Goal: Task Accomplishment & Management: Contribute content

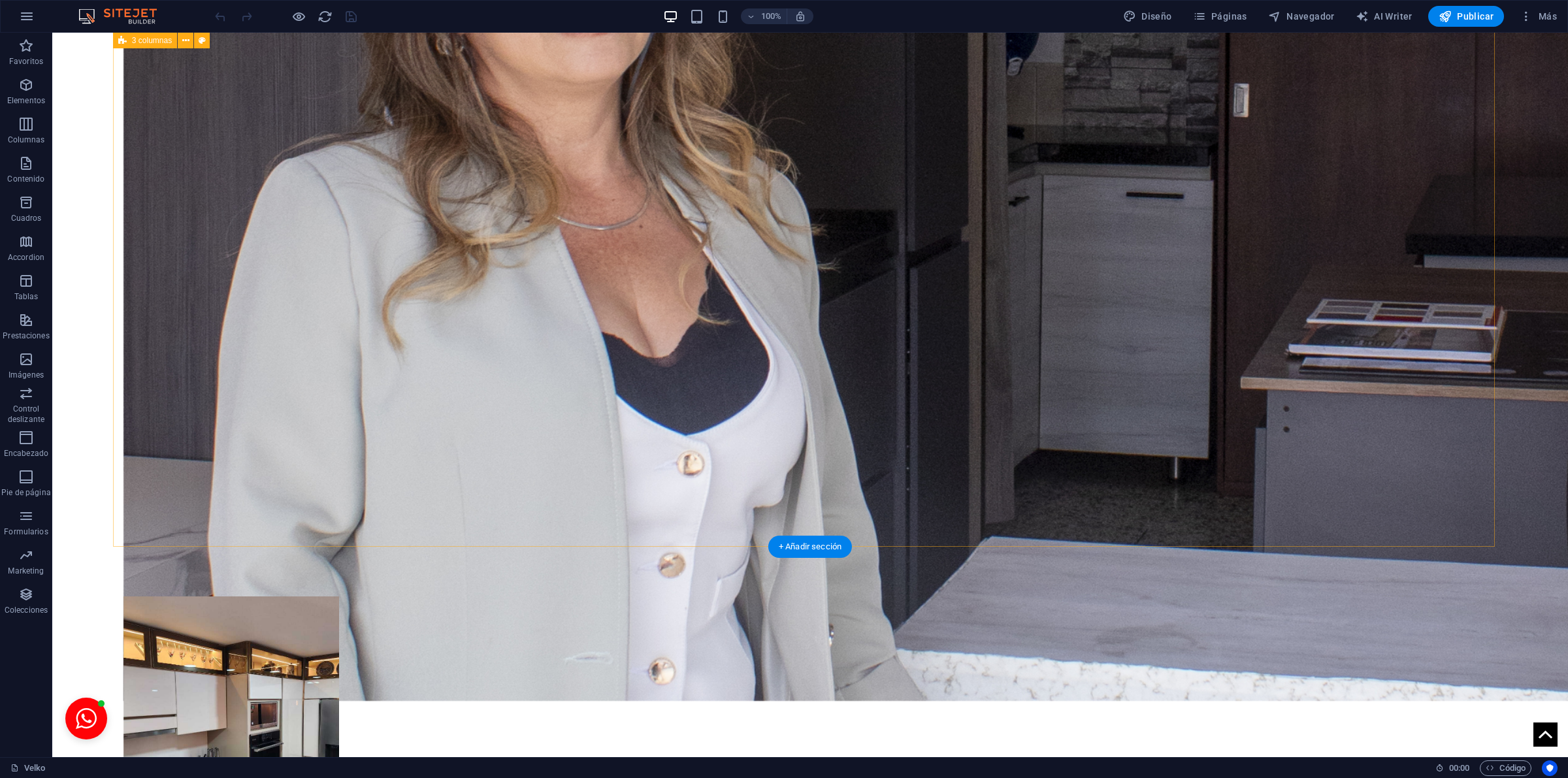
scroll to position [3168, 0]
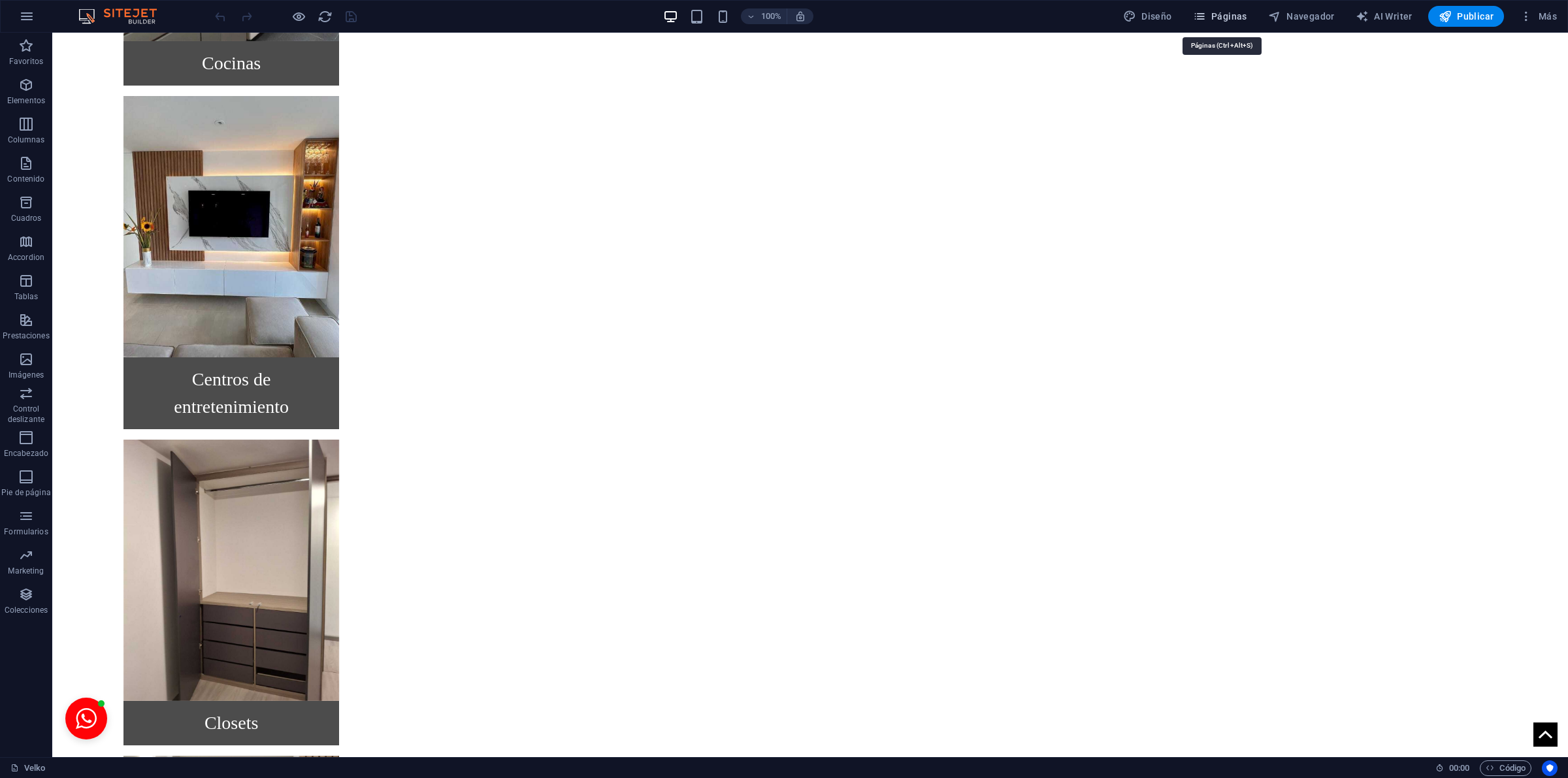
click at [1209, 10] on button "Páginas" at bounding box center [1219, 16] width 65 height 20
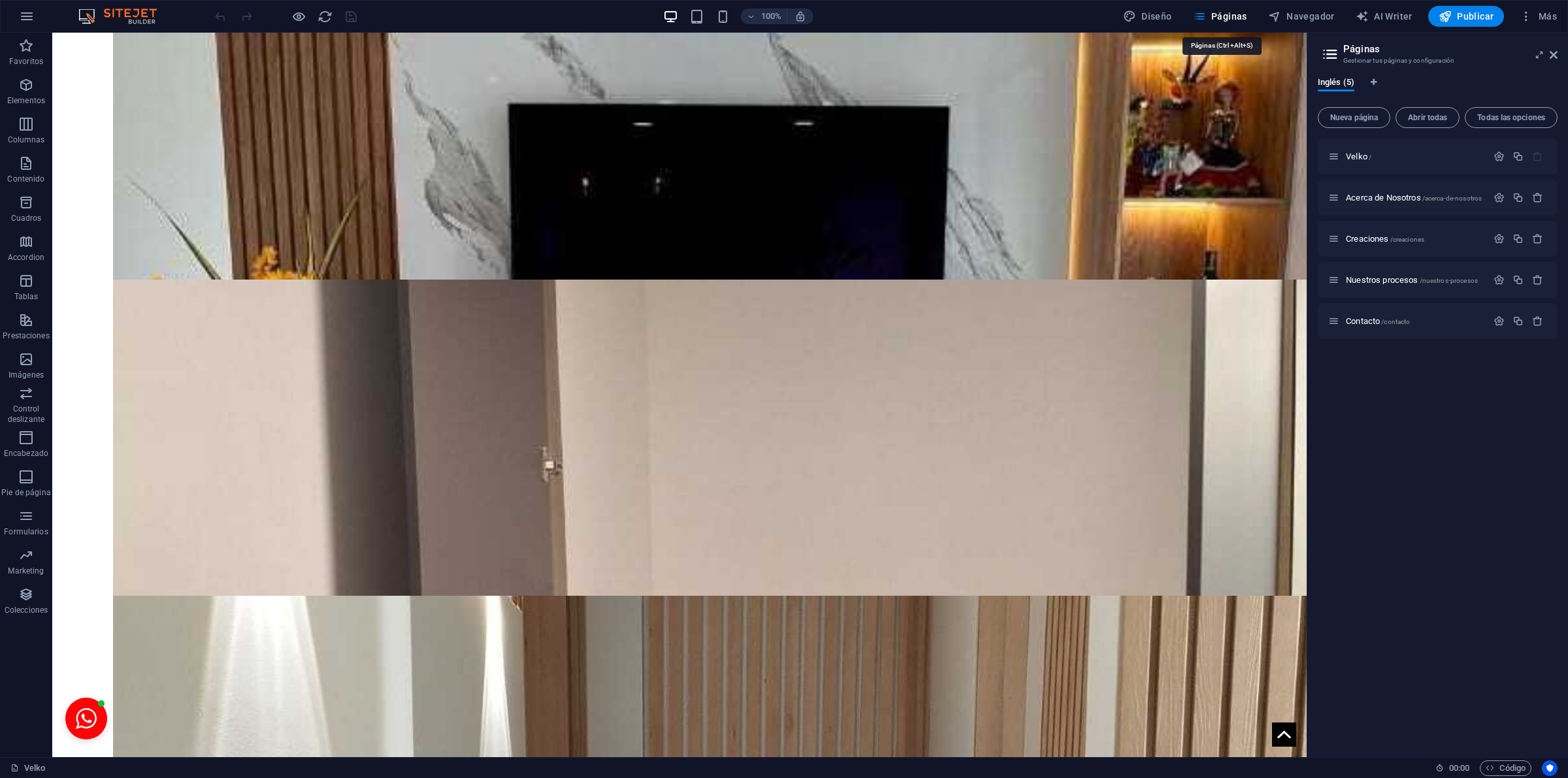
scroll to position [3018, 0]
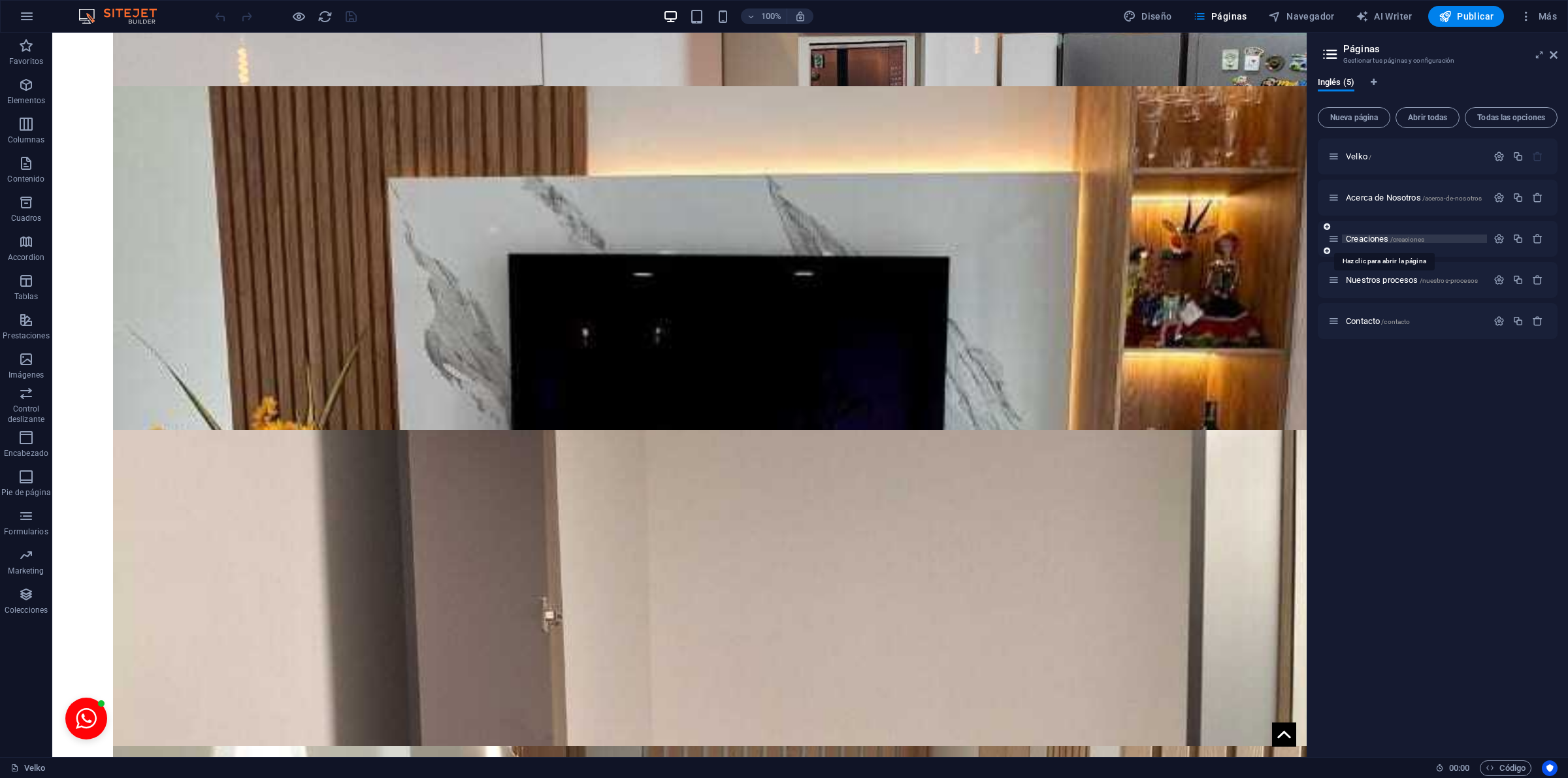
click at [1376, 234] on span "Creaciones /creaciones" at bounding box center [1385, 239] width 79 height 10
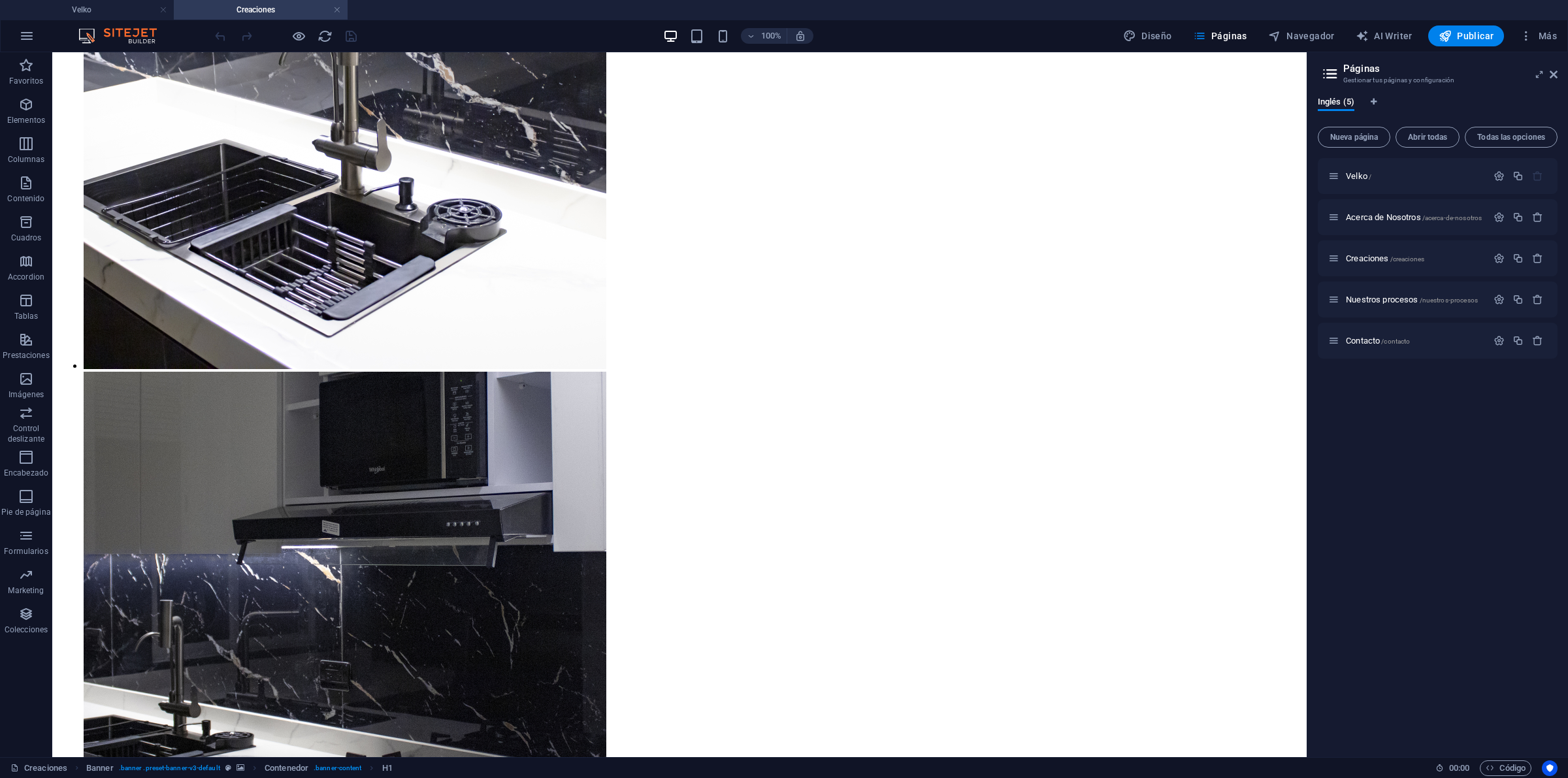
scroll to position [4886, 0]
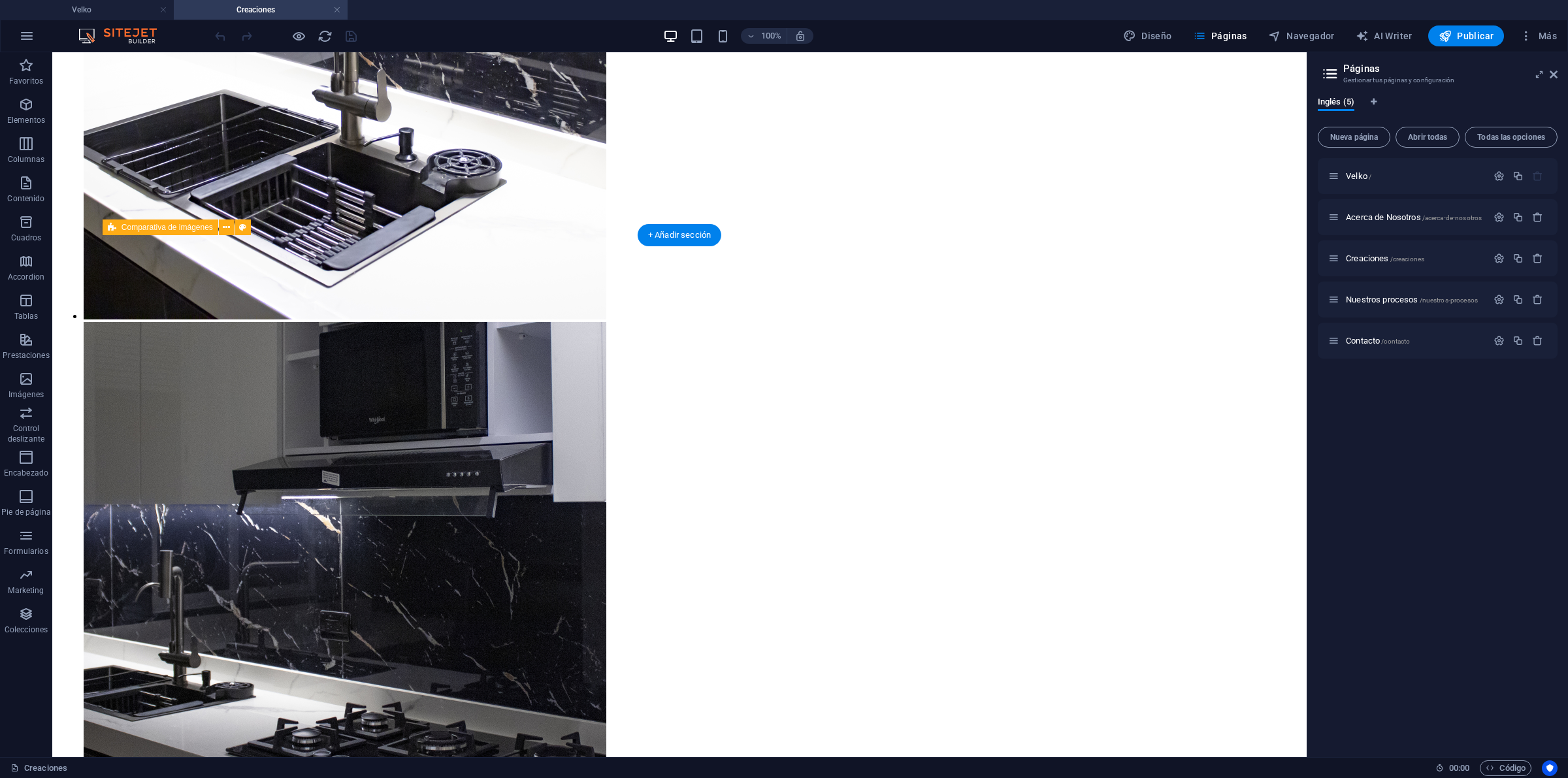
drag, startPoint x: 519, startPoint y: 644, endPoint x: 717, endPoint y: 601, distance: 202.6
select select "vh"
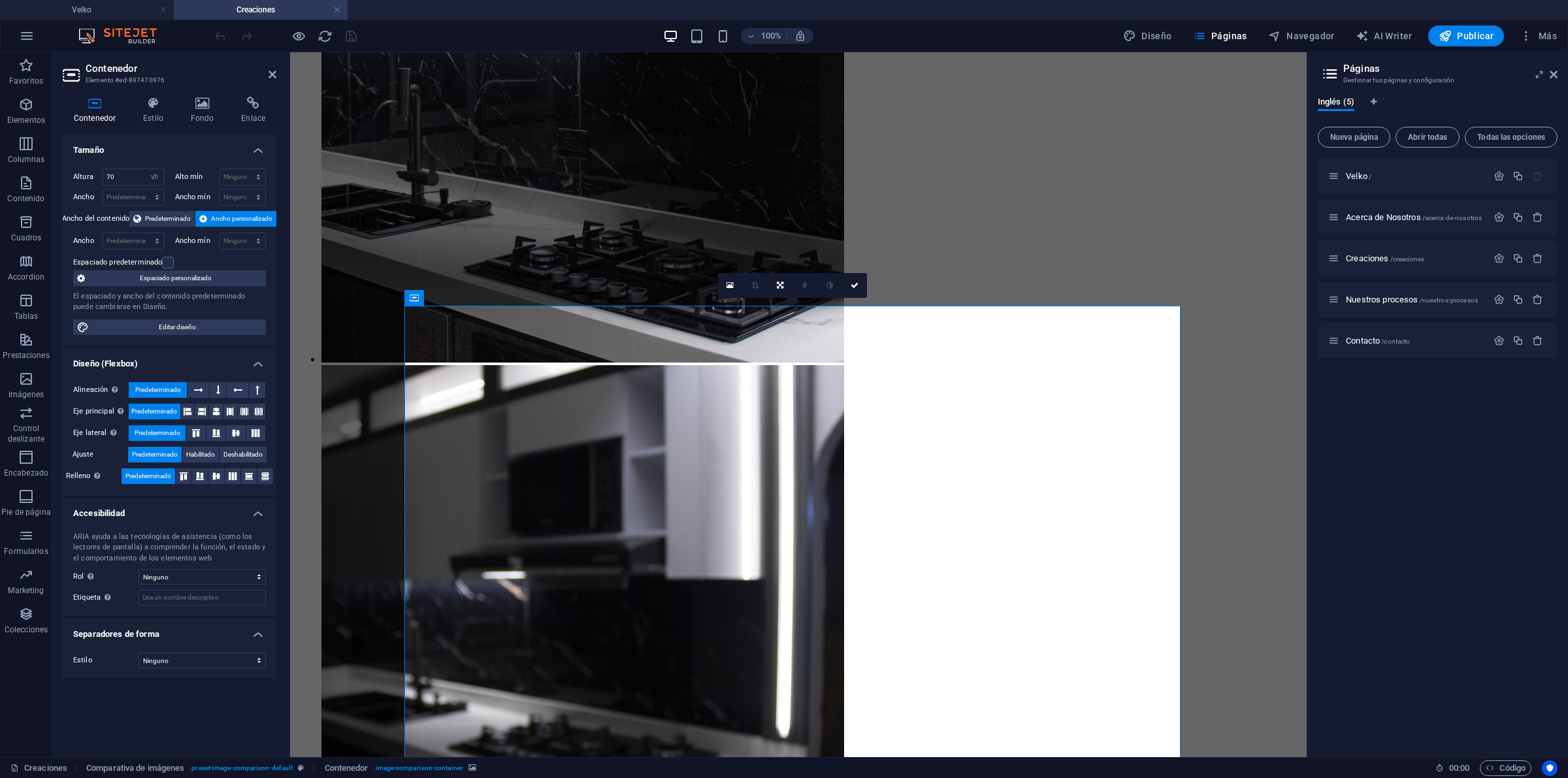
click at [207, 93] on div "Contenedor Estilo Fondo Enlace Tamaño Altura 70 Predeterminado px rem % vh vw A…" at bounding box center [170, 421] width 235 height 671
click at [196, 111] on h4 "Fondo" at bounding box center [205, 110] width 51 height 27
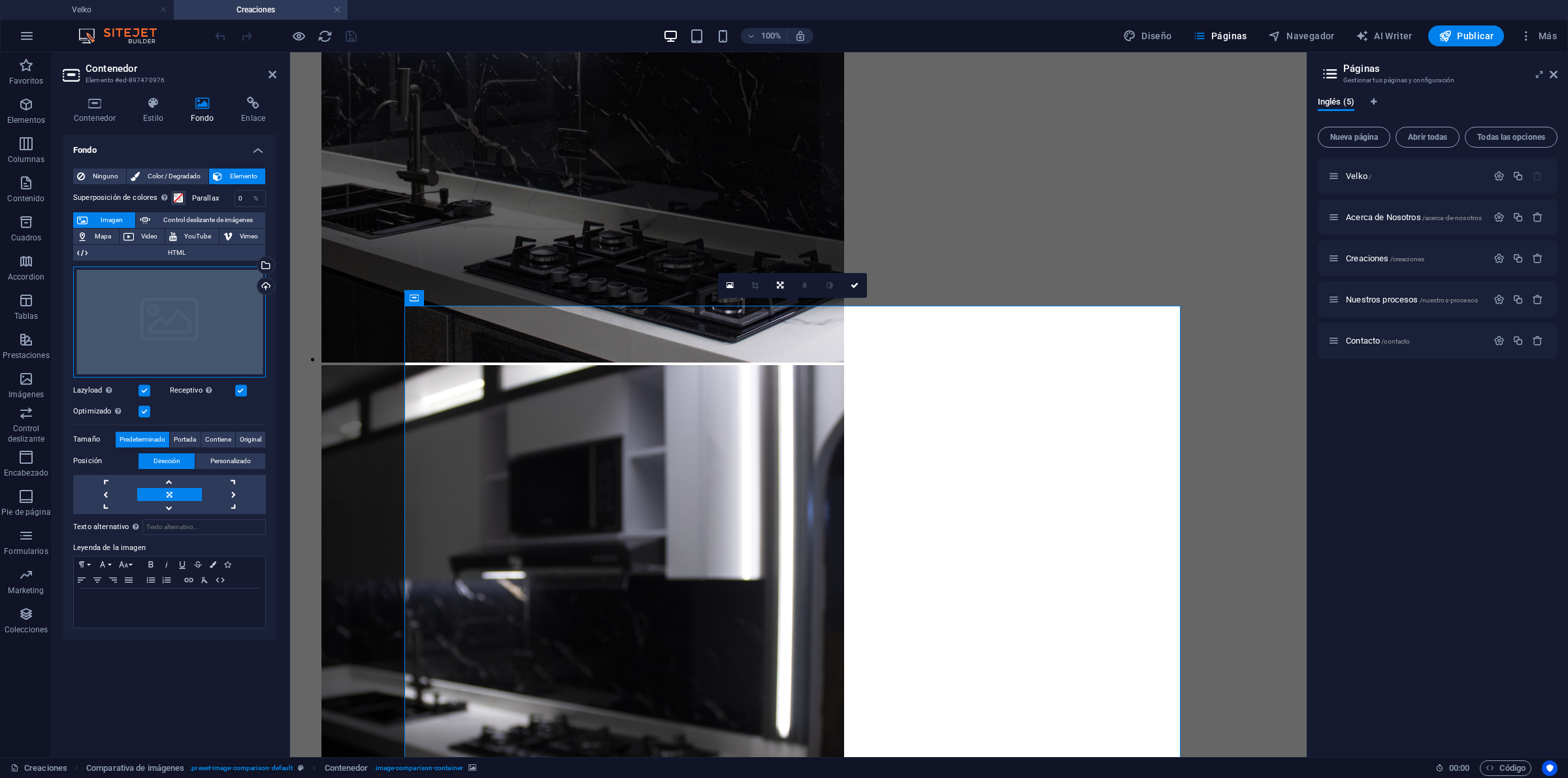
click at [178, 330] on div "Arrastra archivos aquí, haz clic para escoger archivos o selecciona archivos de…" at bounding box center [169, 321] width 193 height 111
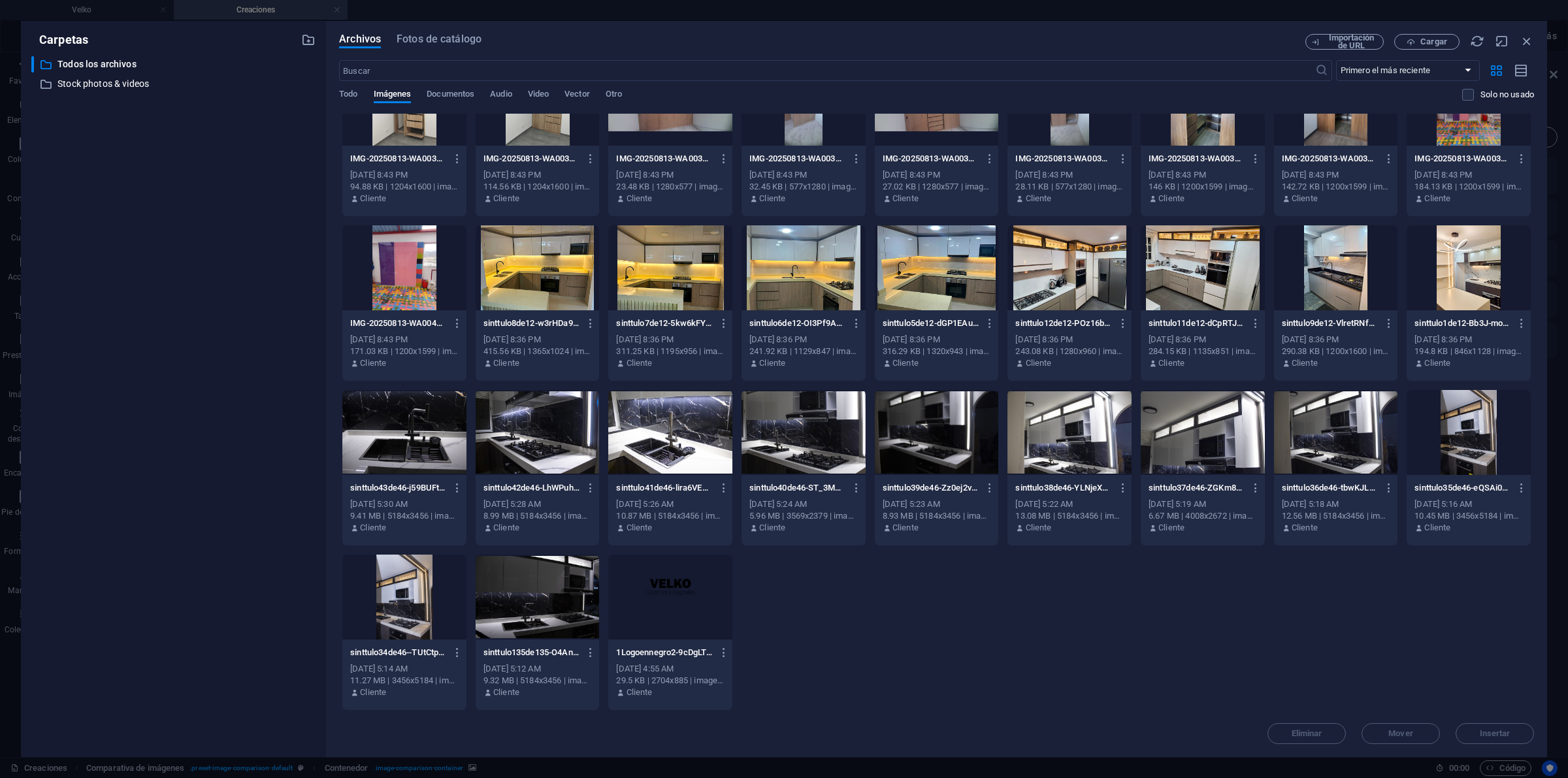
scroll to position [0, 0]
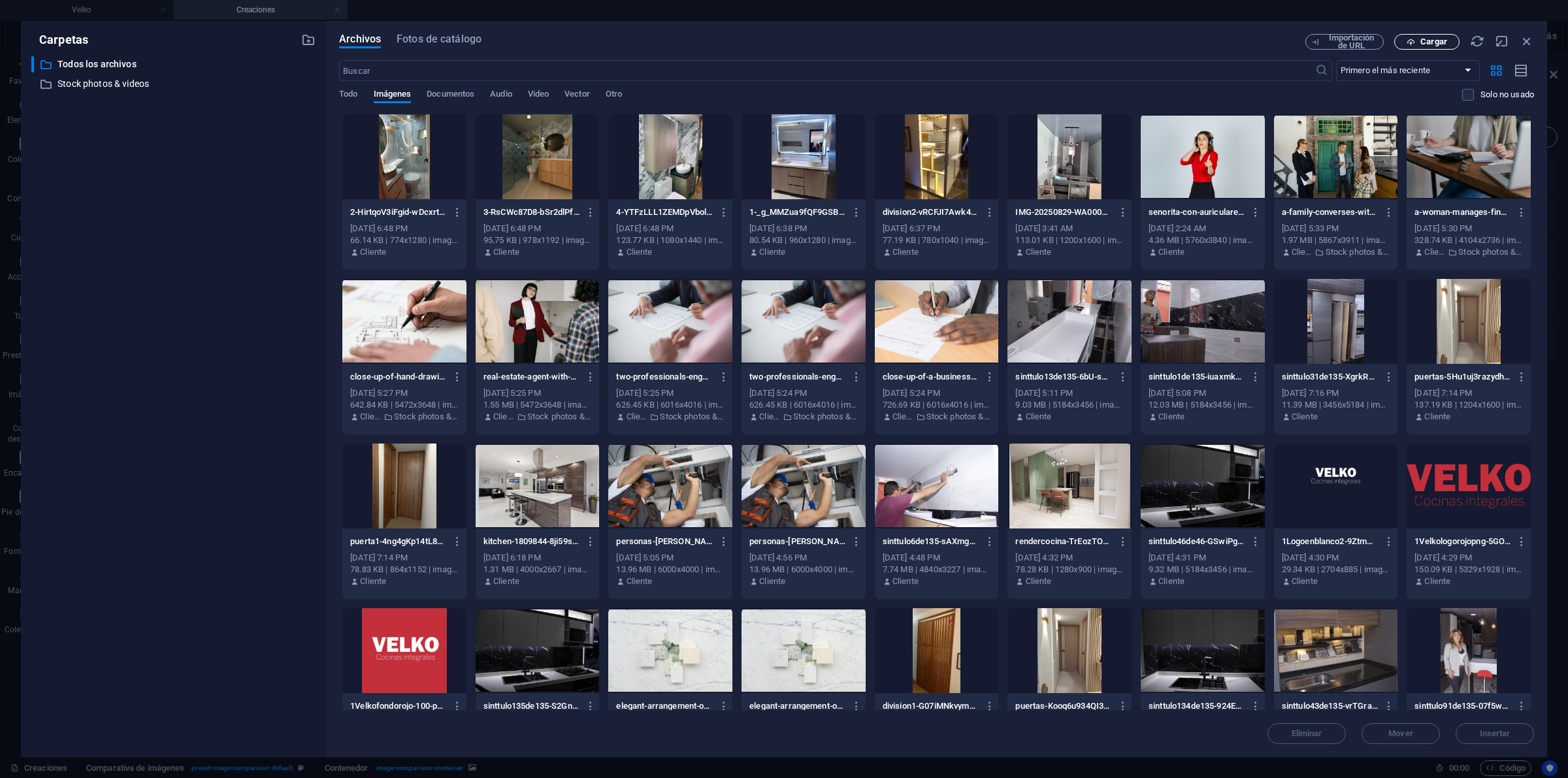
click at [1409, 39] on icon "button" at bounding box center [1411, 42] width 8 height 8
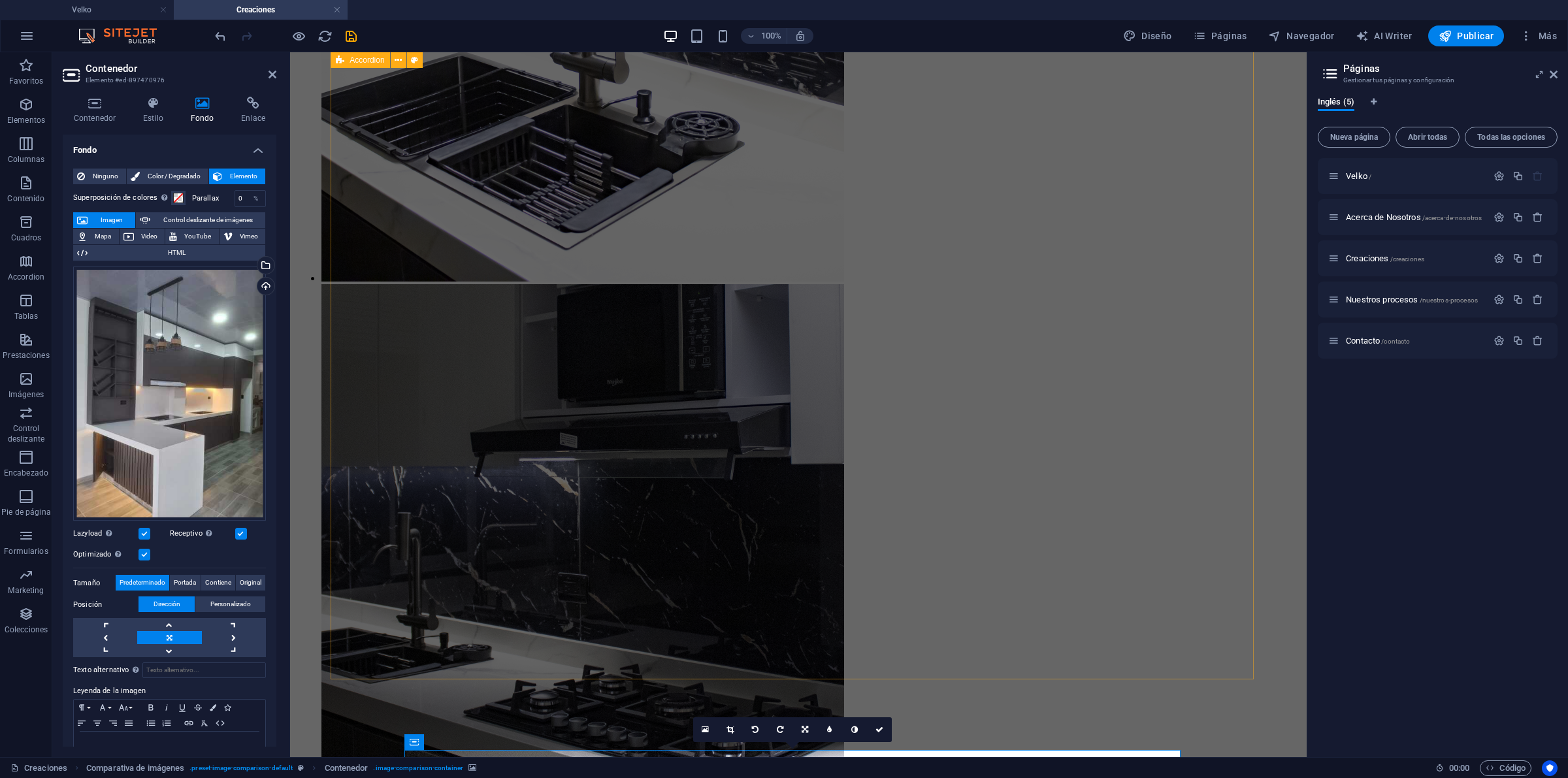
scroll to position [5178, 0]
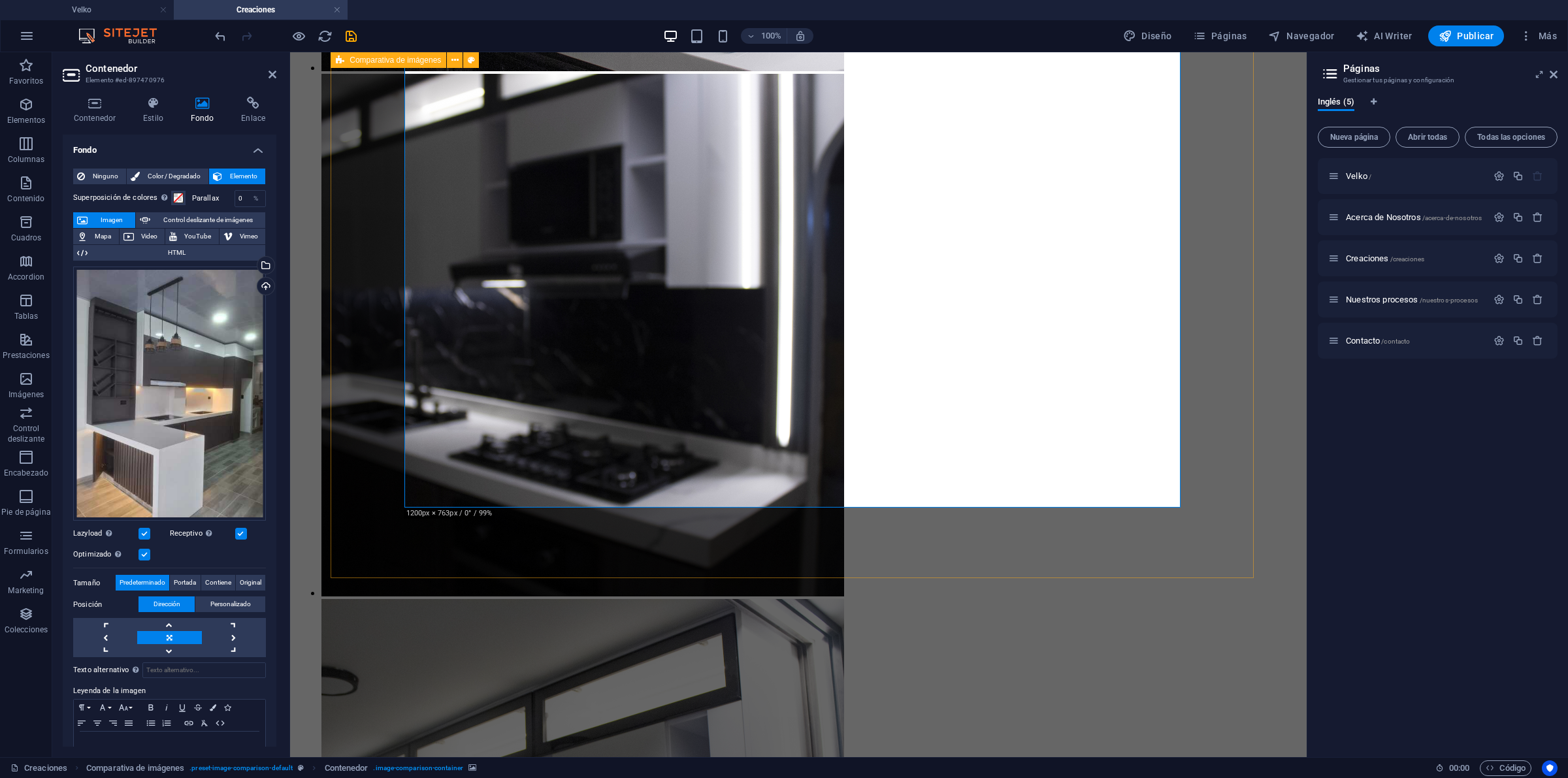
select select "%"
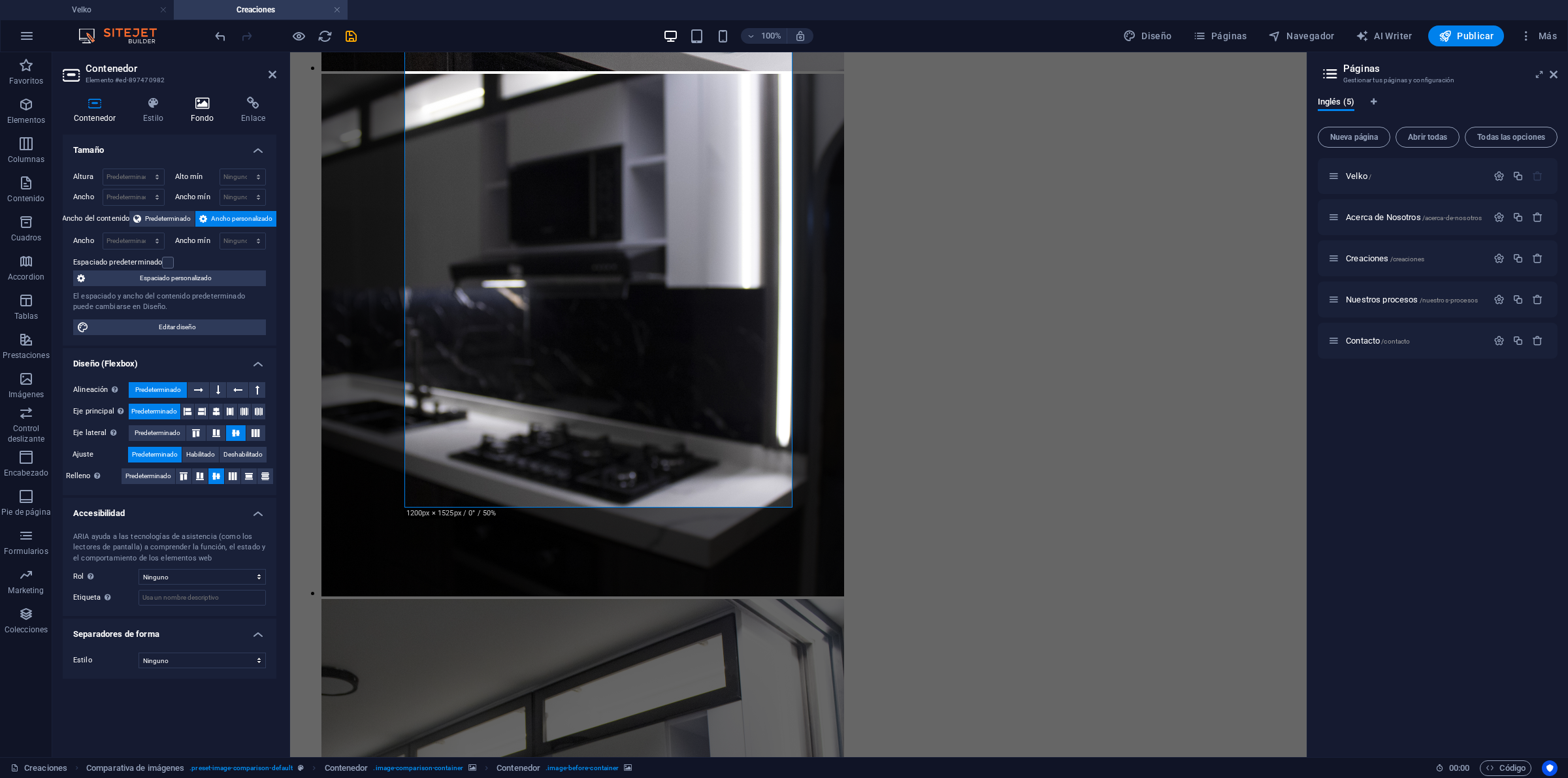
click at [191, 110] on h4 "Fondo" at bounding box center [205, 110] width 51 height 27
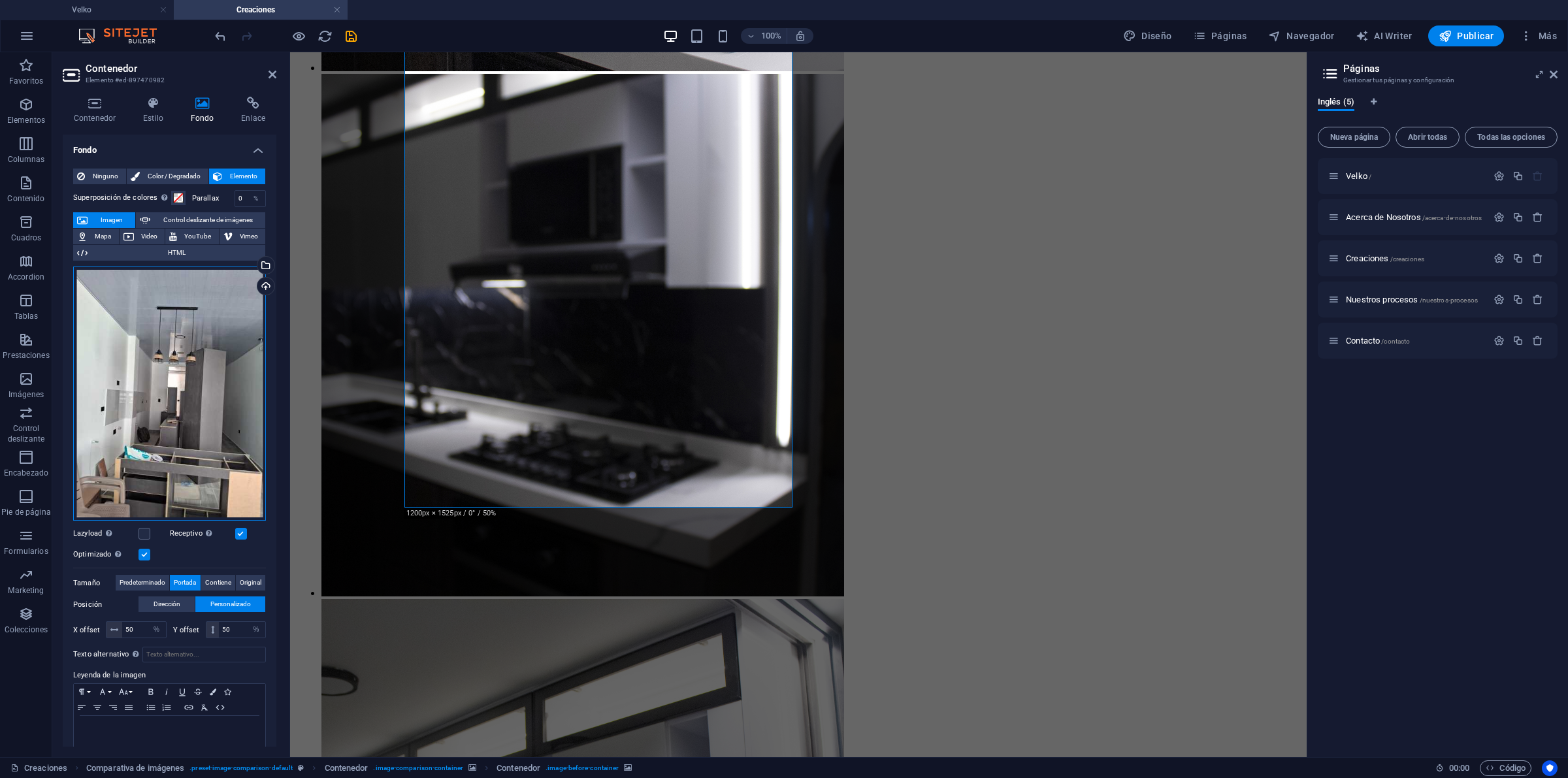
drag, startPoint x: 140, startPoint y: 432, endPoint x: 207, endPoint y: 367, distance: 93.3
click at [140, 431] on div "Arrastra archivos aquí, haz clic para escoger archivos o selecciona archivos de…" at bounding box center [169, 394] width 193 height 255
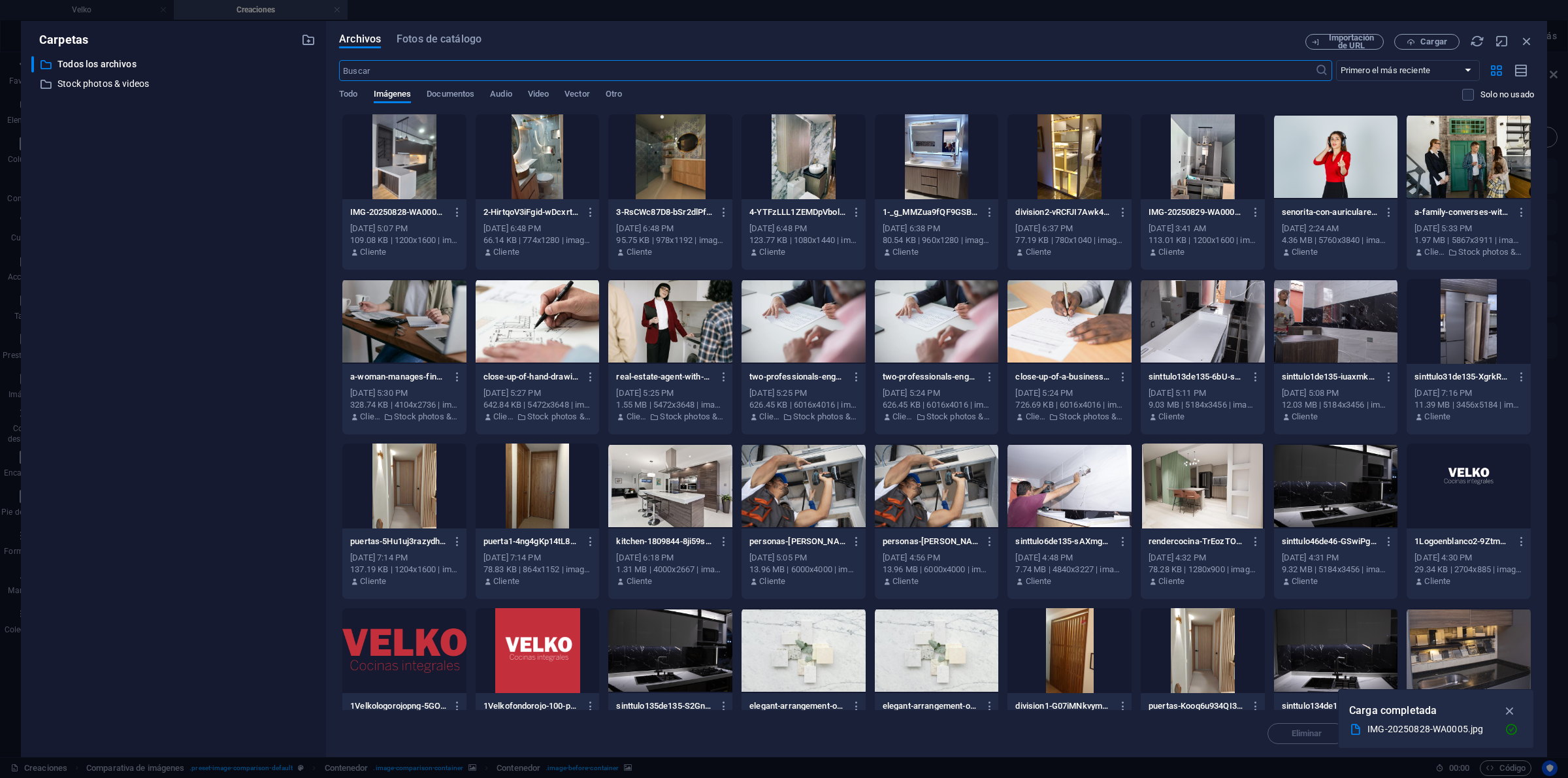
scroll to position [4443, 0]
click at [1447, 43] on span "Cargar" at bounding box center [1426, 42] width 53 height 8
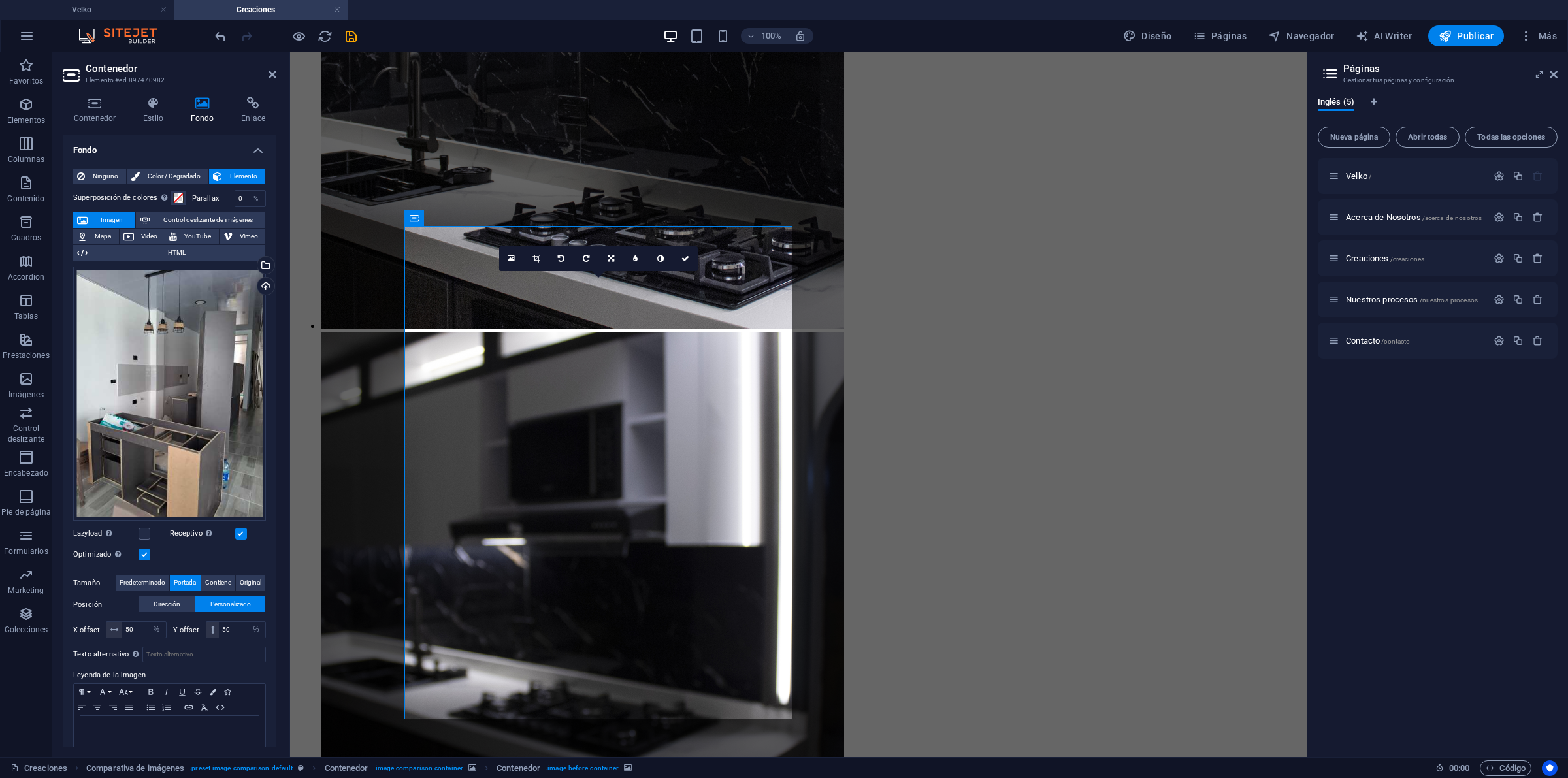
scroll to position [4963, 0]
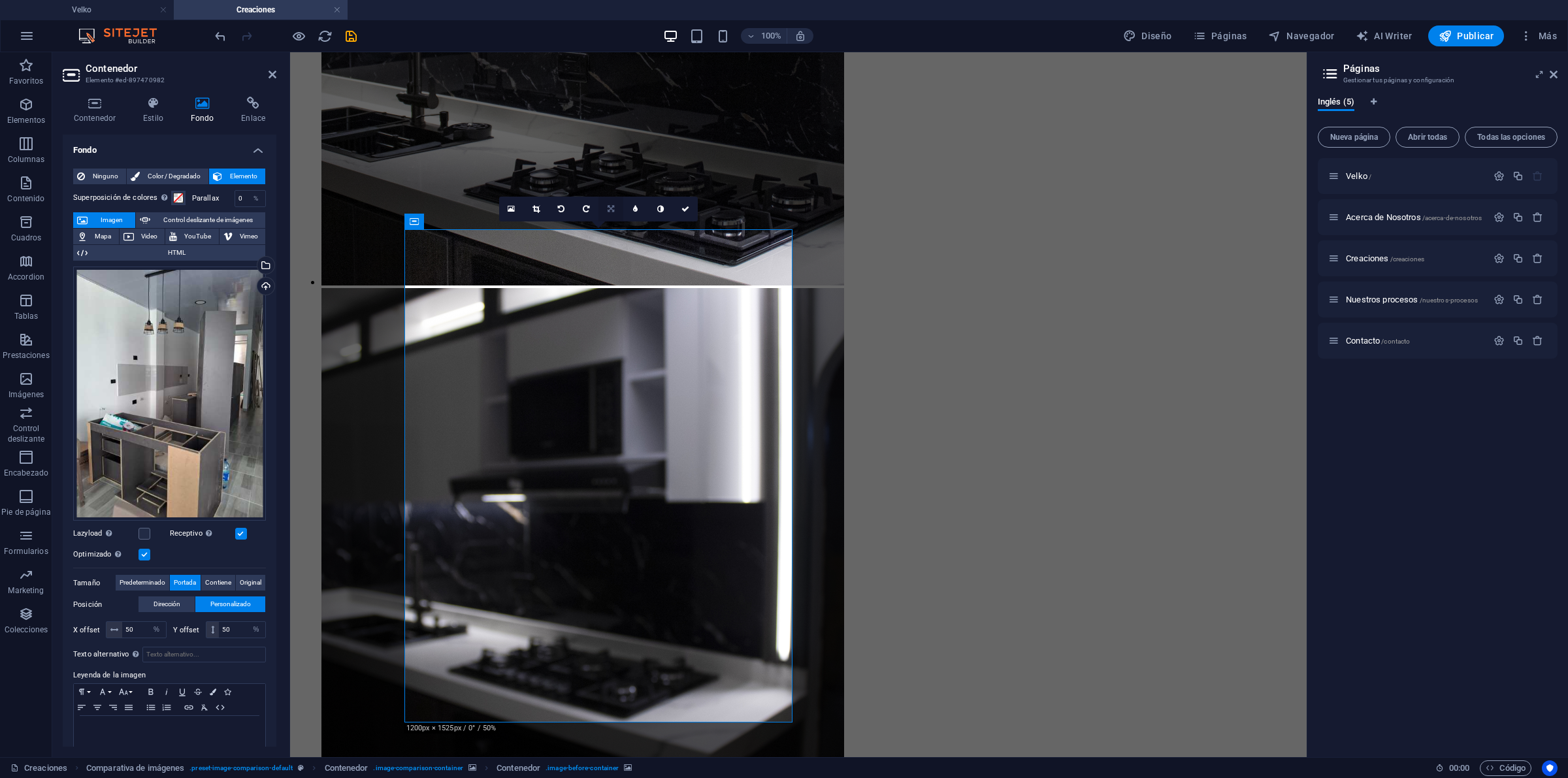
click at [612, 205] on icon at bounding box center [611, 209] width 7 height 8
click at [634, 206] on icon at bounding box center [635, 209] width 6 height 8
click at [95, 634] on link at bounding box center [105, 638] width 64 height 13
click at [230, 632] on link at bounding box center [234, 638] width 64 height 13
click at [220, 602] on span "Personalizado" at bounding box center [230, 603] width 40 height 16
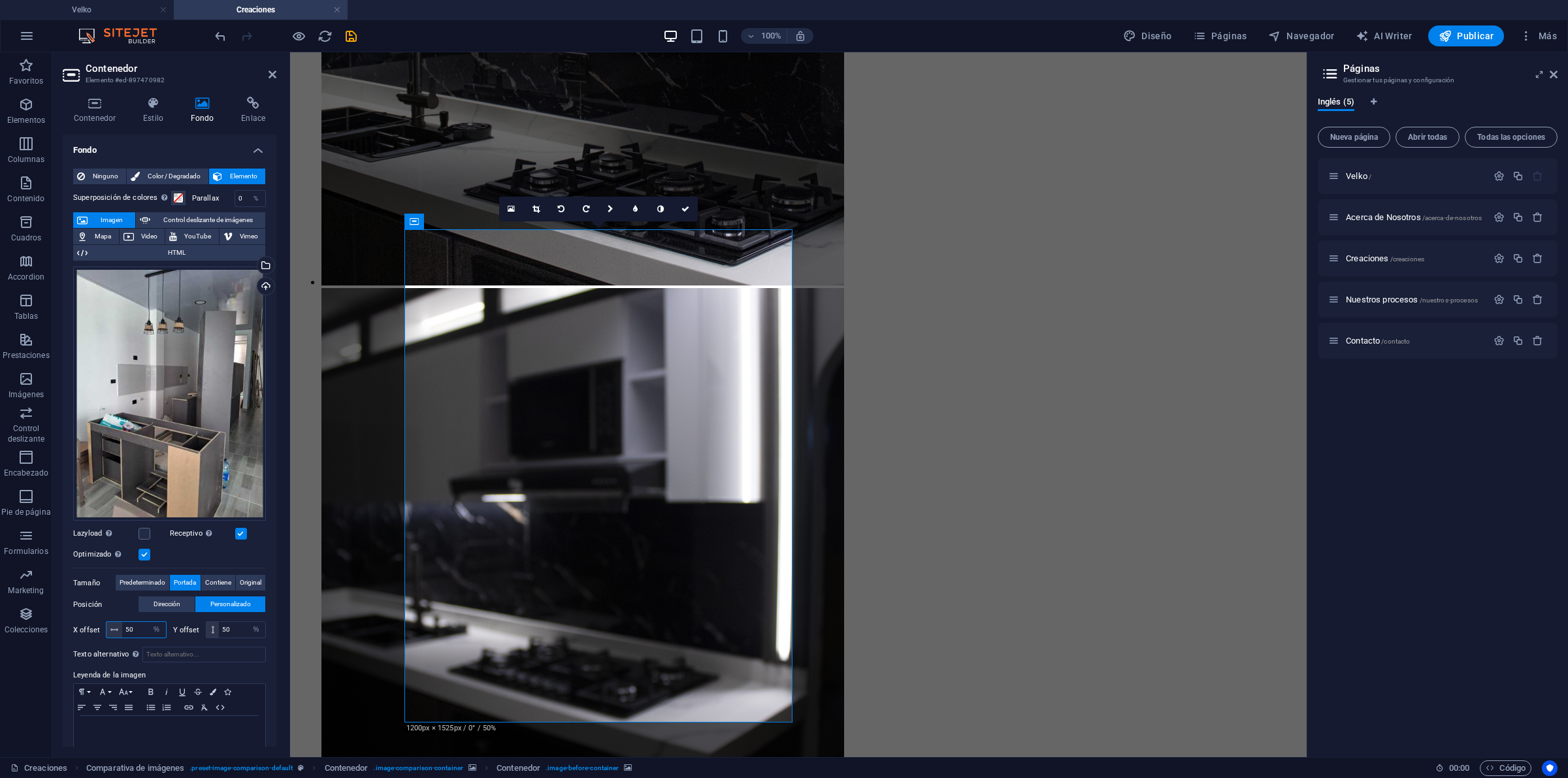
drag, startPoint x: 137, startPoint y: 625, endPoint x: 125, endPoint y: 625, distance: 12.0
click at [125, 625] on input "50" at bounding box center [144, 629] width 43 height 16
type input "30"
click at [230, 630] on input "50" at bounding box center [242, 629] width 47 height 16
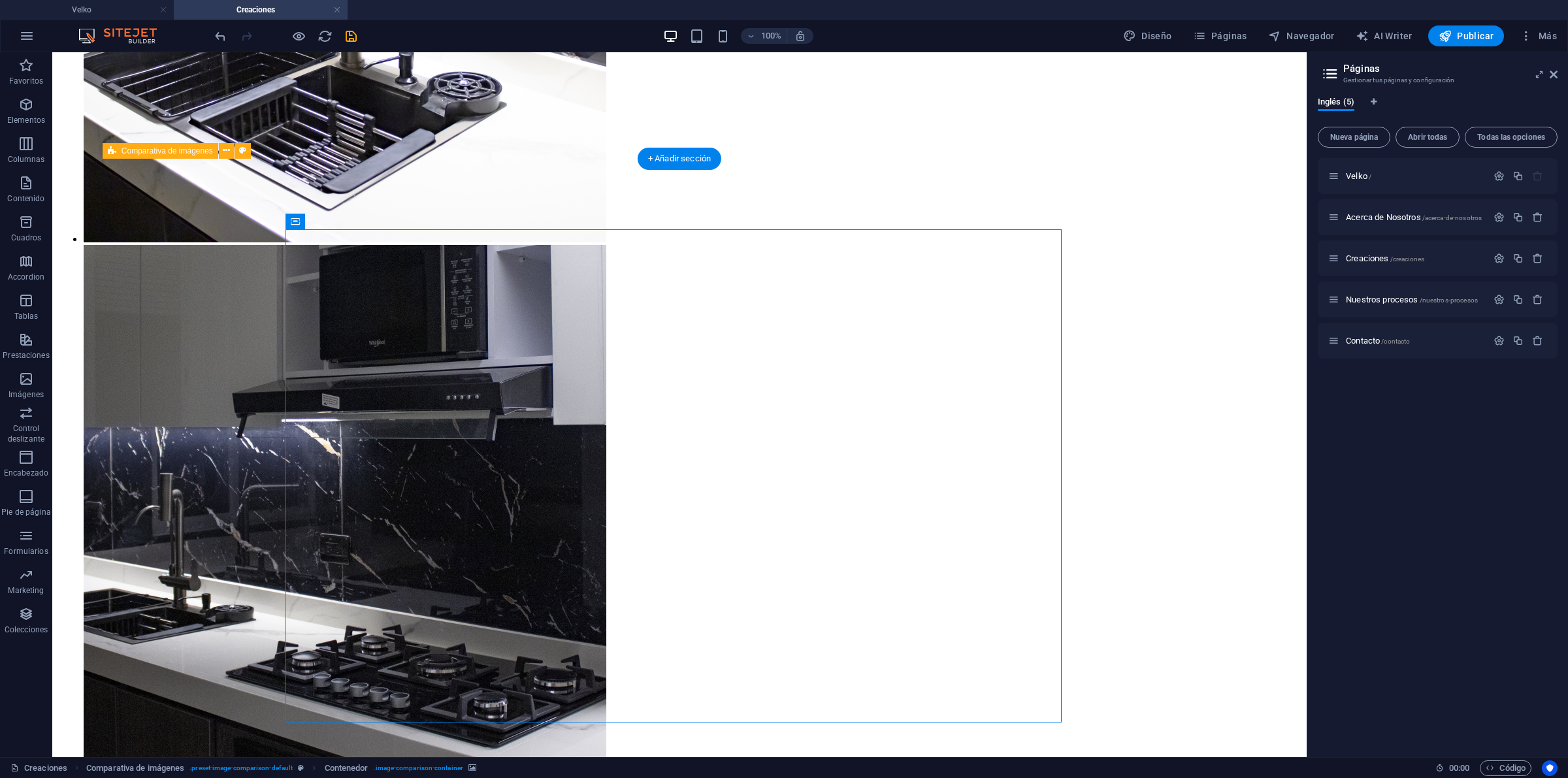
select select "%"
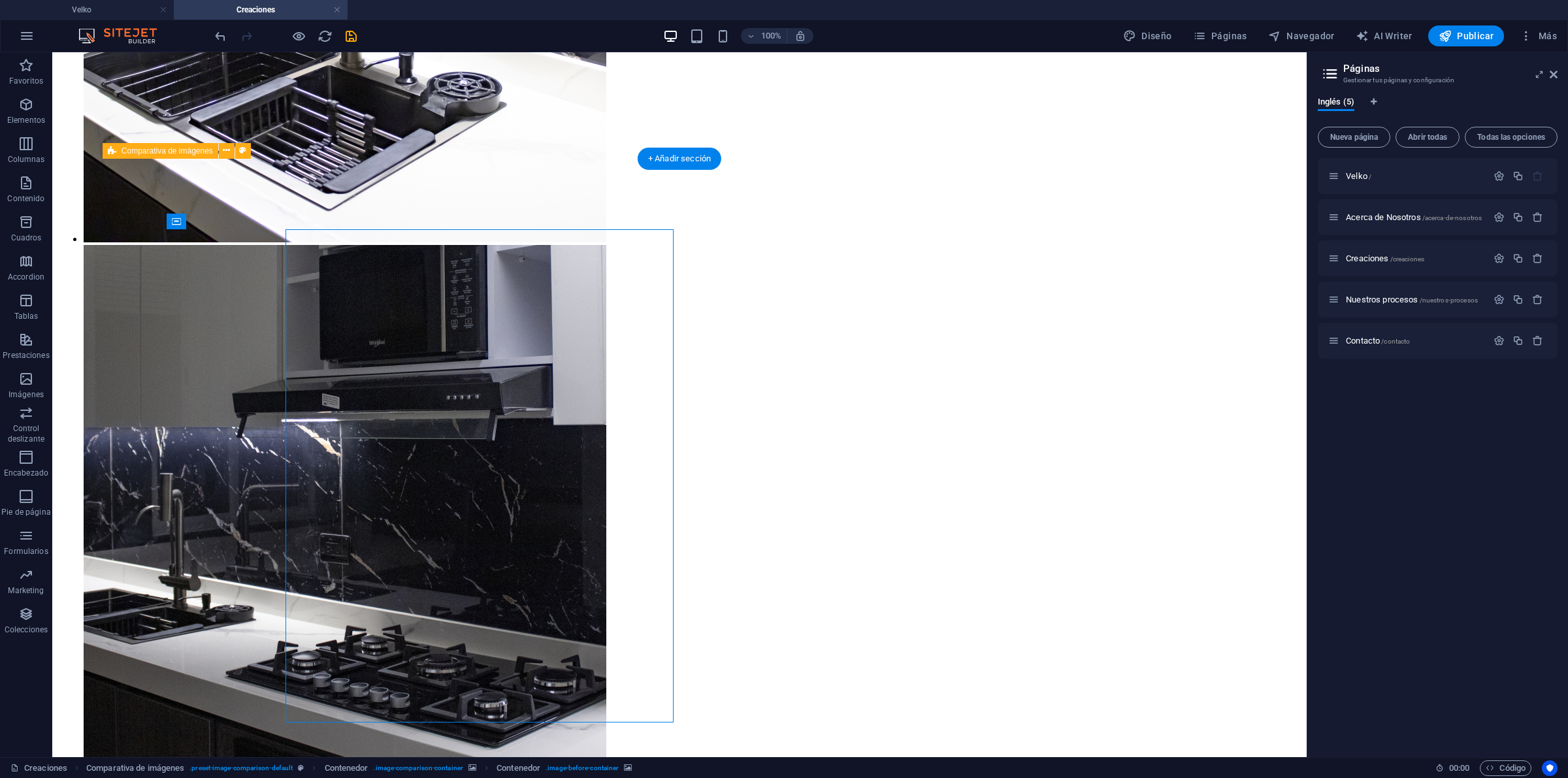
select select "%"
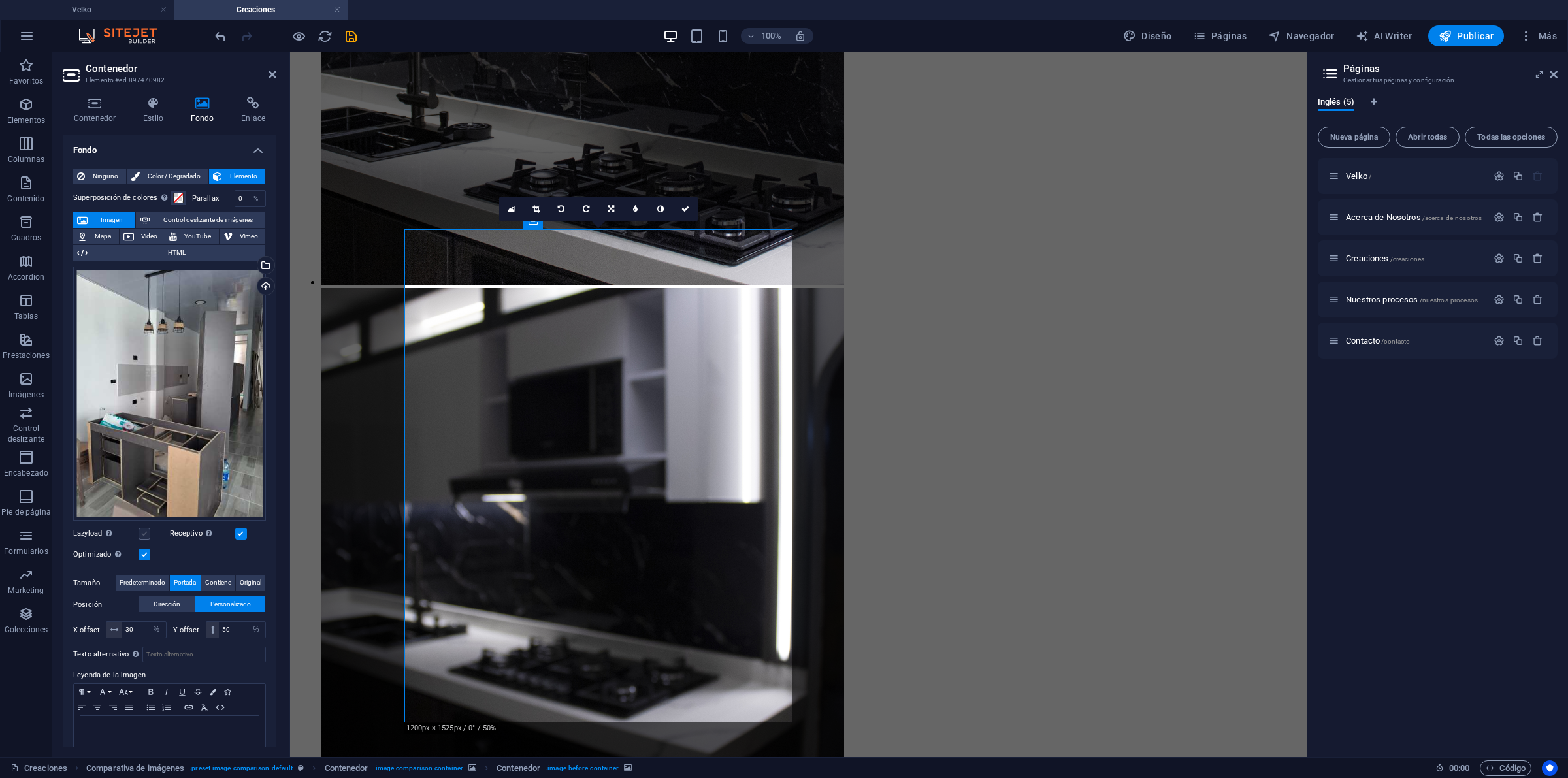
click at [144, 528] on label at bounding box center [144, 534] width 11 height 11
click at [0, 0] on input "Lazyload La carga de imágenes tras la carga de la página mejora la velocidad de…" at bounding box center [0, 0] width 0 height 0
click at [144, 528] on label at bounding box center [144, 534] width 11 height 11
click at [0, 0] on input "Lazyload La carga de imágenes tras la carga de la página mejora la velocidad de…" at bounding box center [0, 0] width 0 height 0
click at [533, 207] on icon at bounding box center [536, 209] width 7 height 8
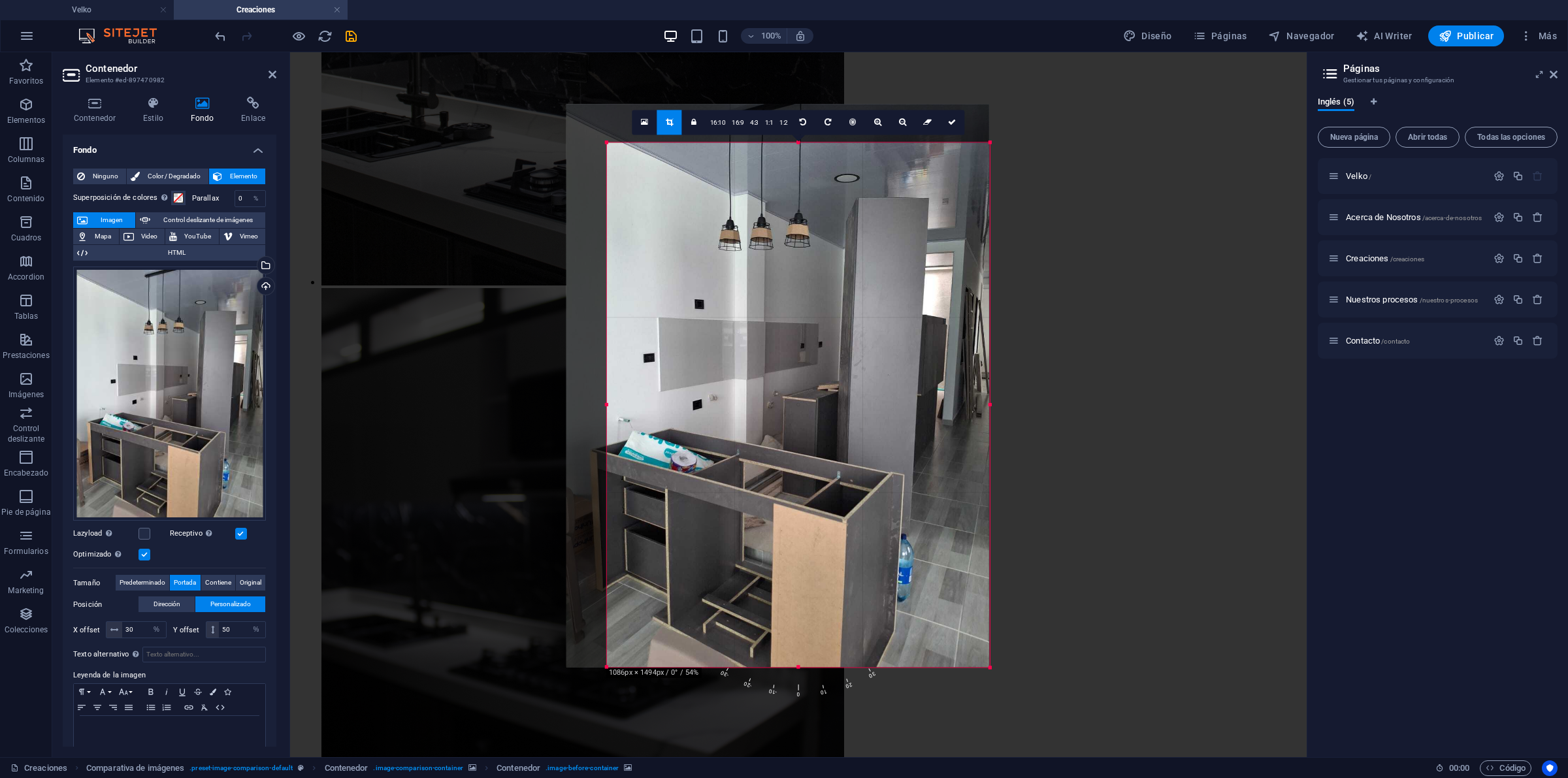
drag, startPoint x: 588, startPoint y: 125, endPoint x: 628, endPoint y: 163, distance: 55.2
click at [628, 163] on div "180 170 160 150 140 130 120 110 100 90 80 70 60 50 40 30 20 10 0 -10 -20 -30 -4…" at bounding box center [798, 405] width 383 height 525
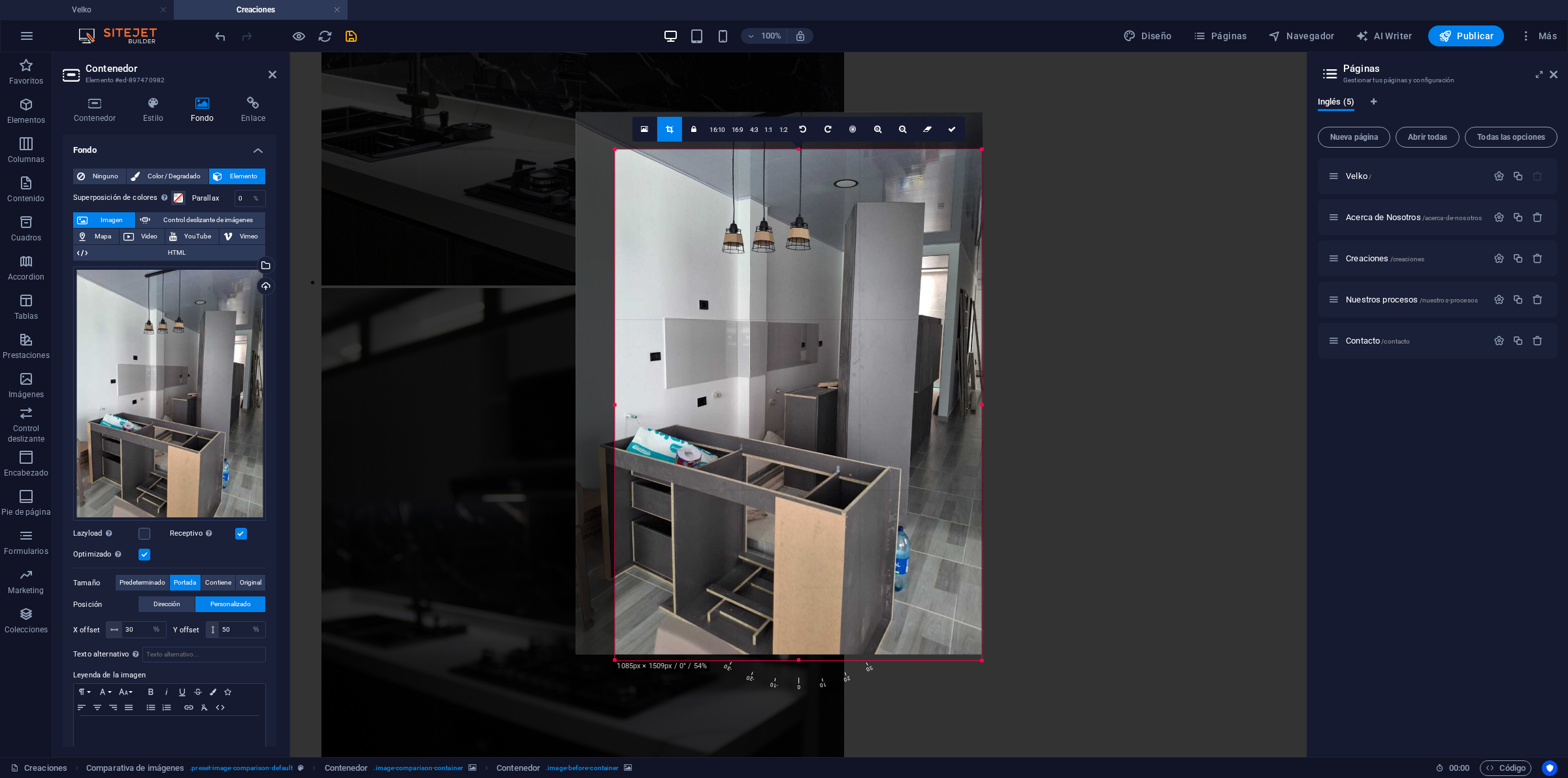
drag, startPoint x: 988, startPoint y: 397, endPoint x: 973, endPoint y: 412, distance: 21.2
click at [973, 409] on div "180 170 160 150 140 130 120 110 100 90 80 70 60 50 40 30 20 10 0 -10 -20 -30 -4…" at bounding box center [798, 404] width 367 height 511
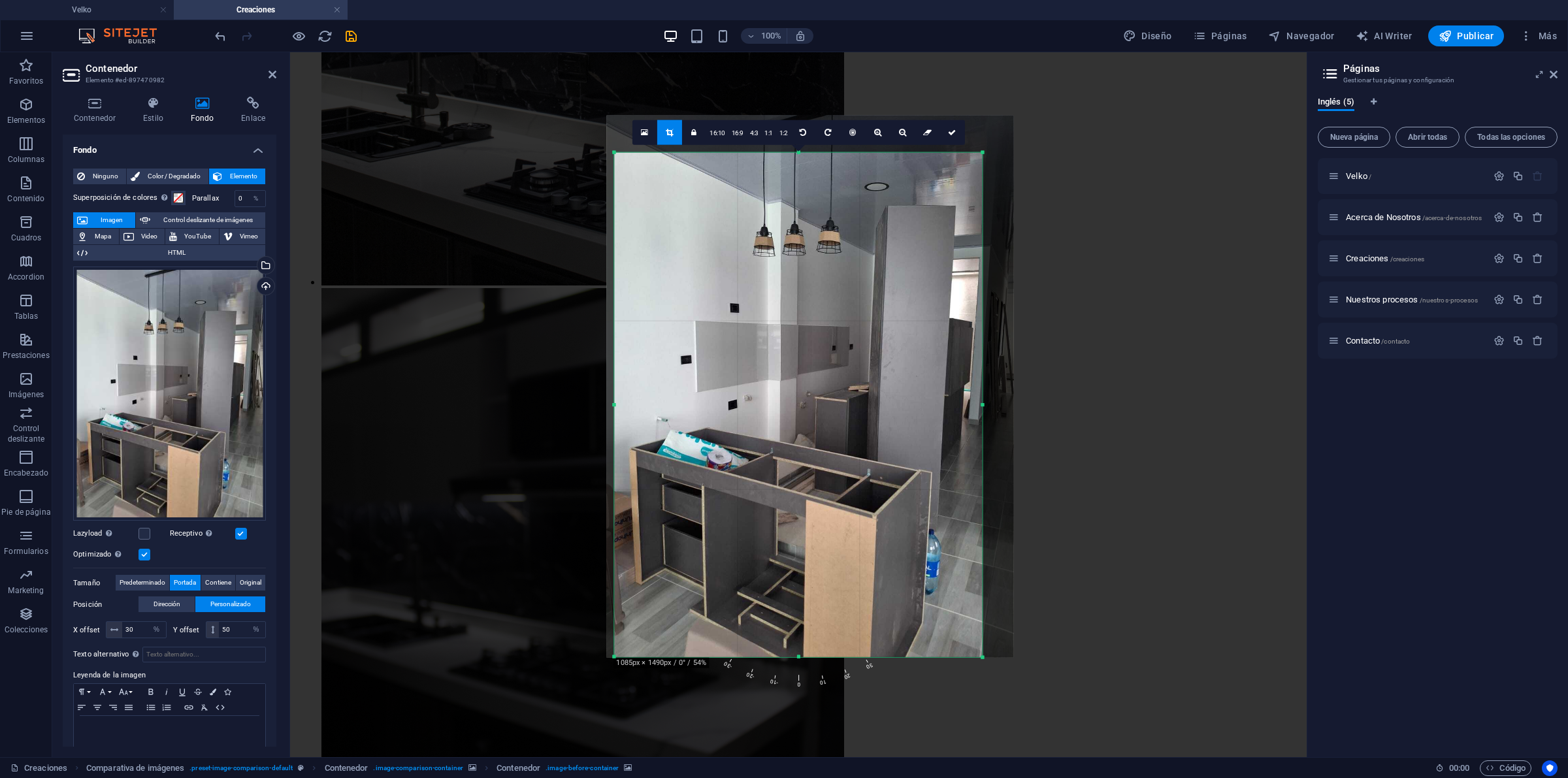
drag, startPoint x: 927, startPoint y: 413, endPoint x: 959, endPoint y: 413, distance: 32.0
click at [959, 413] on div at bounding box center [810, 386] width 407 height 543
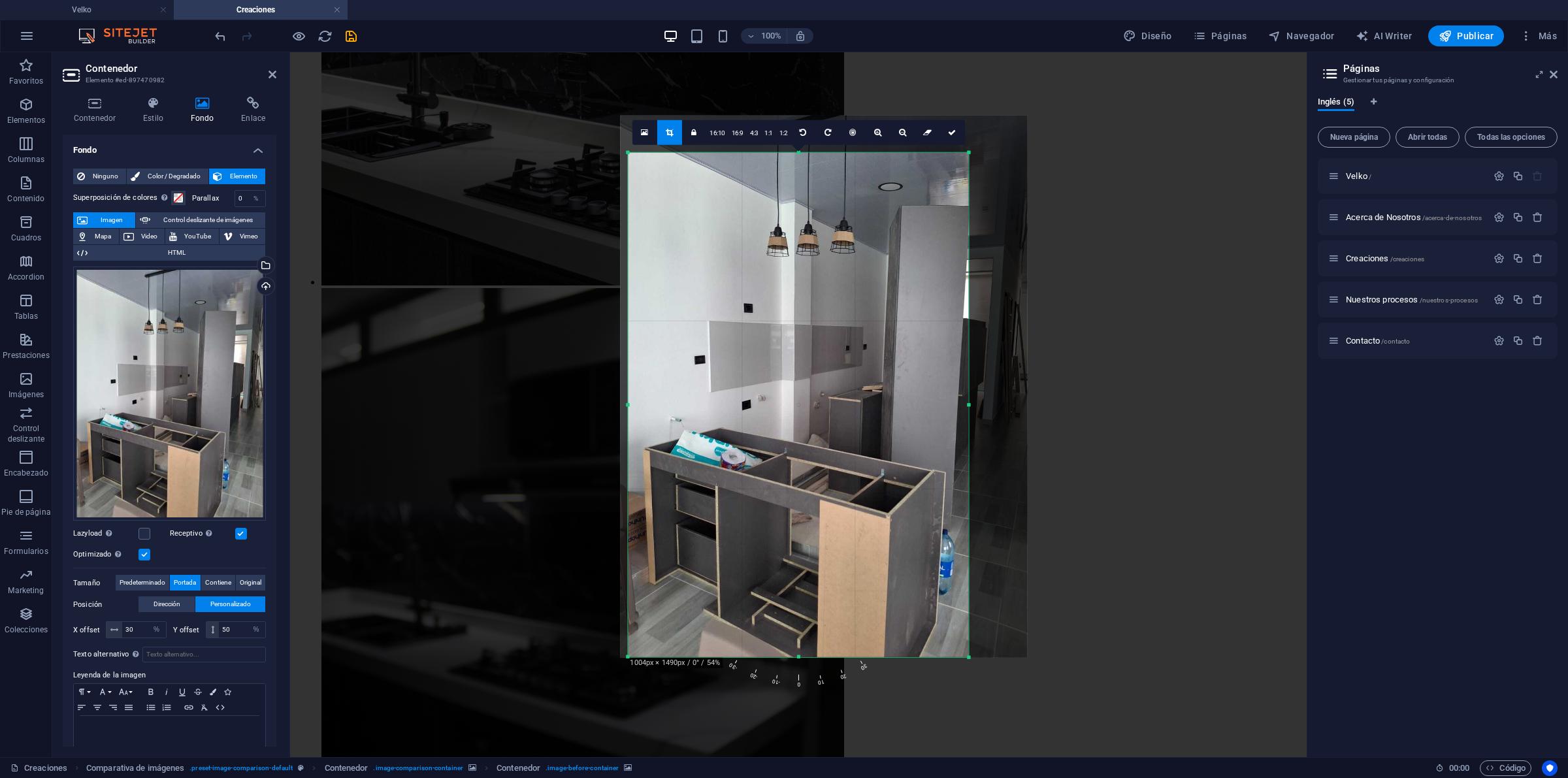
drag, startPoint x: 982, startPoint y: 406, endPoint x: 954, endPoint y: 400, distance: 28.6
click at [954, 400] on div "180 170 160 150 140 130 120 110 100 90 80 70 60 50 40 30 20 10 0 -10 -20 -30 -4…" at bounding box center [798, 405] width 340 height 505
click at [951, 132] on icon at bounding box center [952, 132] width 8 height 8
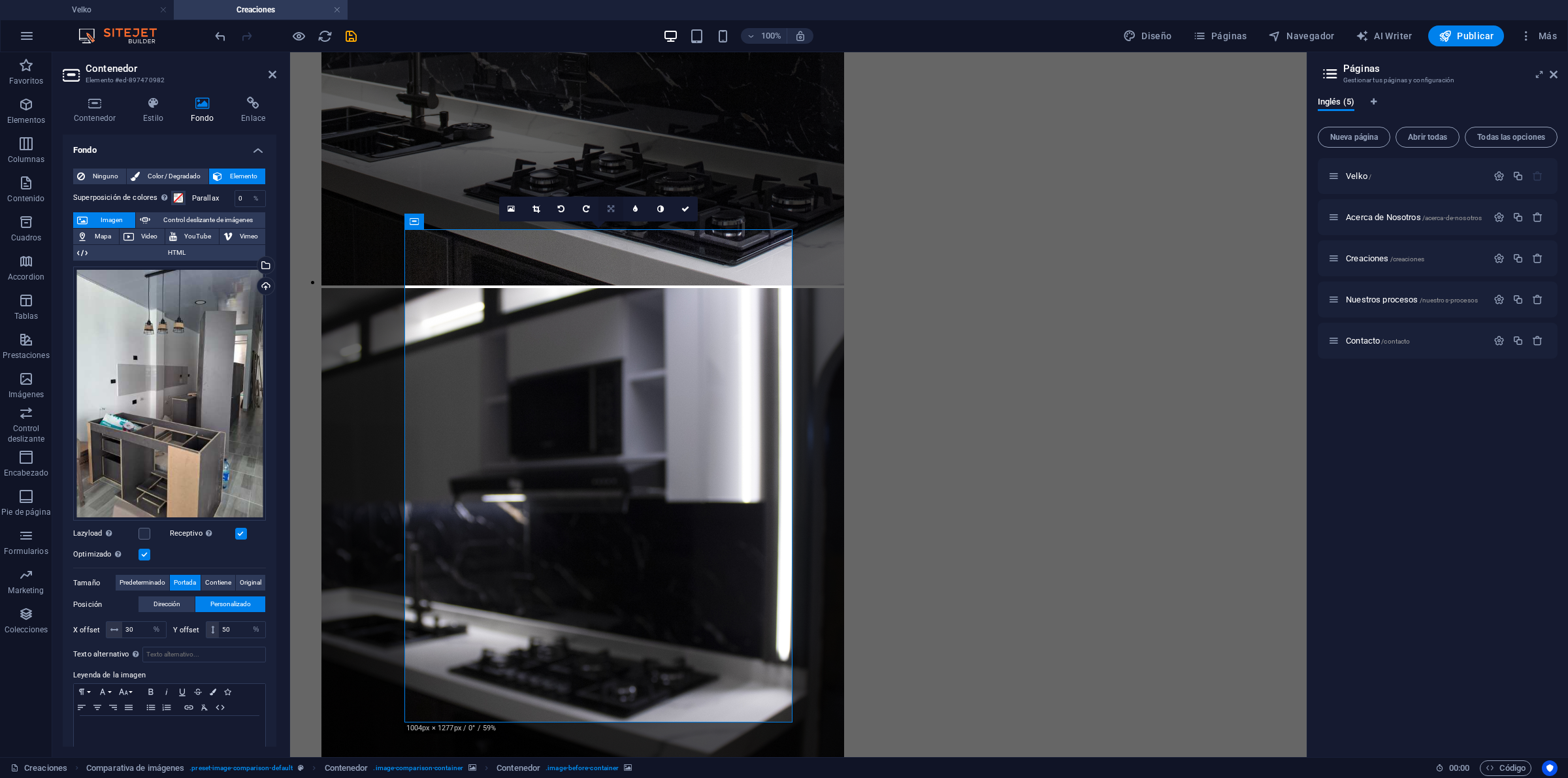
click at [609, 203] on link at bounding box center [611, 209] width 25 height 25
click at [636, 197] on link at bounding box center [636, 209] width 25 height 25
click at [234, 598] on span "Personalizado" at bounding box center [230, 603] width 40 height 16
click at [541, 210] on link at bounding box center [536, 209] width 25 height 25
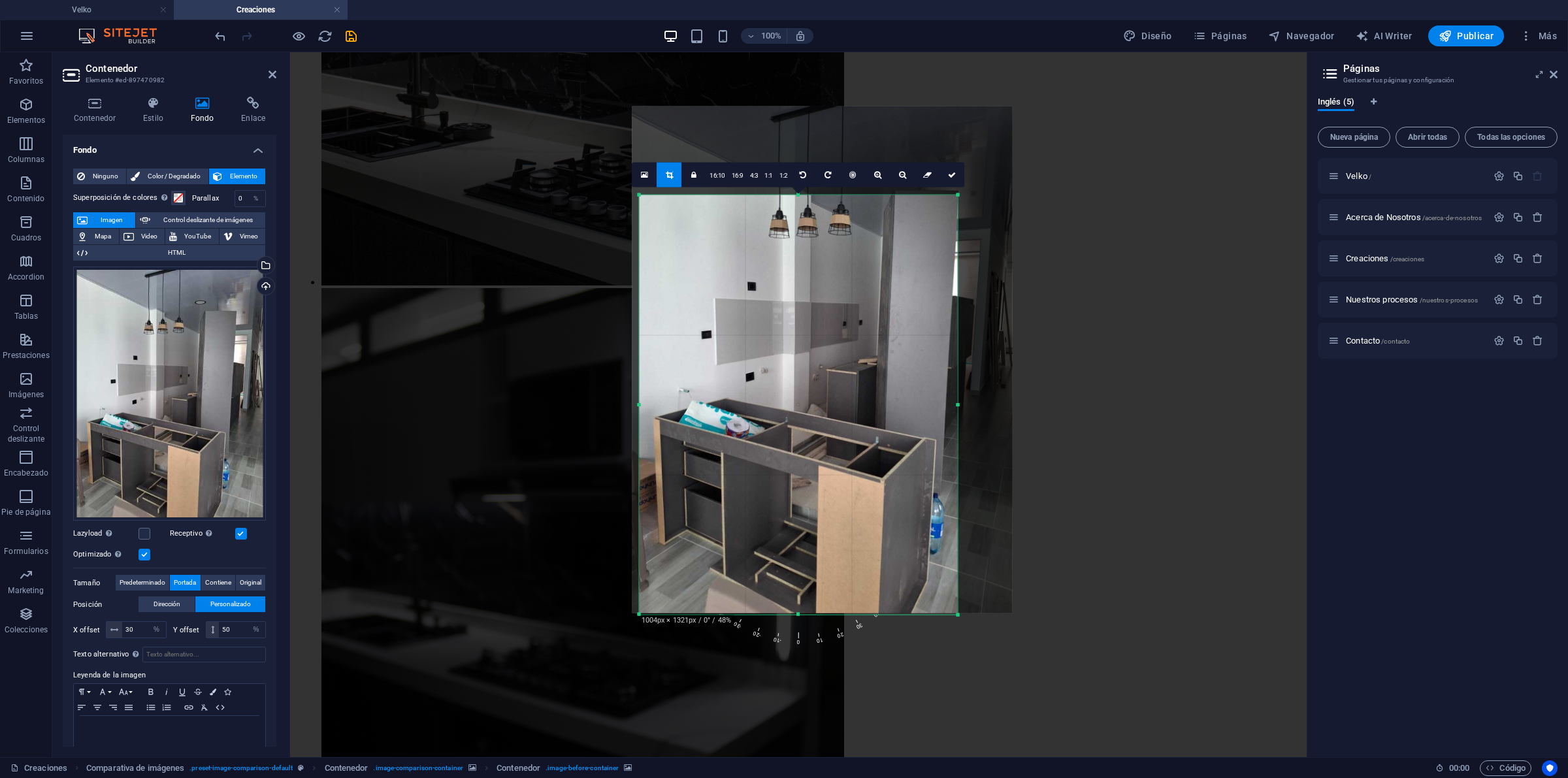
drag, startPoint x: 808, startPoint y: 166, endPoint x: 811, endPoint y: 219, distance: 53.1
click at [811, 219] on div "180 170 160 150 140 130 120 110 100 90 80 70 60 50 40 30 20 10 0 -10 -20 -30 -4…" at bounding box center [799, 404] width 318 height 420
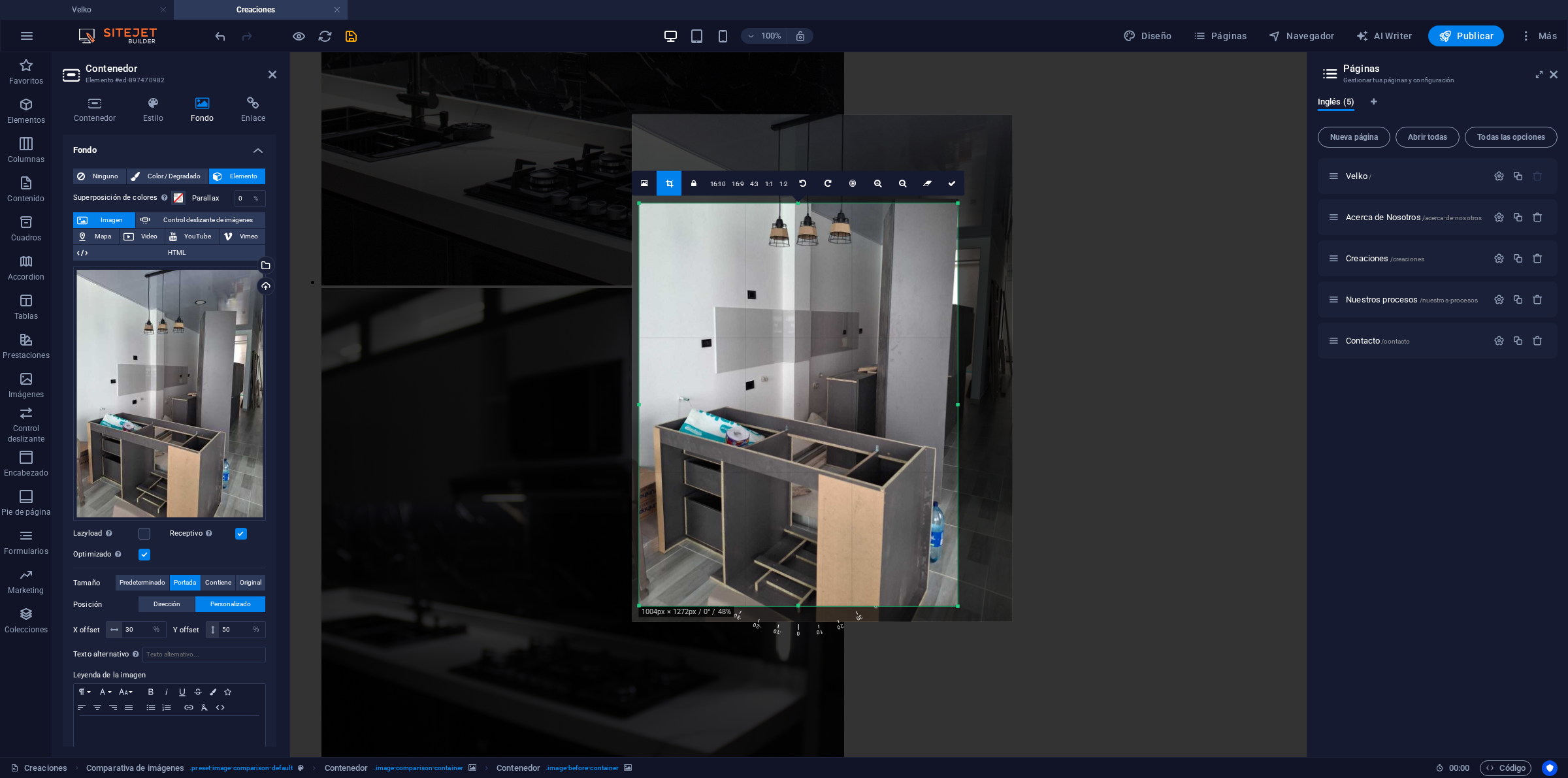
drag, startPoint x: 801, startPoint y: 612, endPoint x: 801, endPoint y: 596, distance: 16.0
click at [801, 596] on div "180 170 160 150 140 130 120 110 100 90 80 70 60 50 40 30 20 10 0 -10 -20 -30 -4…" at bounding box center [799, 405] width 318 height 403
click at [951, 179] on icon at bounding box center [952, 183] width 8 height 8
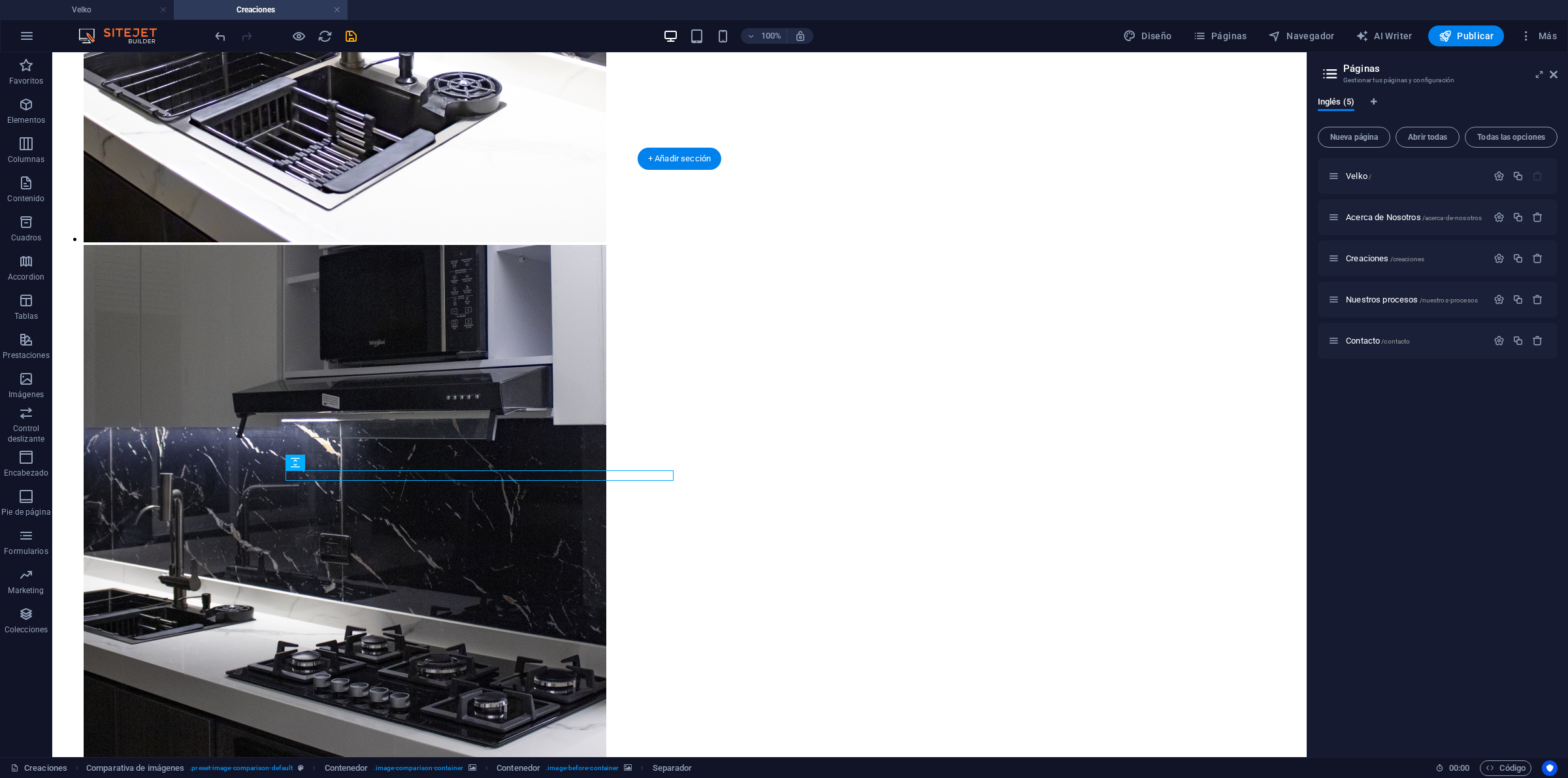
drag, startPoint x: 446, startPoint y: 477, endPoint x: 636, endPoint y: 475, distance: 190.0
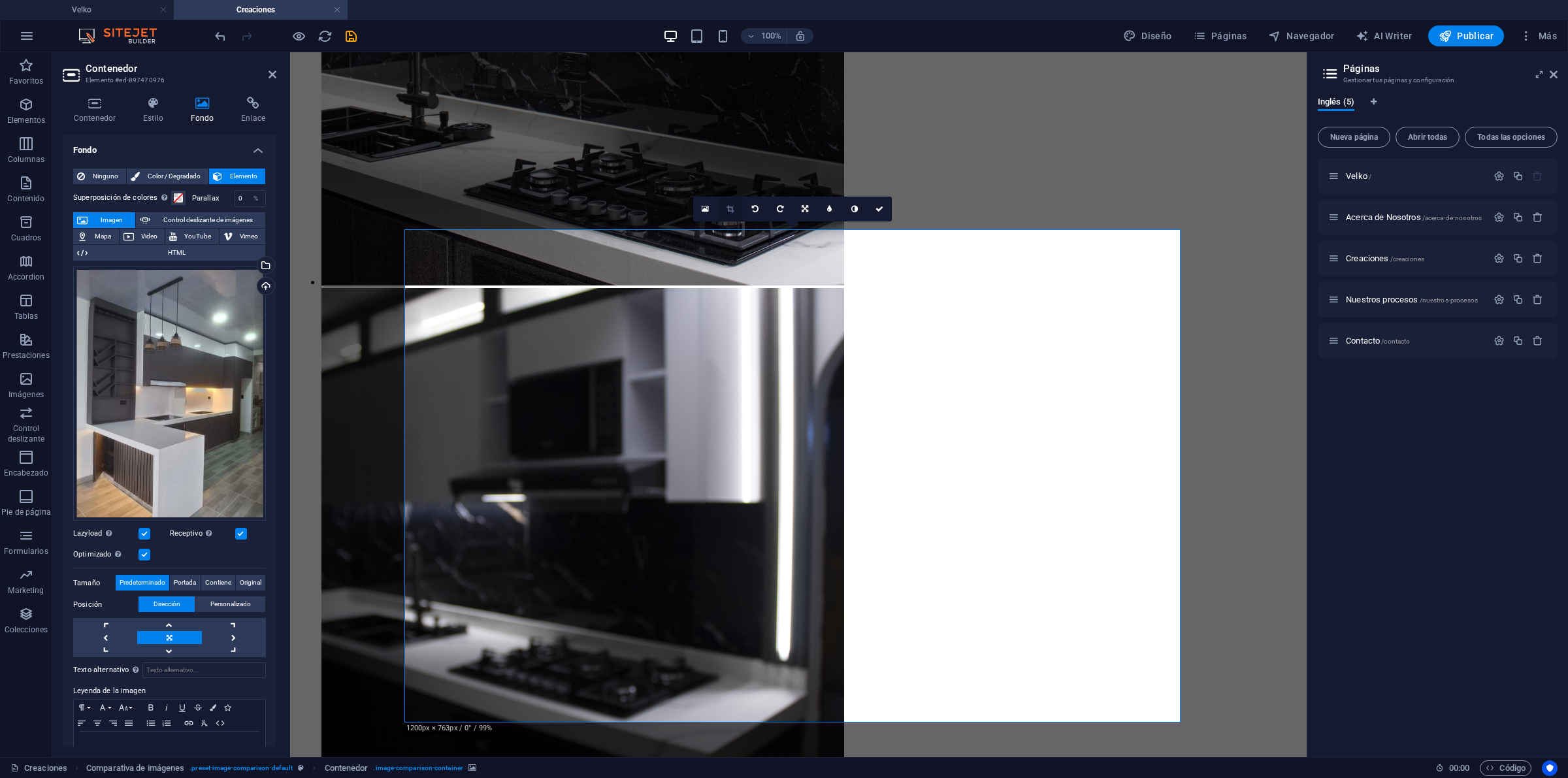
click at [738, 203] on link at bounding box center [730, 209] width 25 height 25
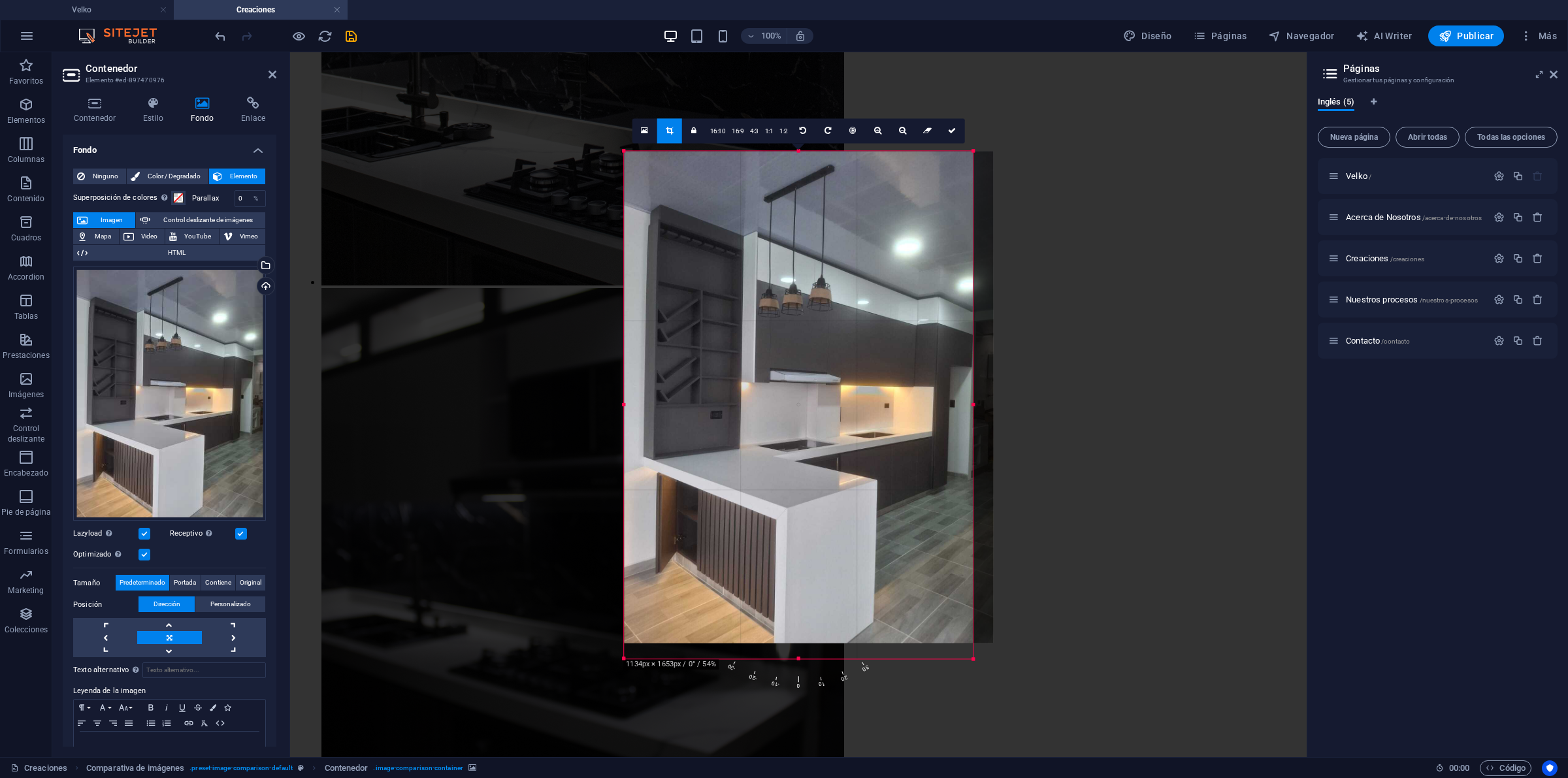
drag, startPoint x: 1010, startPoint y: 400, endPoint x: 937, endPoint y: 374, distance: 77.5
click at [937, 374] on div "180 170 160 150 140 130 120 110 100 90 80 70 60 50 40 30 20 10 0 -10 -20 -30 -4…" at bounding box center [798, 404] width 349 height 507
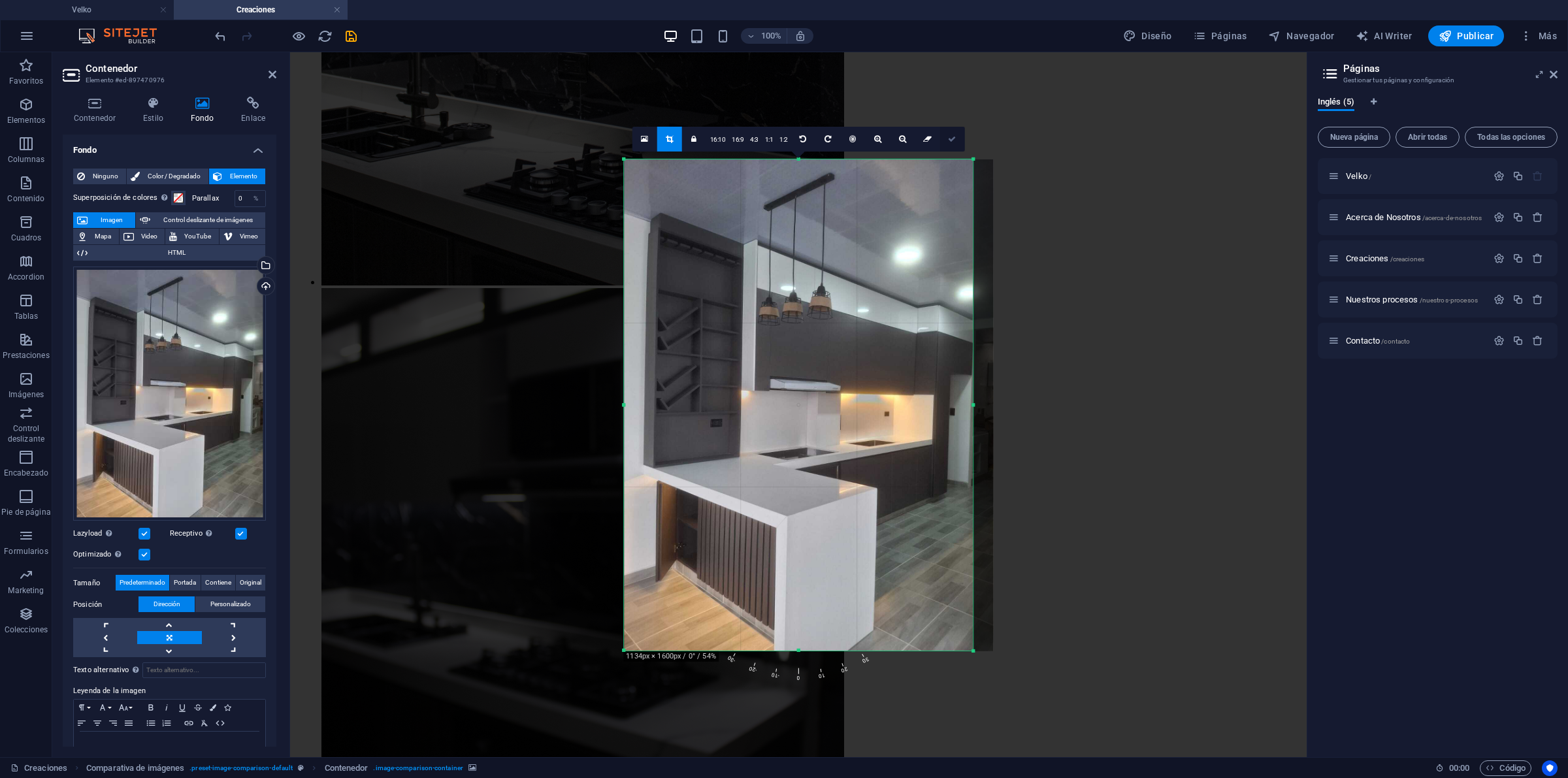
drag, startPoint x: 949, startPoint y: 131, endPoint x: 659, endPoint y: 80, distance: 294.5
click at [949, 131] on link at bounding box center [952, 139] width 25 height 25
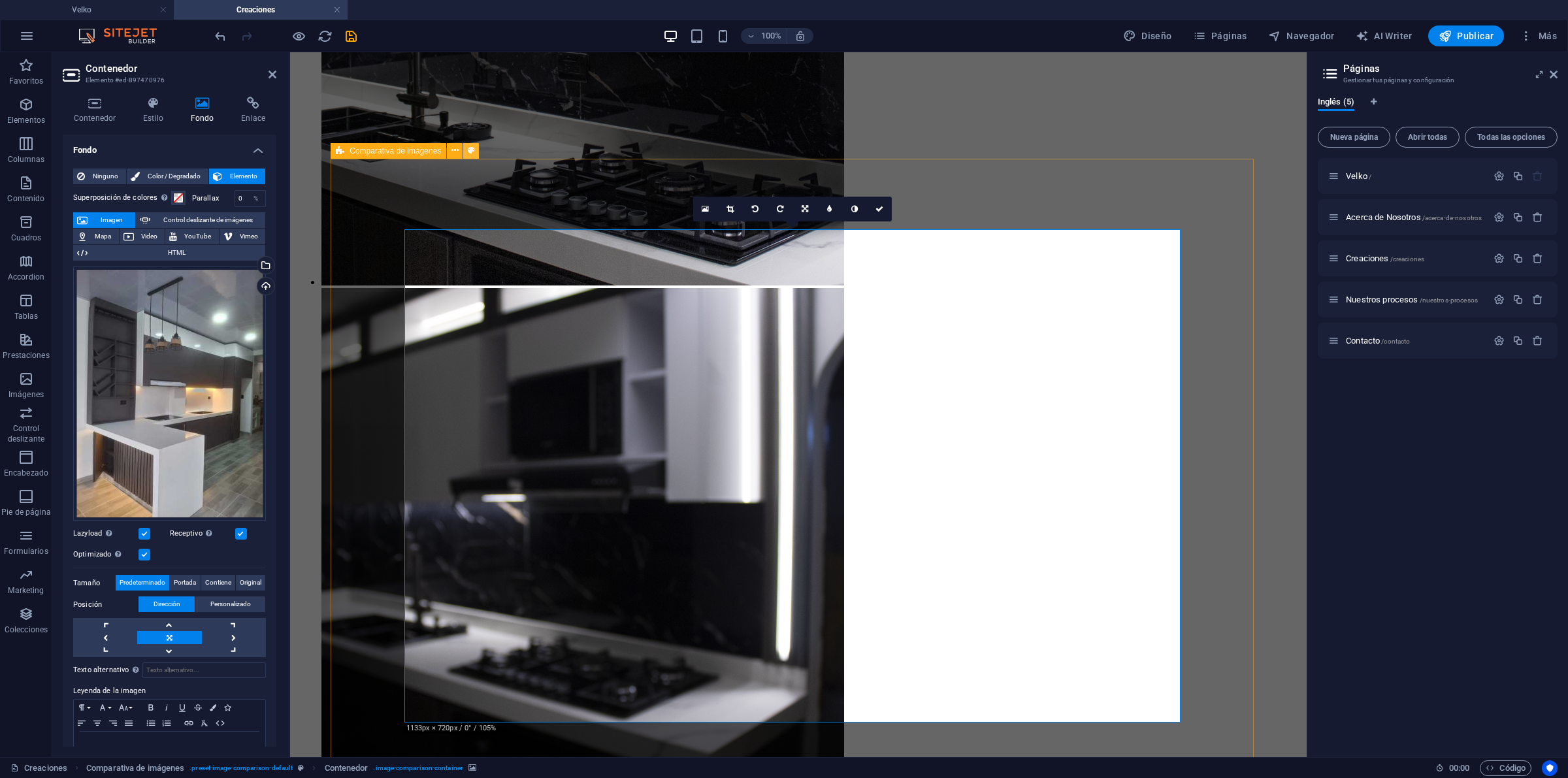
click at [471, 149] on icon at bounding box center [471, 150] width 7 height 14
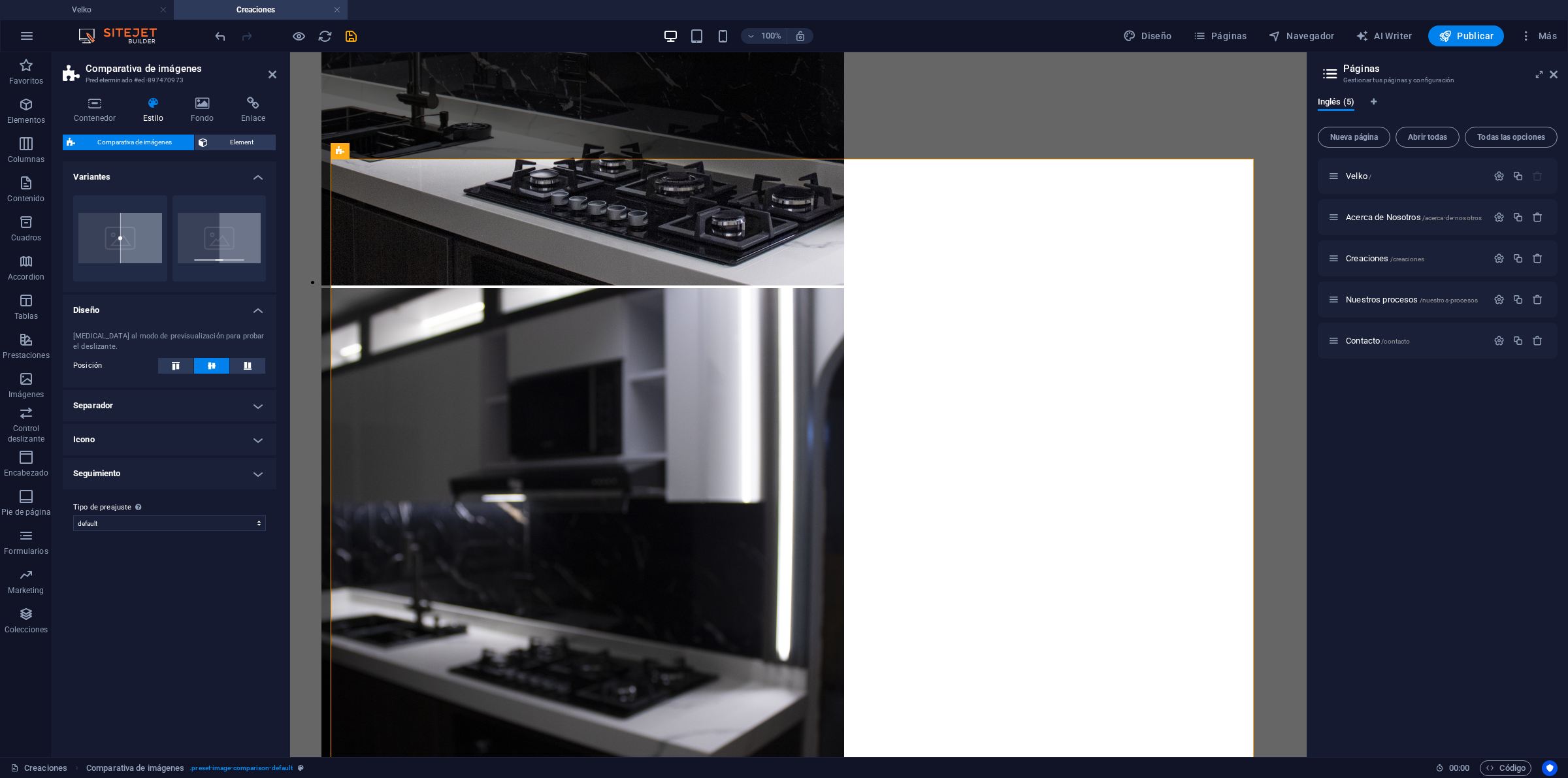
click at [252, 397] on h4 "Separador" at bounding box center [169, 406] width 213 height 31
click at [236, 130] on div "Contenedor Estilo Fondo Enlace Tamaño Altura Predeterminado px rem % vh vw Alto…" at bounding box center [169, 421] width 213 height 650
click at [234, 135] on span "Element" at bounding box center [241, 142] width 60 height 16
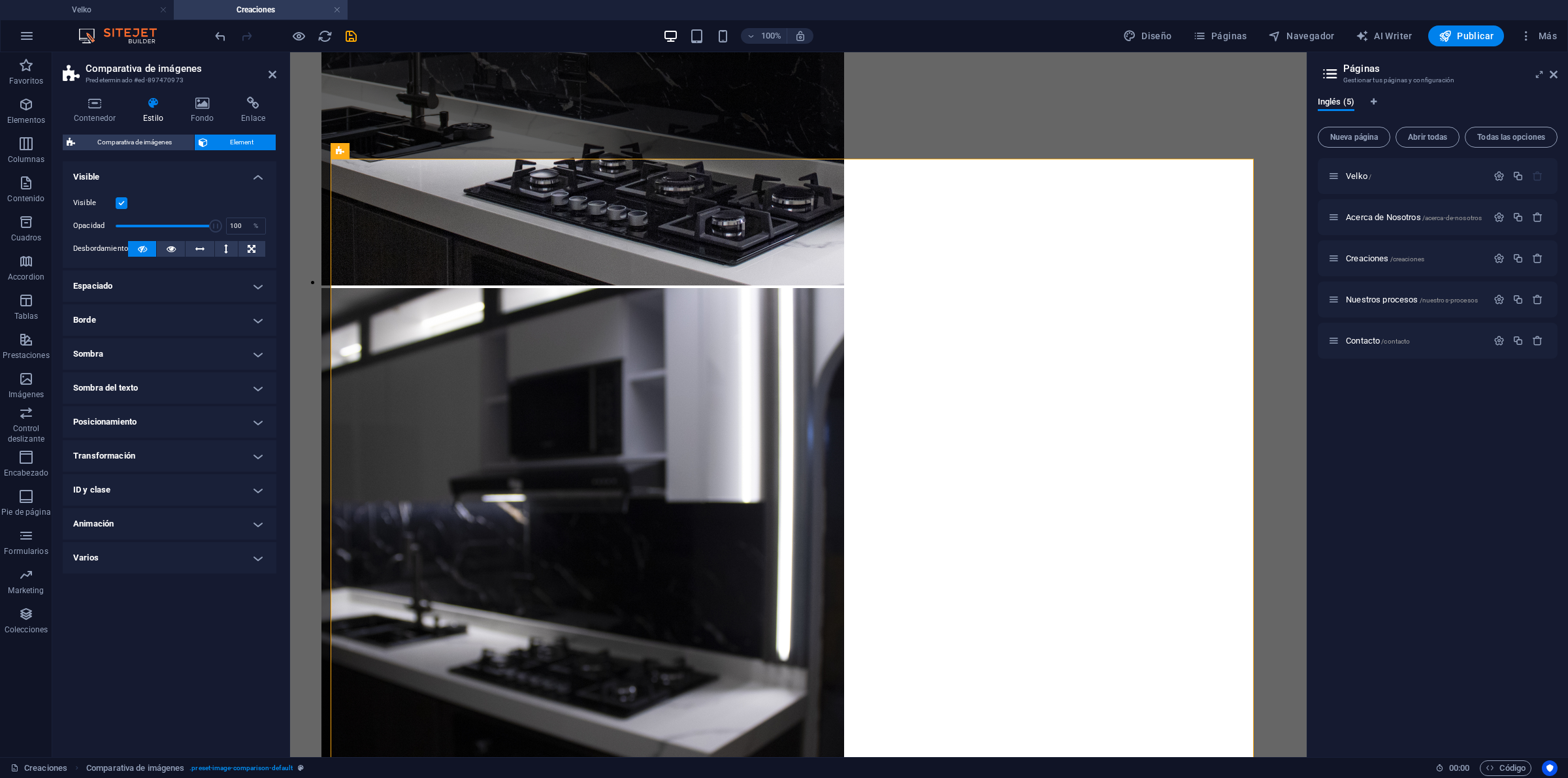
click at [258, 280] on h4 "Espaciado" at bounding box center [169, 286] width 213 height 31
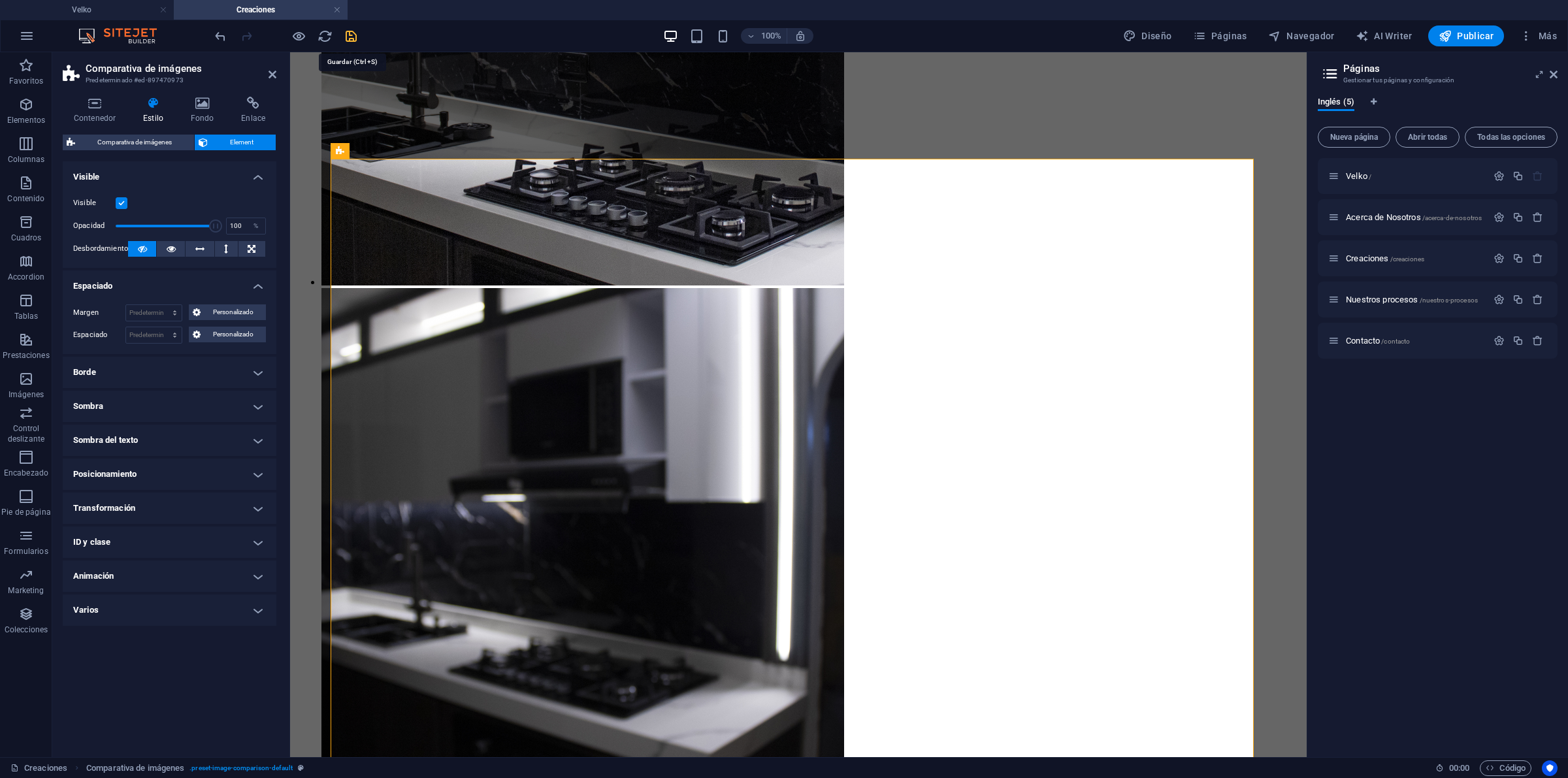
click at [349, 31] on icon "save" at bounding box center [351, 36] width 15 height 15
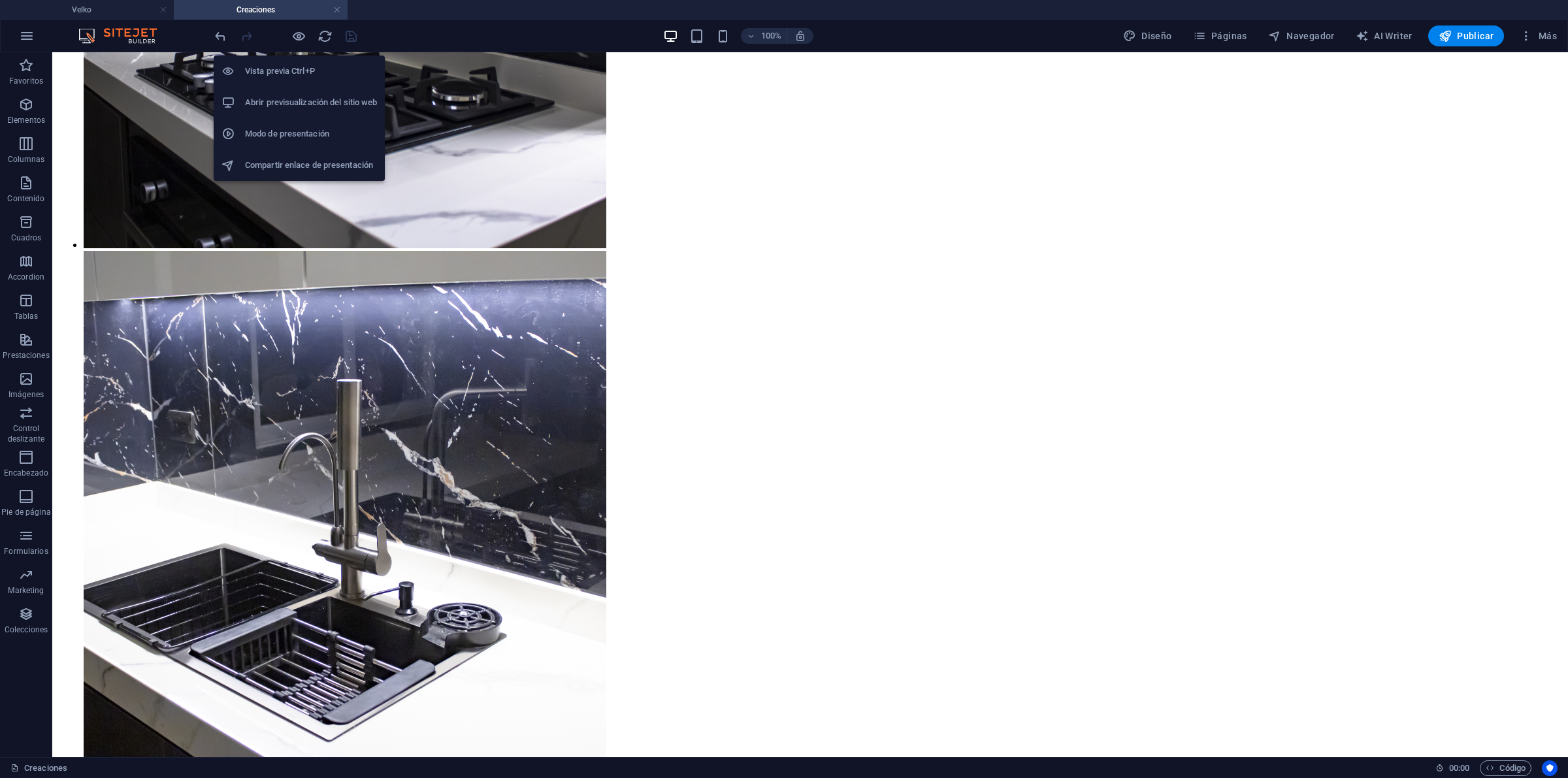
drag, startPoint x: 296, startPoint y: 37, endPoint x: 299, endPoint y: 51, distance: 14.3
click at [296, 37] on icon "button" at bounding box center [299, 36] width 15 height 15
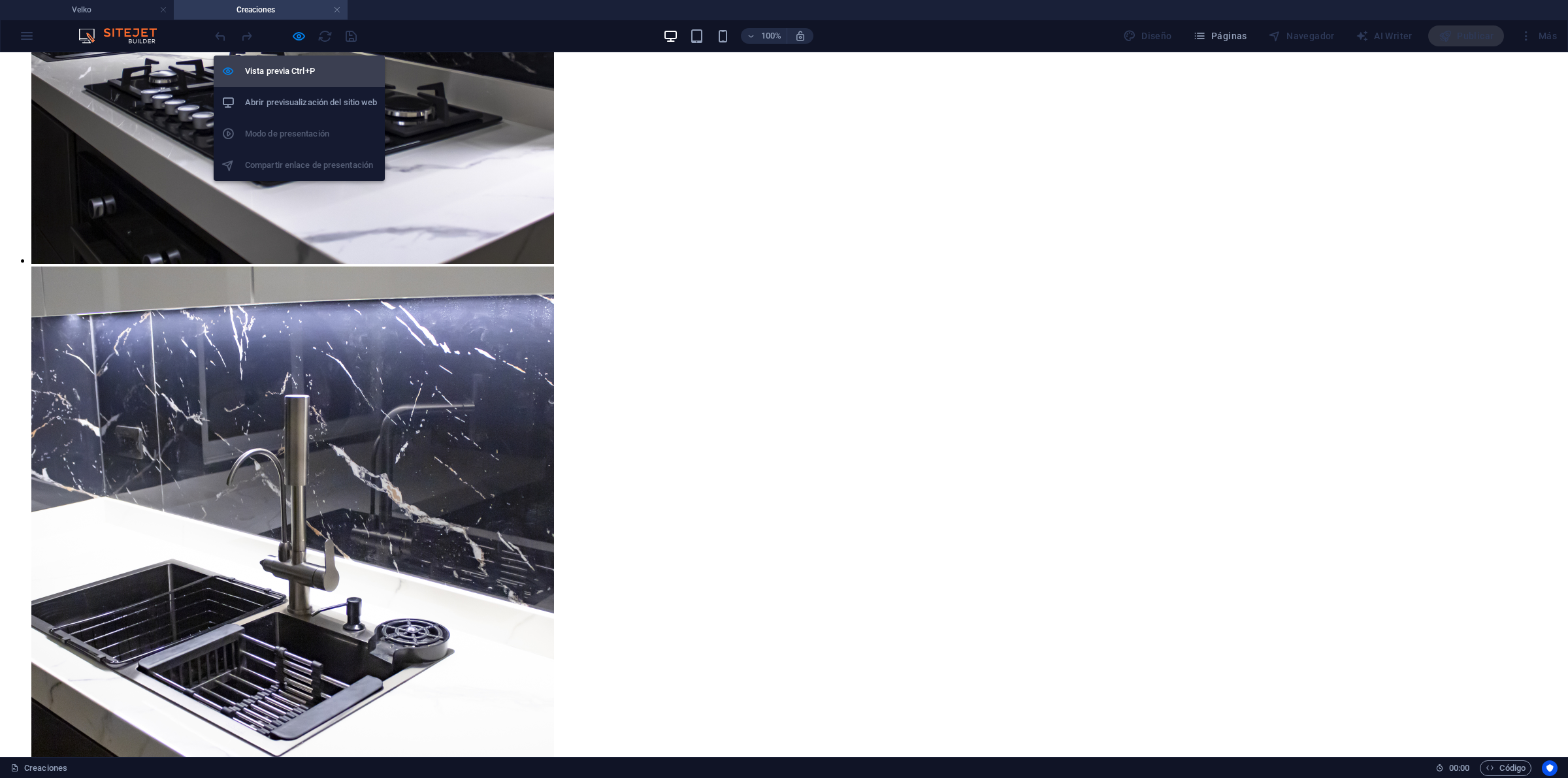
scroll to position [2874, 0]
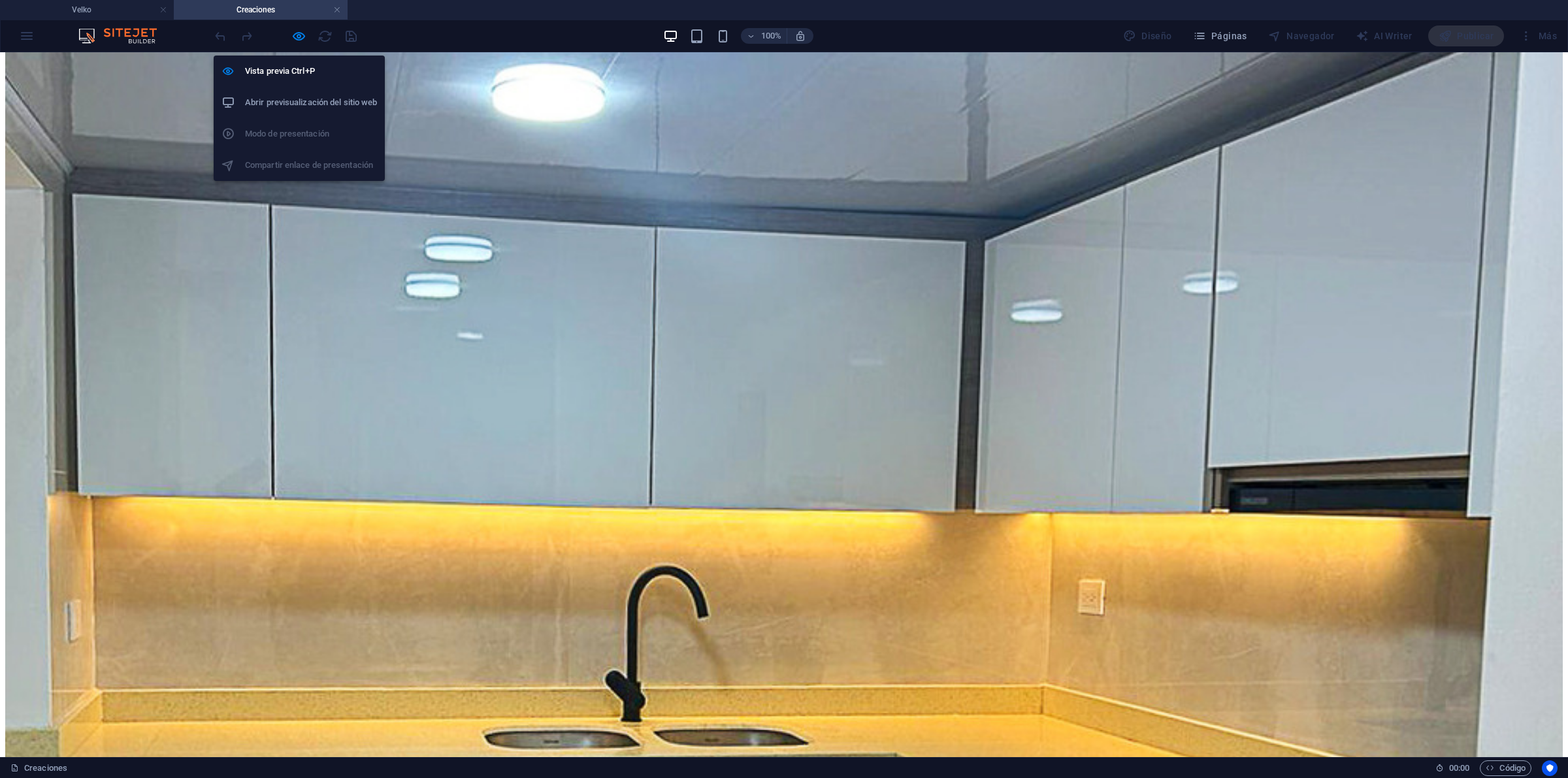
click at [317, 98] on h6 "Abrir previsualización del sitio web" at bounding box center [311, 102] width 132 height 16
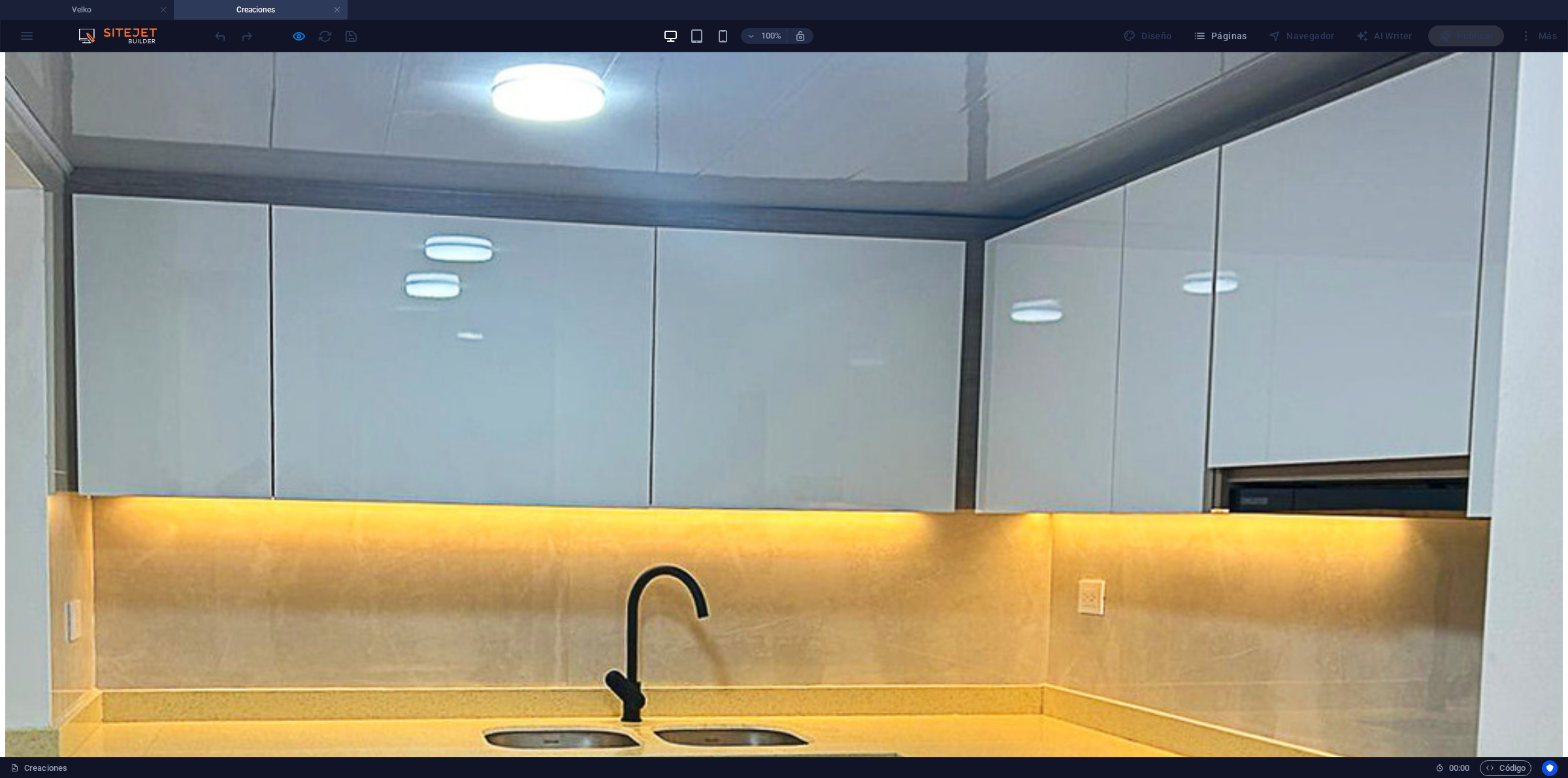
scroll to position [0, 0]
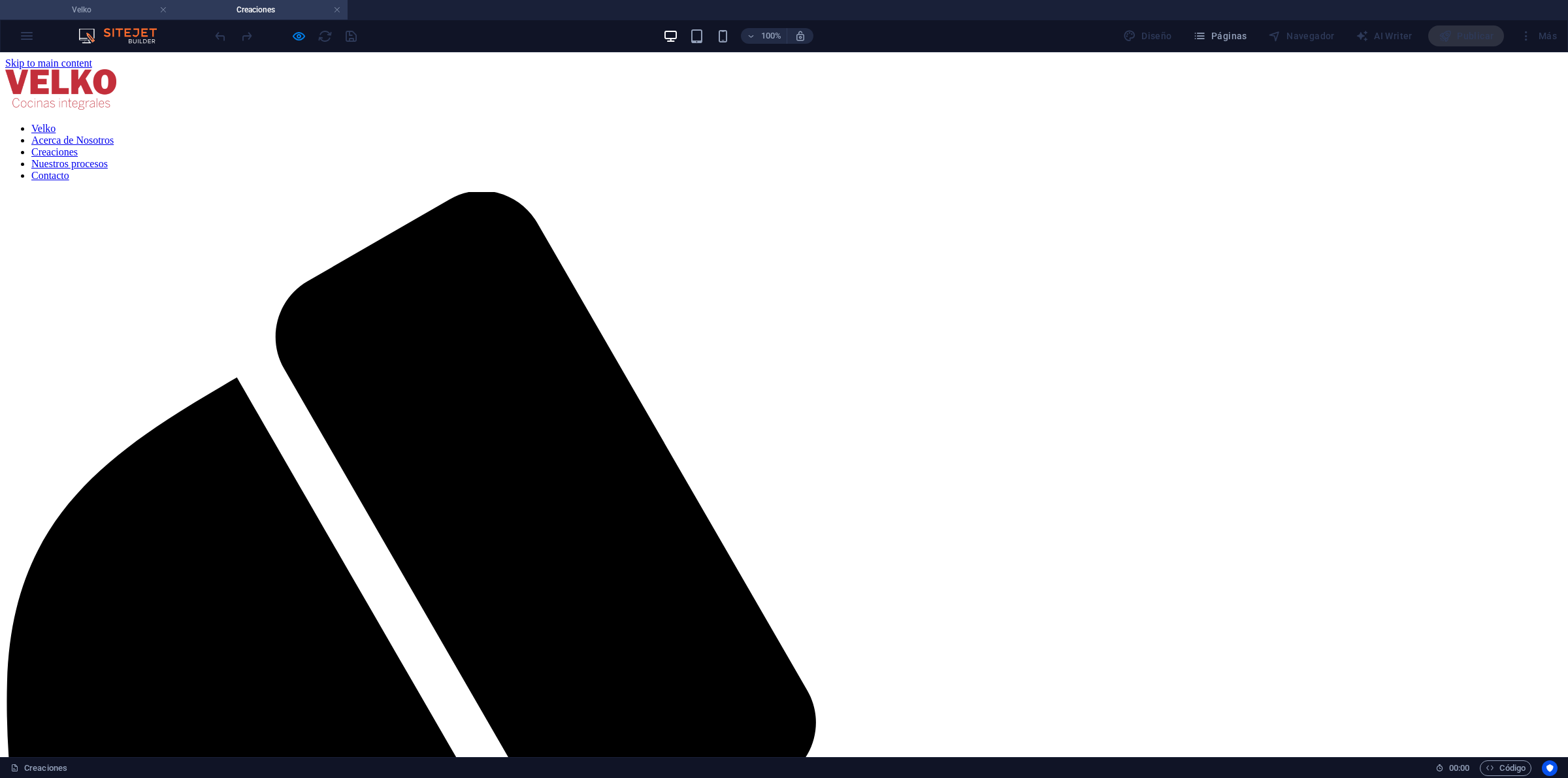
click at [76, 10] on h4 "Velko" at bounding box center [87, 10] width 174 height 15
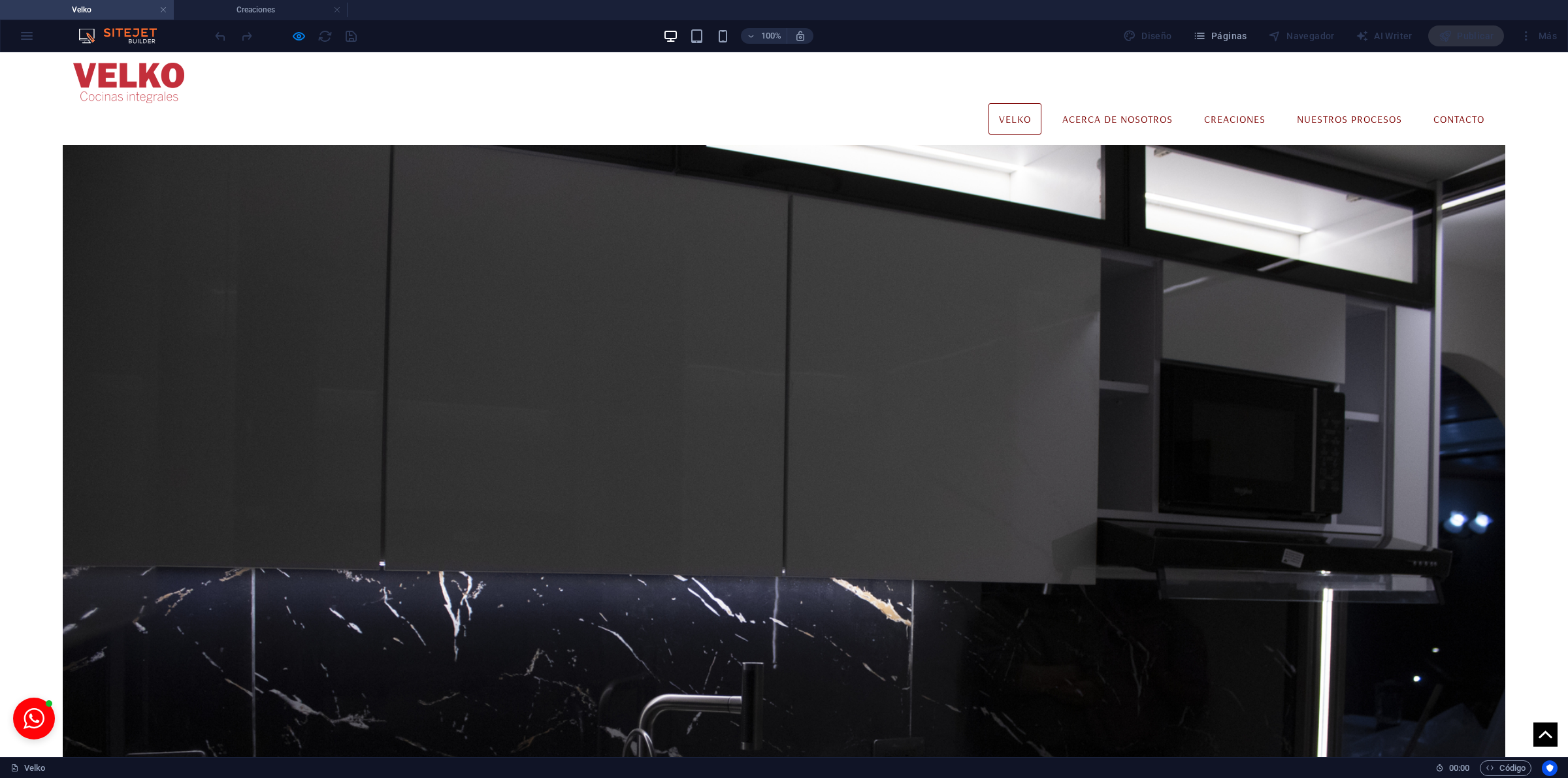
scroll to position [3014, 0]
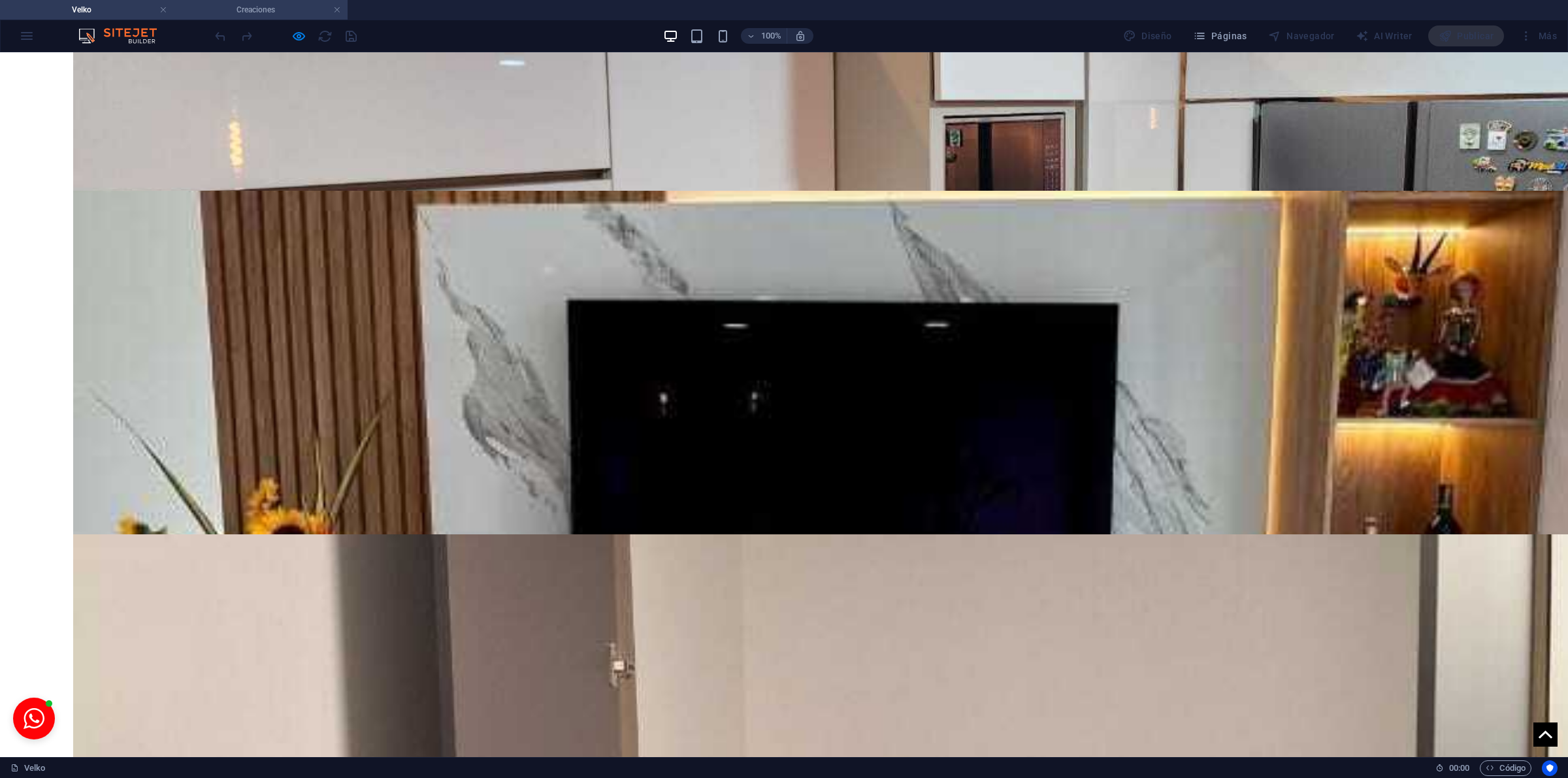
click at [255, 1] on li "Creaciones" at bounding box center [261, 10] width 174 height 20
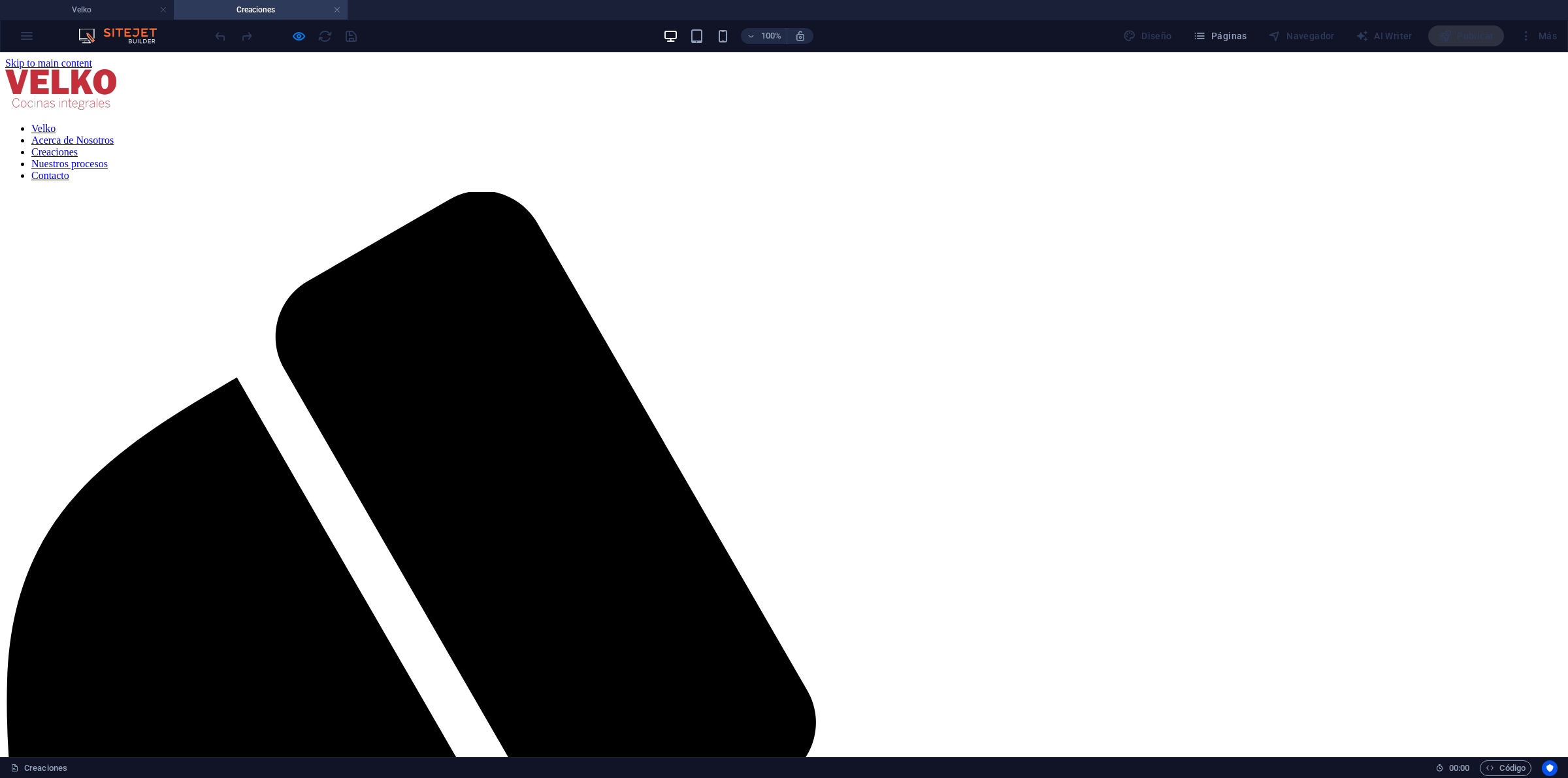
scroll to position [0, 0]
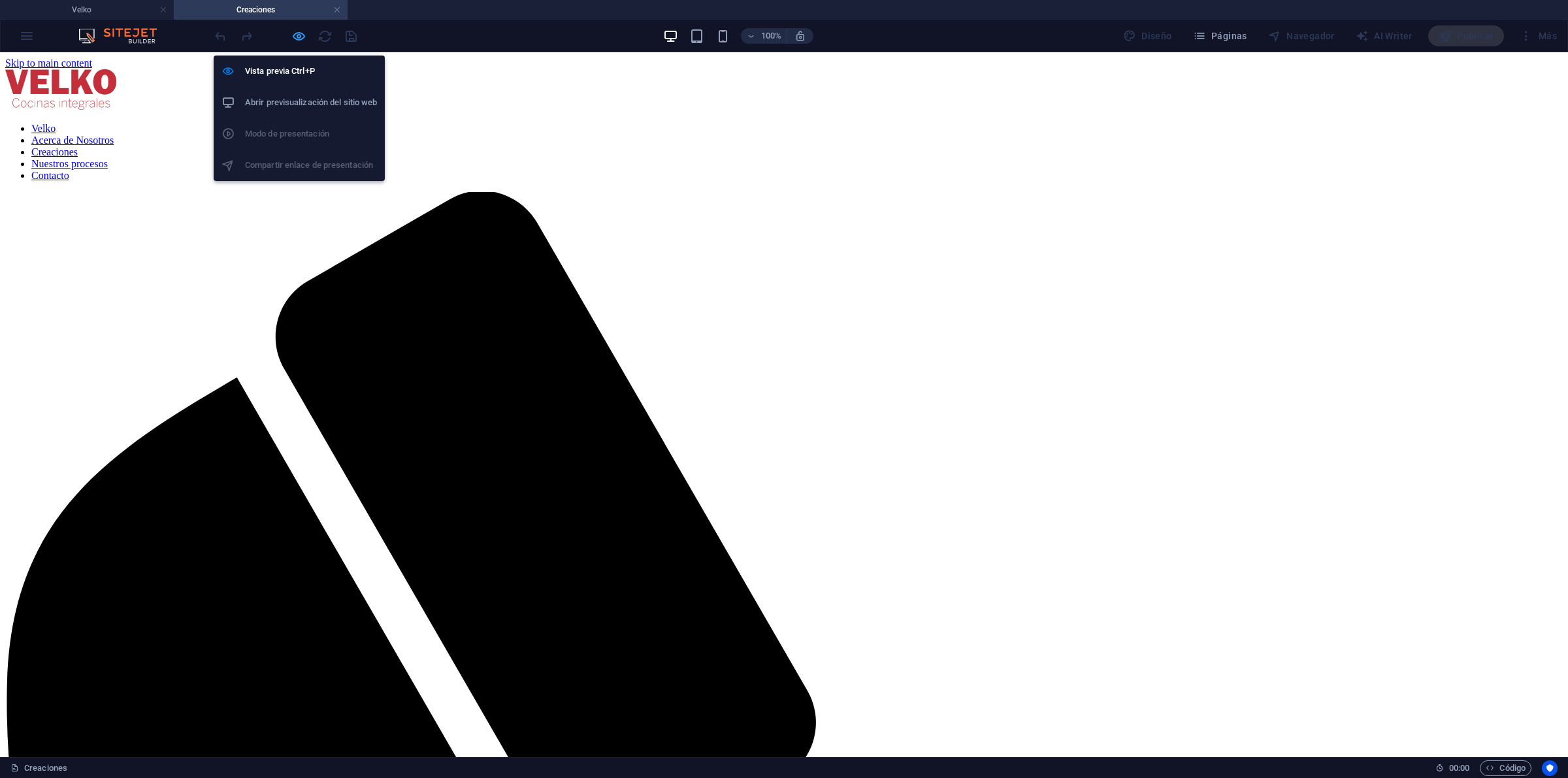
click at [304, 34] on icon "button" at bounding box center [299, 36] width 15 height 15
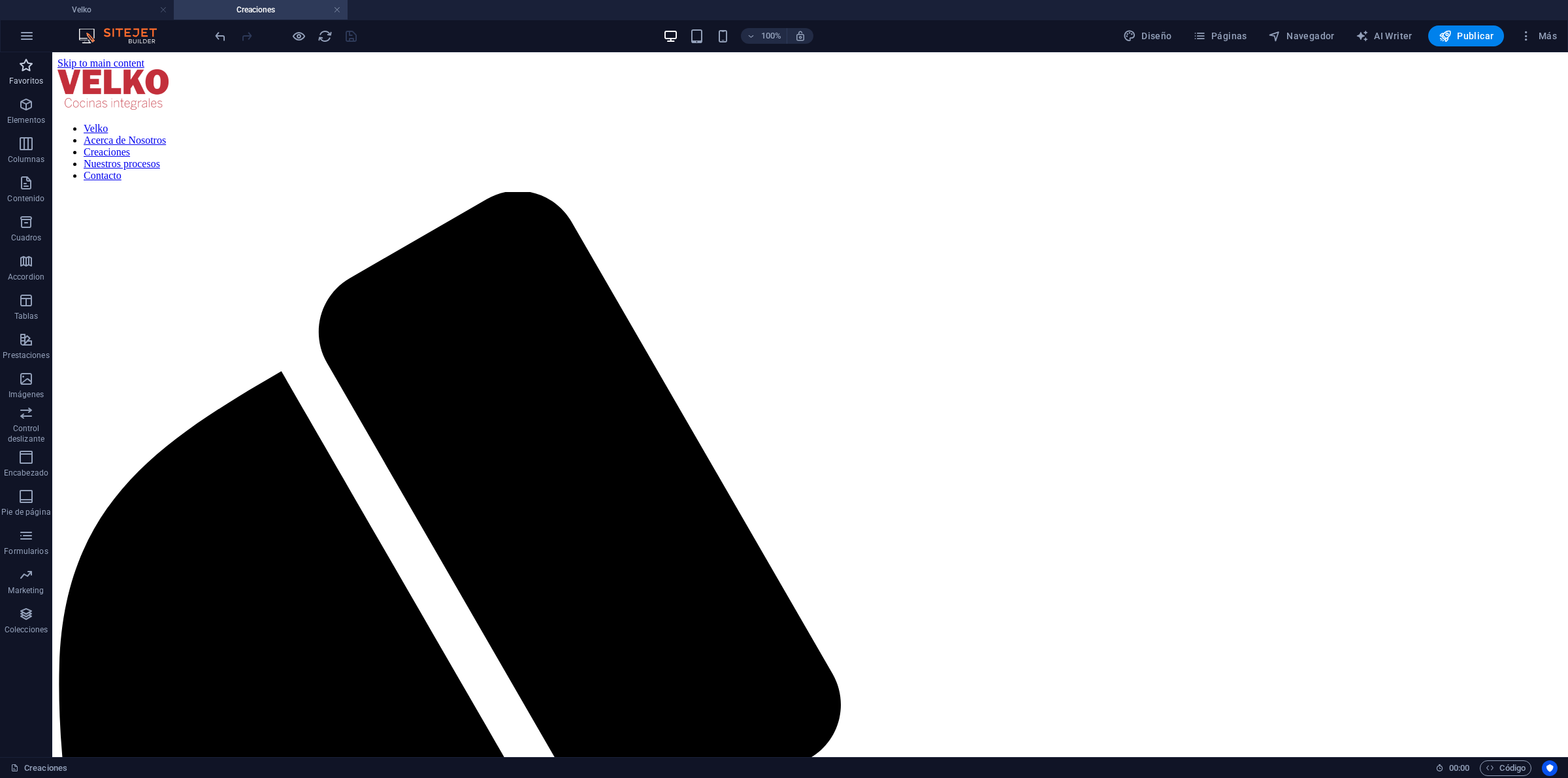
click at [24, 67] on icon "button" at bounding box center [25, 65] width 16 height 16
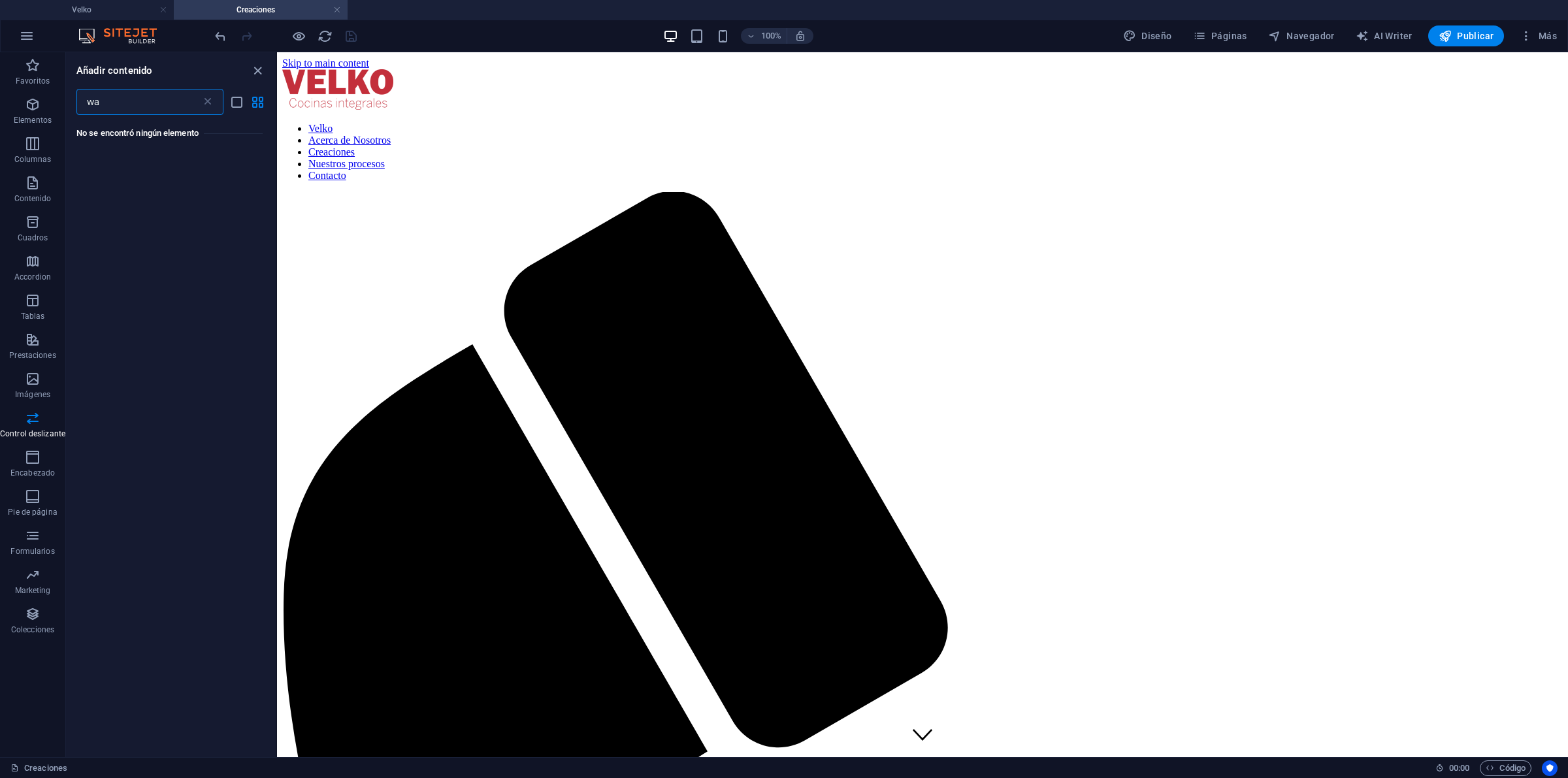
type input "w"
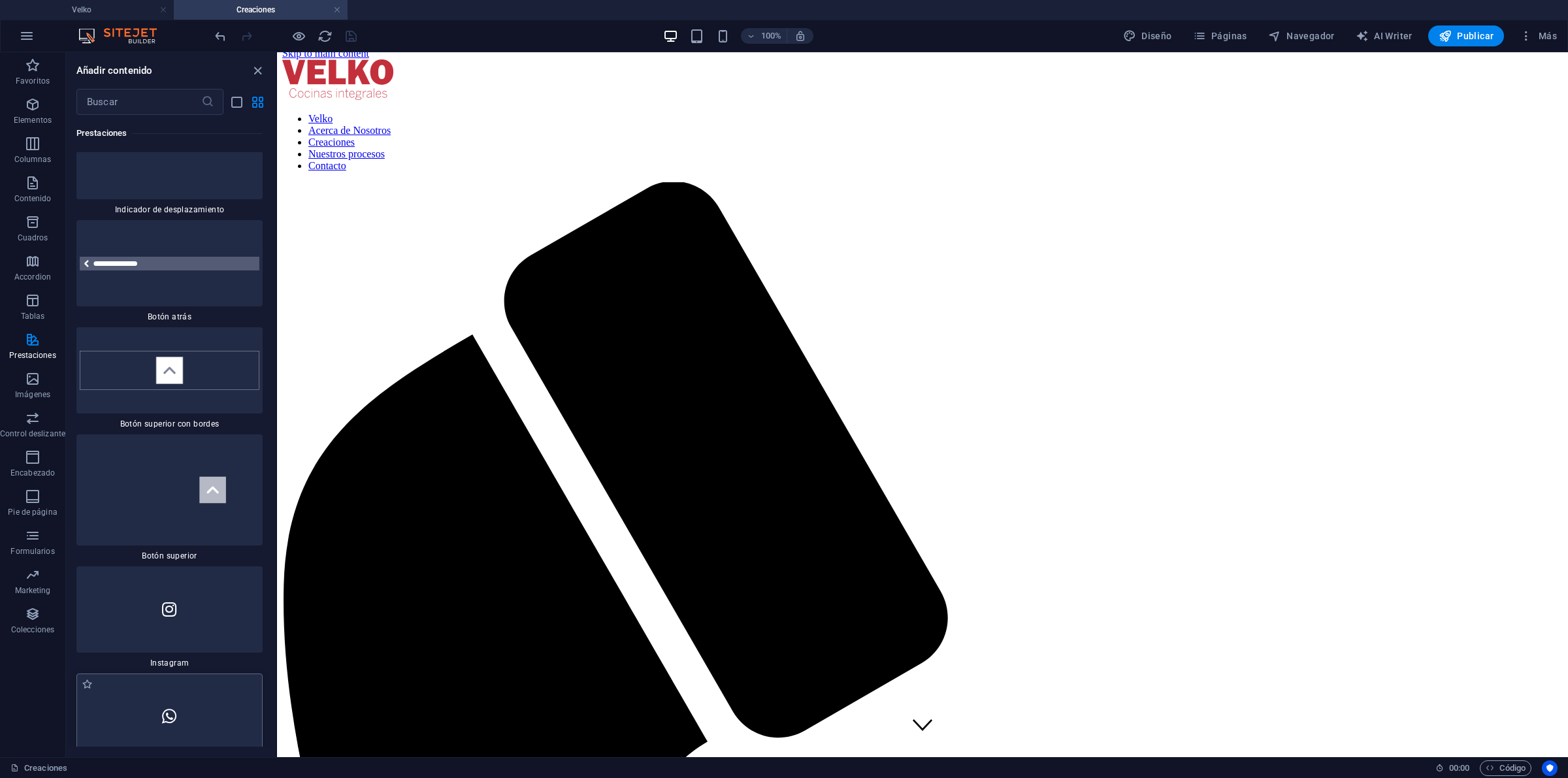
scroll to position [60, 0]
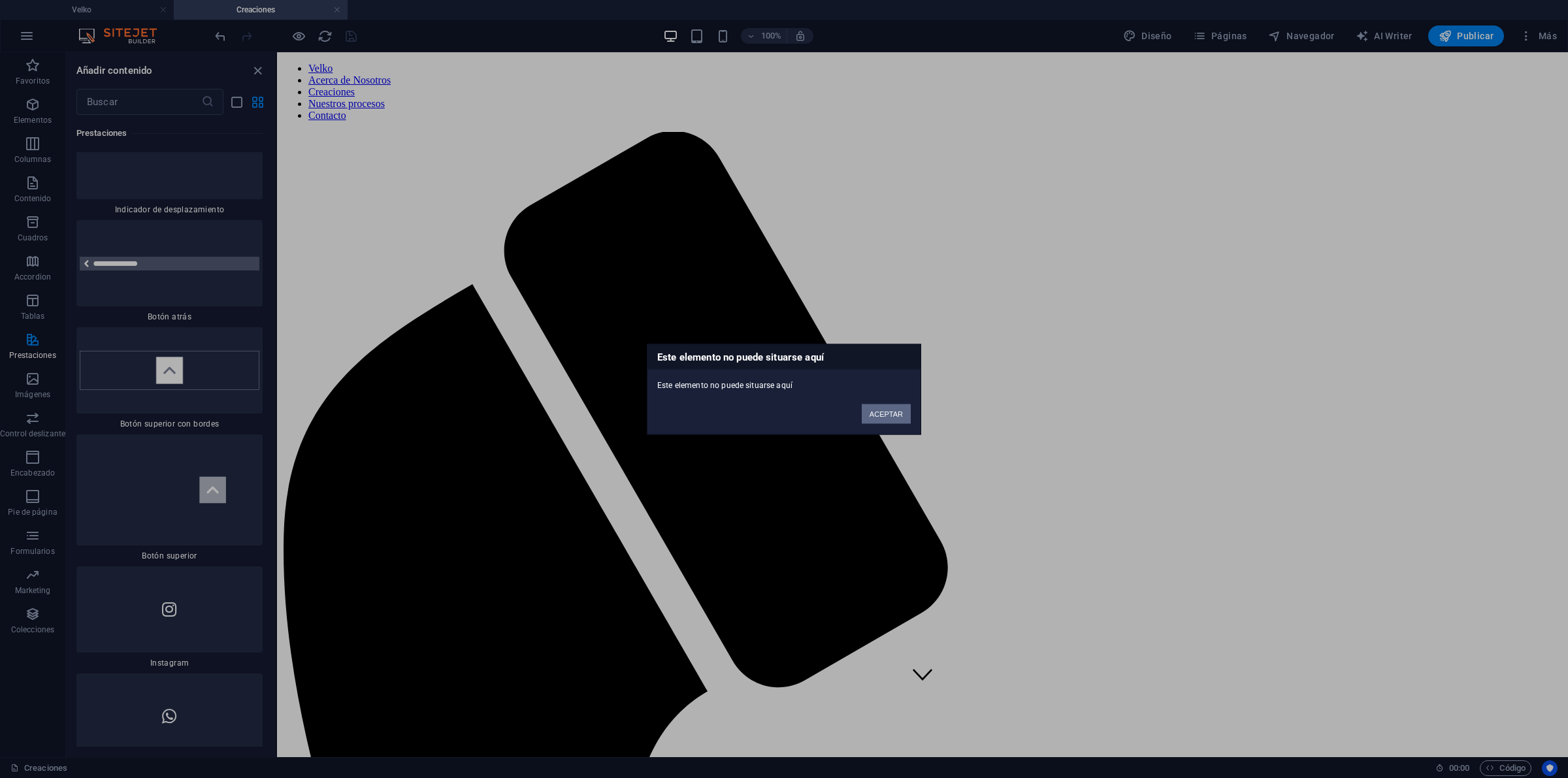
click at [885, 409] on button "ACEPTAR" at bounding box center [887, 413] width 49 height 20
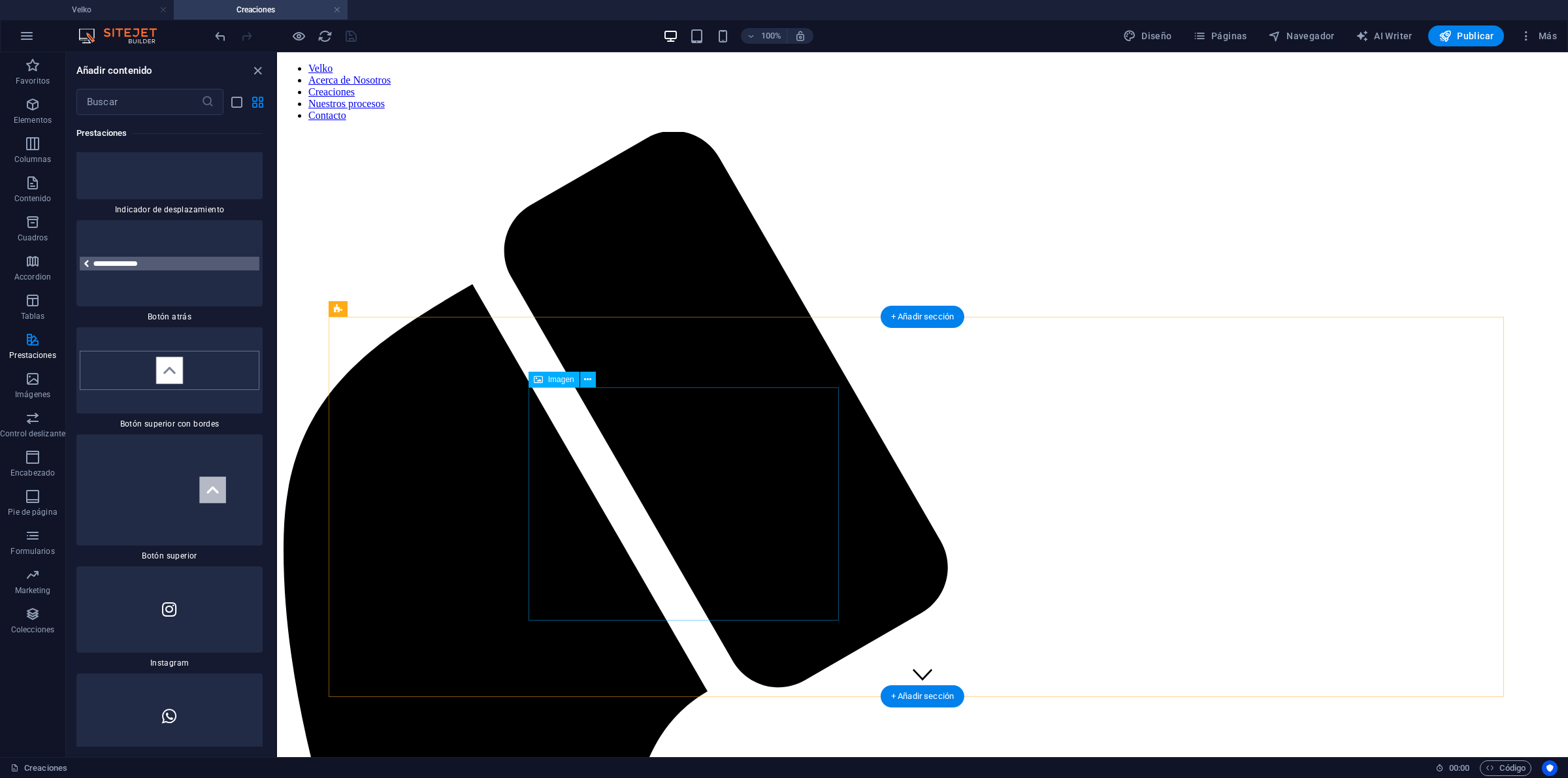
scroll to position [876, 0]
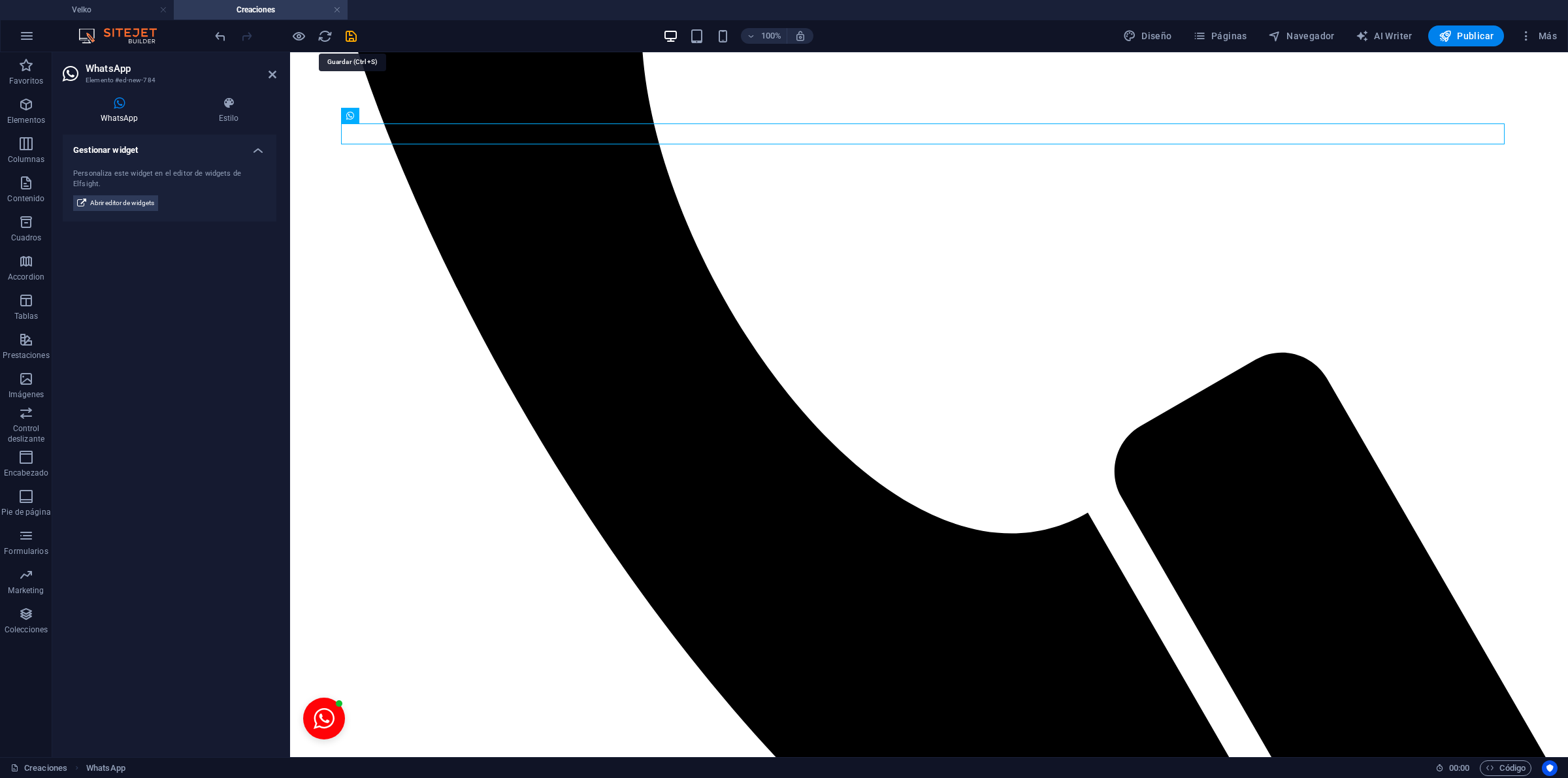
click at [345, 31] on icon "save" at bounding box center [351, 36] width 15 height 15
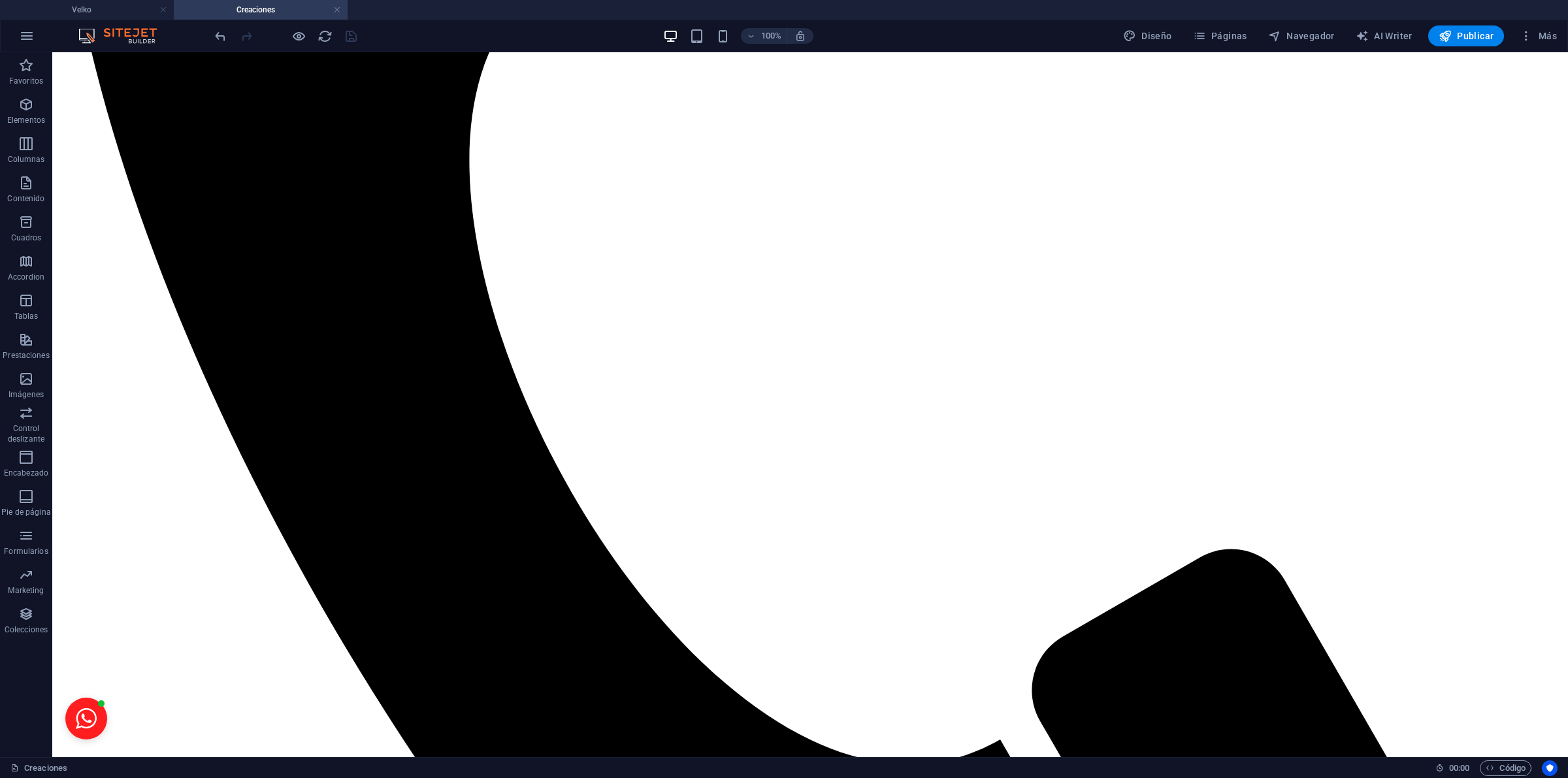
click at [85, 714] on button "Open chat window" at bounding box center [86, 718] width 42 height 42
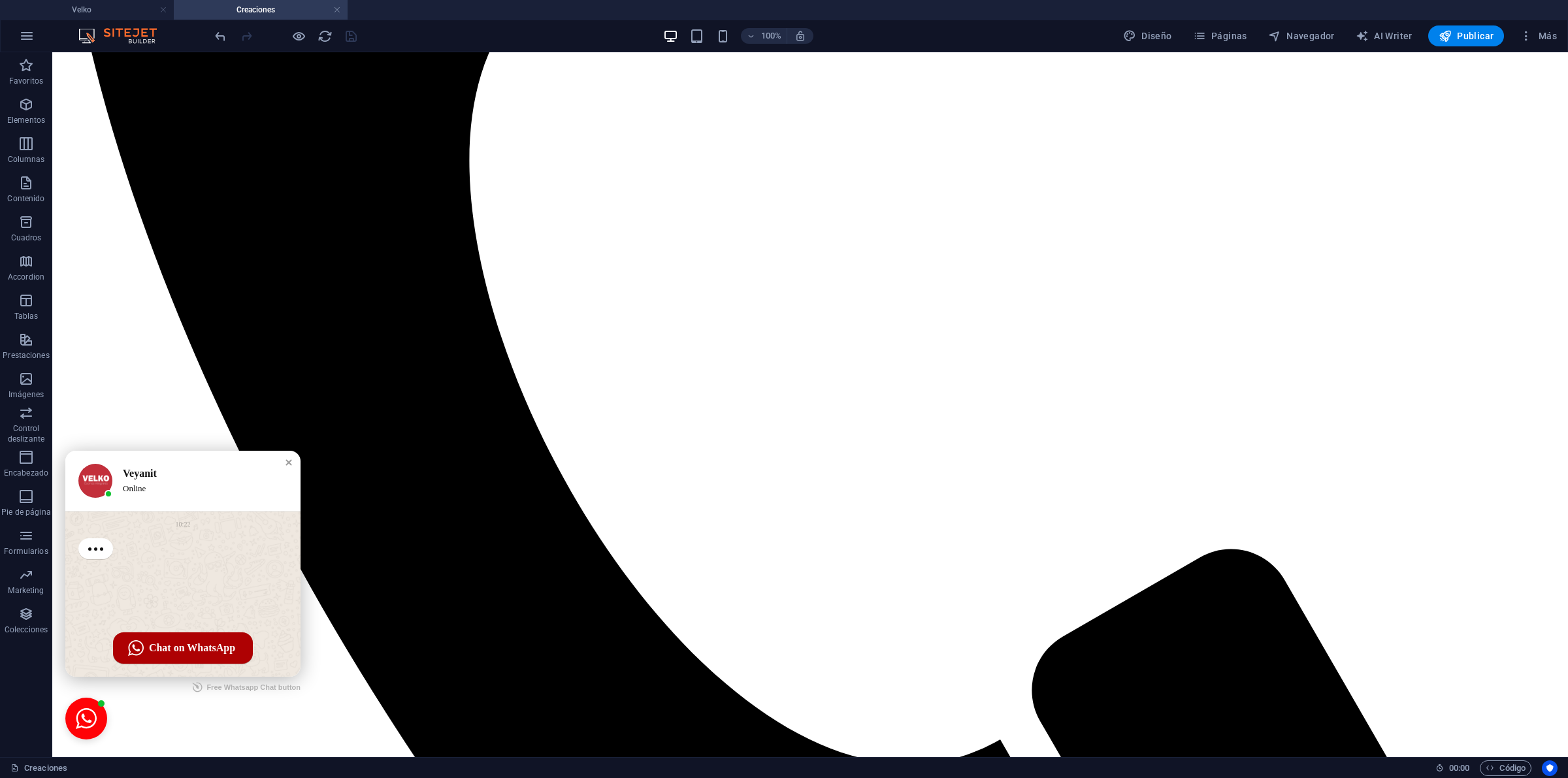
click at [289, 461] on div "Close chat window" at bounding box center [289, 462] width 13 height 13
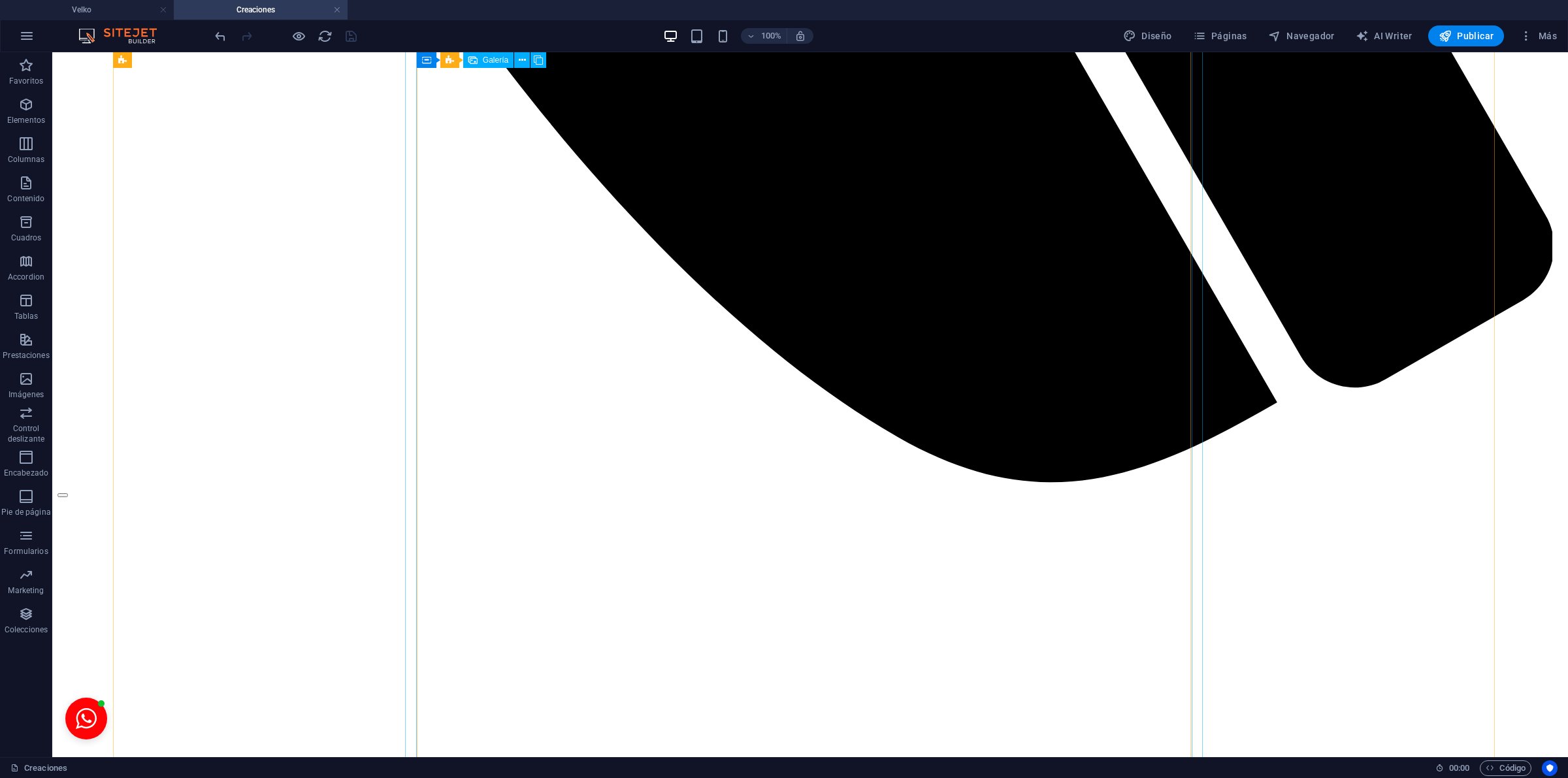
scroll to position [0, 0]
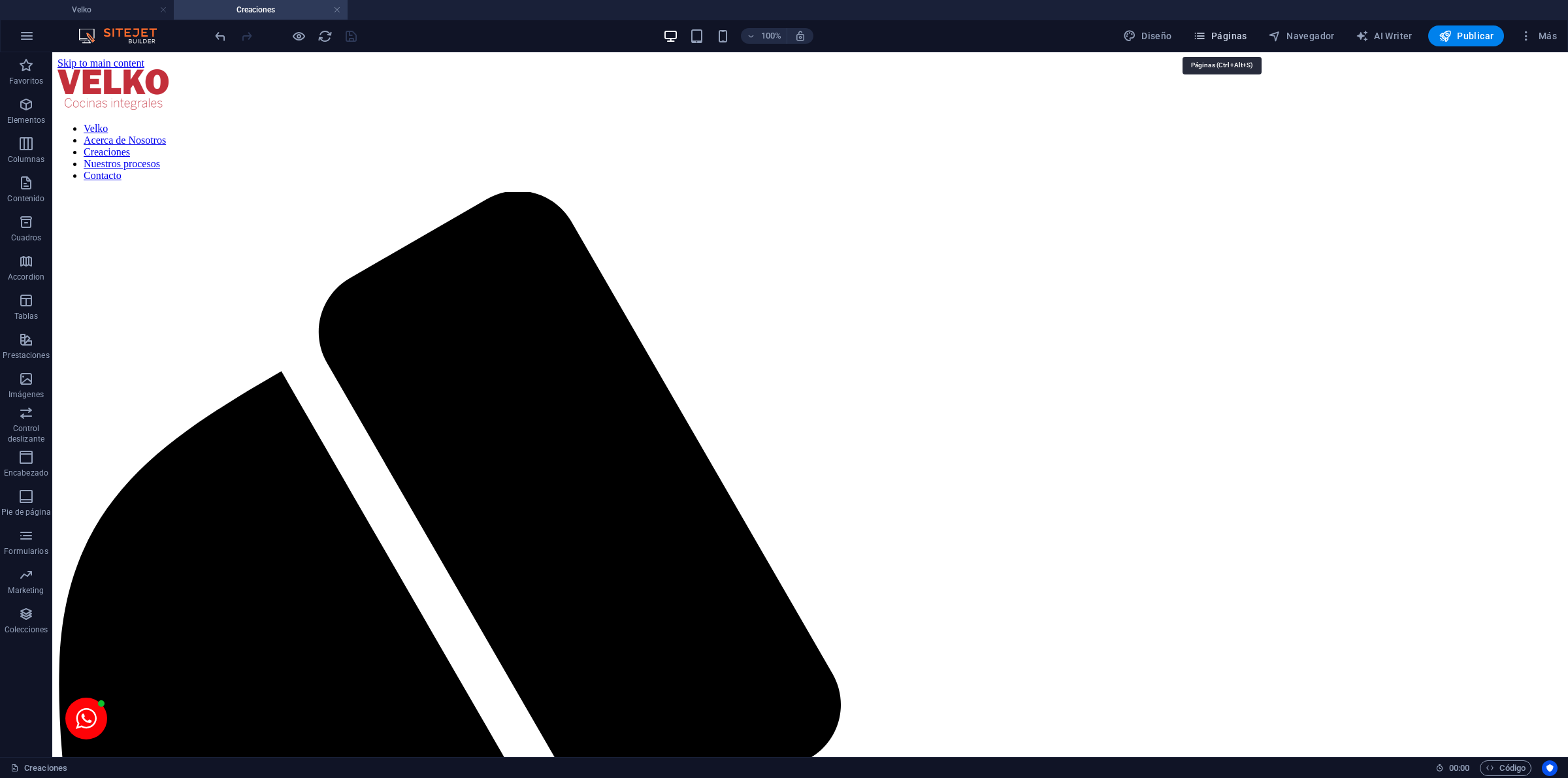
click at [1233, 30] on button "Páginas" at bounding box center [1219, 35] width 65 height 20
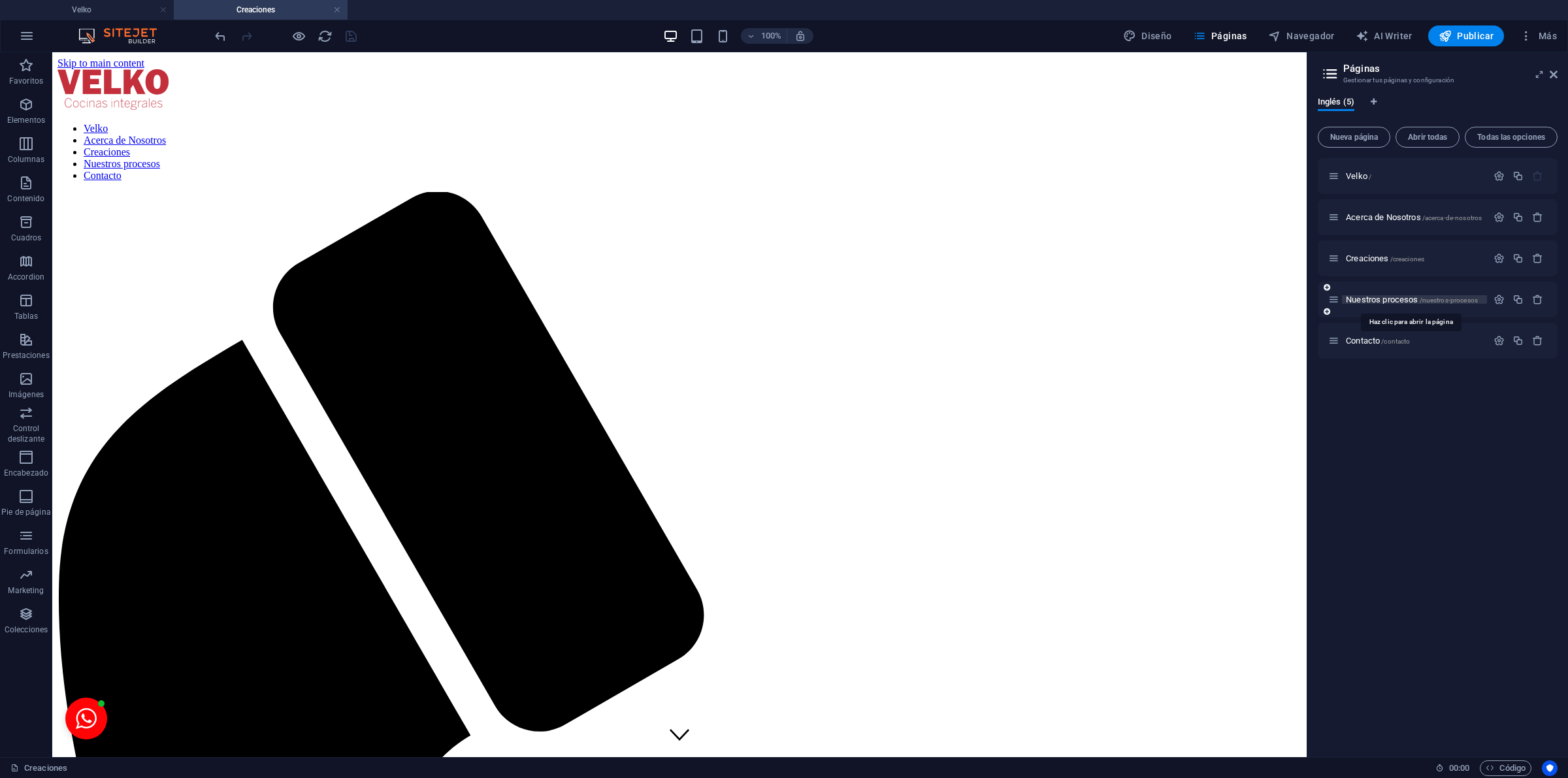
click at [1383, 295] on span "Nuestros procesos /nuestros-procesos" at bounding box center [1411, 299] width 132 height 10
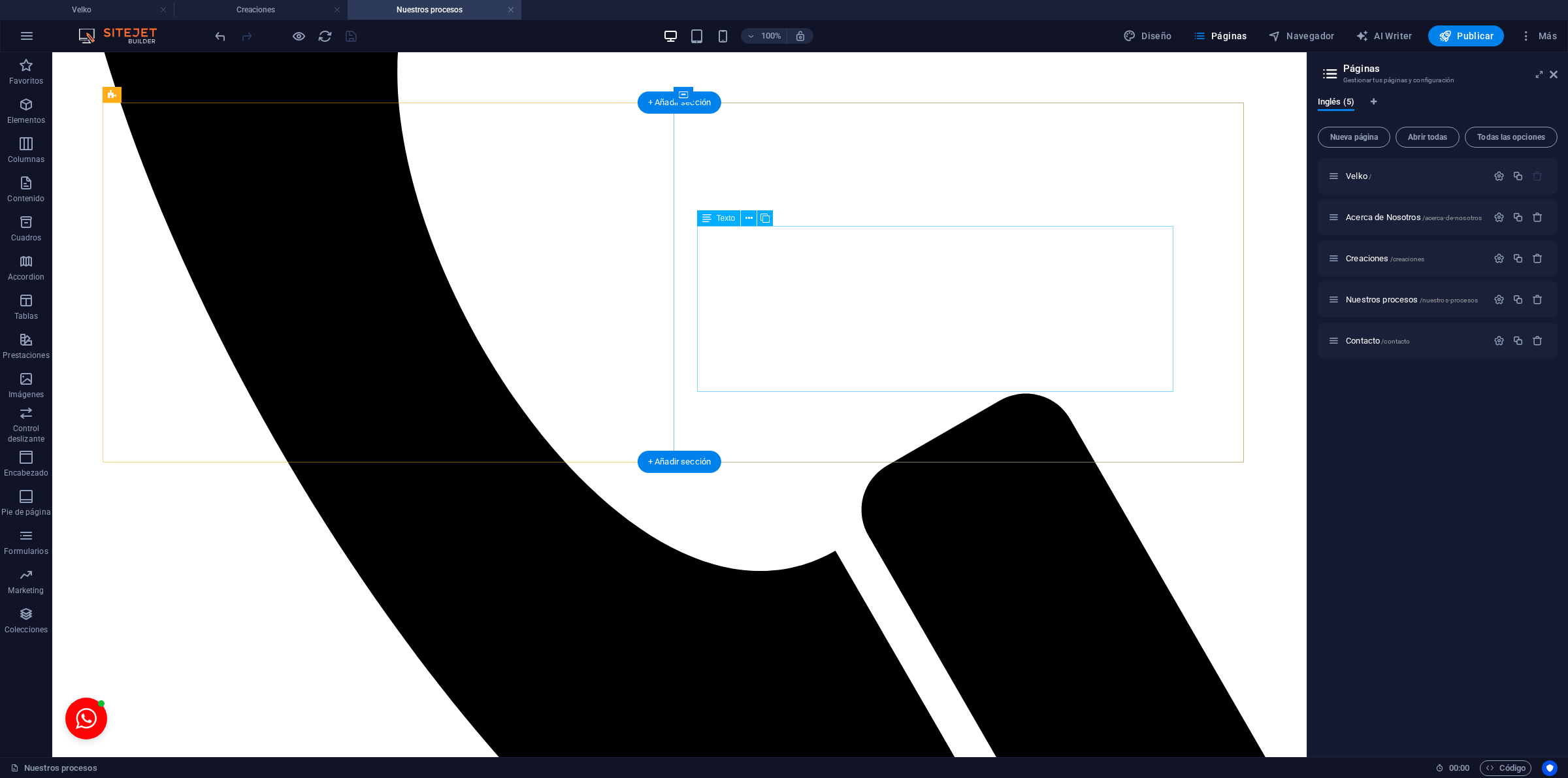
scroll to position [1633, 0]
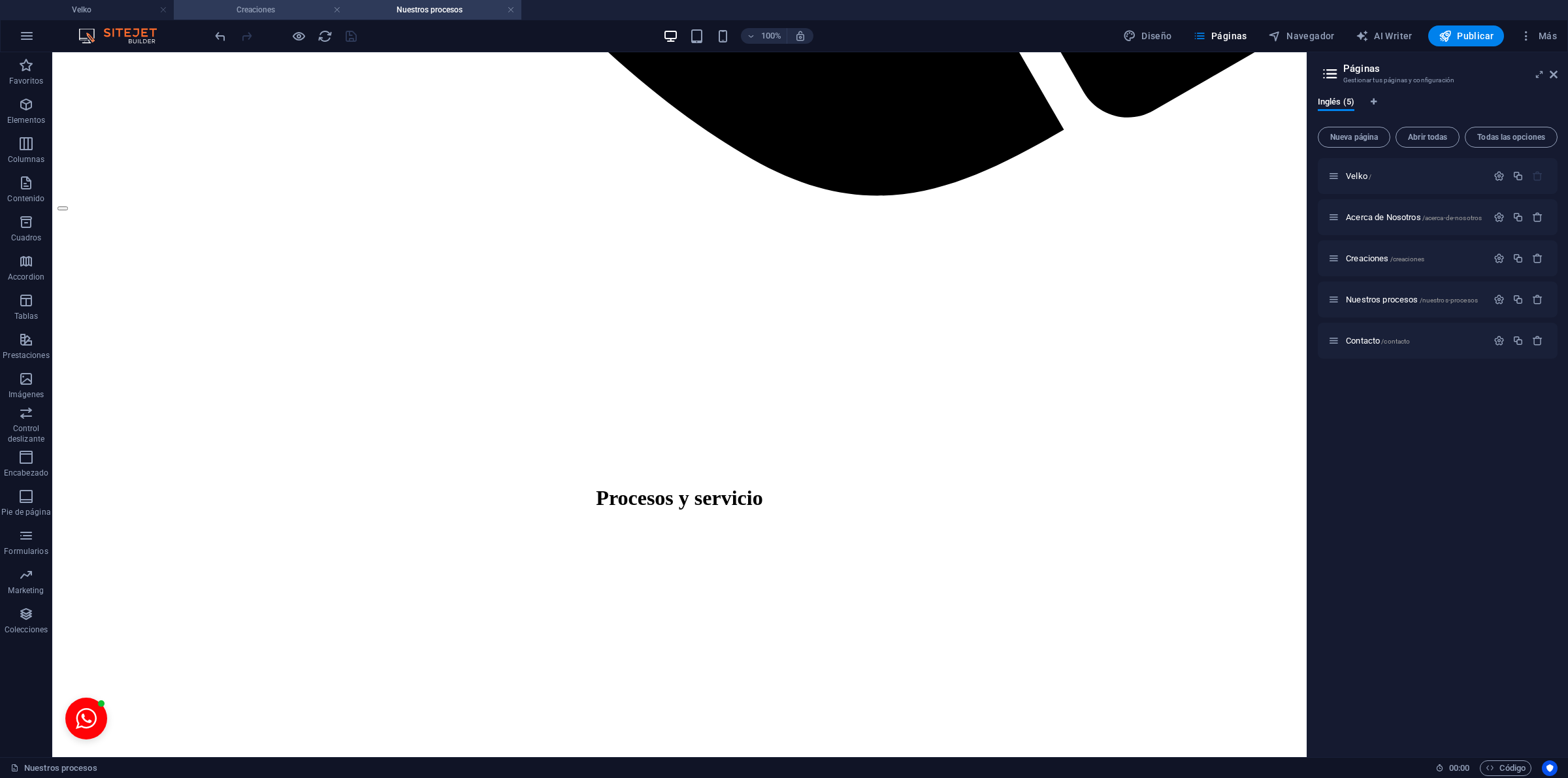
drag, startPoint x: 258, startPoint y: 15, endPoint x: 622, endPoint y: 188, distance: 403.0
click at [258, 15] on h4 "Creaciones" at bounding box center [261, 10] width 174 height 15
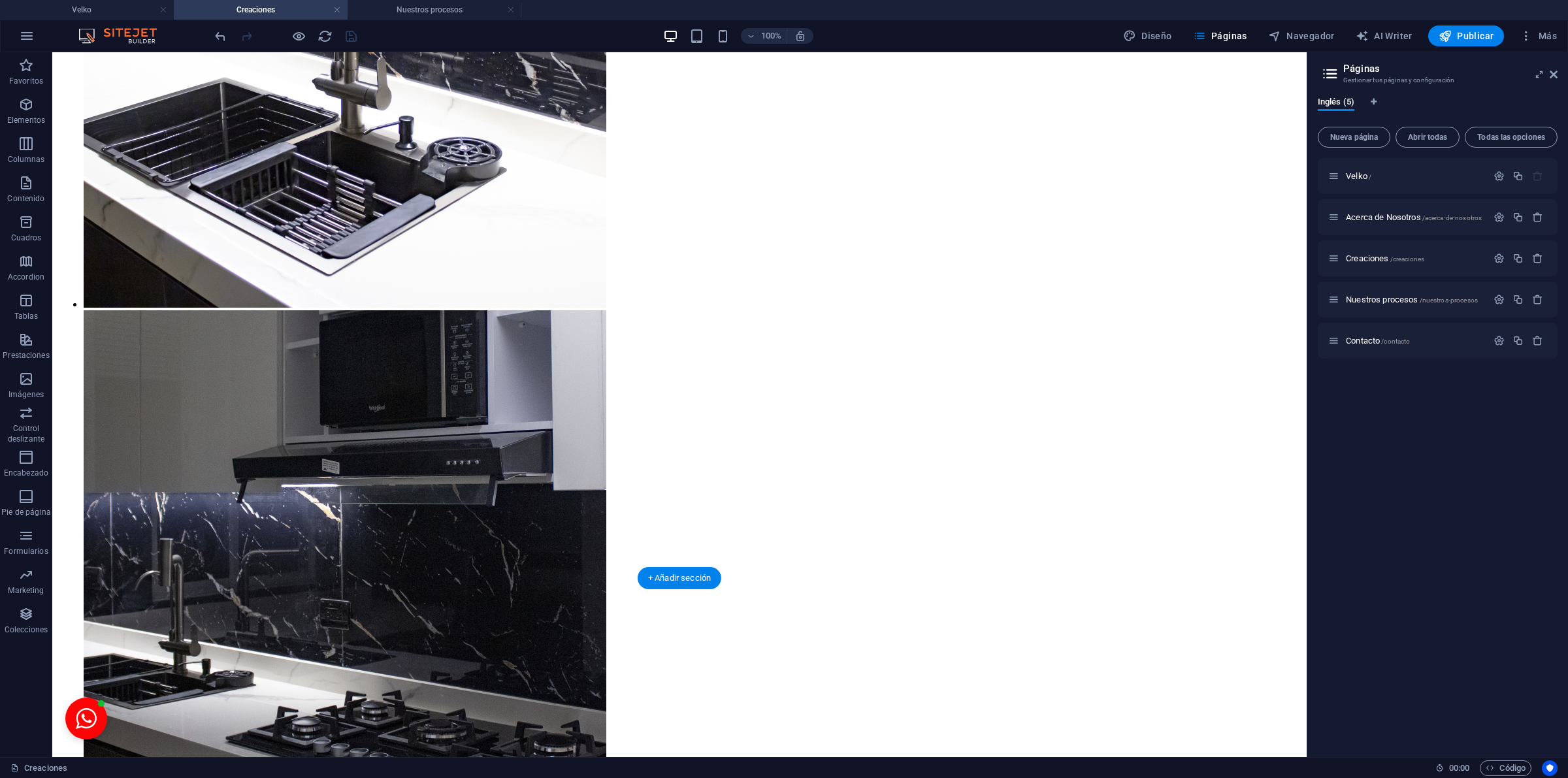
scroll to position [5178, 0]
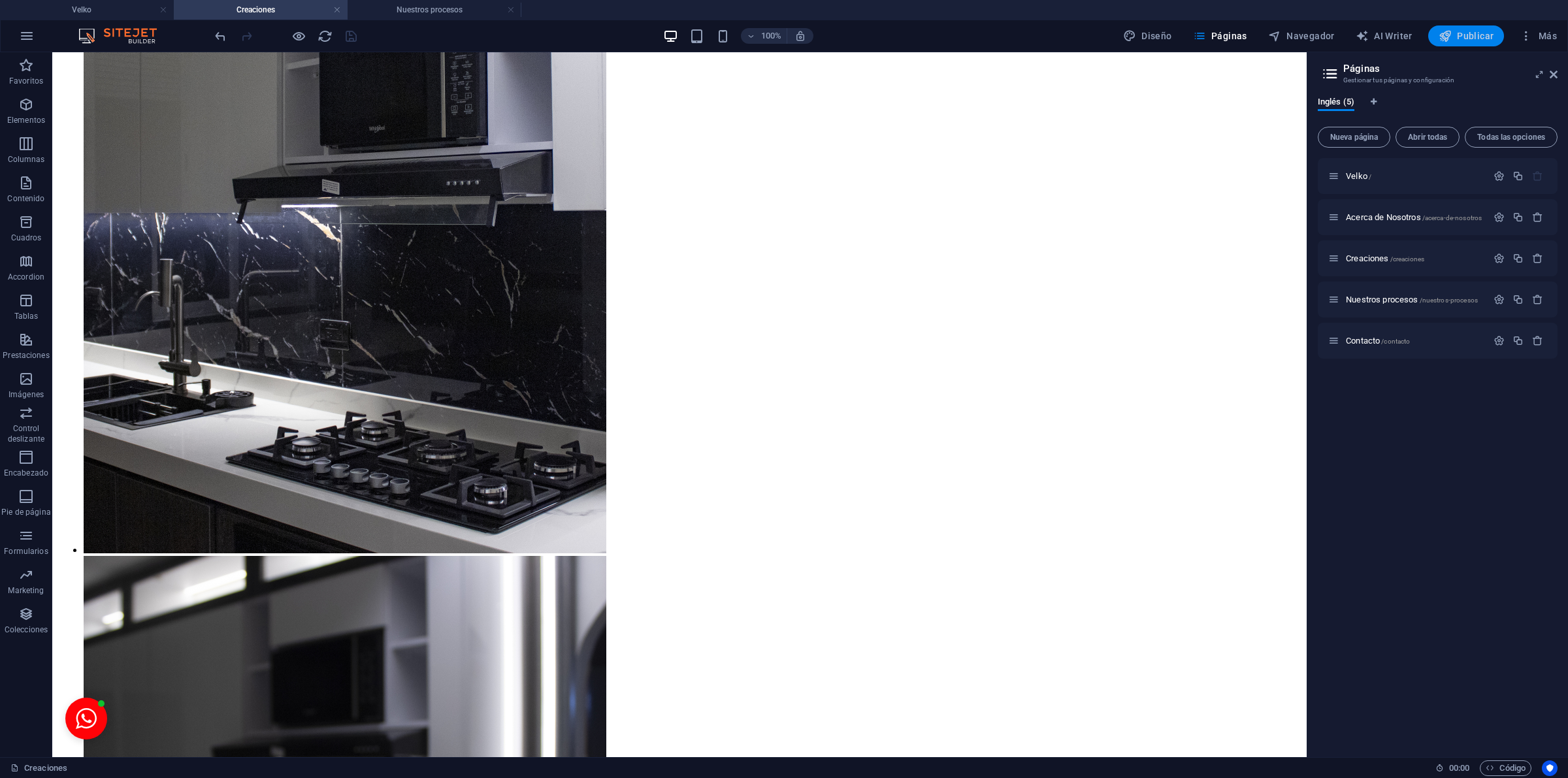
drag, startPoint x: 1484, startPoint y: 39, endPoint x: 1424, endPoint y: 11, distance: 66.2
click at [1484, 39] on span "Publicar" at bounding box center [1466, 36] width 56 height 13
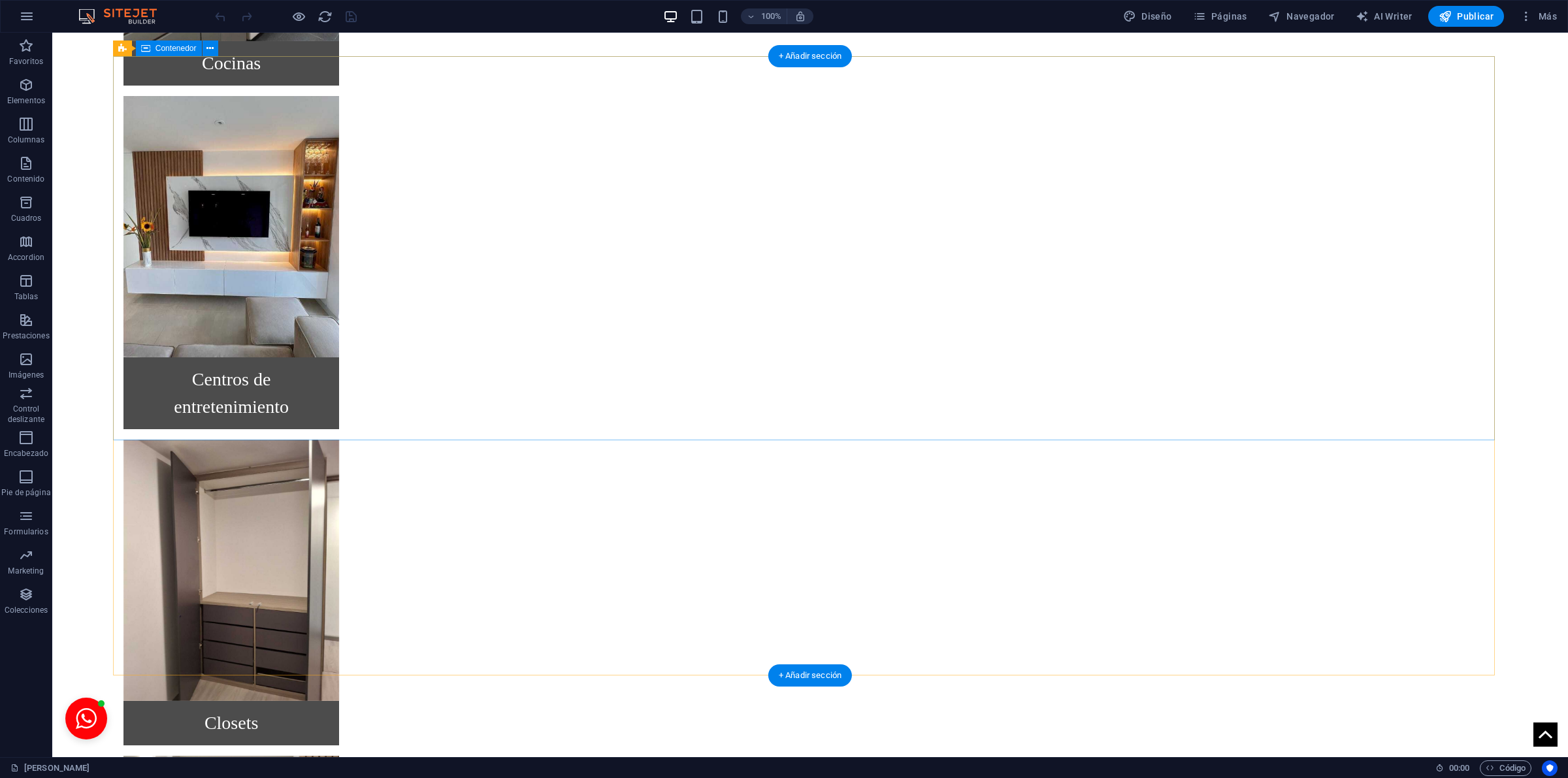
scroll to position [1536, 0]
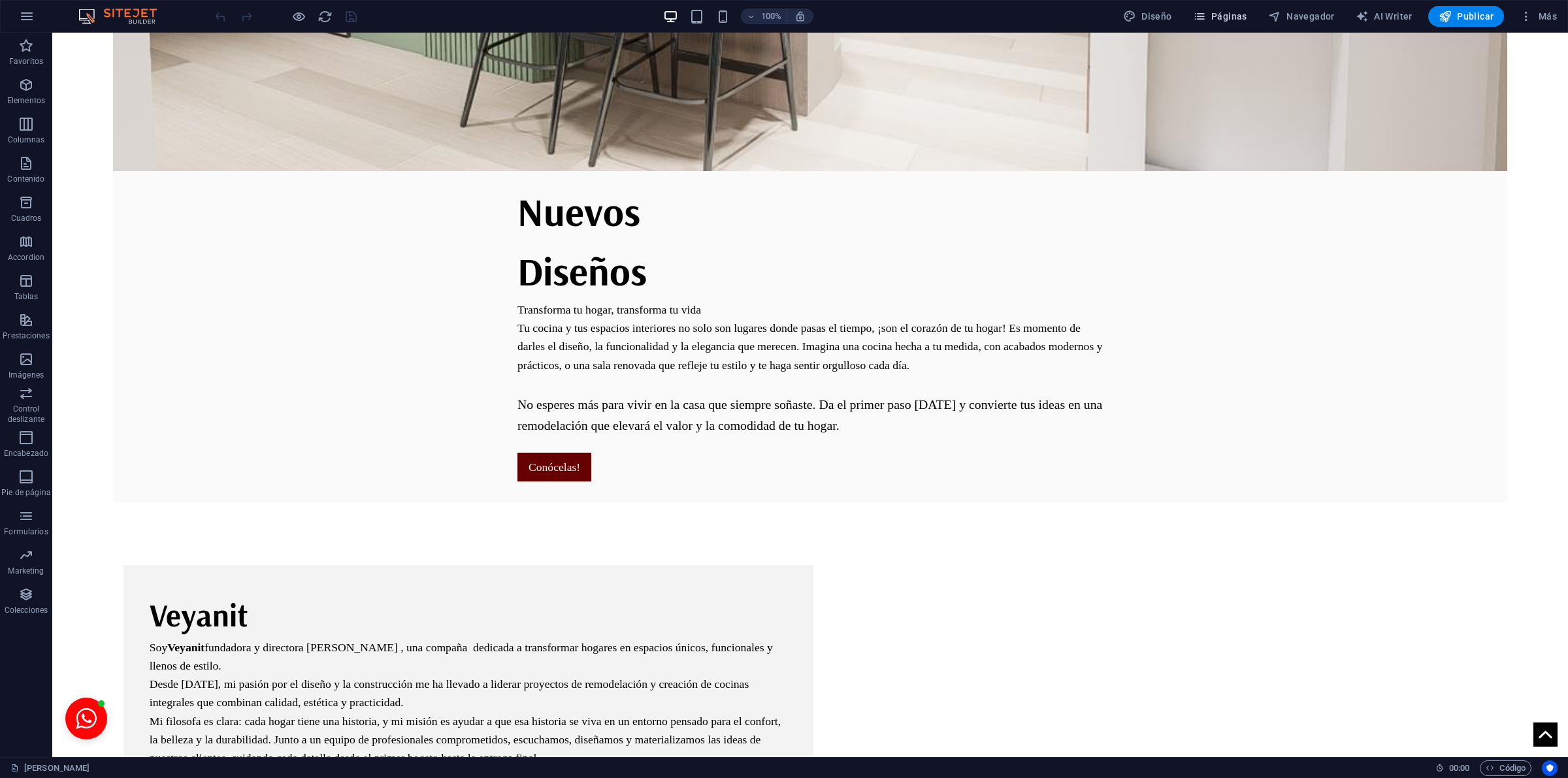
click at [1201, 21] on icon "button" at bounding box center [1200, 16] width 13 height 13
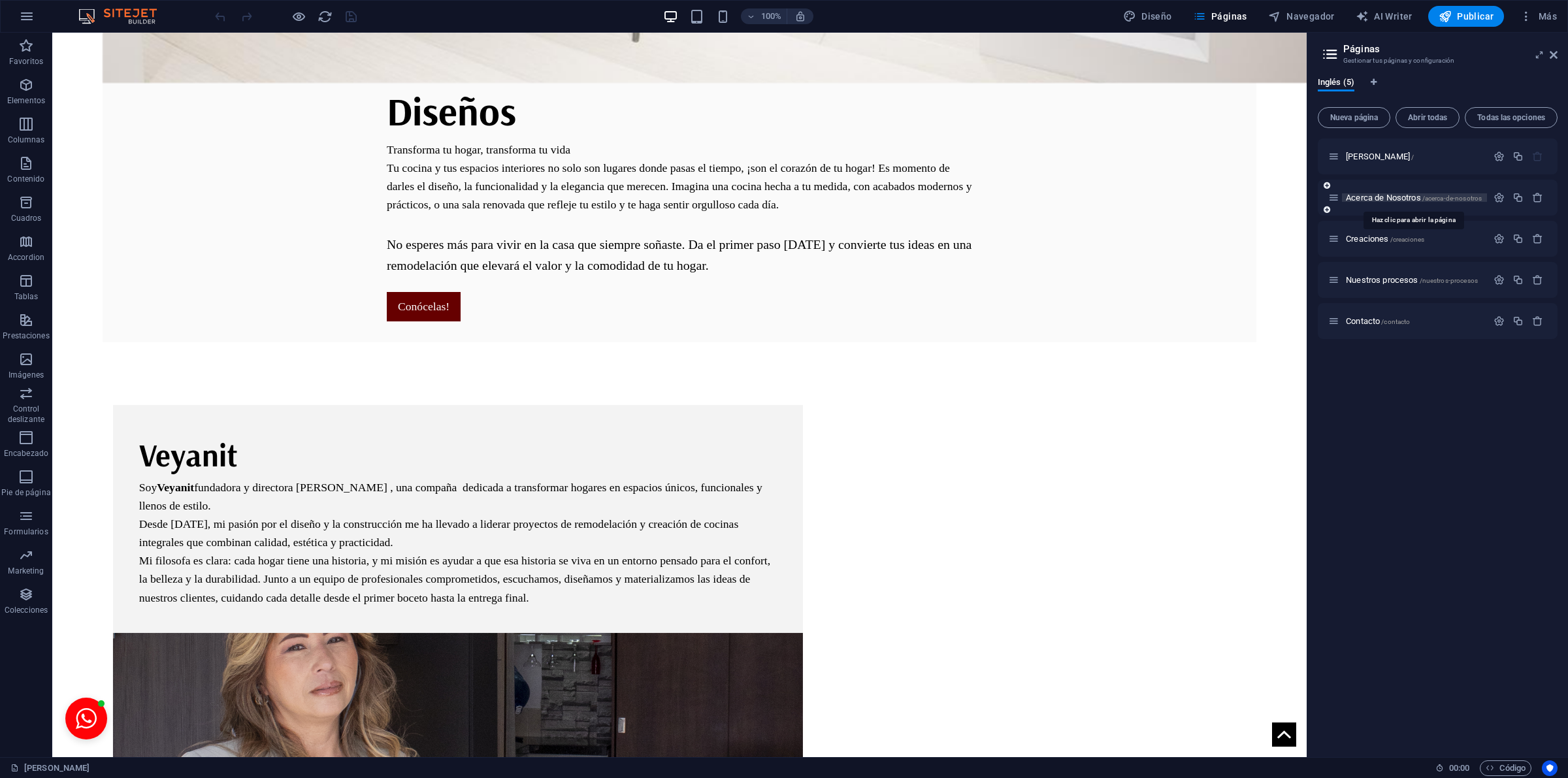
click at [1363, 194] on span "Acerca de Nosotros /acerca-de-nosotros" at bounding box center [1414, 198] width 136 height 10
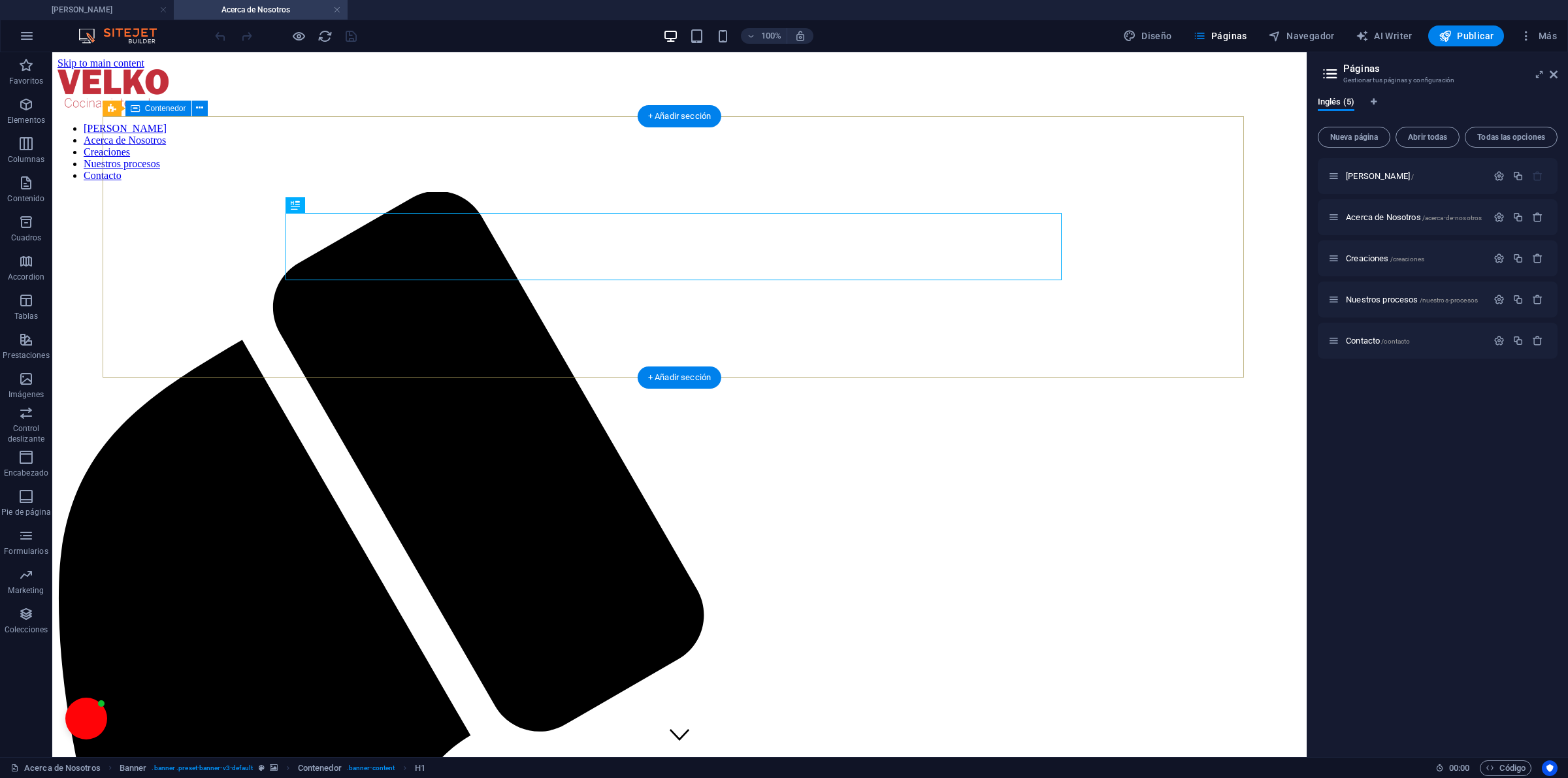
scroll to position [0, 0]
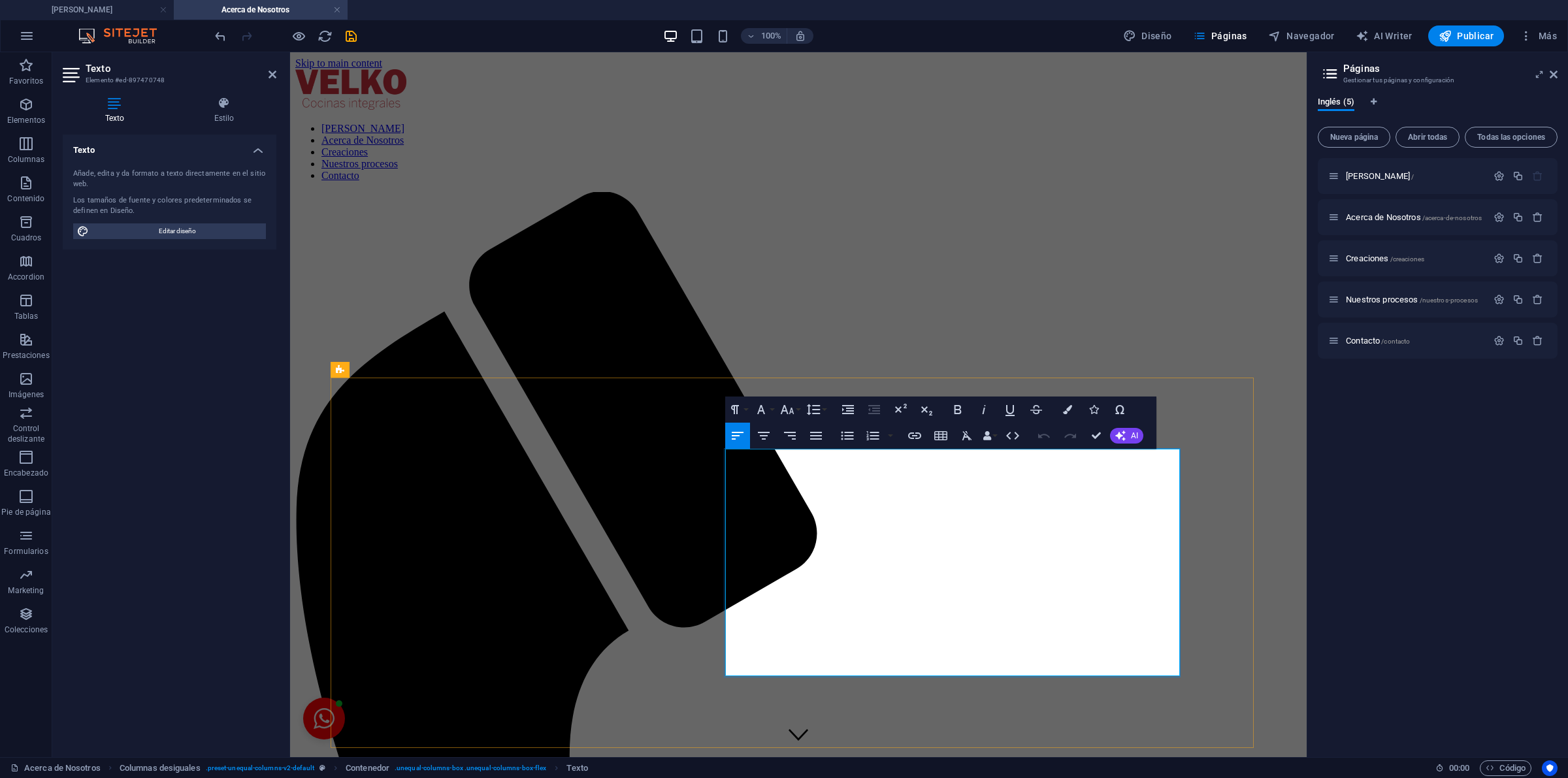
drag, startPoint x: 864, startPoint y: 622, endPoint x: 781, endPoint y: 627, distance: 83.2
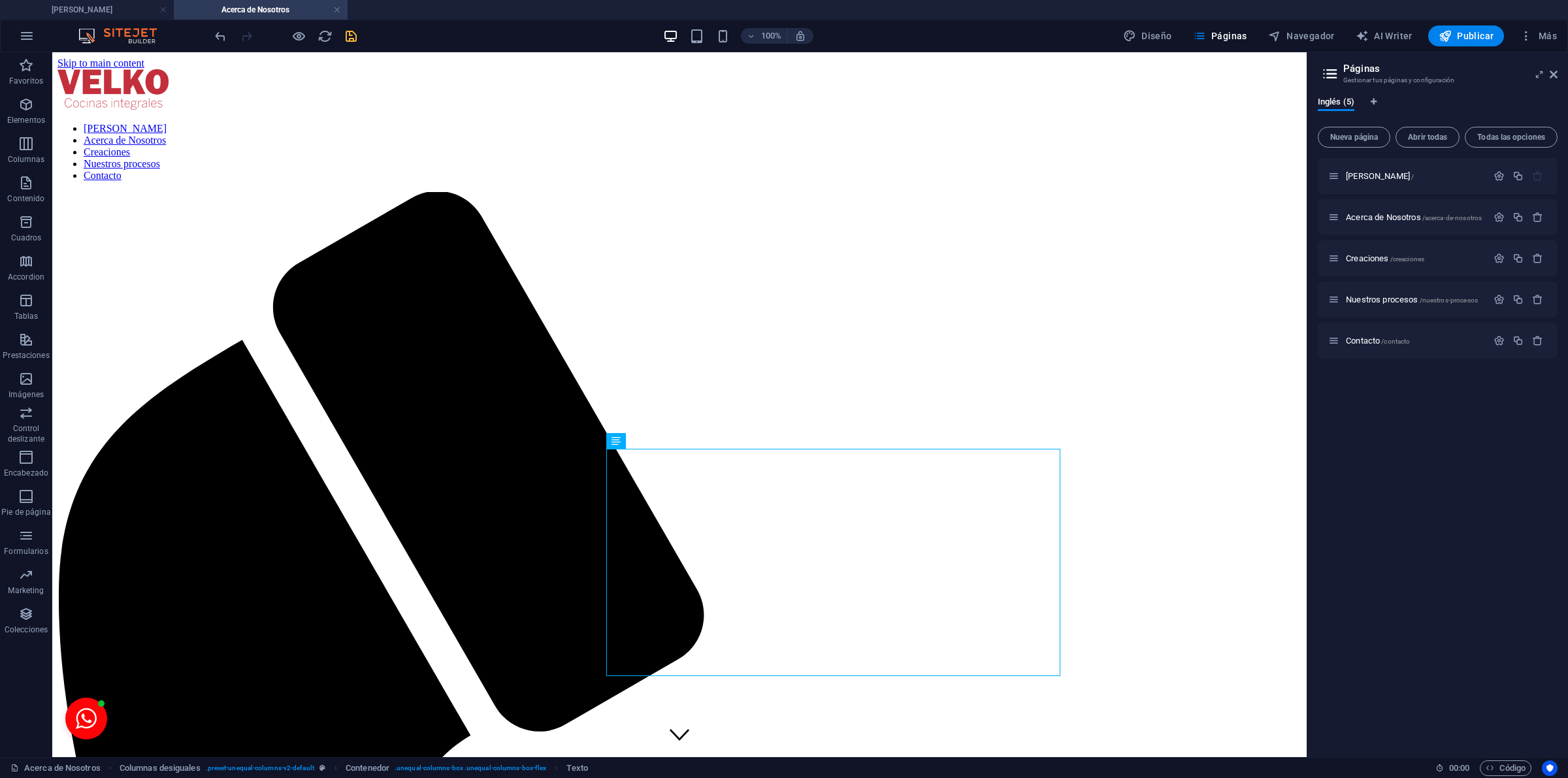
click at [354, 33] on icon "save" at bounding box center [351, 36] width 15 height 15
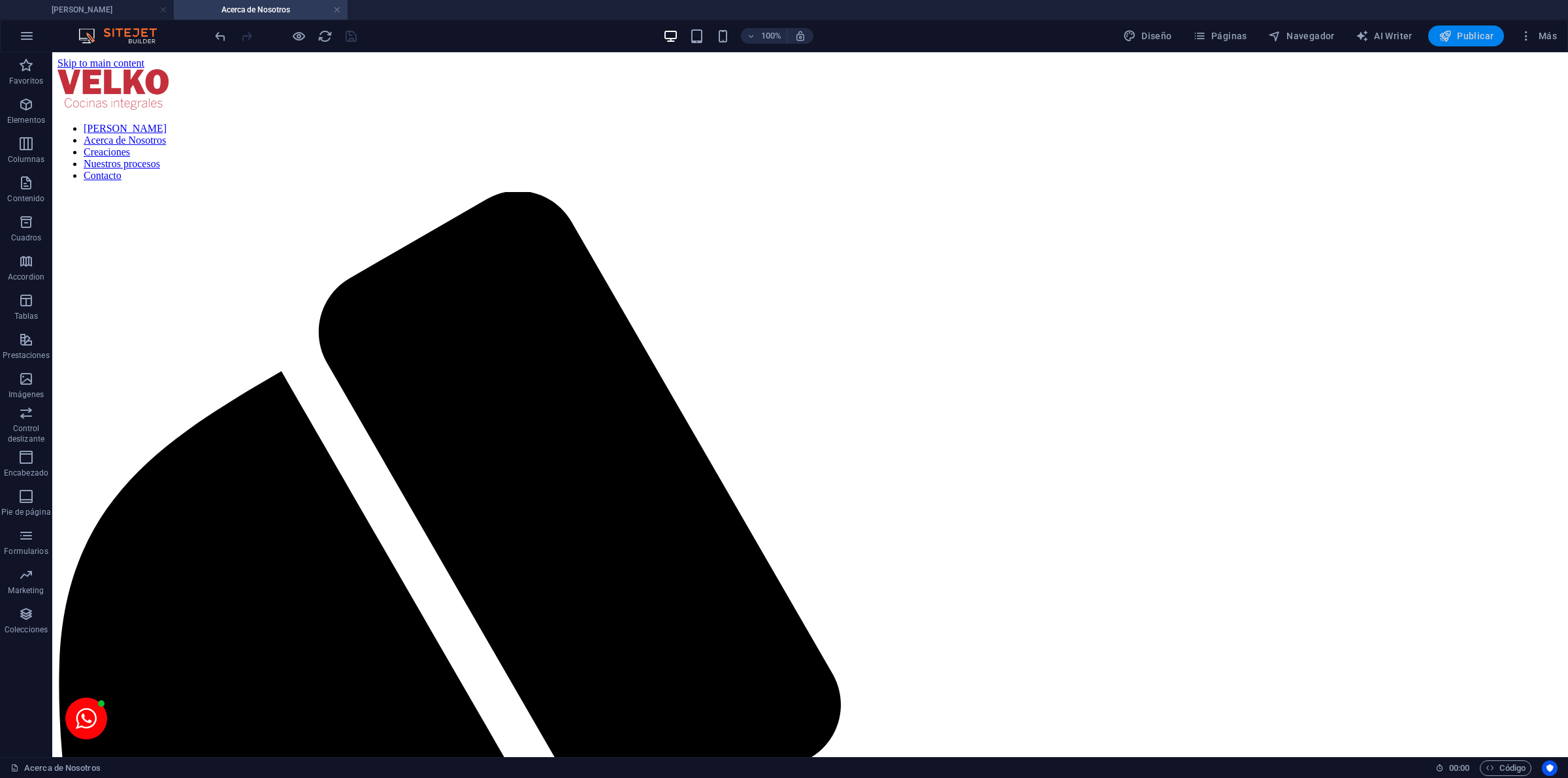
click at [1447, 40] on icon "button" at bounding box center [1445, 36] width 13 height 13
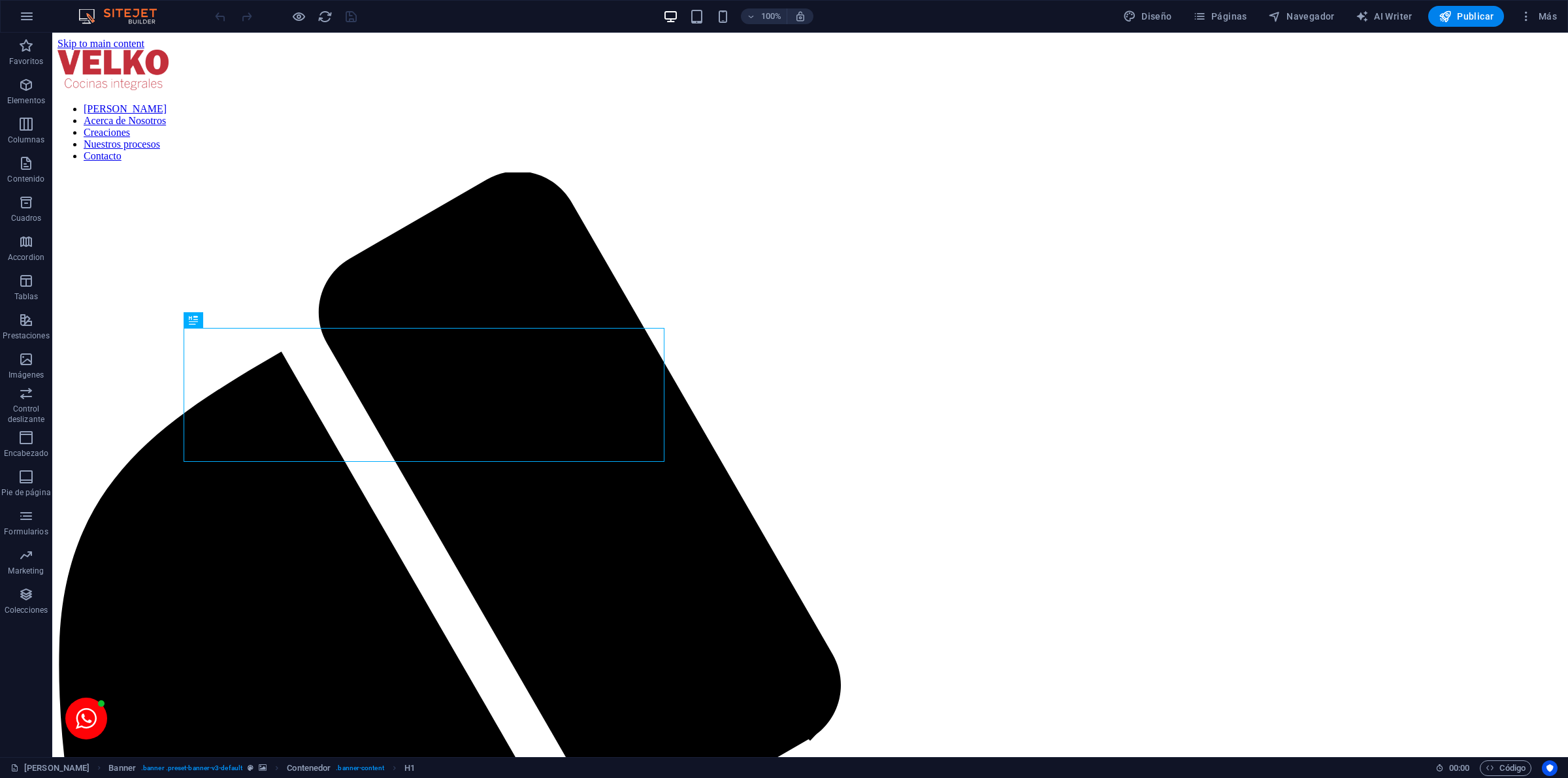
scroll to position [815, 0]
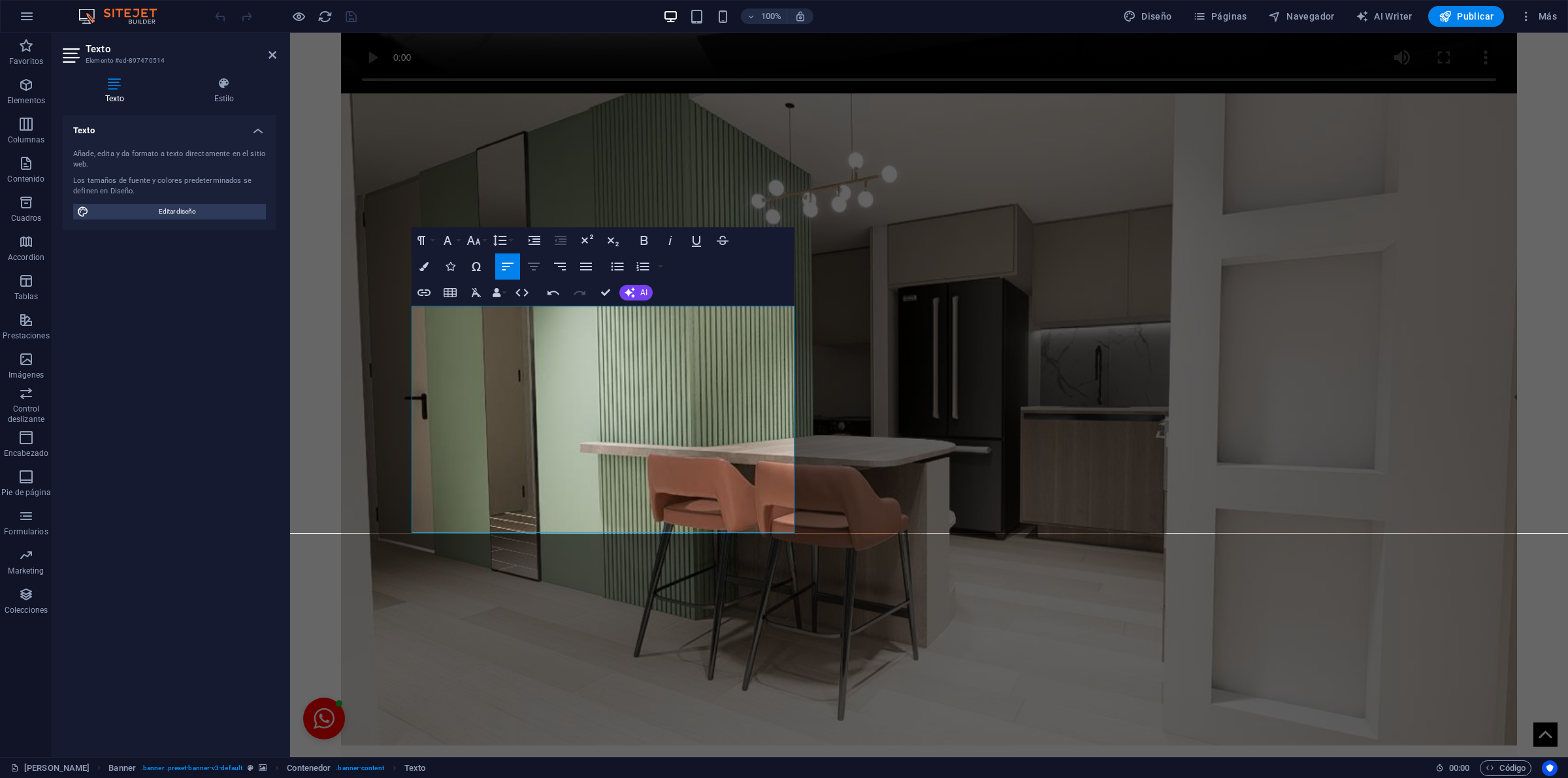
click at [536, 258] on icon "button" at bounding box center [533, 266] width 16 height 16
click at [497, 262] on button "Align Left" at bounding box center [508, 266] width 25 height 26
click at [589, 266] on icon "button" at bounding box center [586, 266] width 11 height 8
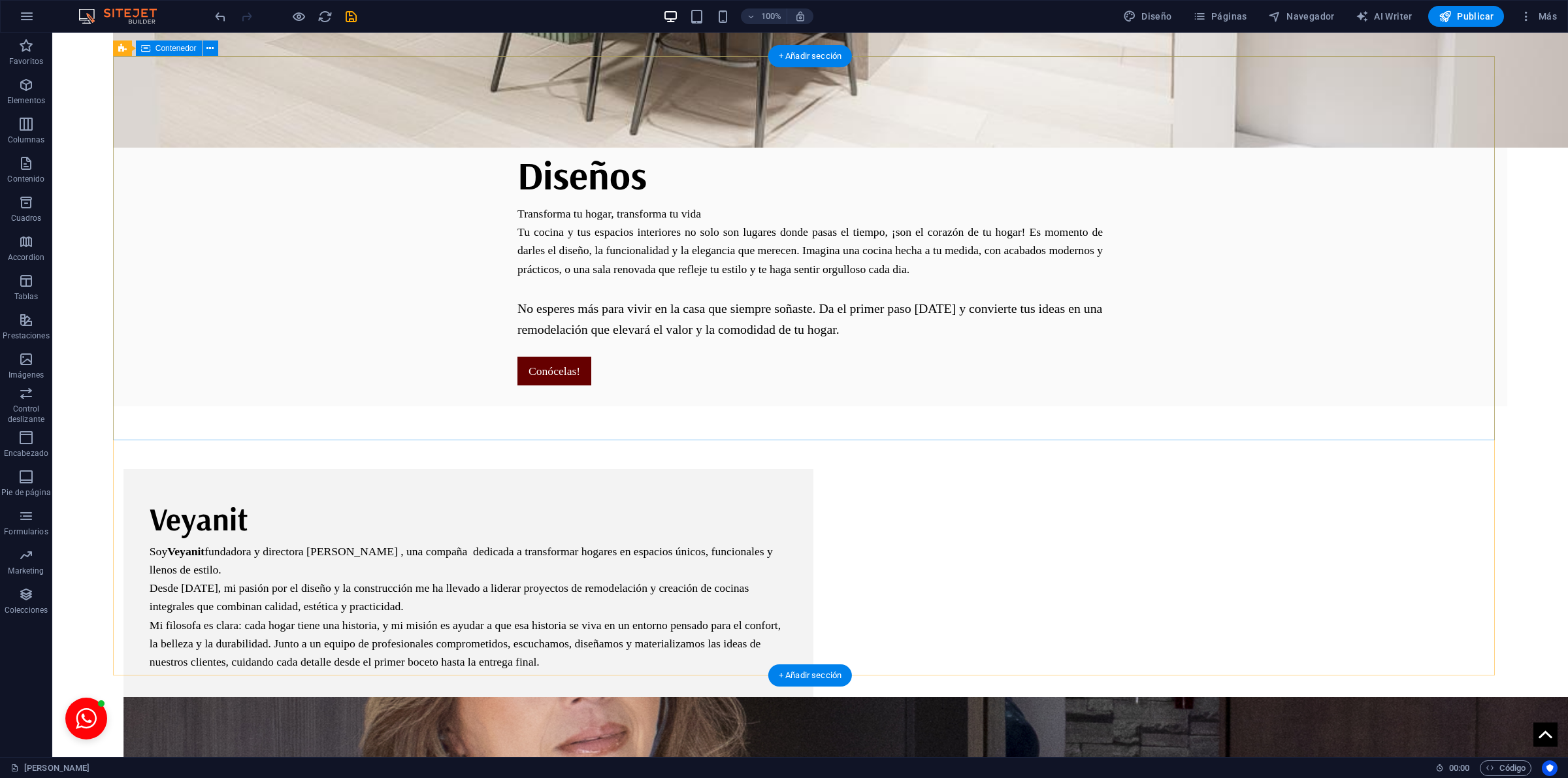
scroll to position [3168, 0]
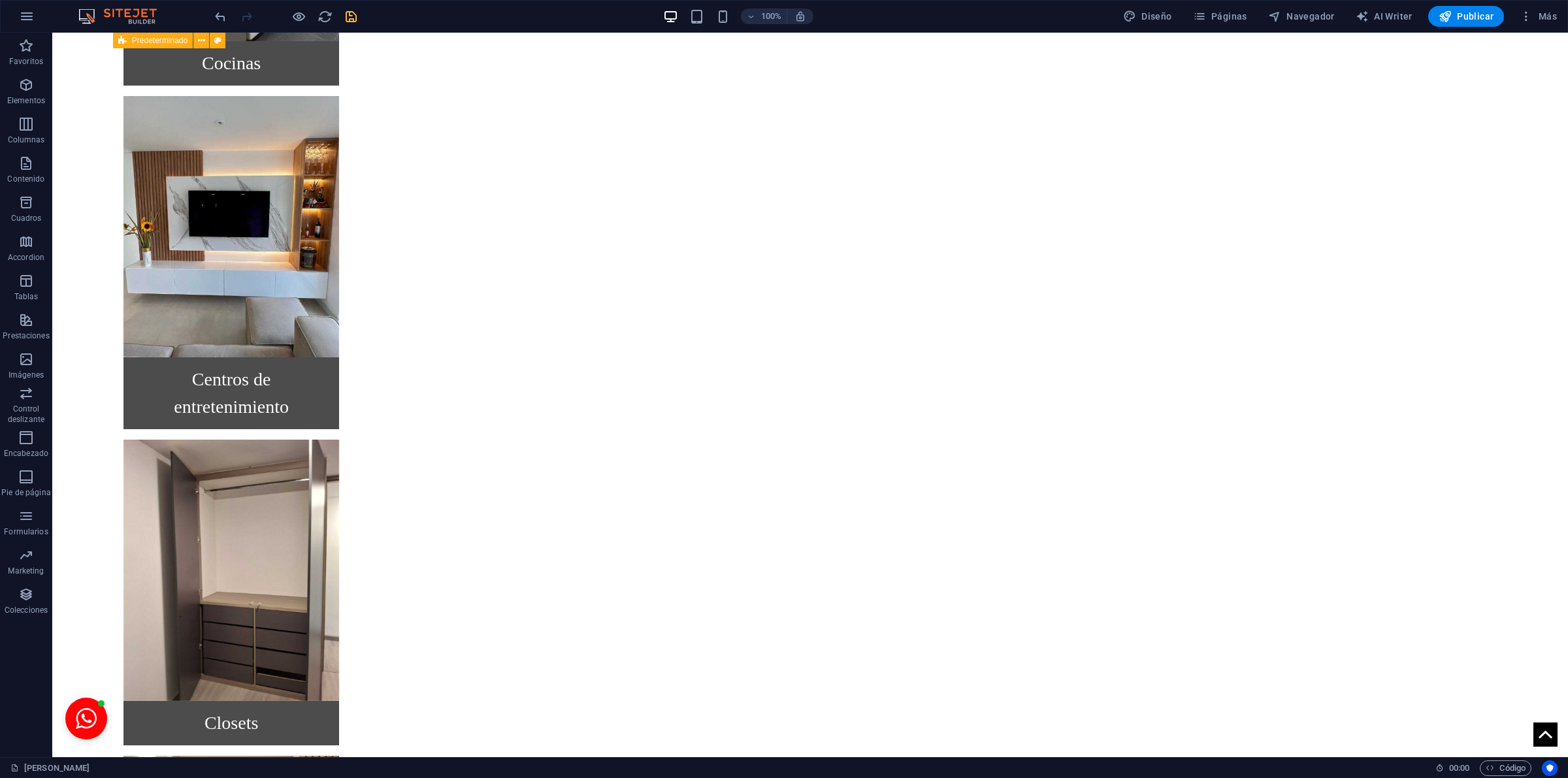
click at [358, 13] on icon "save" at bounding box center [351, 16] width 15 height 15
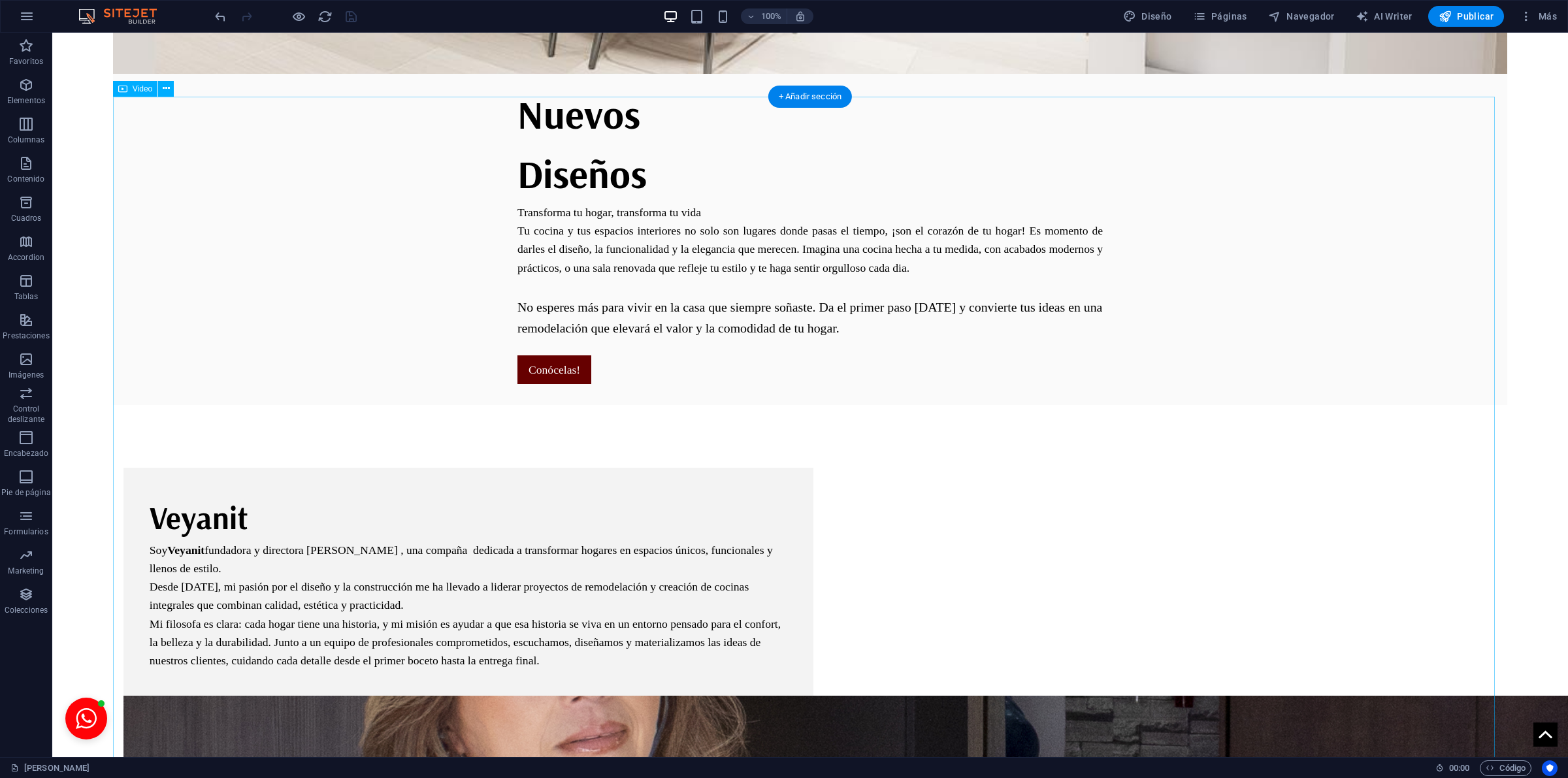
scroll to position [0, 0]
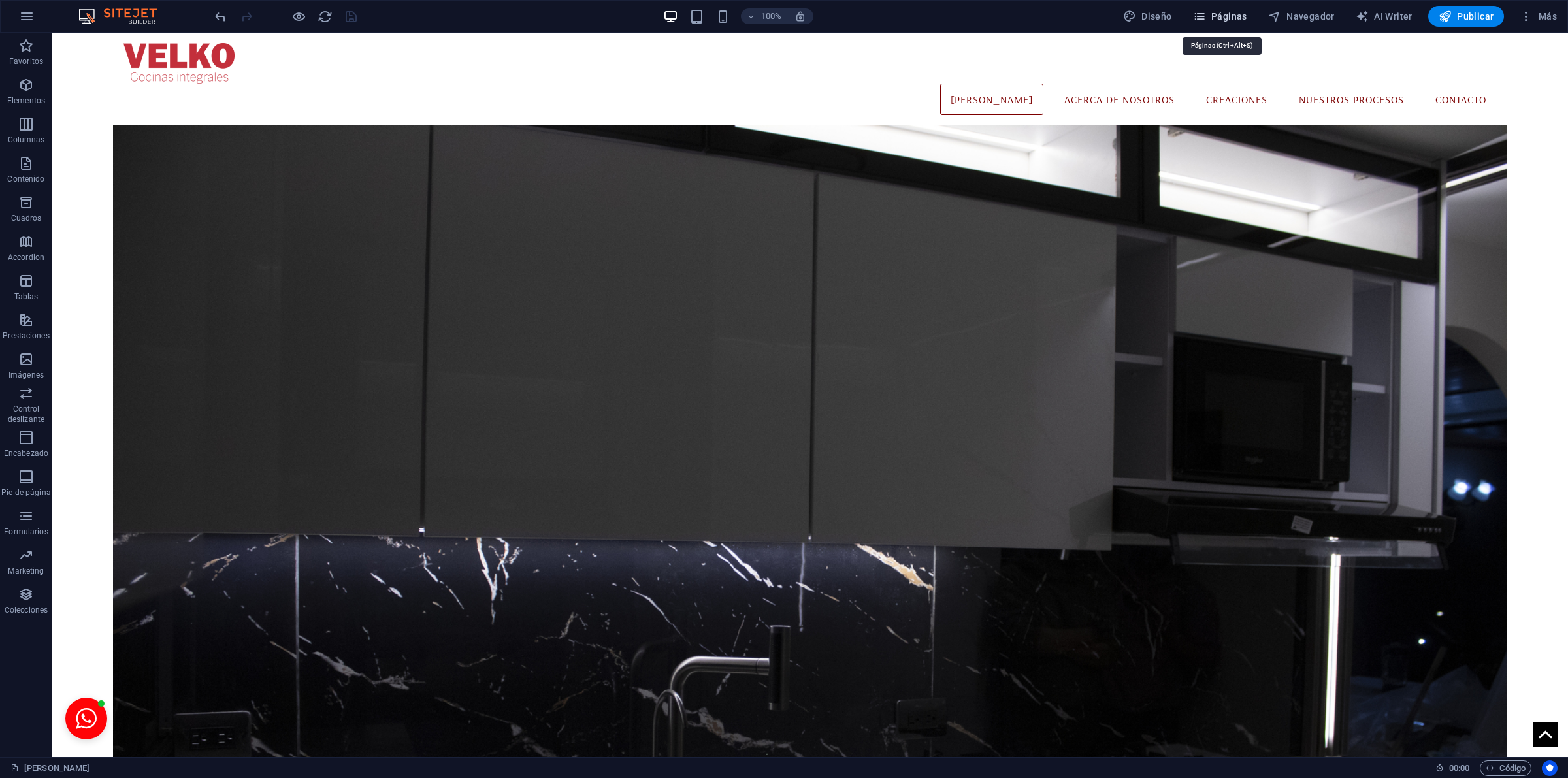
click at [1242, 8] on button "Páginas" at bounding box center [1219, 16] width 65 height 20
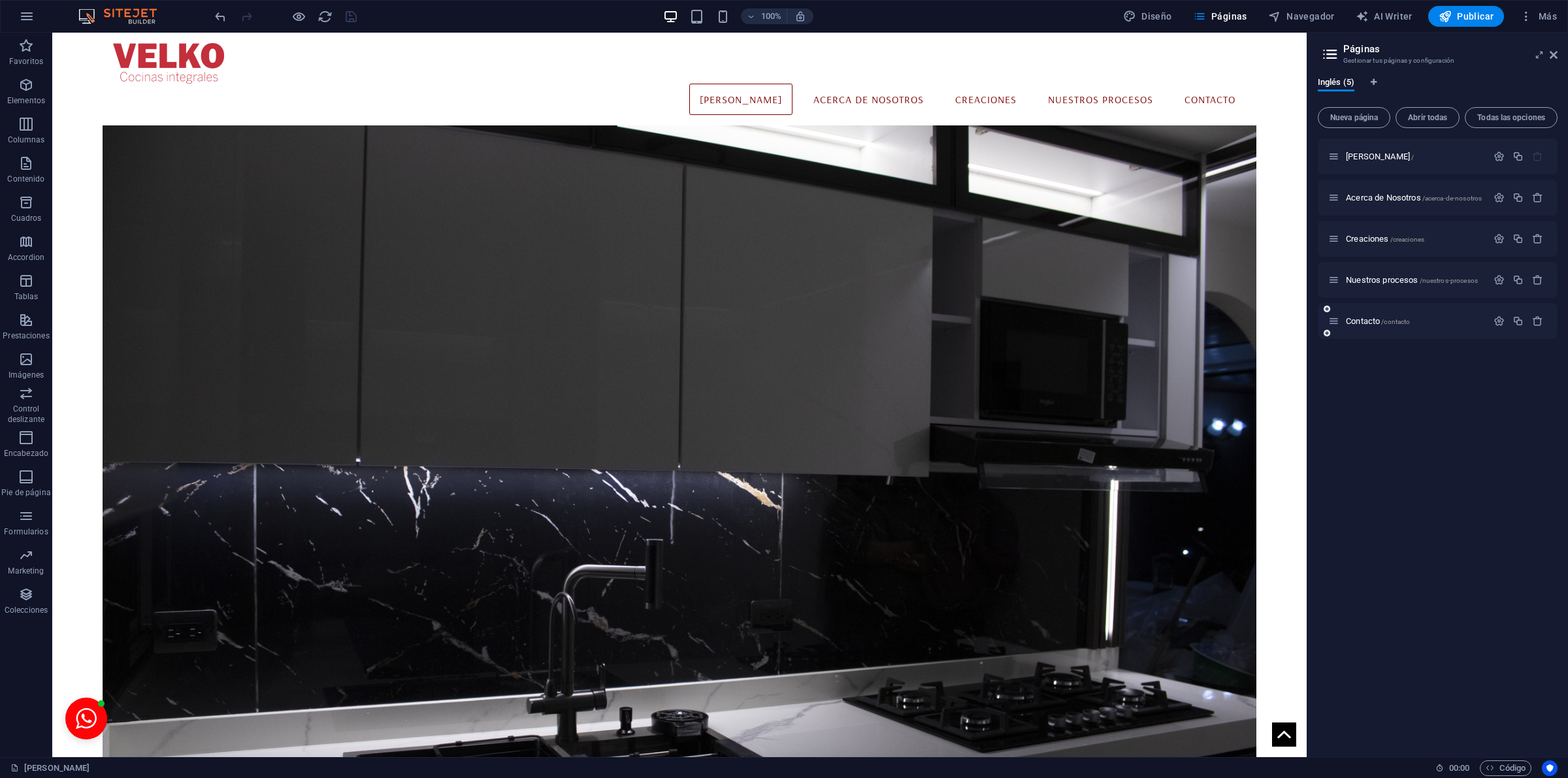
click at [1388, 307] on div "Contacto /contacto" at bounding box center [1438, 321] width 239 height 36
click at [1379, 315] on div "Contacto /contacto" at bounding box center [1408, 321] width 159 height 15
click at [1376, 318] on span "Contacto /contacto" at bounding box center [1378, 321] width 64 height 10
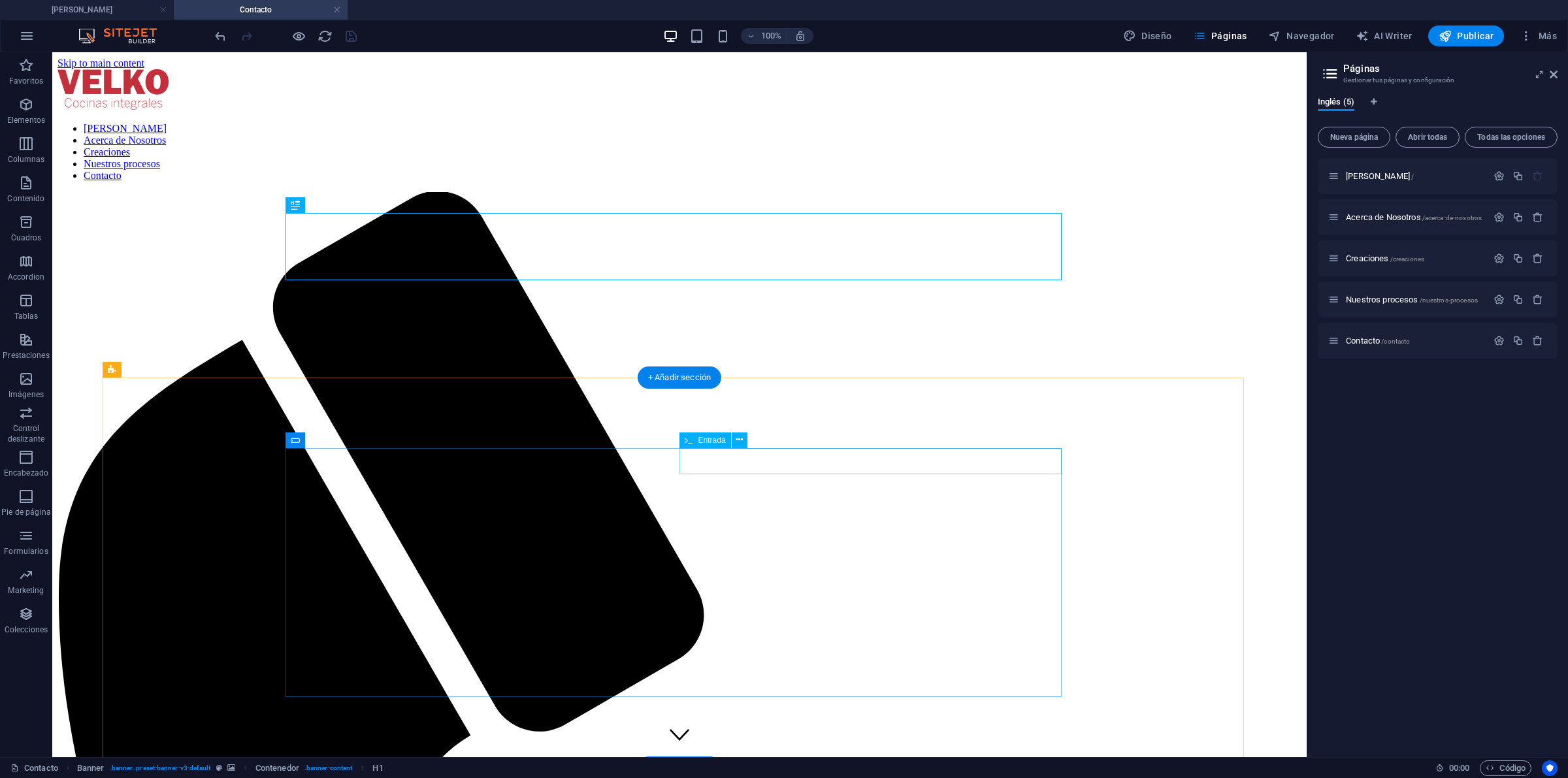
scroll to position [246, 0]
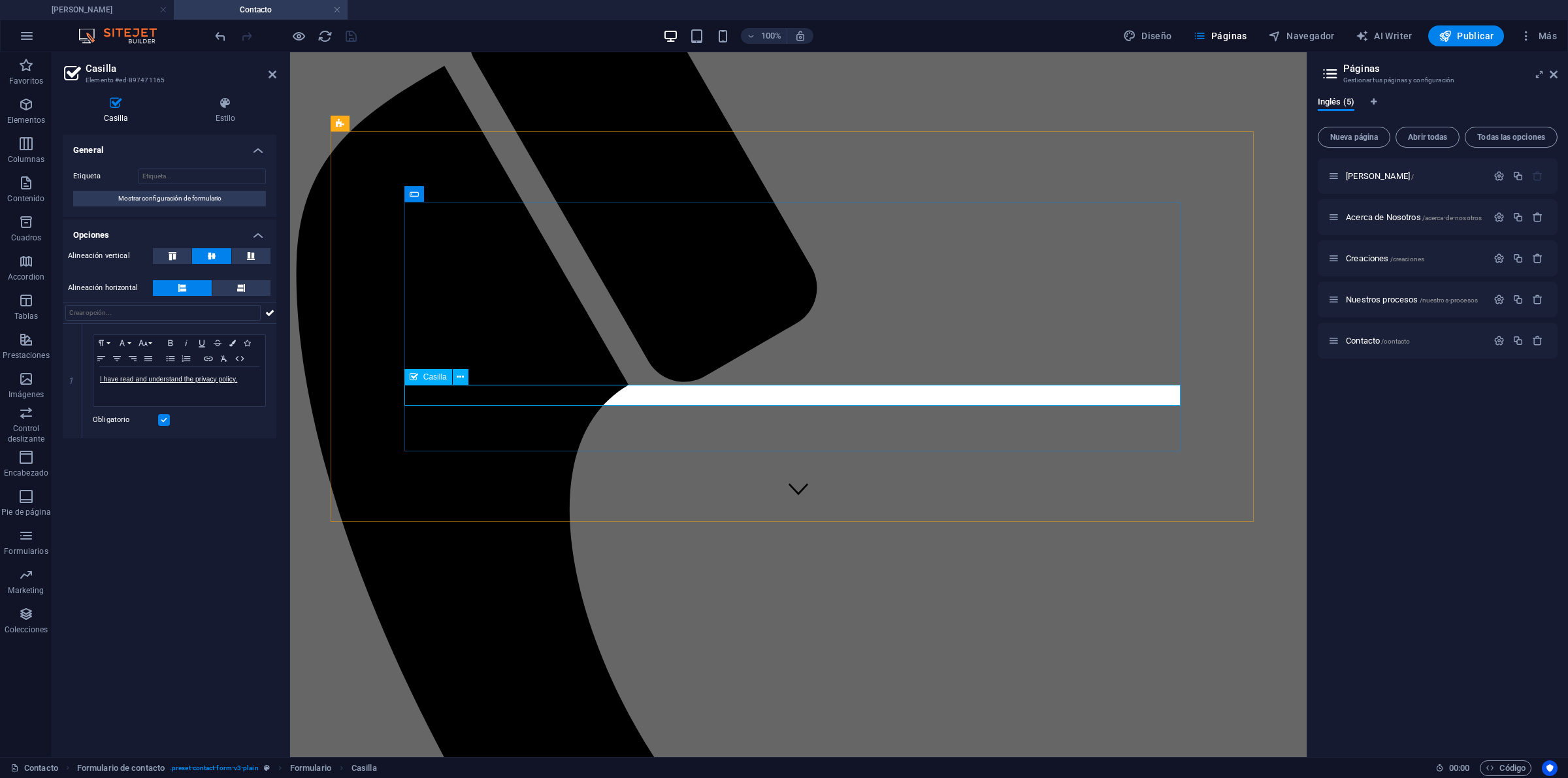
click at [204, 382] on link "I have read and understand the privacy policy." at bounding box center [168, 379] width 137 height 7
click at [116, 377] on p "He leído y entendido los terminos de privacidad" at bounding box center [180, 380] width 159 height 11
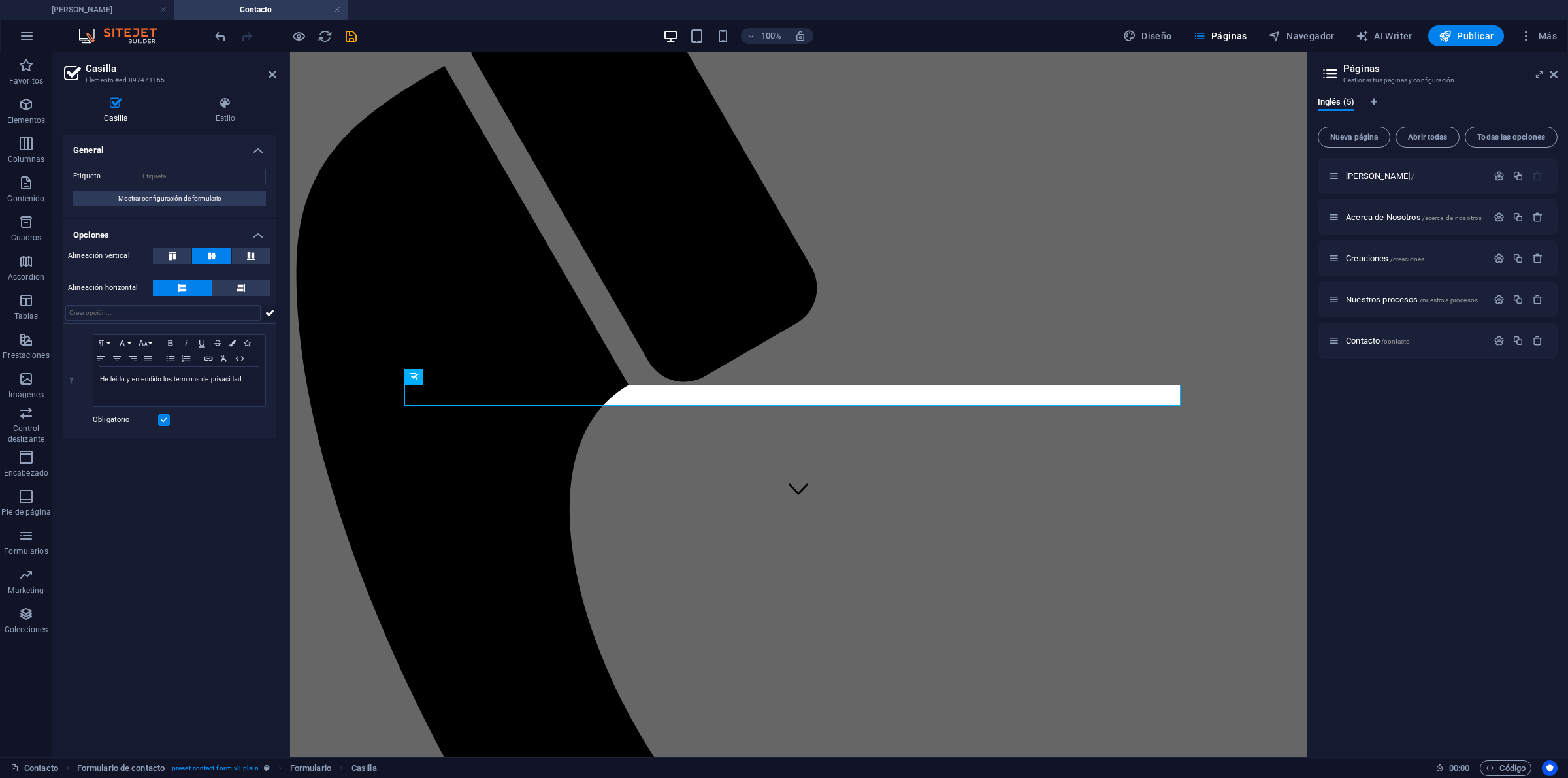
click at [275, 316] on button at bounding box center [270, 312] width 13 height 16
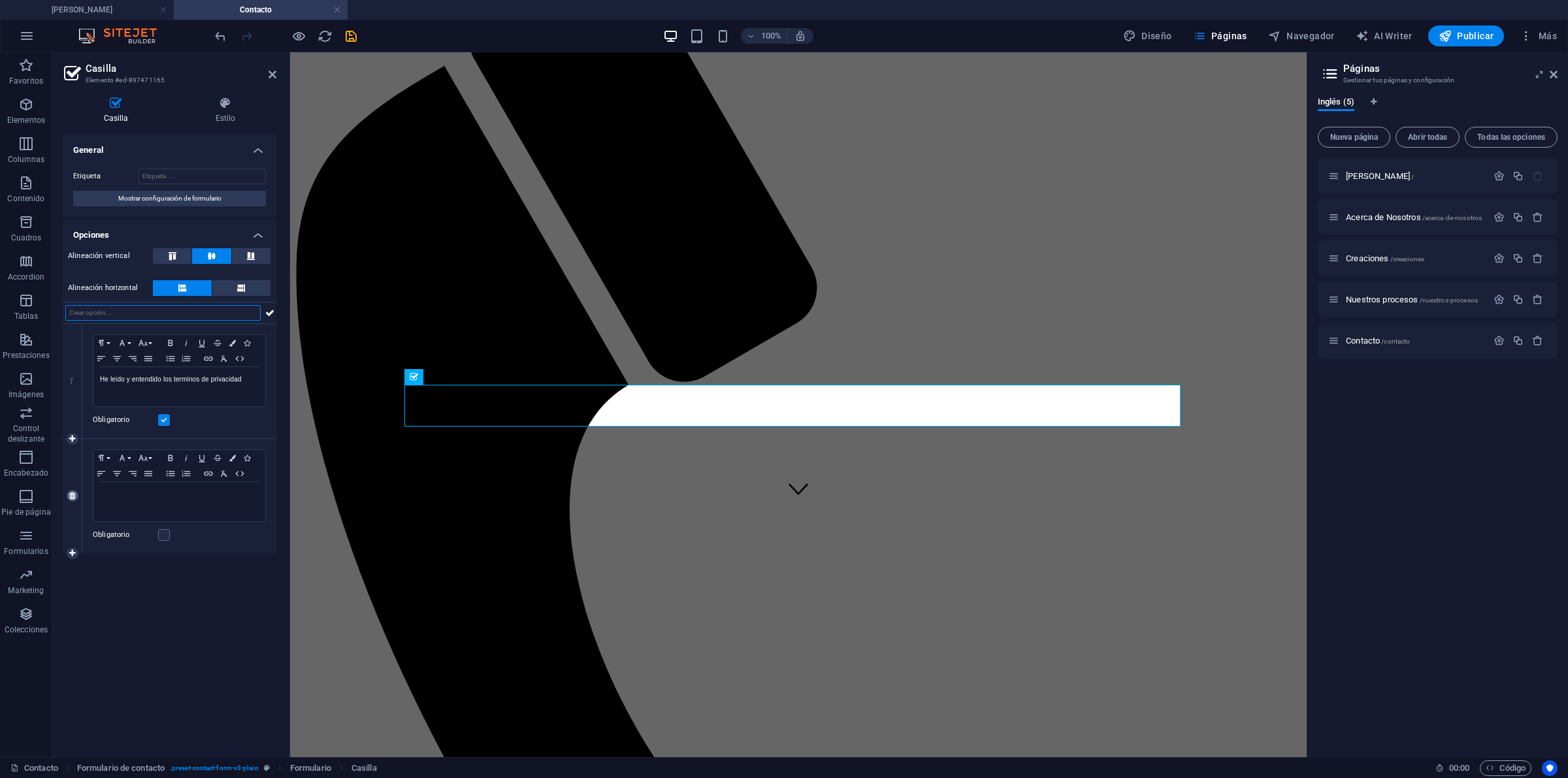
click at [70, 499] on icon at bounding box center [71, 496] width 6 height 8
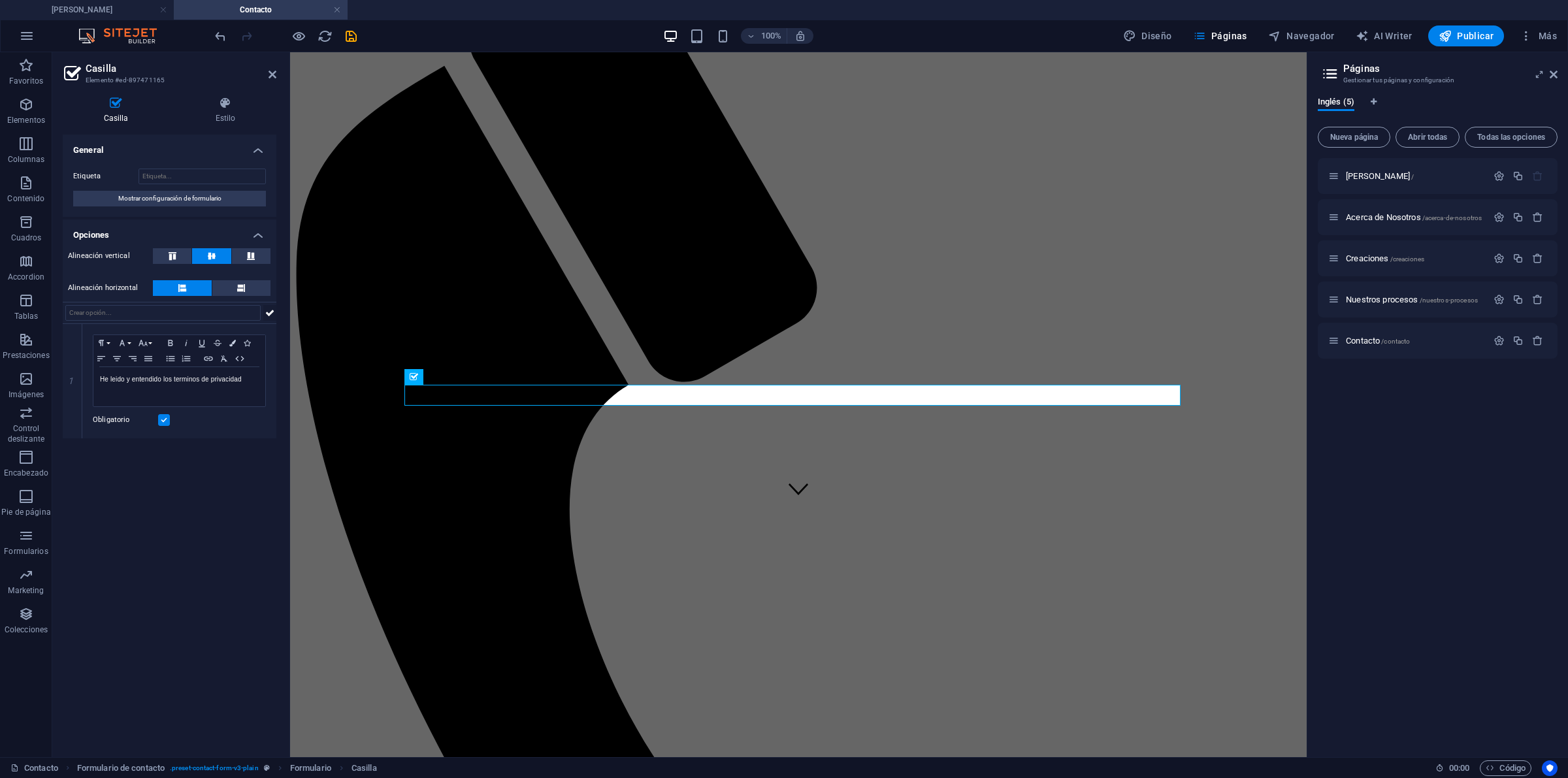
click at [268, 307] on icon at bounding box center [269, 312] width 9 height 16
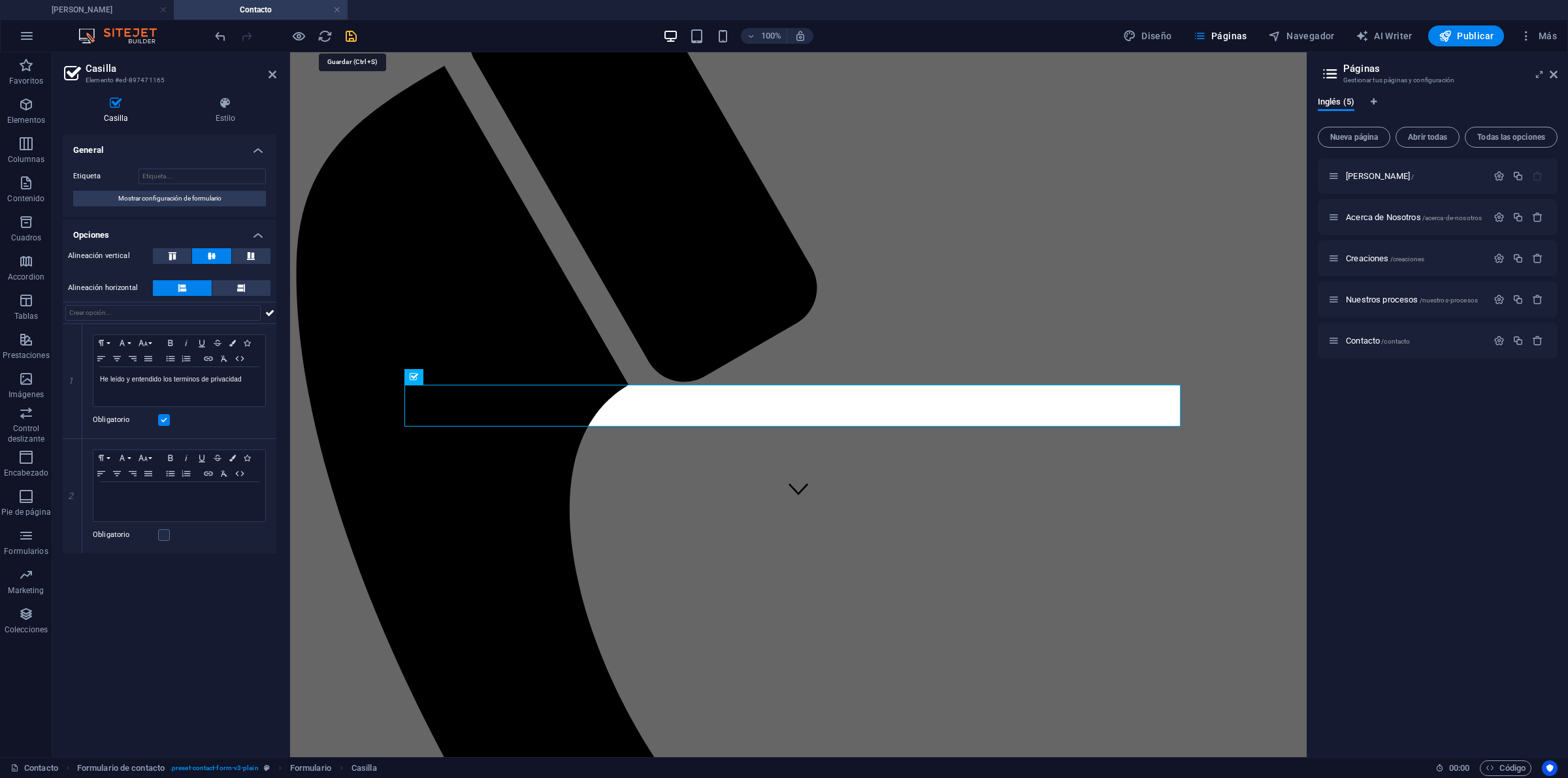
click at [353, 34] on icon "save" at bounding box center [351, 36] width 15 height 15
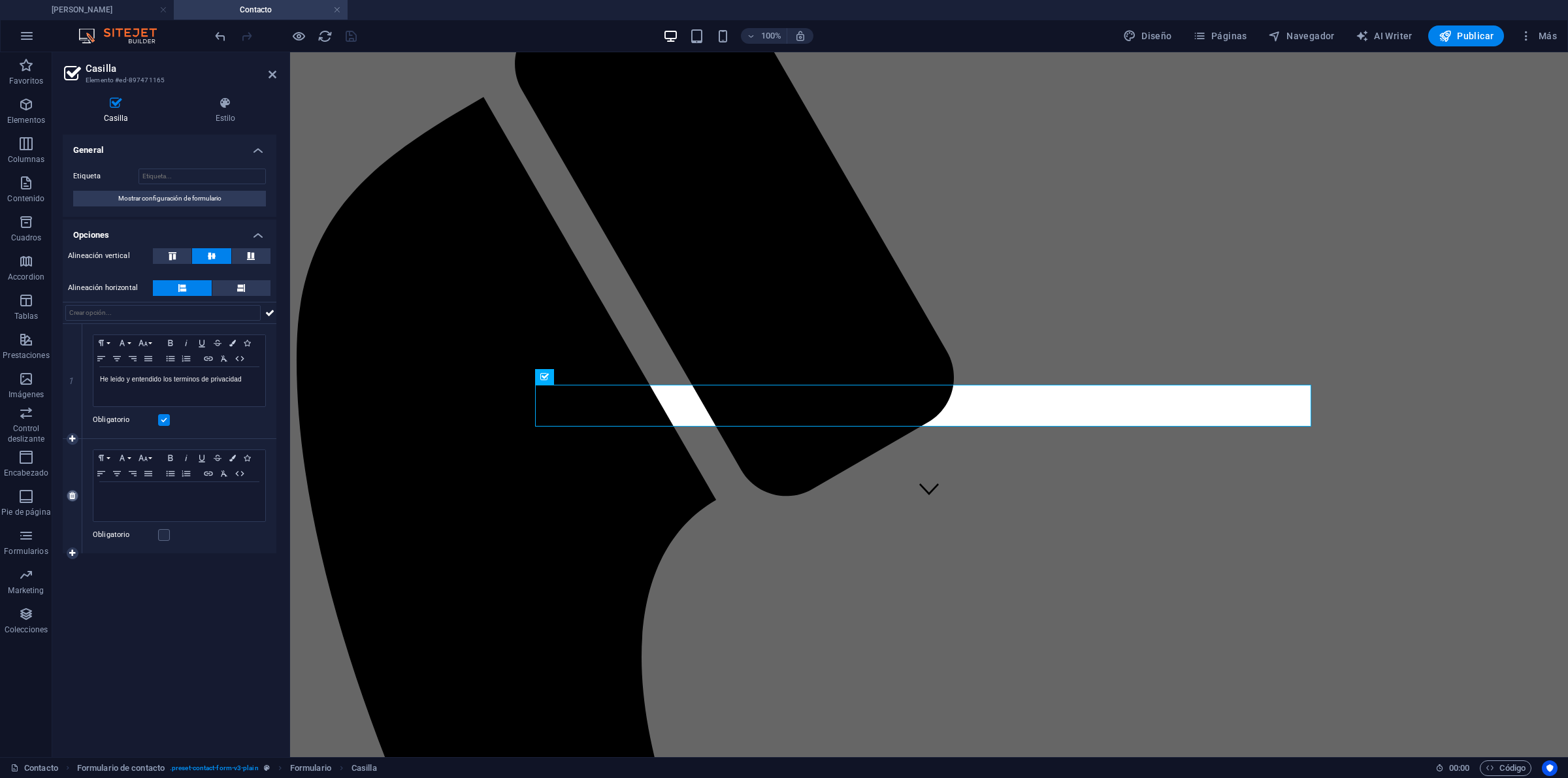
click at [72, 495] on icon at bounding box center [71, 496] width 6 height 8
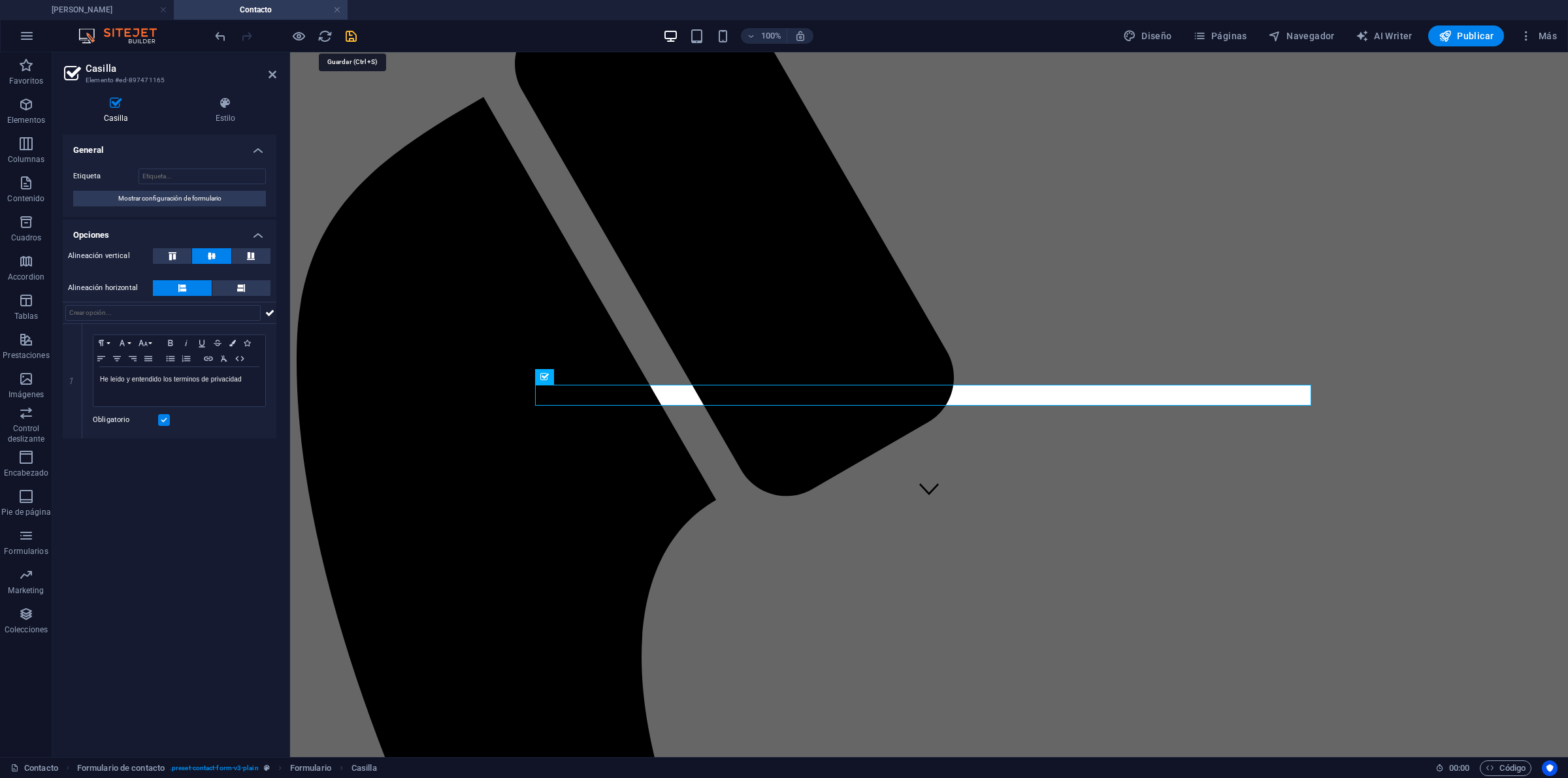
click at [353, 34] on icon "save" at bounding box center [351, 36] width 15 height 15
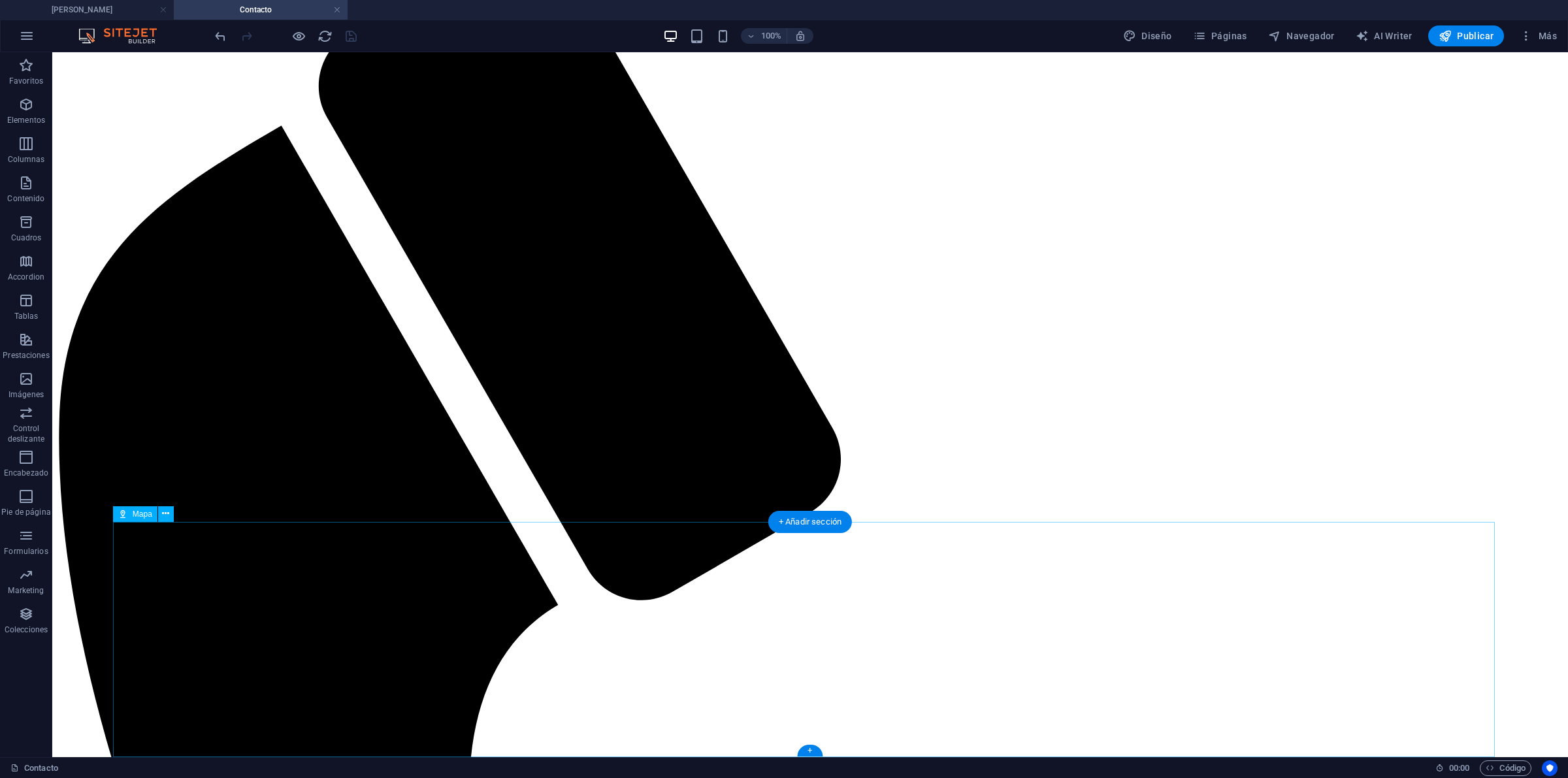
select select "1"
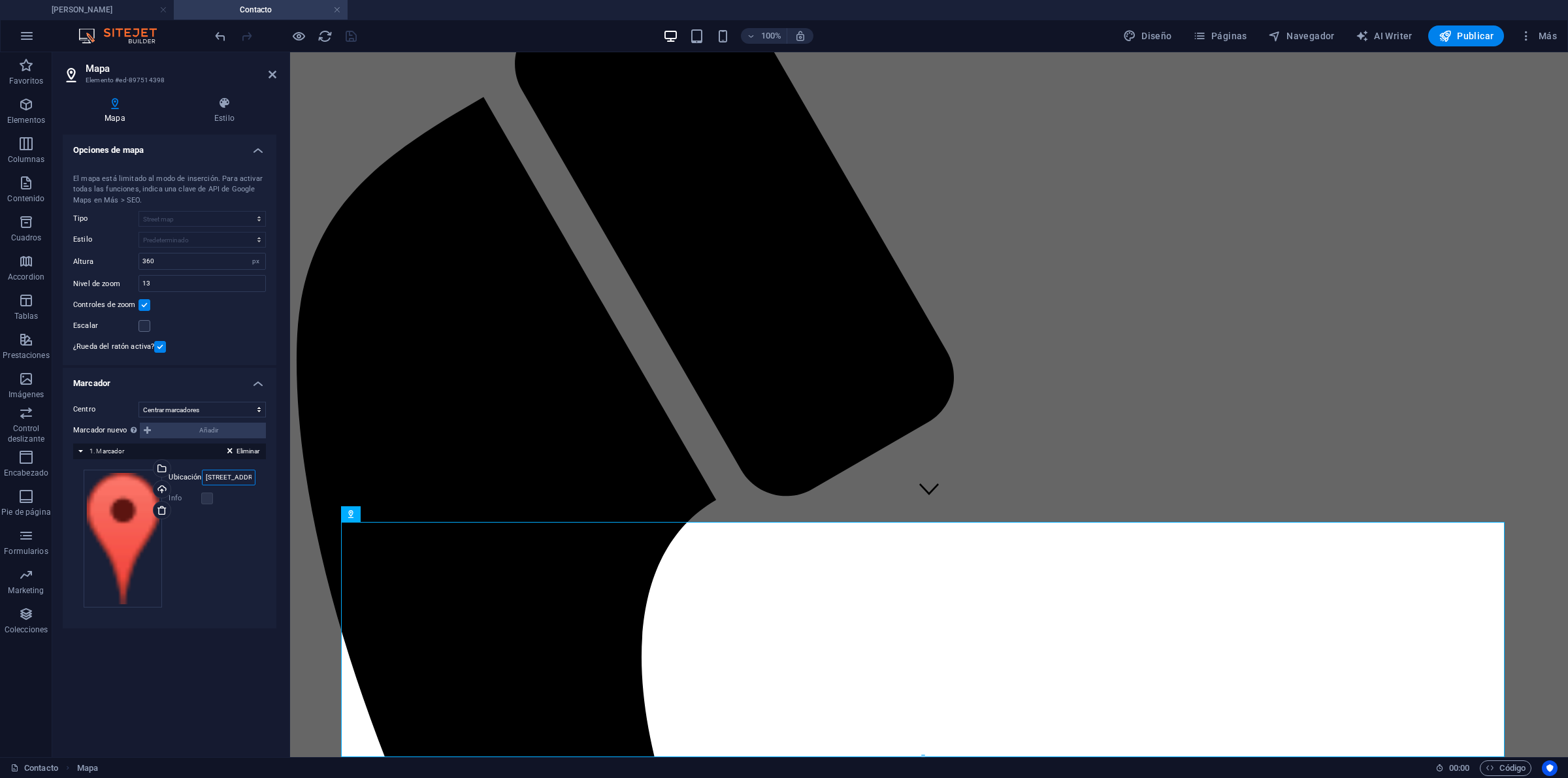
click at [229, 475] on input "300 Alamo Plaza, 78205 Bogotá" at bounding box center [228, 477] width 53 height 16
click at [226, 468] on div "Arrastra archivos aquí, haz clic para escoger archivos o selecciona archivos de…" at bounding box center [169, 539] width 193 height 159
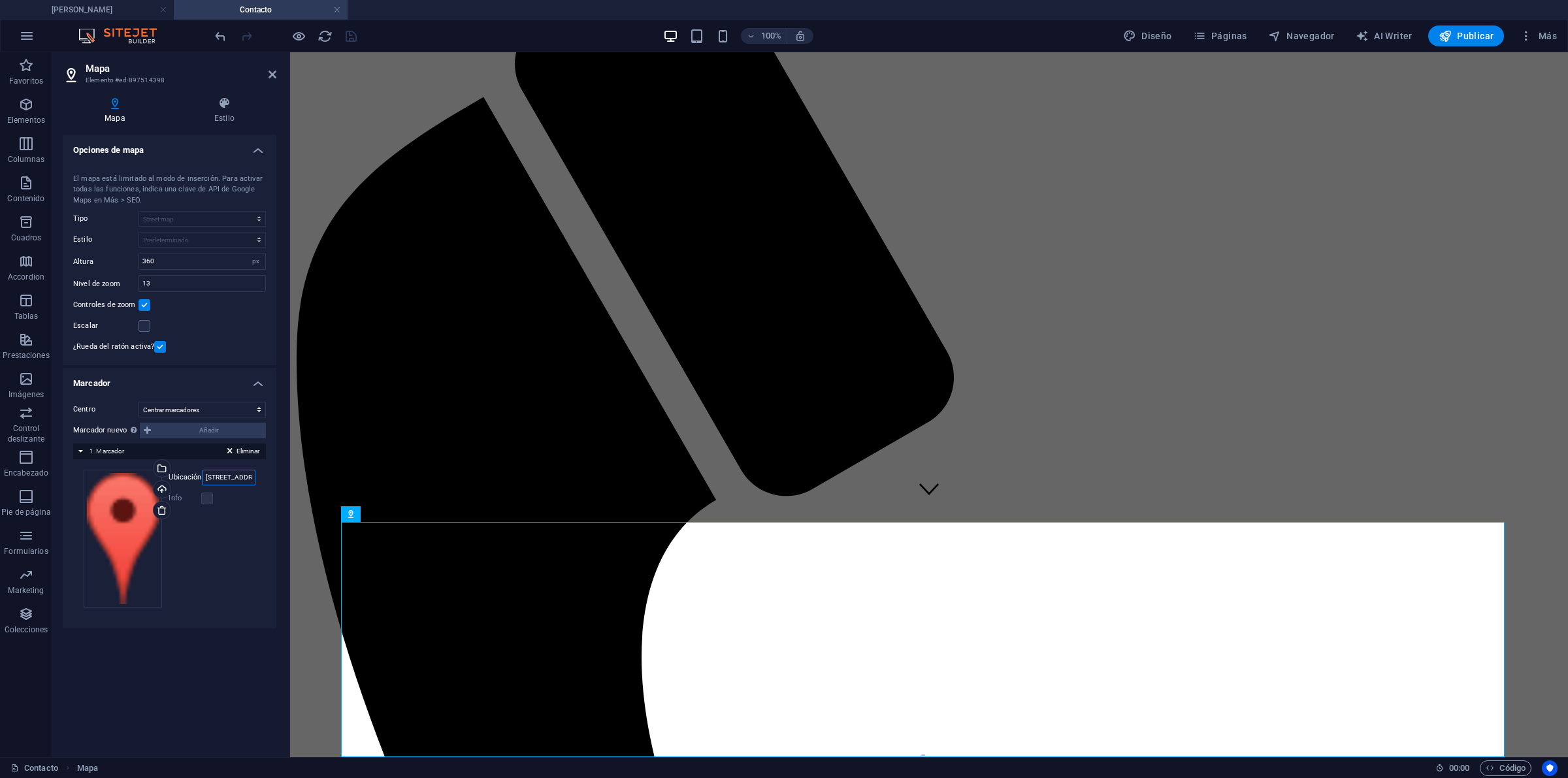
click at [226, 480] on input "300 Alamo Plaza, 78205 Bogotá" at bounding box center [228, 477] width 53 height 16
paste input "Av Ciudad de Cali #67-39"
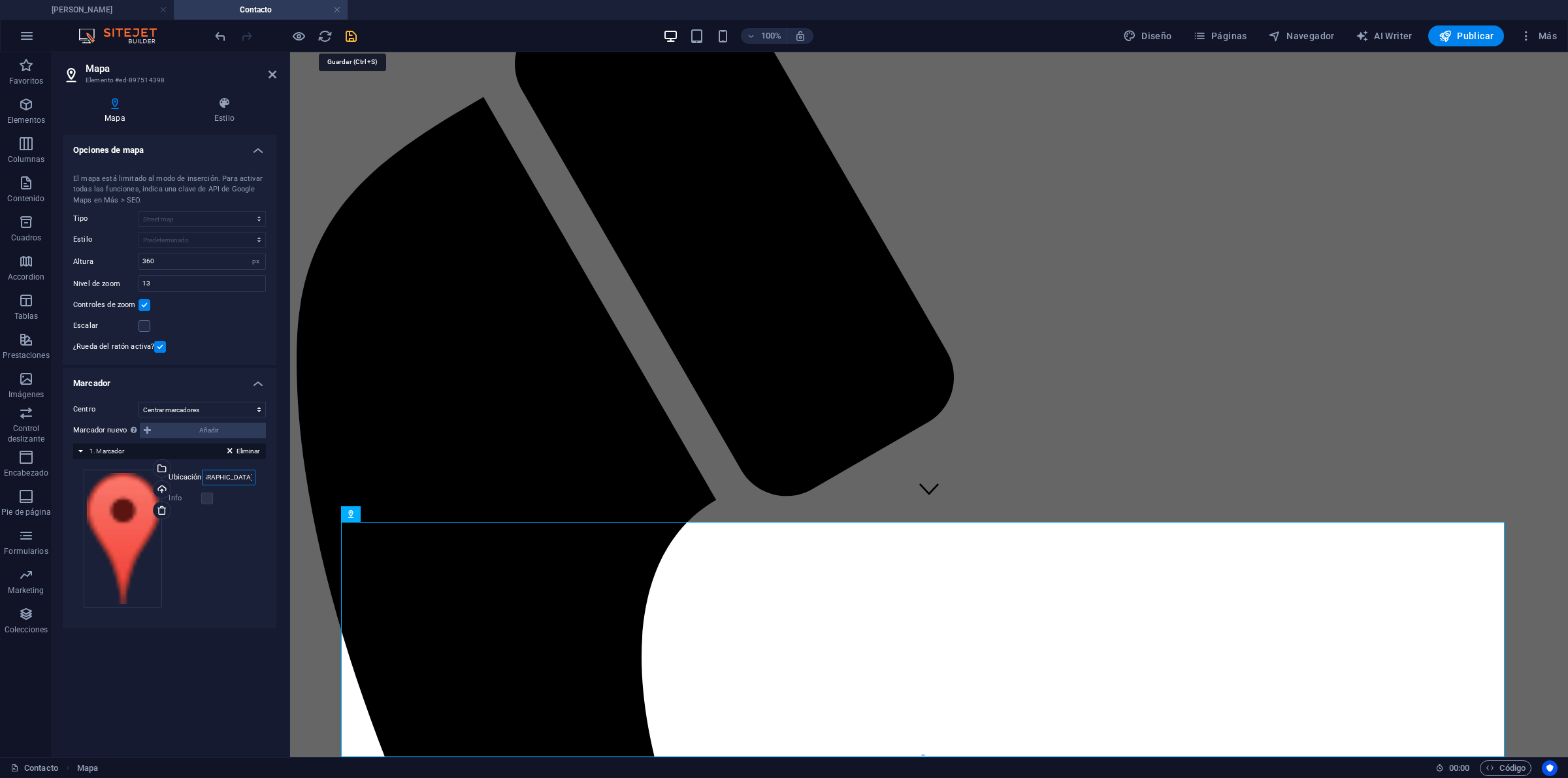
type input "Av Ciudad de Cali #67-39"
click at [353, 34] on icon "save" at bounding box center [351, 36] width 15 height 15
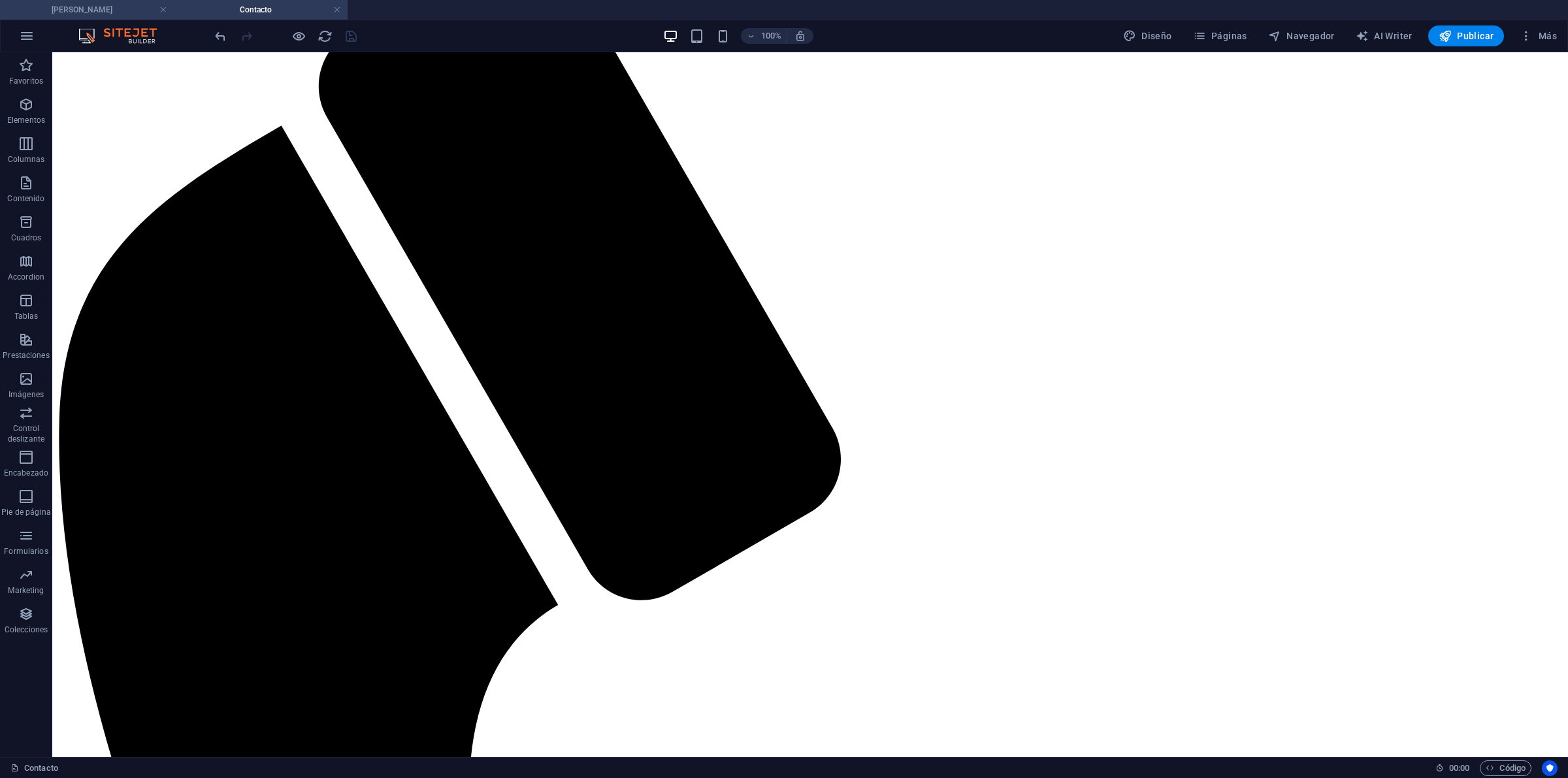
click at [93, 5] on h4 "Velko" at bounding box center [87, 10] width 174 height 15
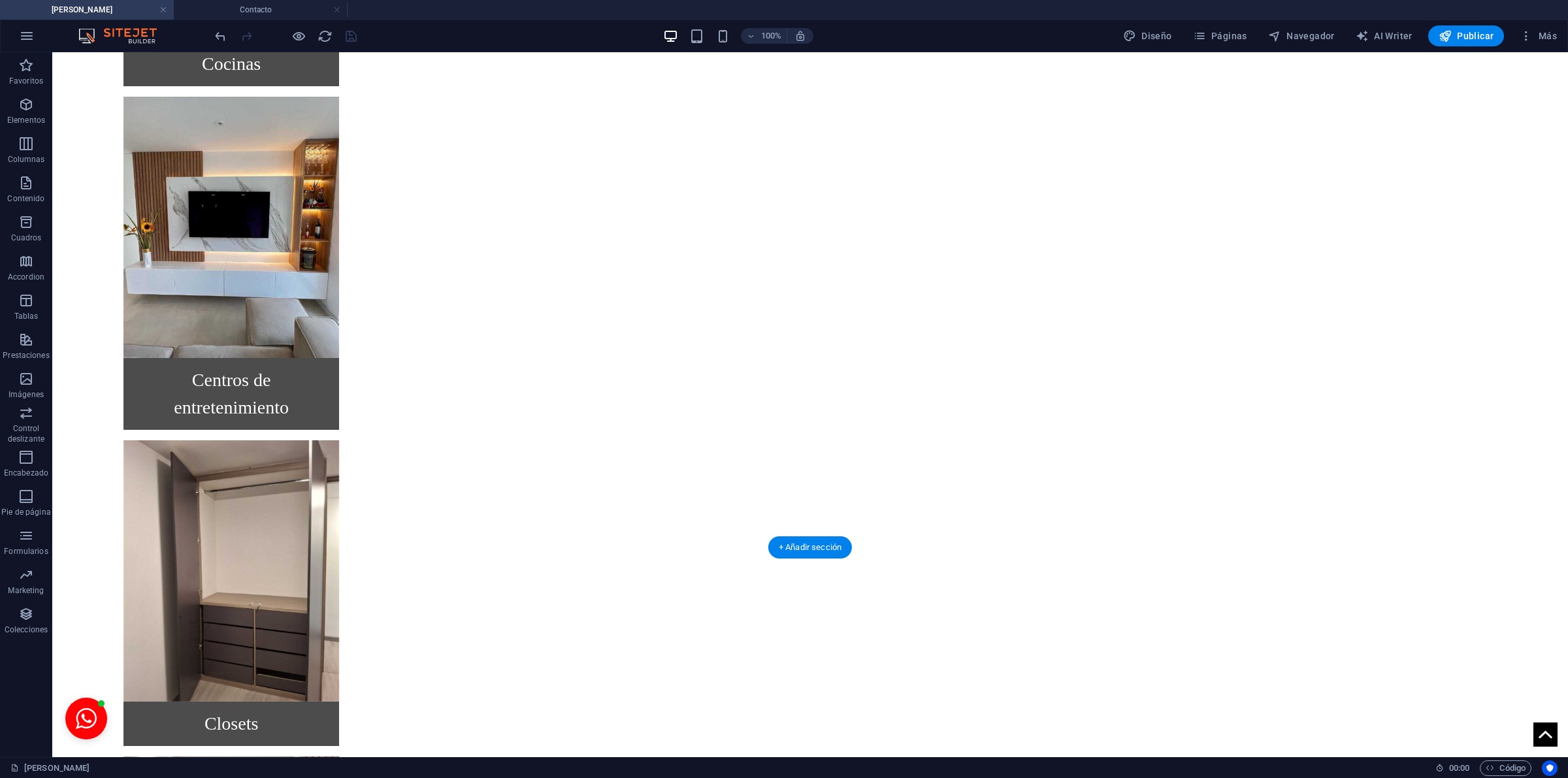
scroll to position [2353, 0]
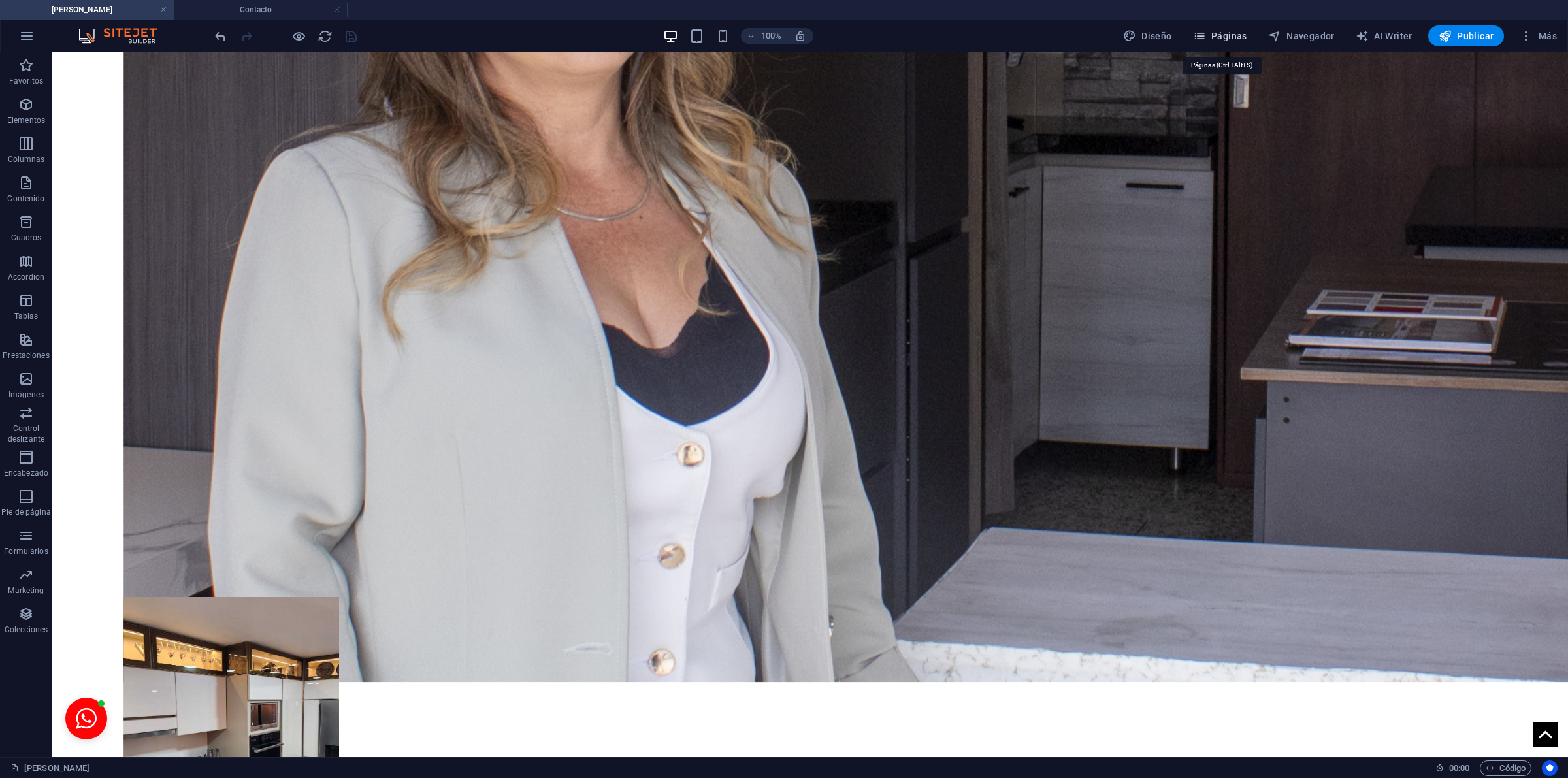
click at [1210, 43] on span "Páginas" at bounding box center [1220, 36] width 54 height 13
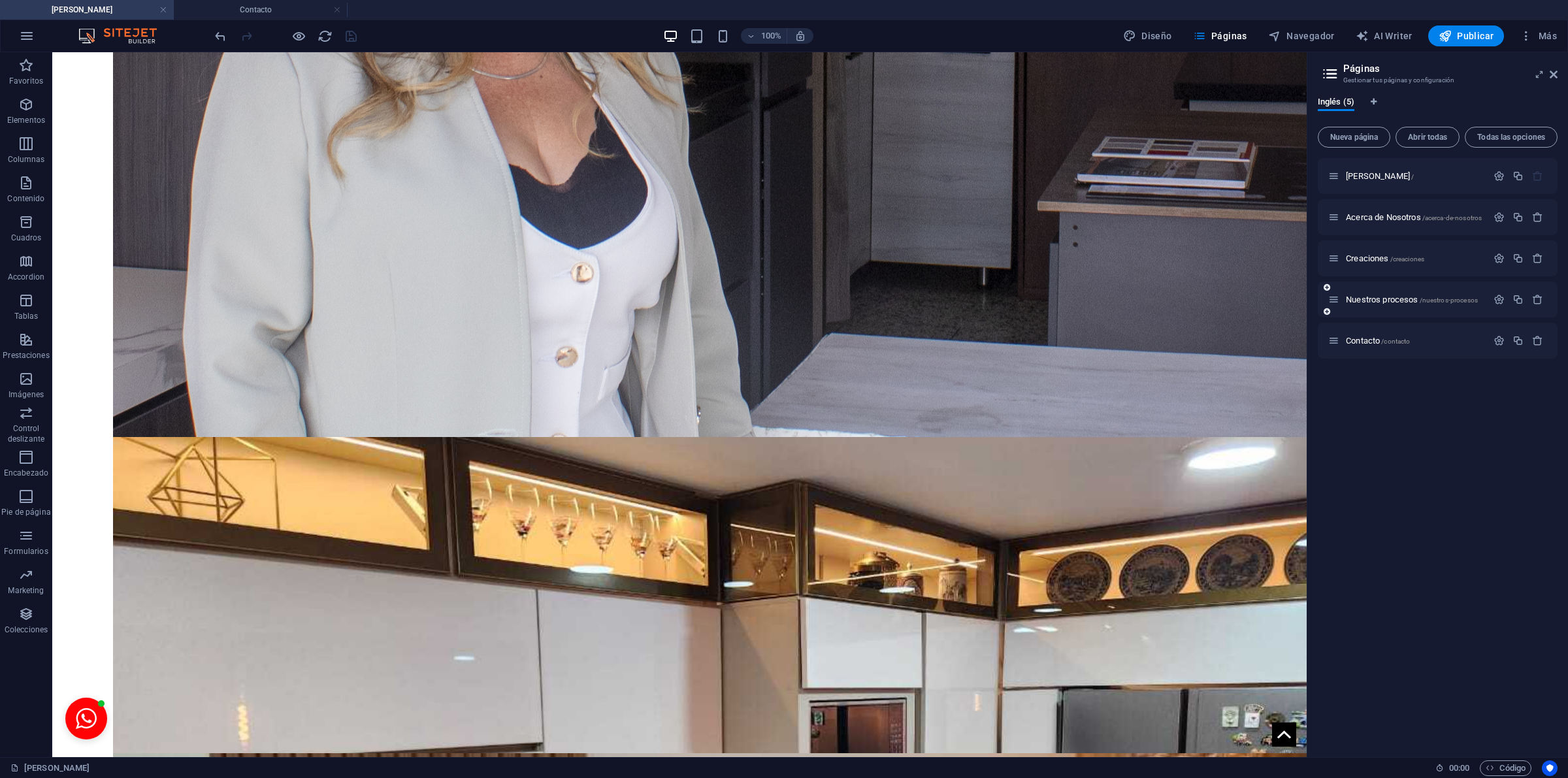
click at [1375, 304] on div "Nuestros procesos /nuestros-procesos" at bounding box center [1408, 299] width 159 height 15
click at [1372, 295] on span "Nuestros procesos /nuestros-procesos" at bounding box center [1411, 299] width 132 height 10
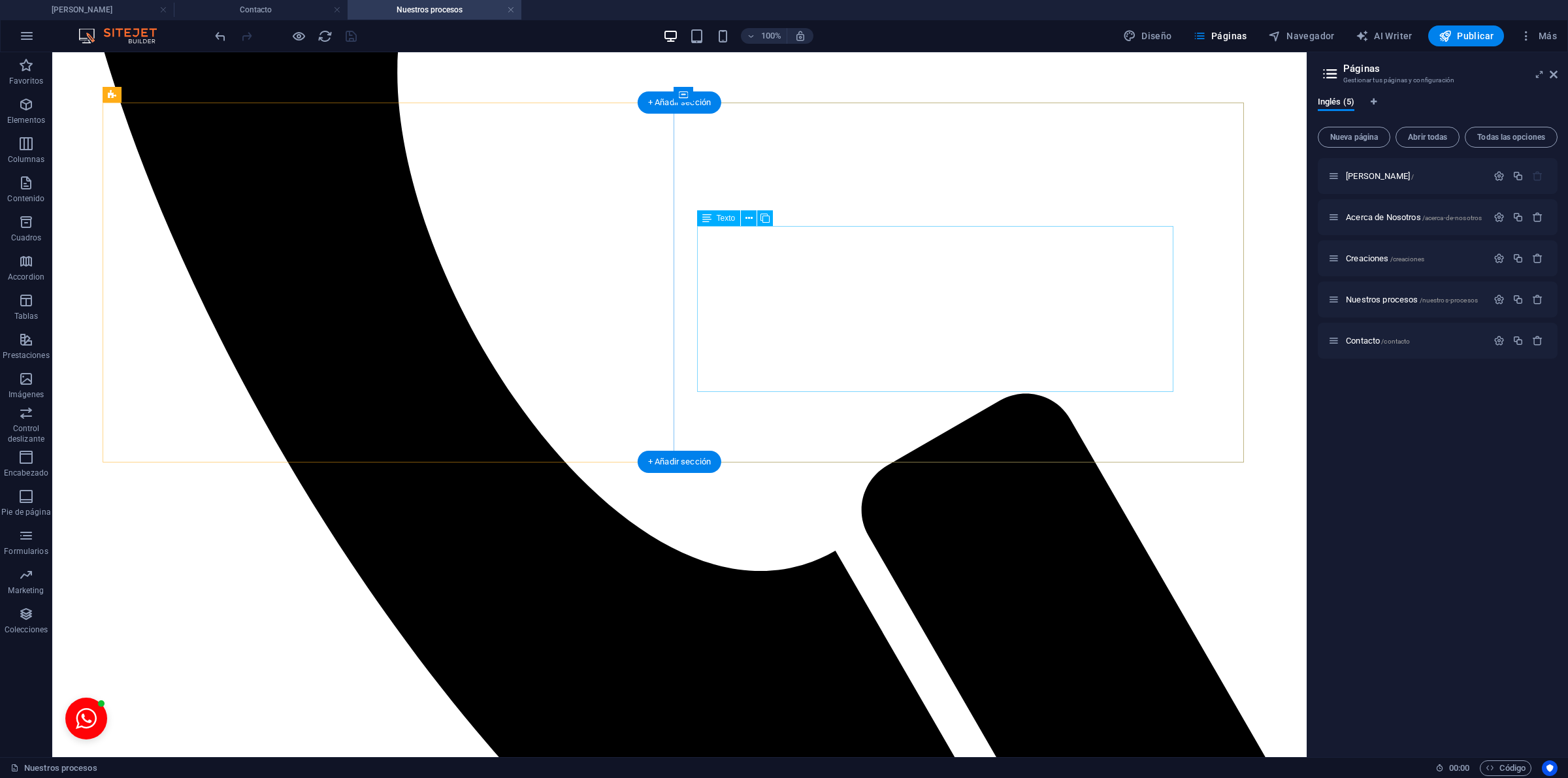
scroll to position [1633, 0]
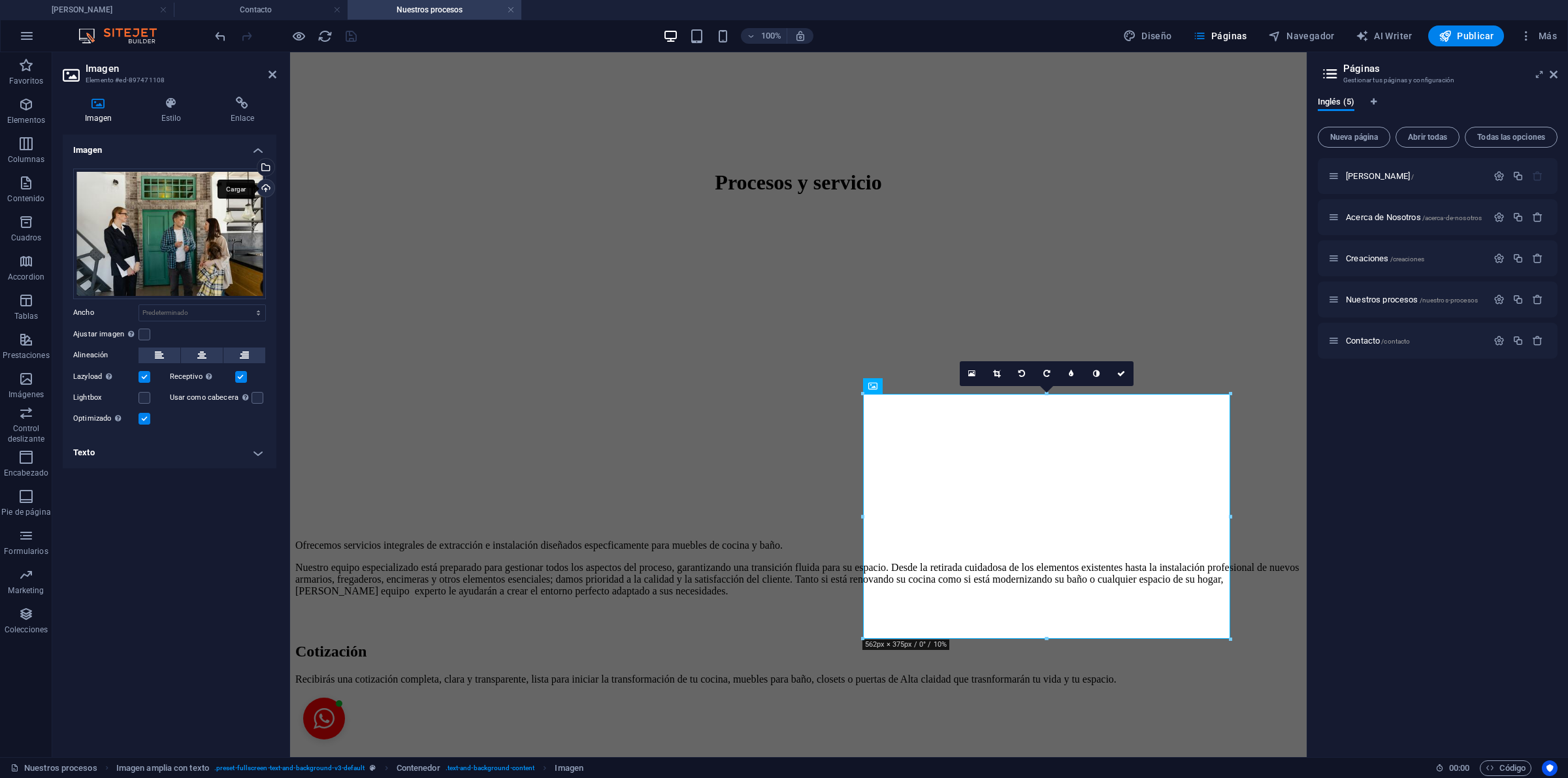
click at [255, 189] on div "Cargar" at bounding box center [265, 189] width 20 height 20
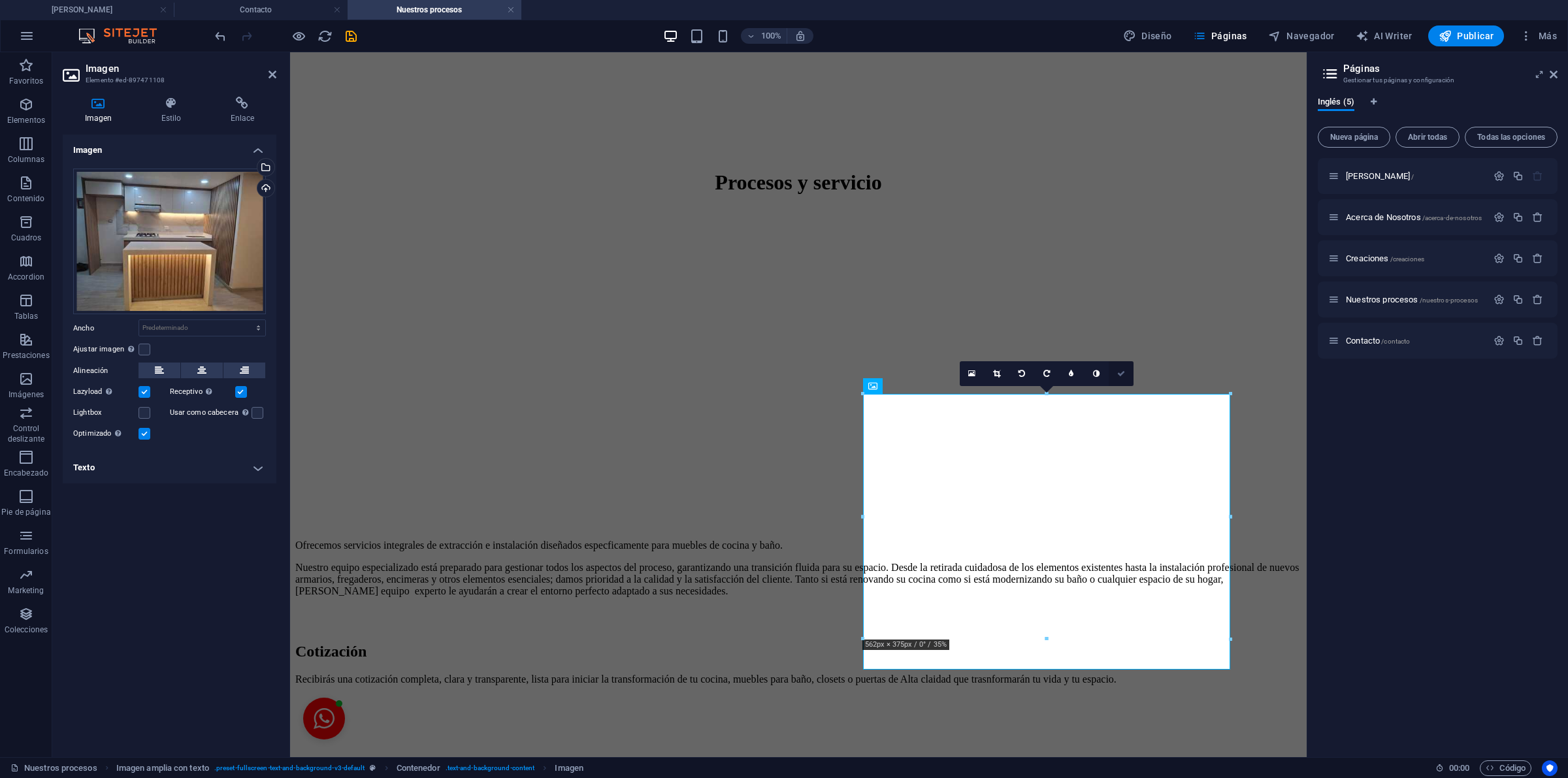
drag, startPoint x: 1118, startPoint y: 371, endPoint x: 1065, endPoint y: 321, distance: 72.9
click at [1118, 371] on icon at bounding box center [1121, 374] width 8 height 8
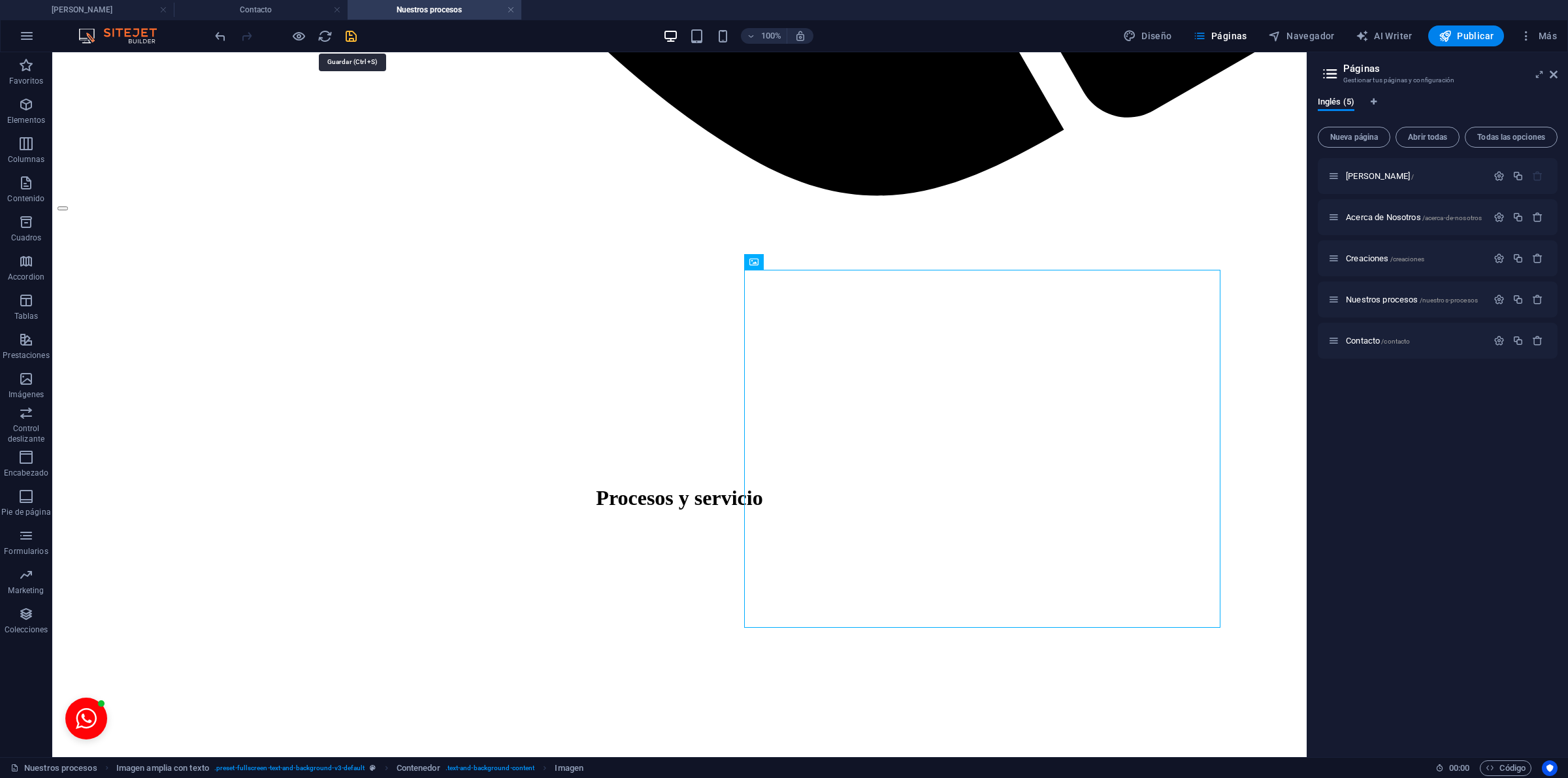
drag, startPoint x: 357, startPoint y: 37, endPoint x: 635, endPoint y: 15, distance: 278.9
click at [357, 37] on icon "save" at bounding box center [351, 36] width 15 height 15
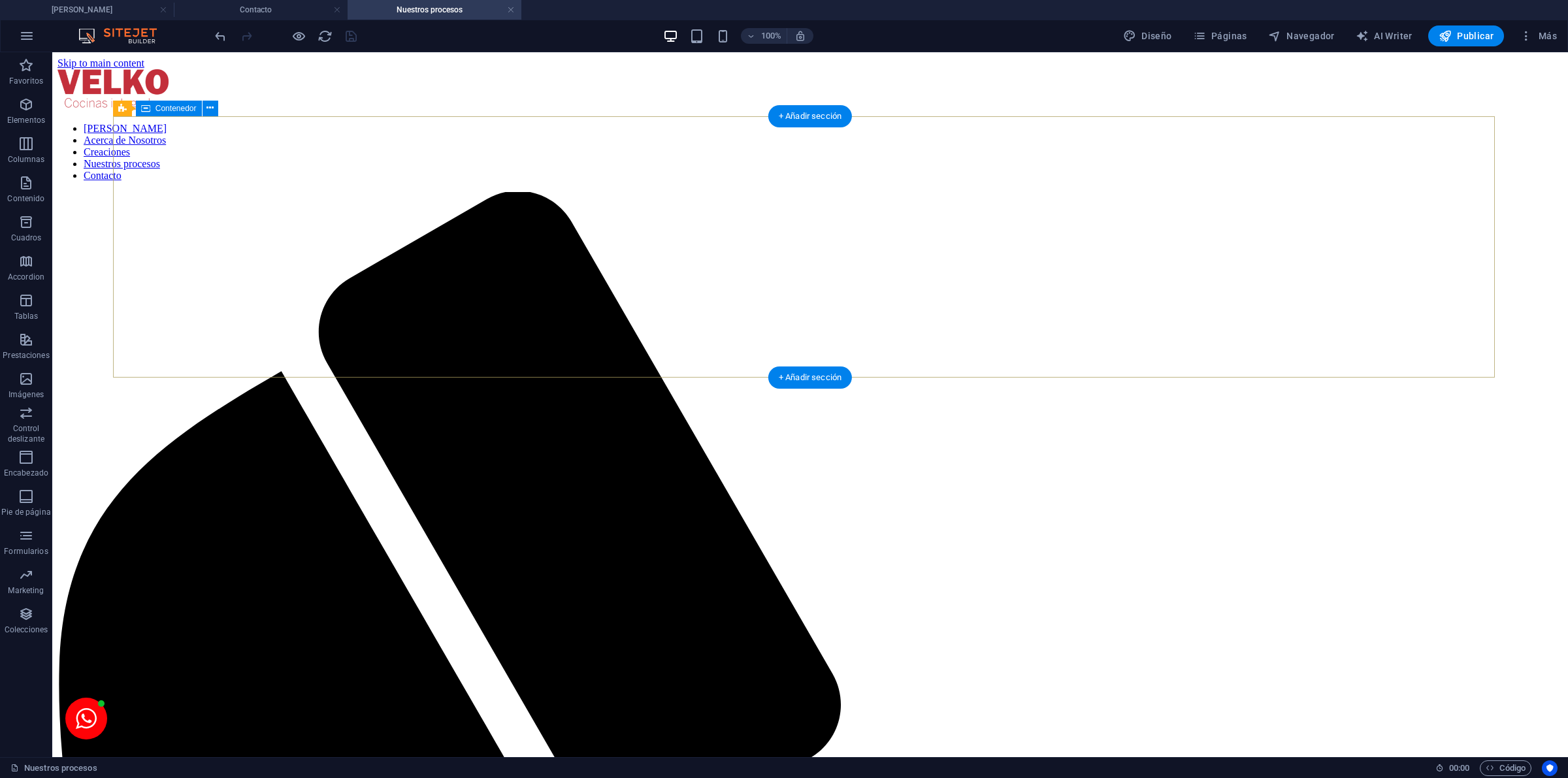
scroll to position [817, 0]
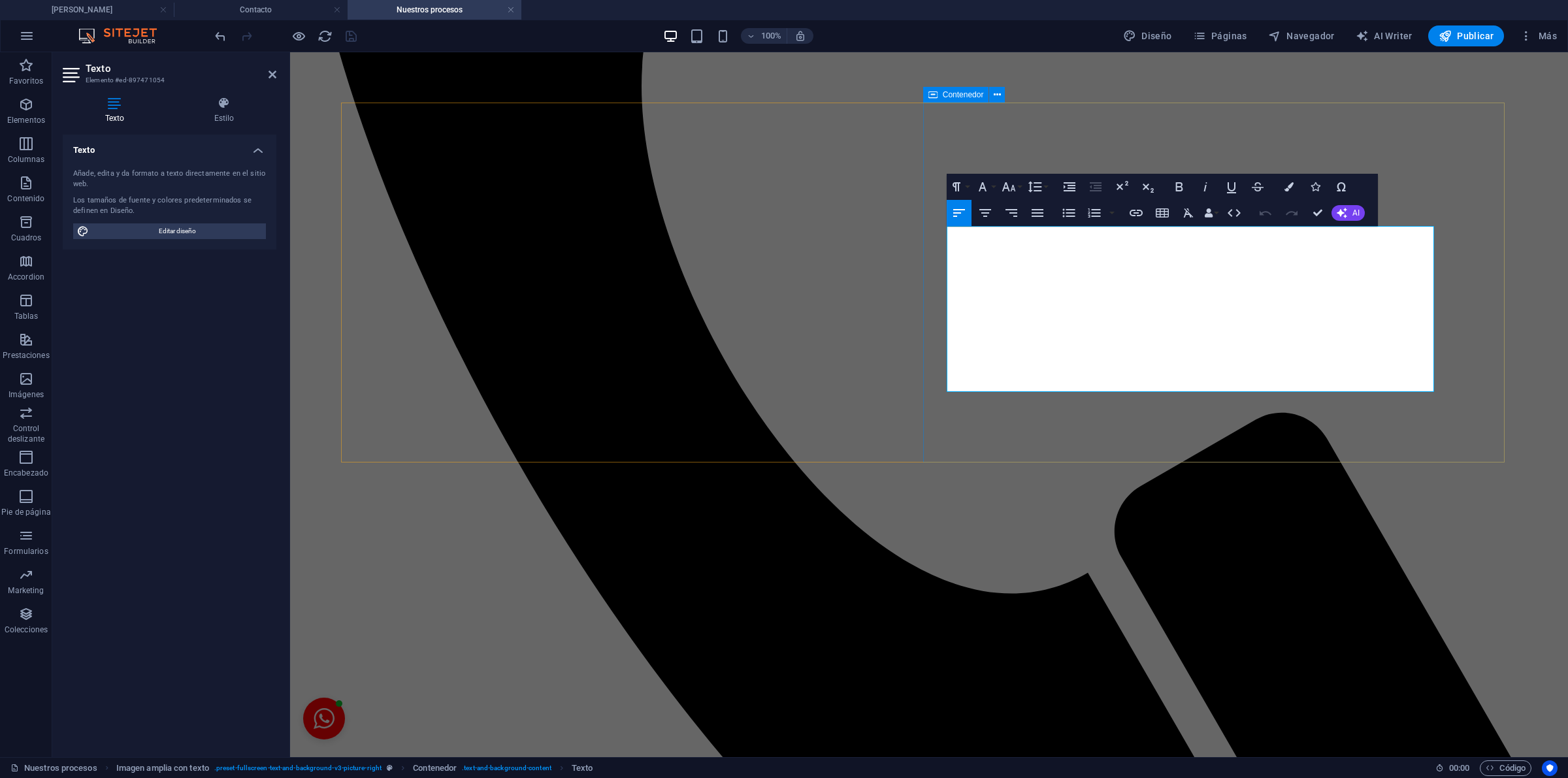
drag, startPoint x: 1255, startPoint y: 371, endPoint x: 935, endPoint y: 207, distance: 359.6
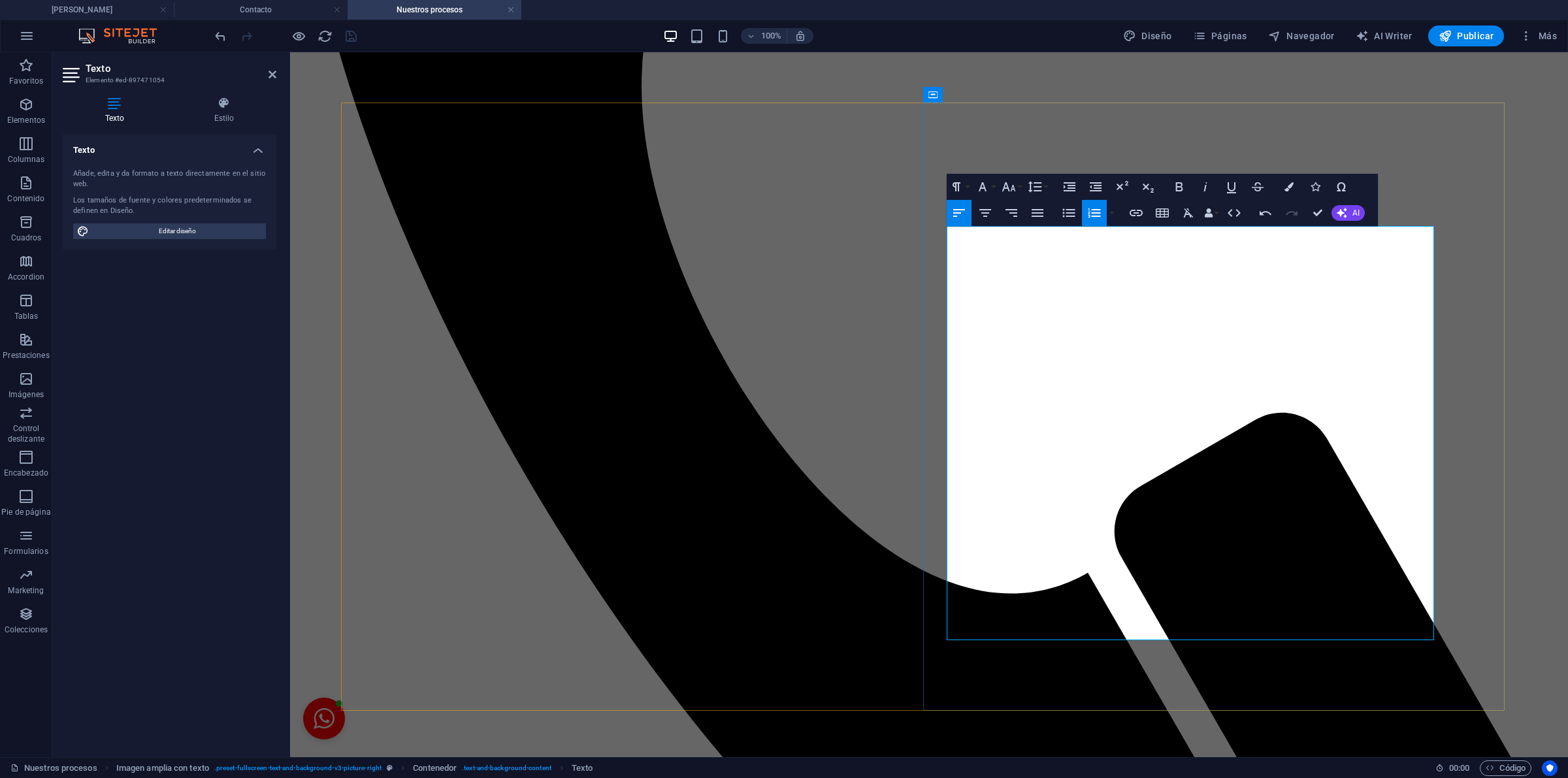
drag, startPoint x: 1011, startPoint y: 236, endPoint x: 965, endPoint y: 234, distance: 46.0
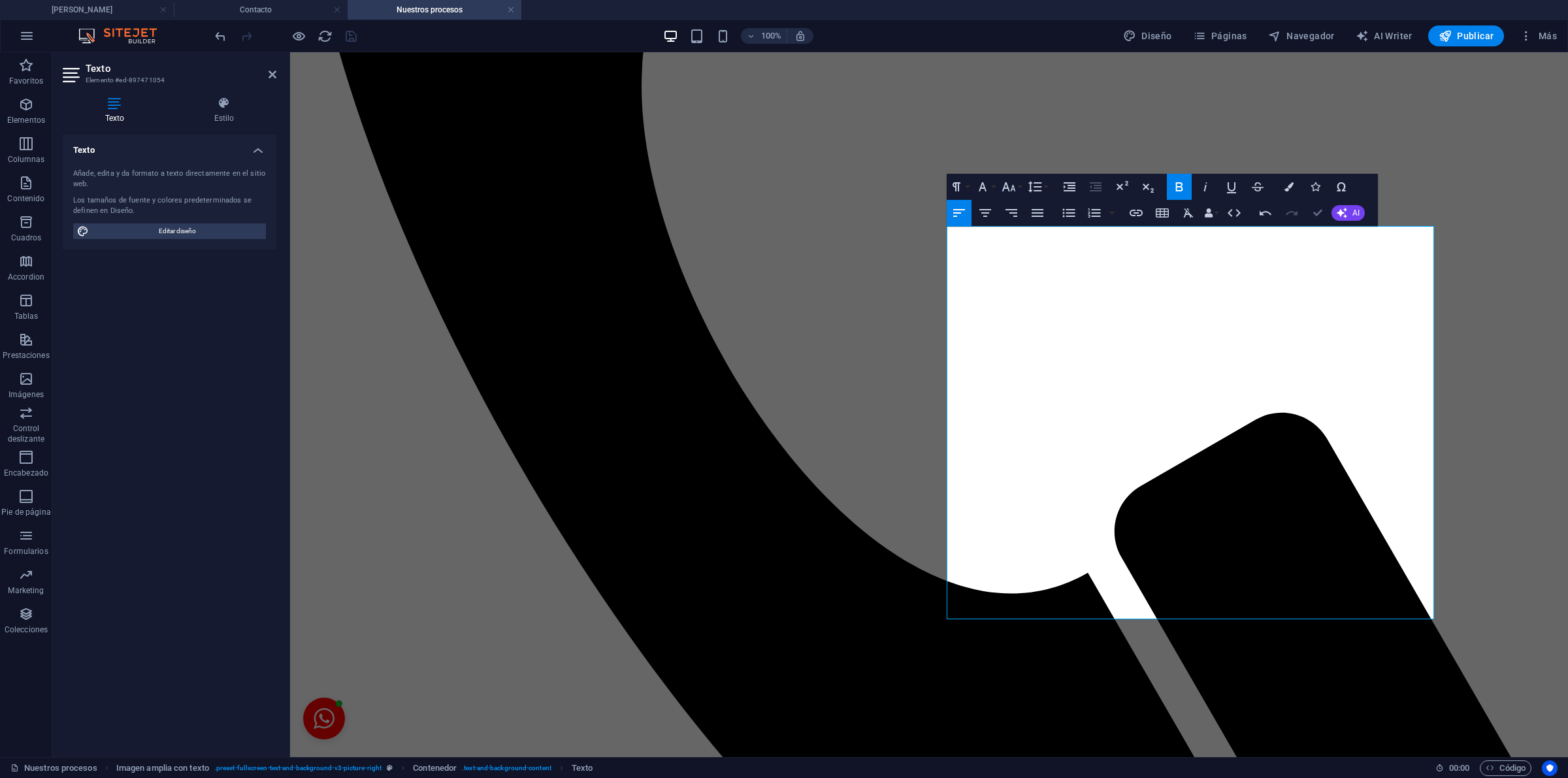
drag, startPoint x: 1309, startPoint y: 202, endPoint x: 1248, endPoint y: 162, distance: 72.9
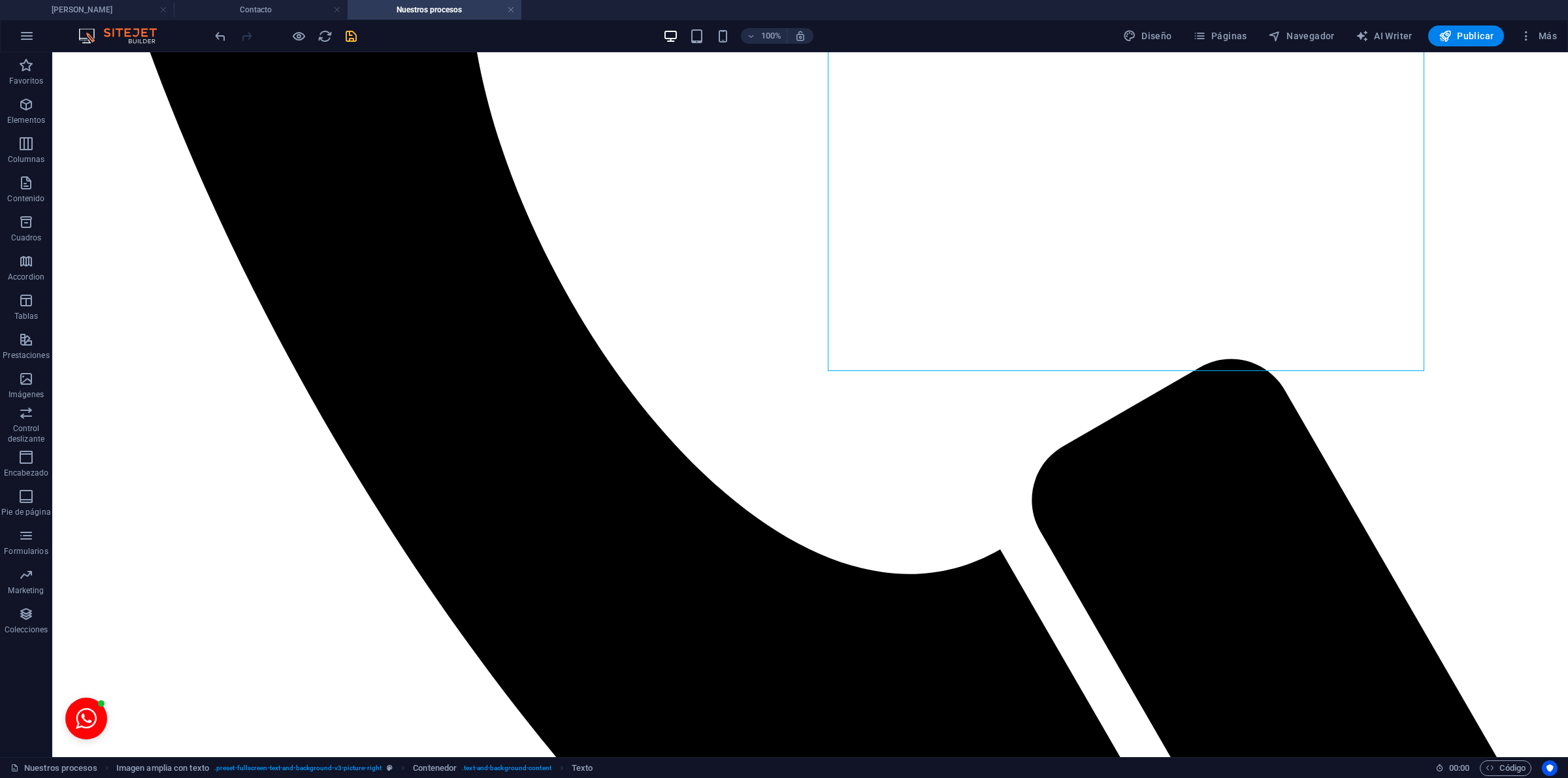
scroll to position [1079, 0]
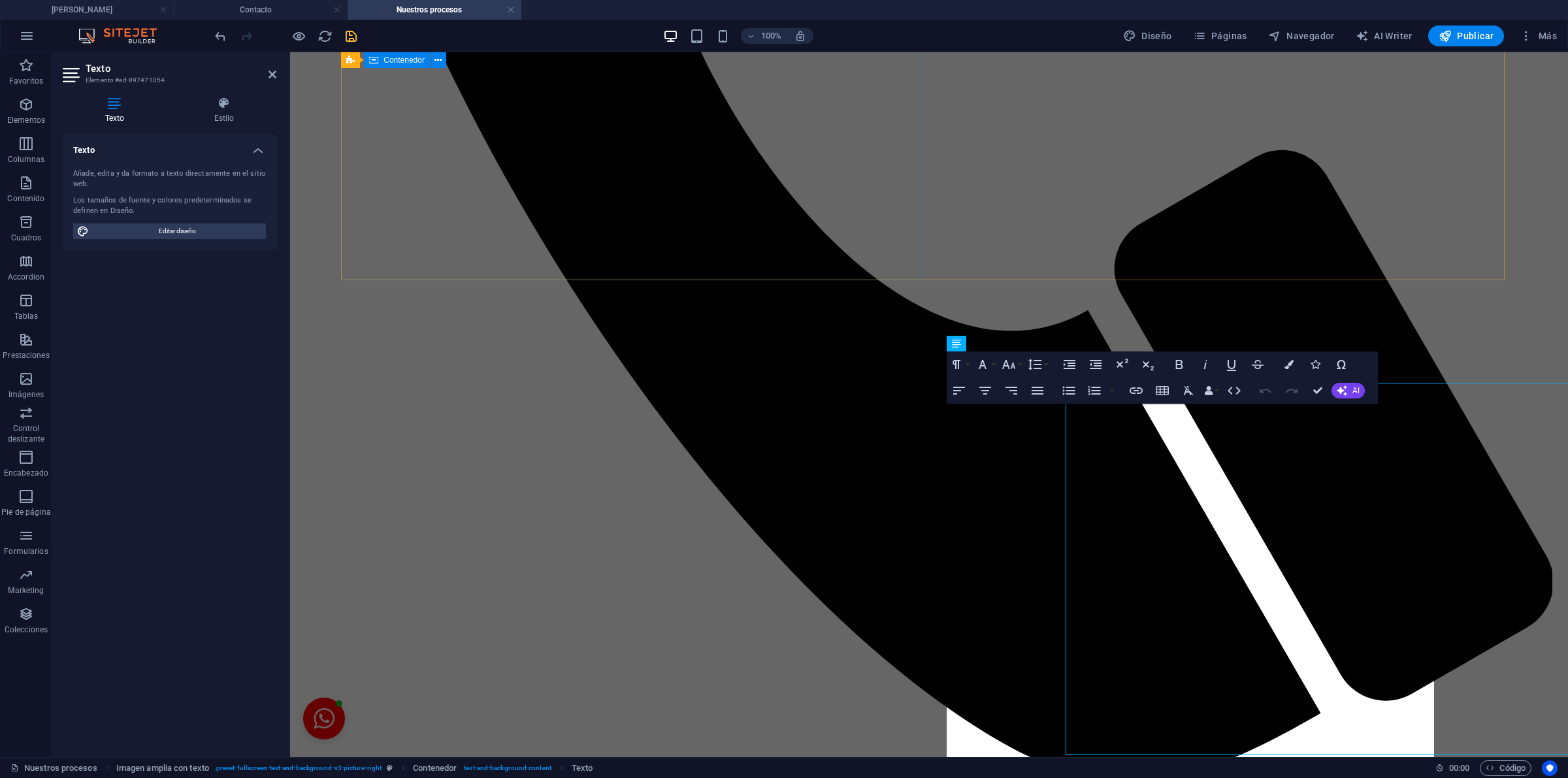
scroll to position [639, 0]
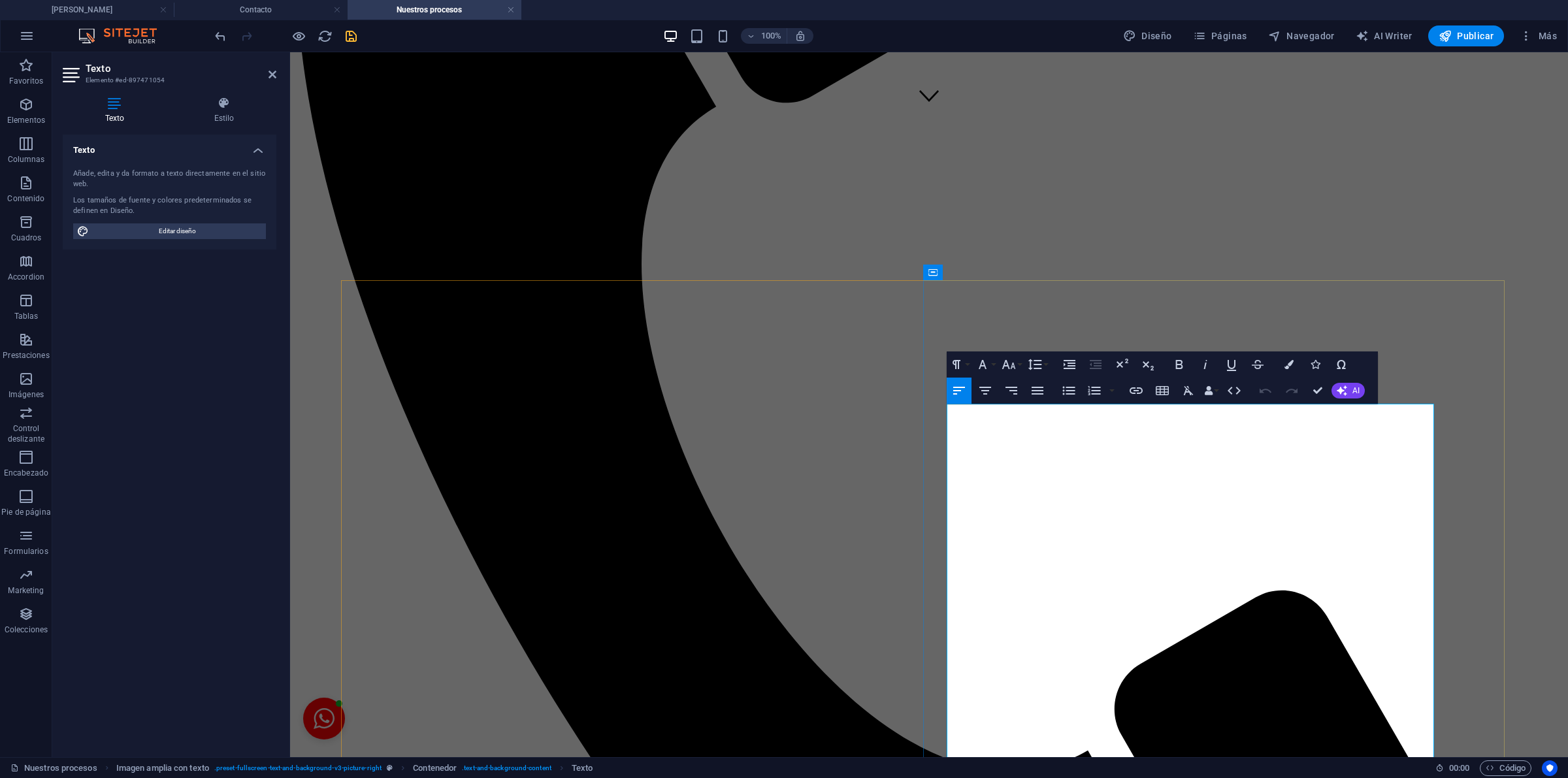
drag, startPoint x: 957, startPoint y: 468, endPoint x: 939, endPoint y: 471, distance: 18.2
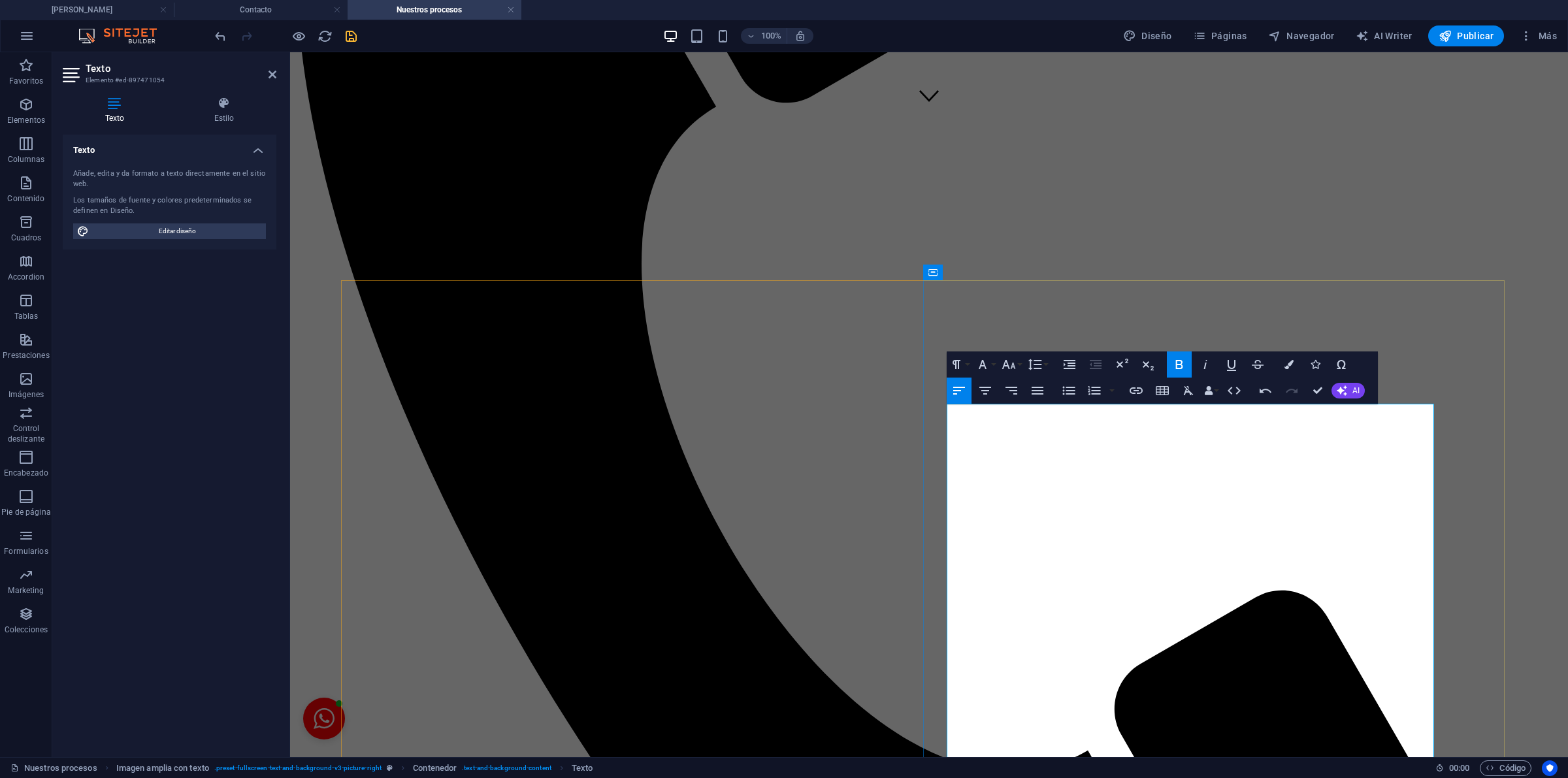
drag, startPoint x: 962, startPoint y: 543, endPoint x: 949, endPoint y: 536, distance: 14.8
drag, startPoint x: 958, startPoint y: 535, endPoint x: 936, endPoint y: 535, distance: 22.0
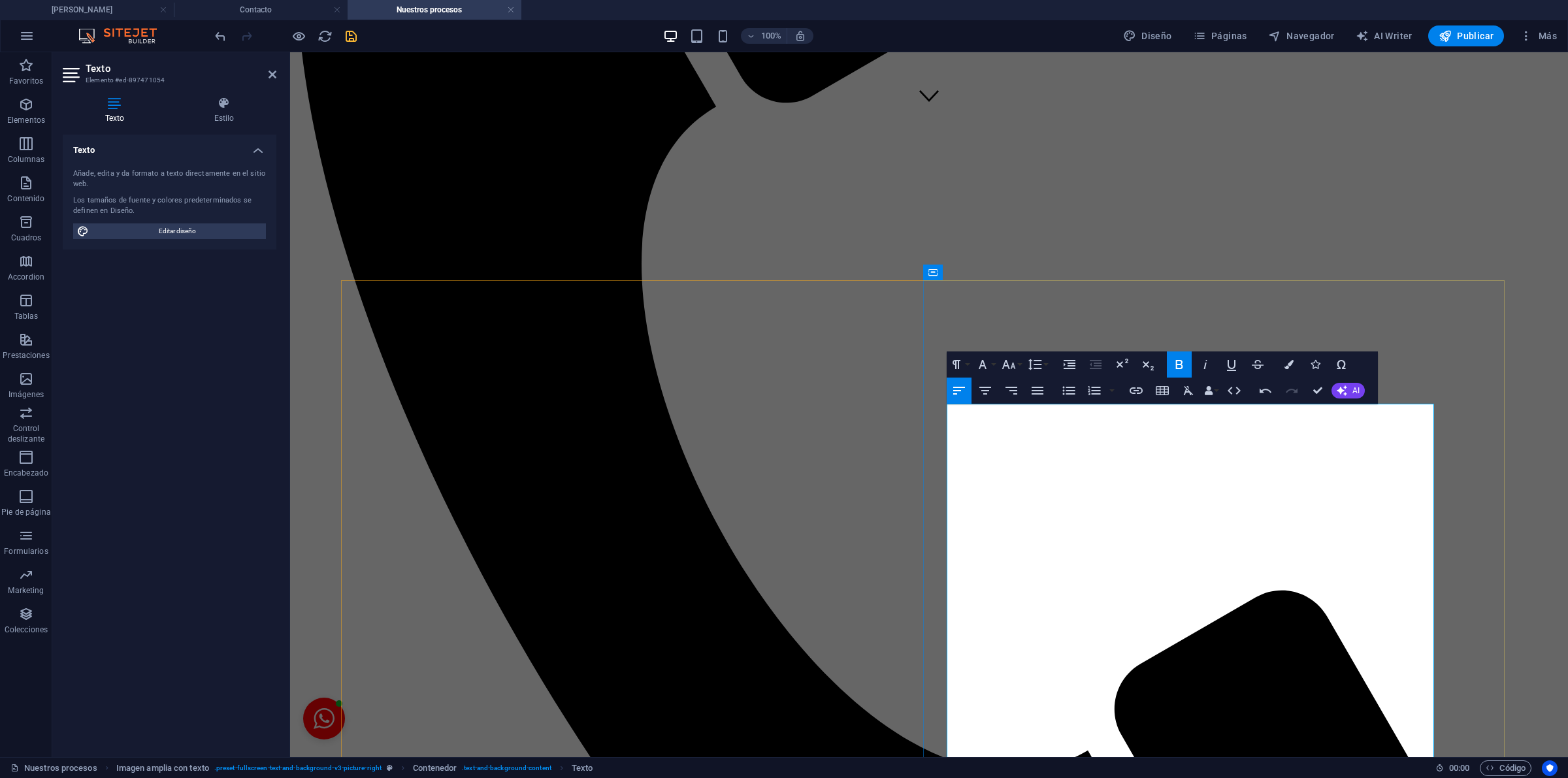
drag, startPoint x: 955, startPoint y: 477, endPoint x: 939, endPoint y: 475, distance: 16.1
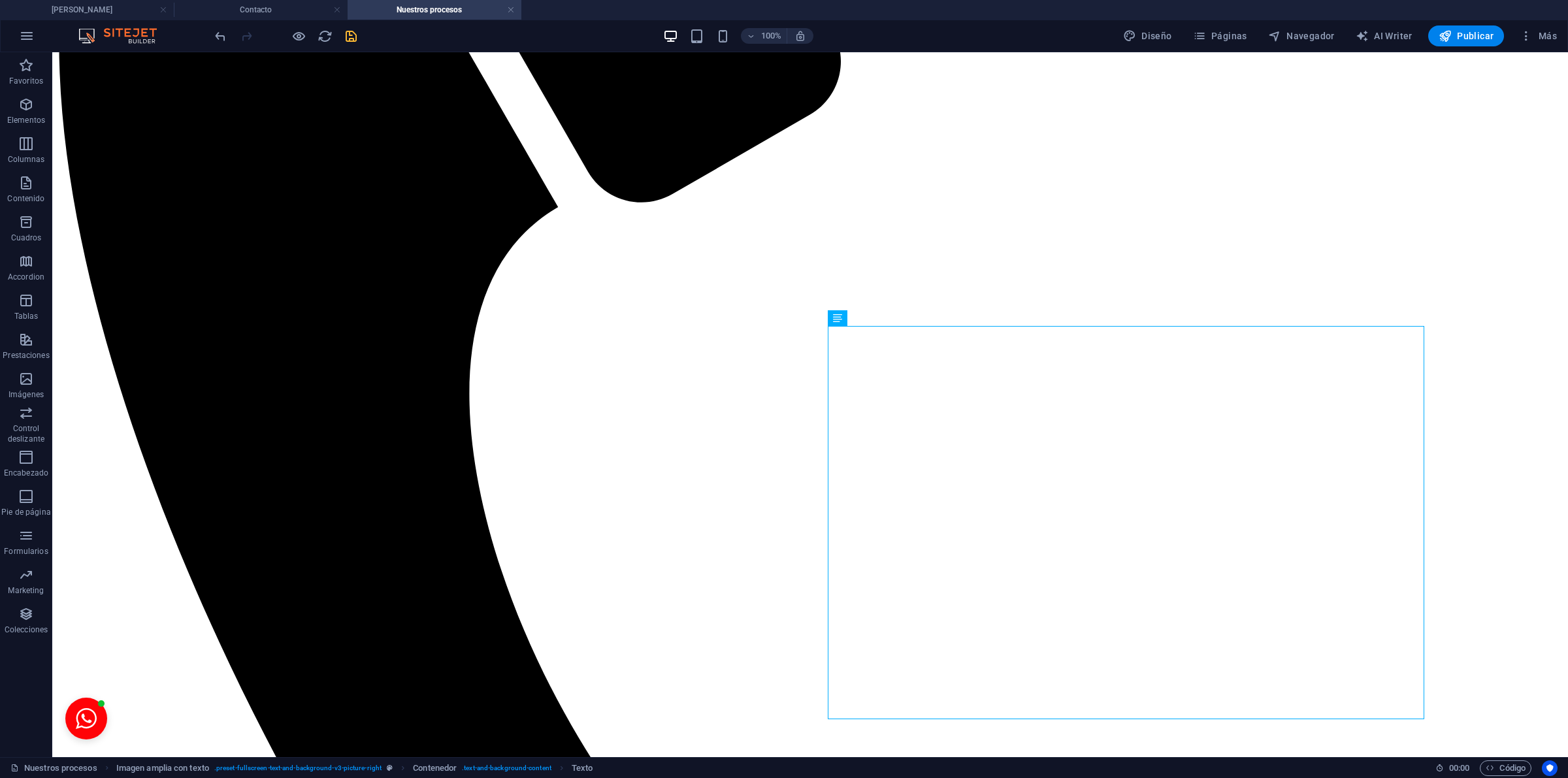
scroll to position [635, 0]
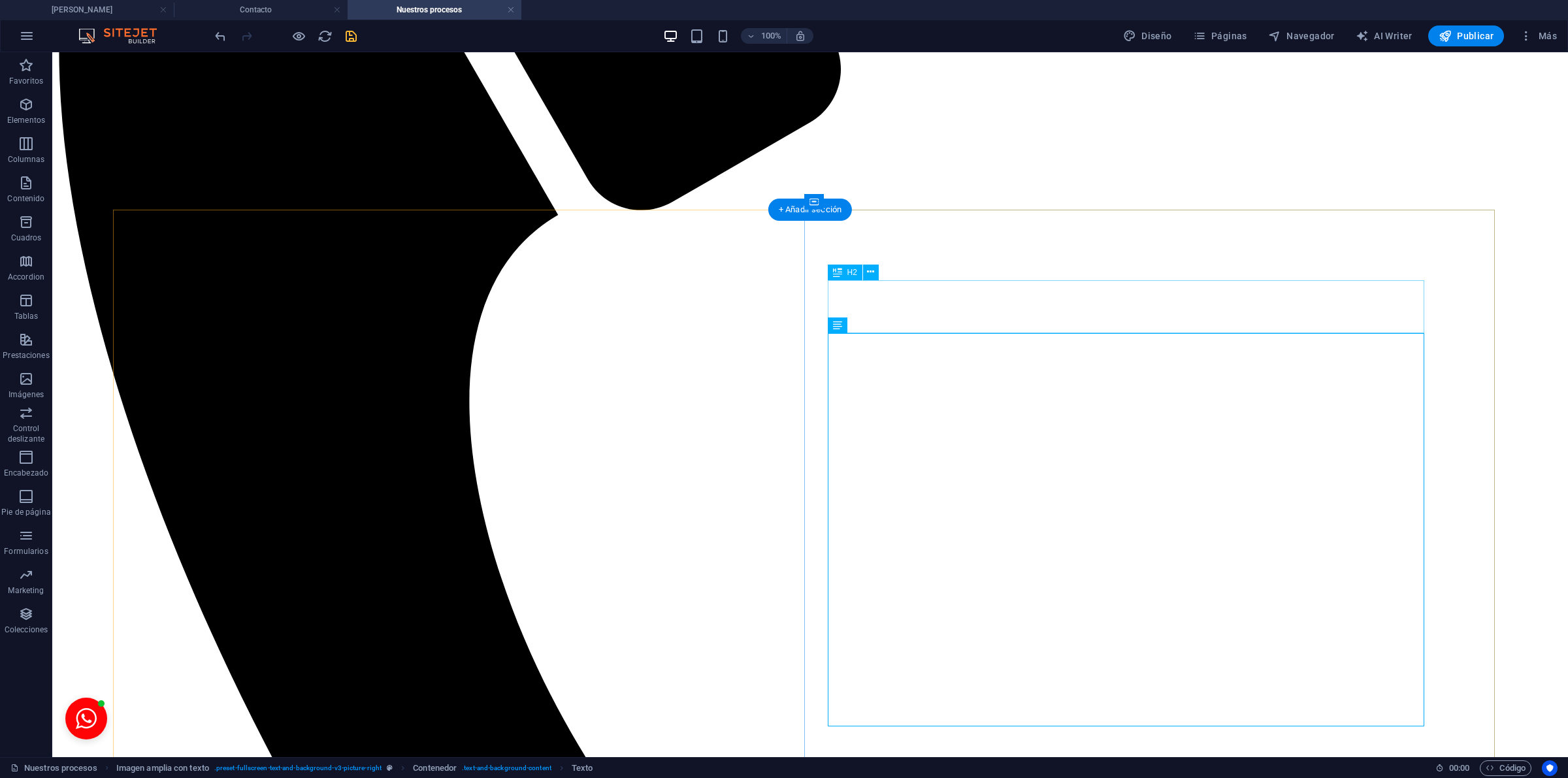
click at [868, 275] on icon at bounding box center [870, 271] width 7 height 14
click at [843, 271] on div "H2" at bounding box center [845, 272] width 34 height 16
click at [841, 271] on icon at bounding box center [837, 272] width 9 height 16
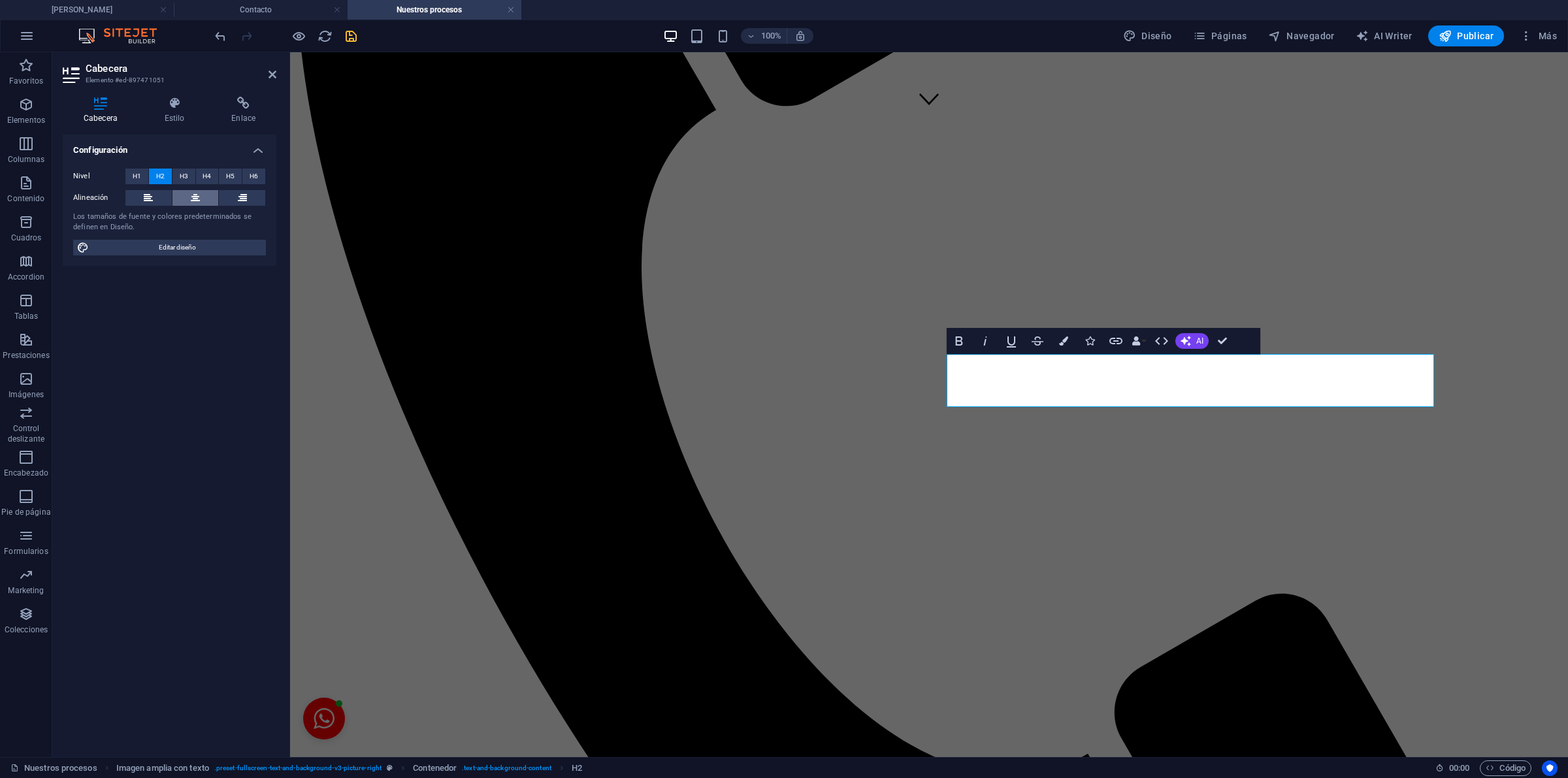
click at [197, 193] on icon at bounding box center [195, 198] width 9 height 16
drag, startPoint x: 1222, startPoint y: 339, endPoint x: 1170, endPoint y: 289, distance: 72.1
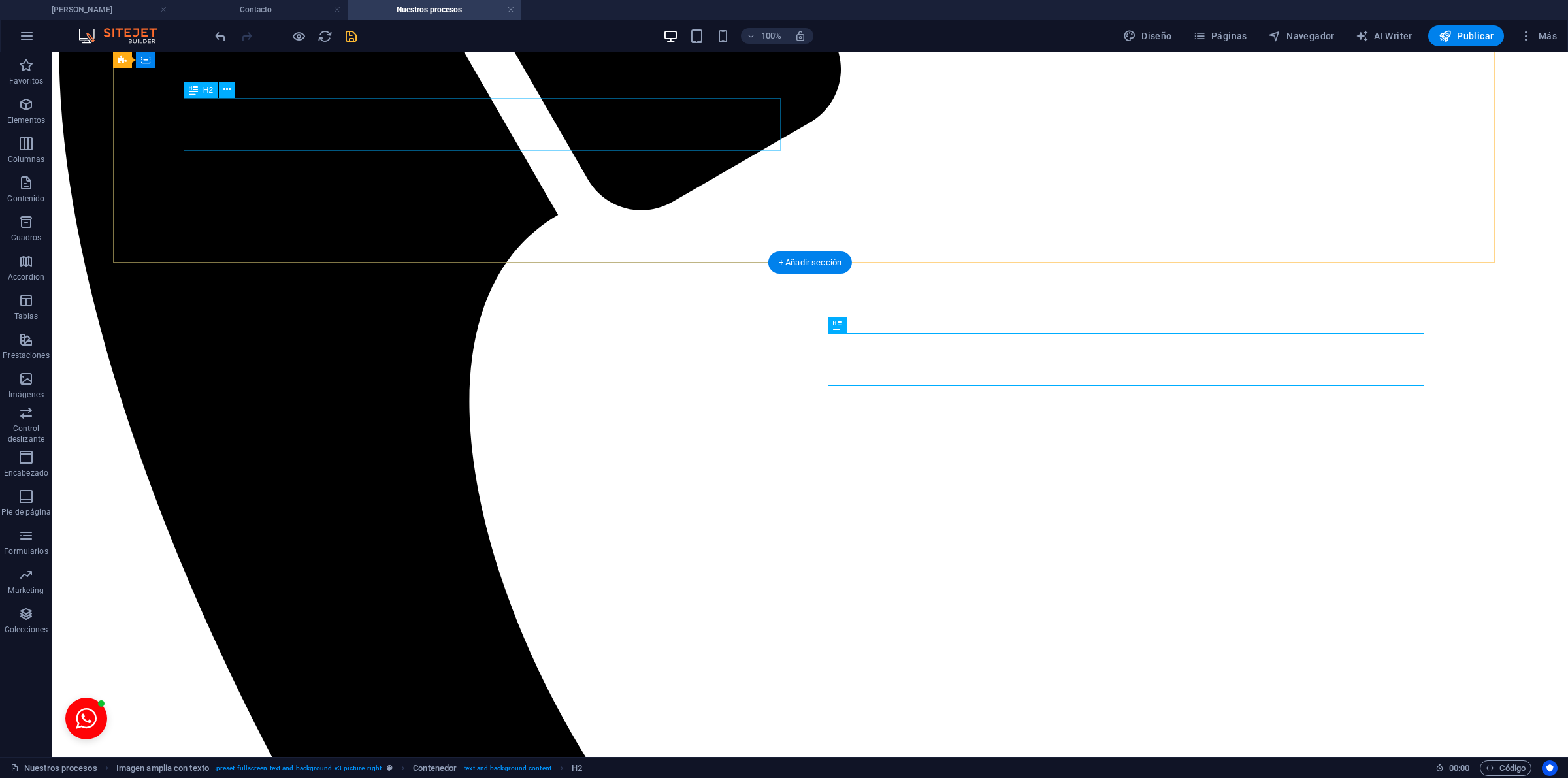
drag, startPoint x: 359, startPoint y: 125, endPoint x: 121, endPoint y: 124, distance: 238.0
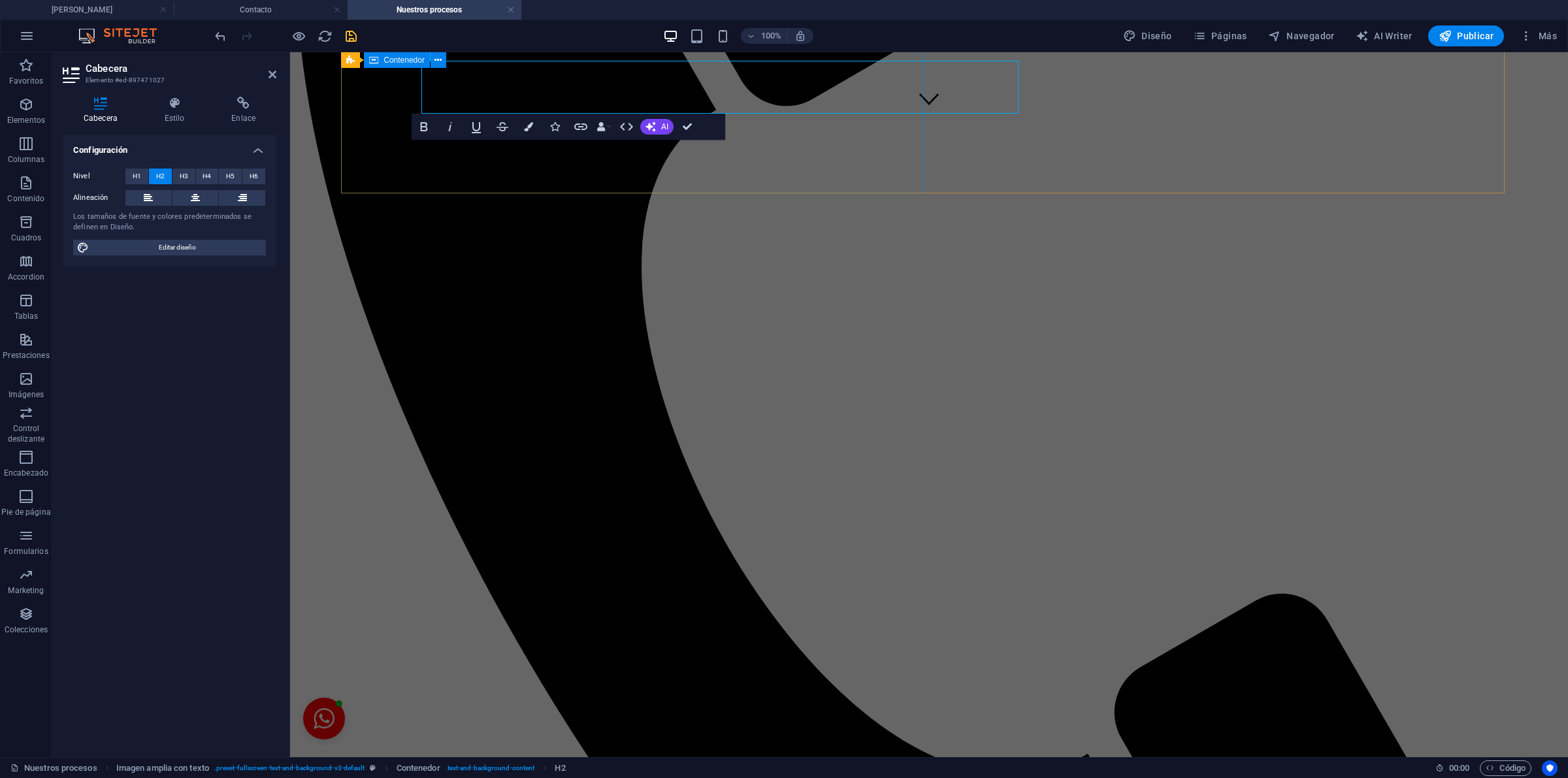
scroll to position [673, 0]
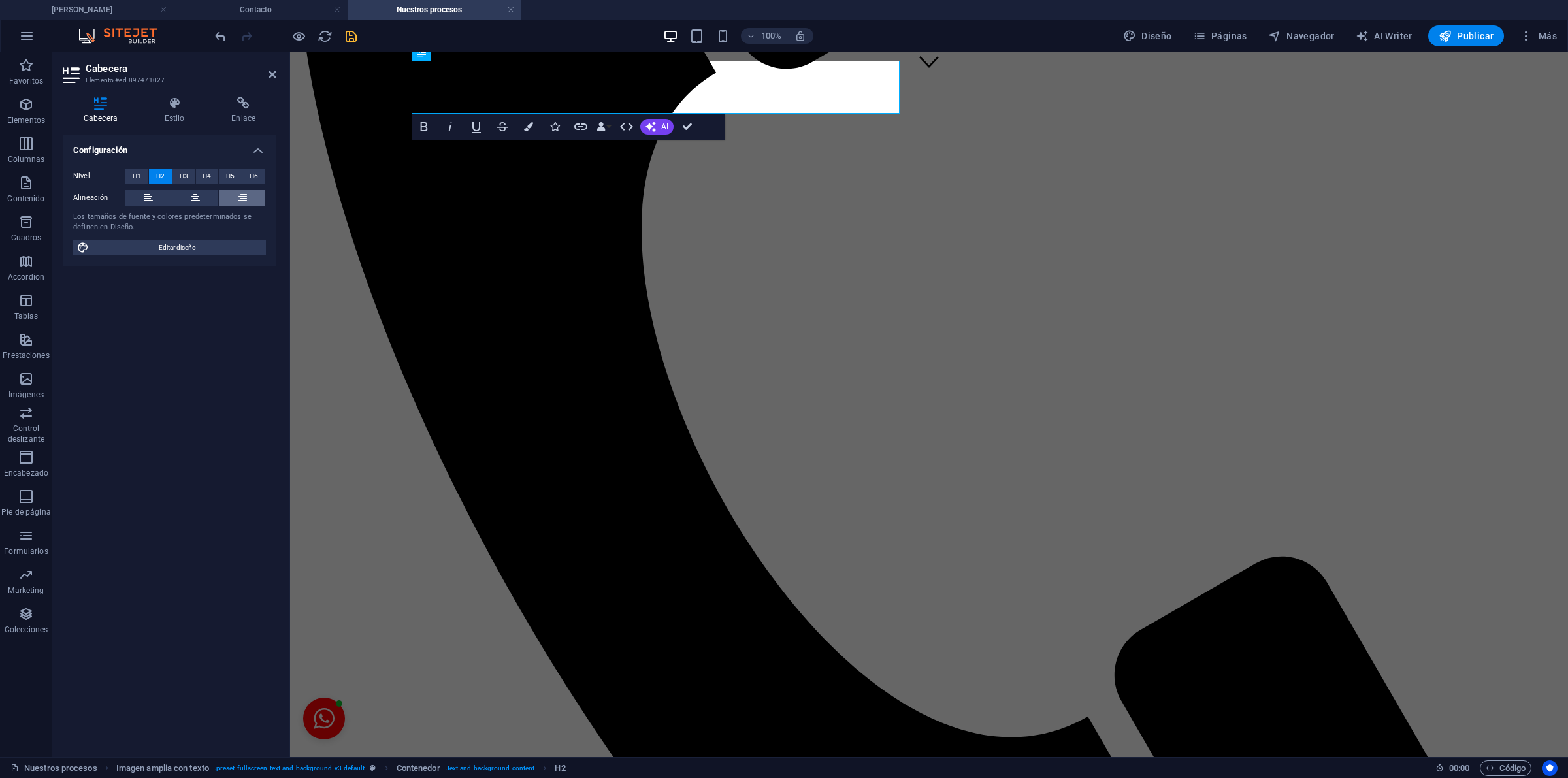
drag, startPoint x: 194, startPoint y: 191, endPoint x: 252, endPoint y: 202, distance: 59.0
click at [194, 191] on icon at bounding box center [195, 198] width 9 height 16
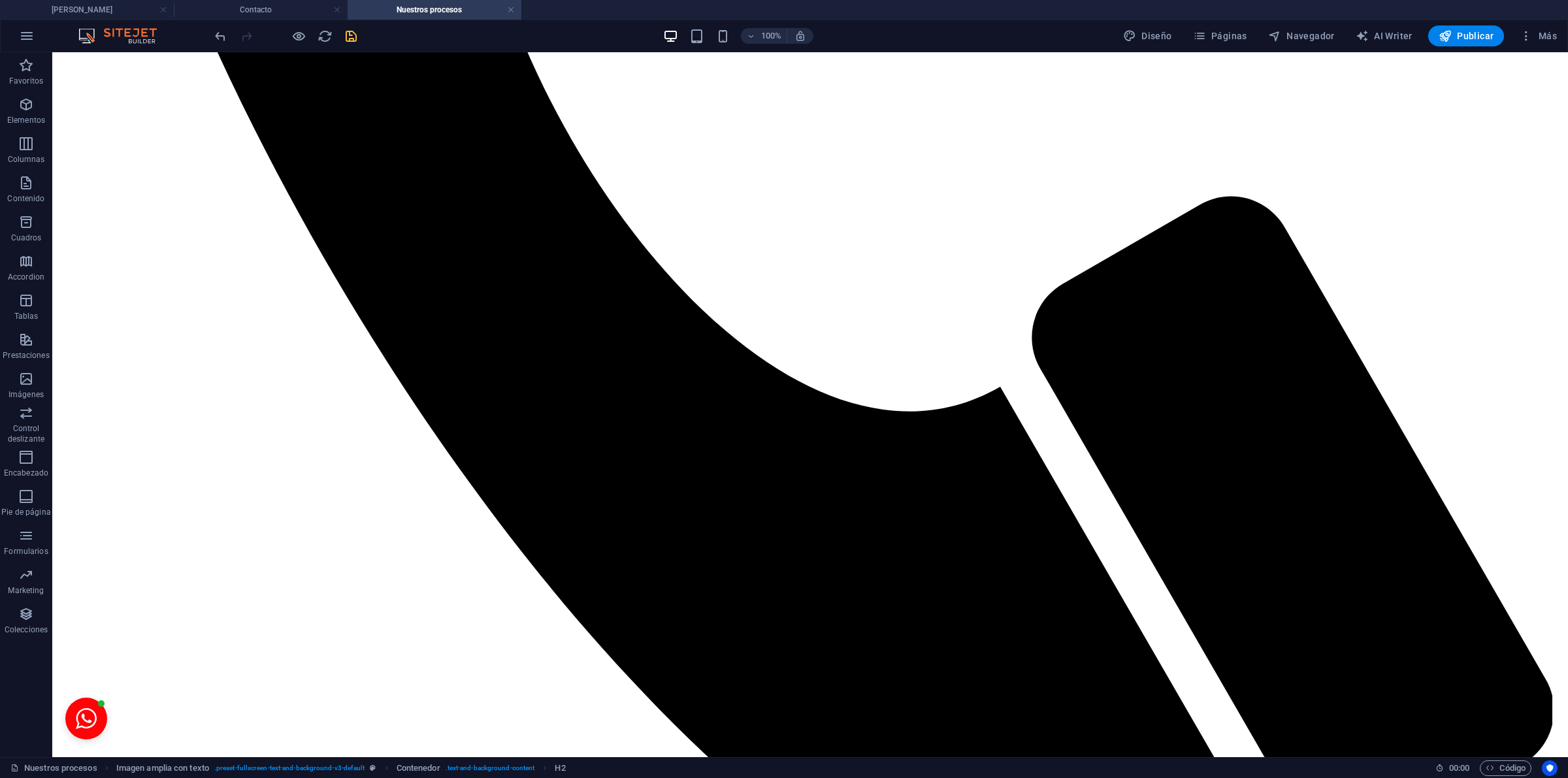
scroll to position [1245, 0]
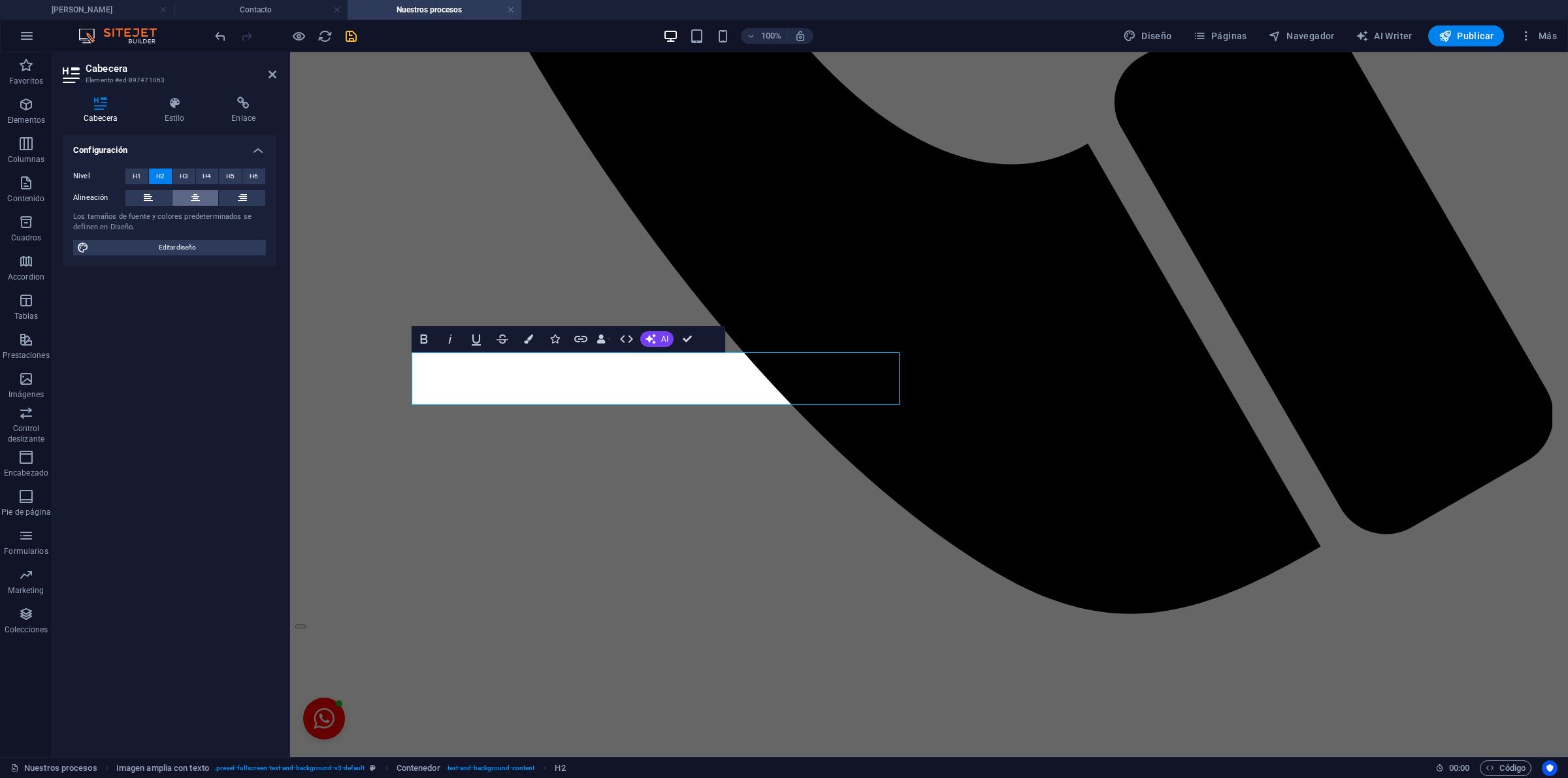
click at [194, 190] on icon at bounding box center [195, 198] width 9 height 16
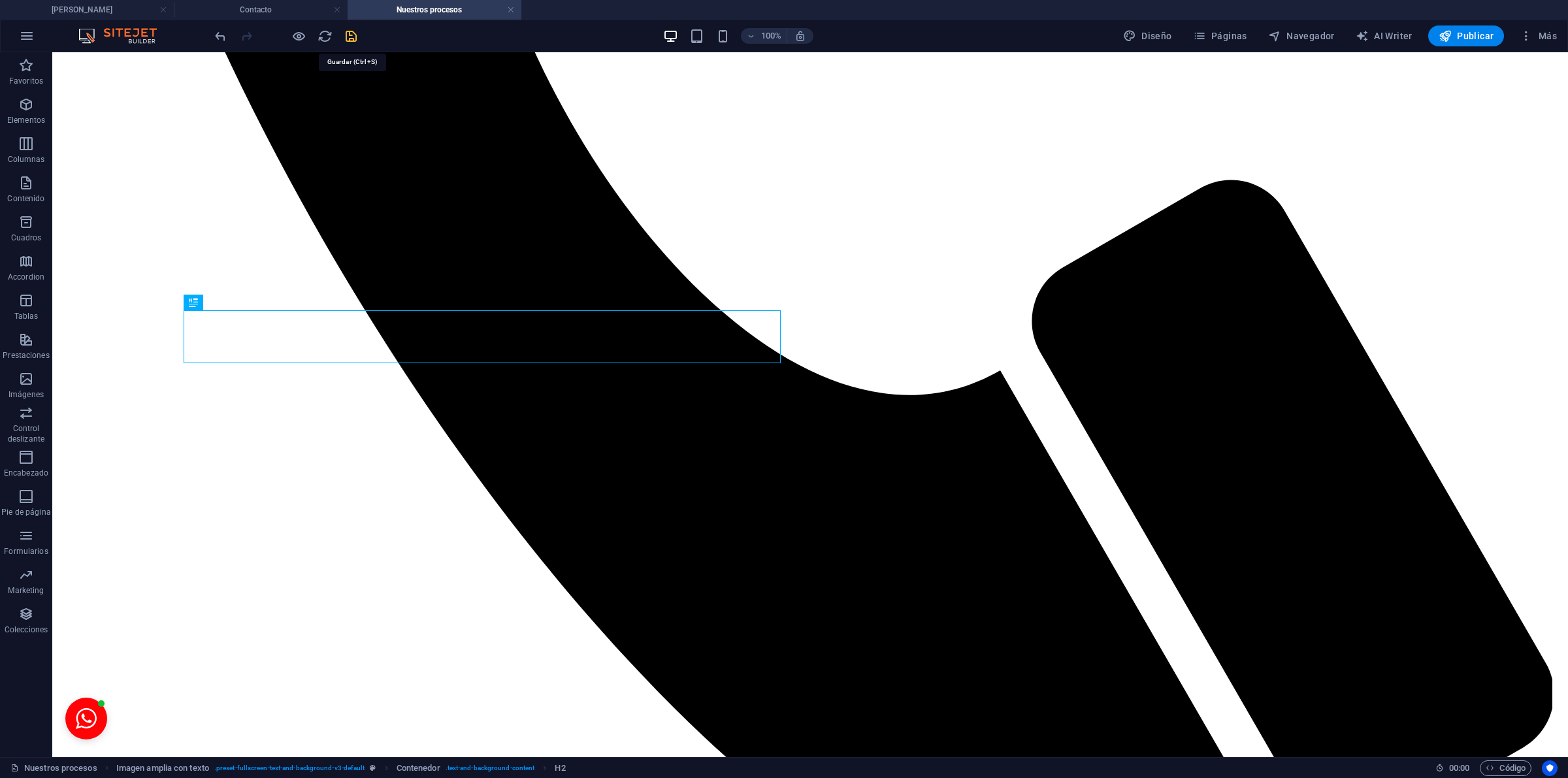
click at [358, 30] on icon "save" at bounding box center [351, 36] width 15 height 15
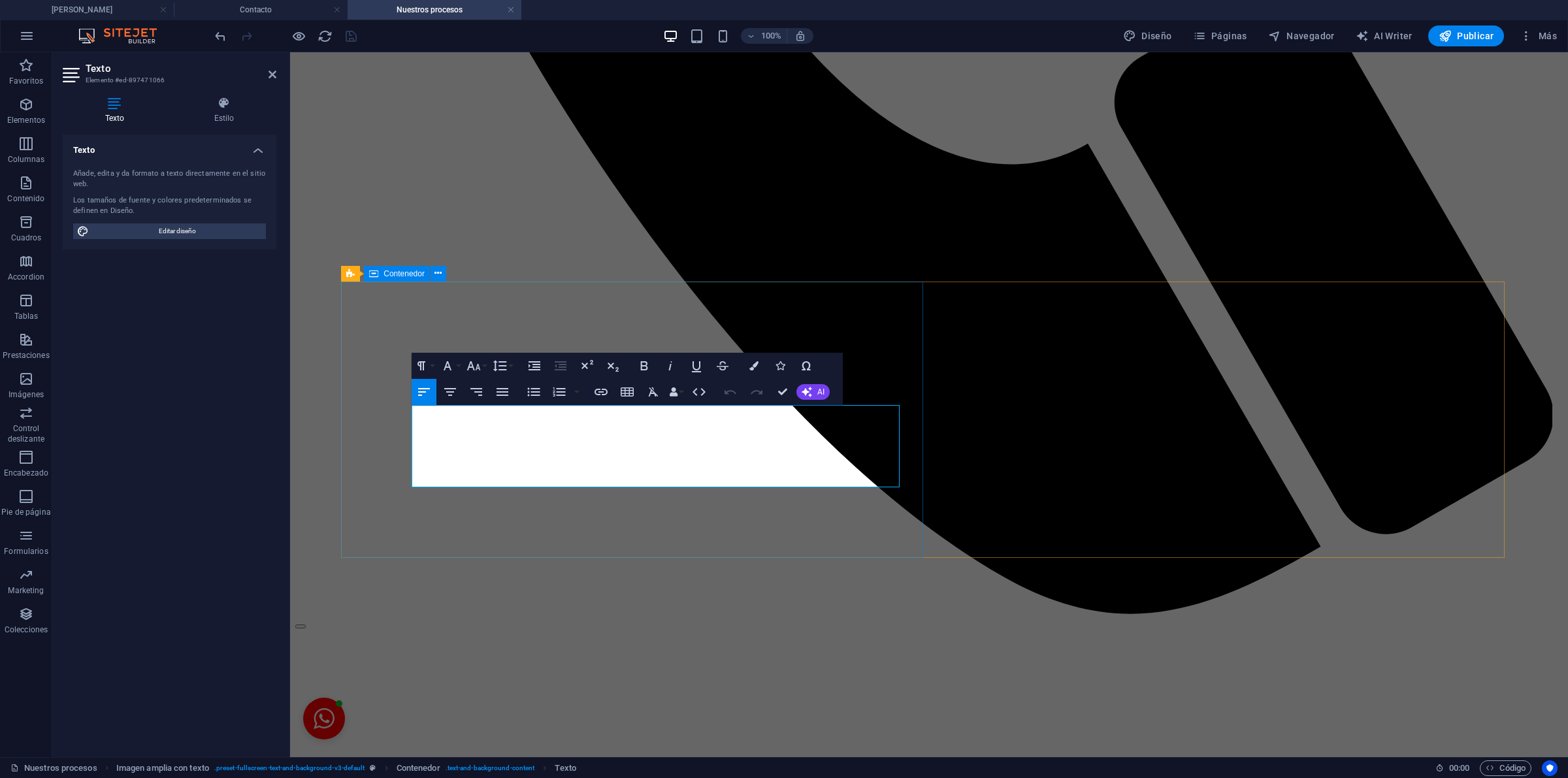
drag, startPoint x: 841, startPoint y: 471, endPoint x: 381, endPoint y: 376, distance: 469.7
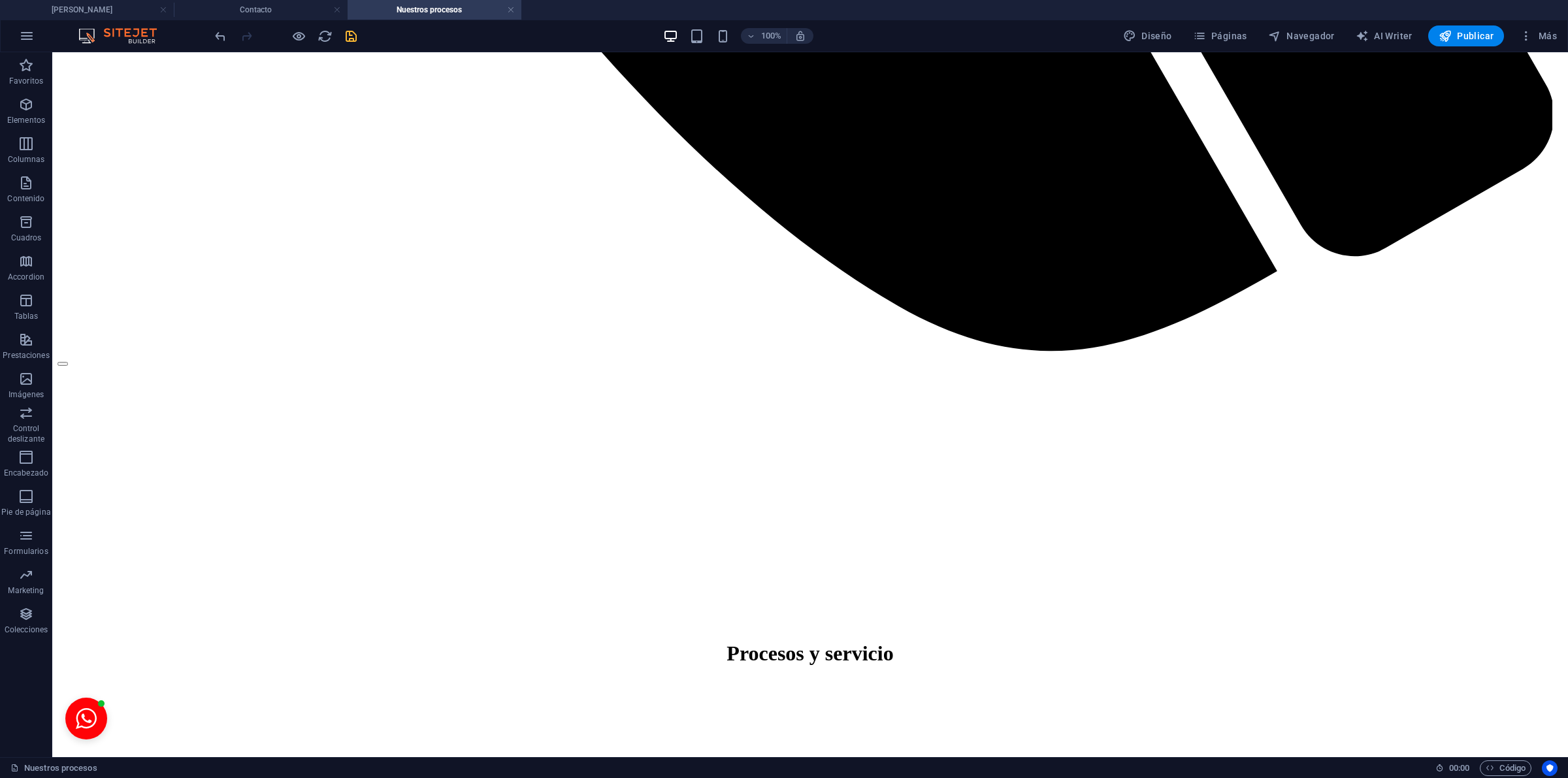
scroll to position [1836, 0]
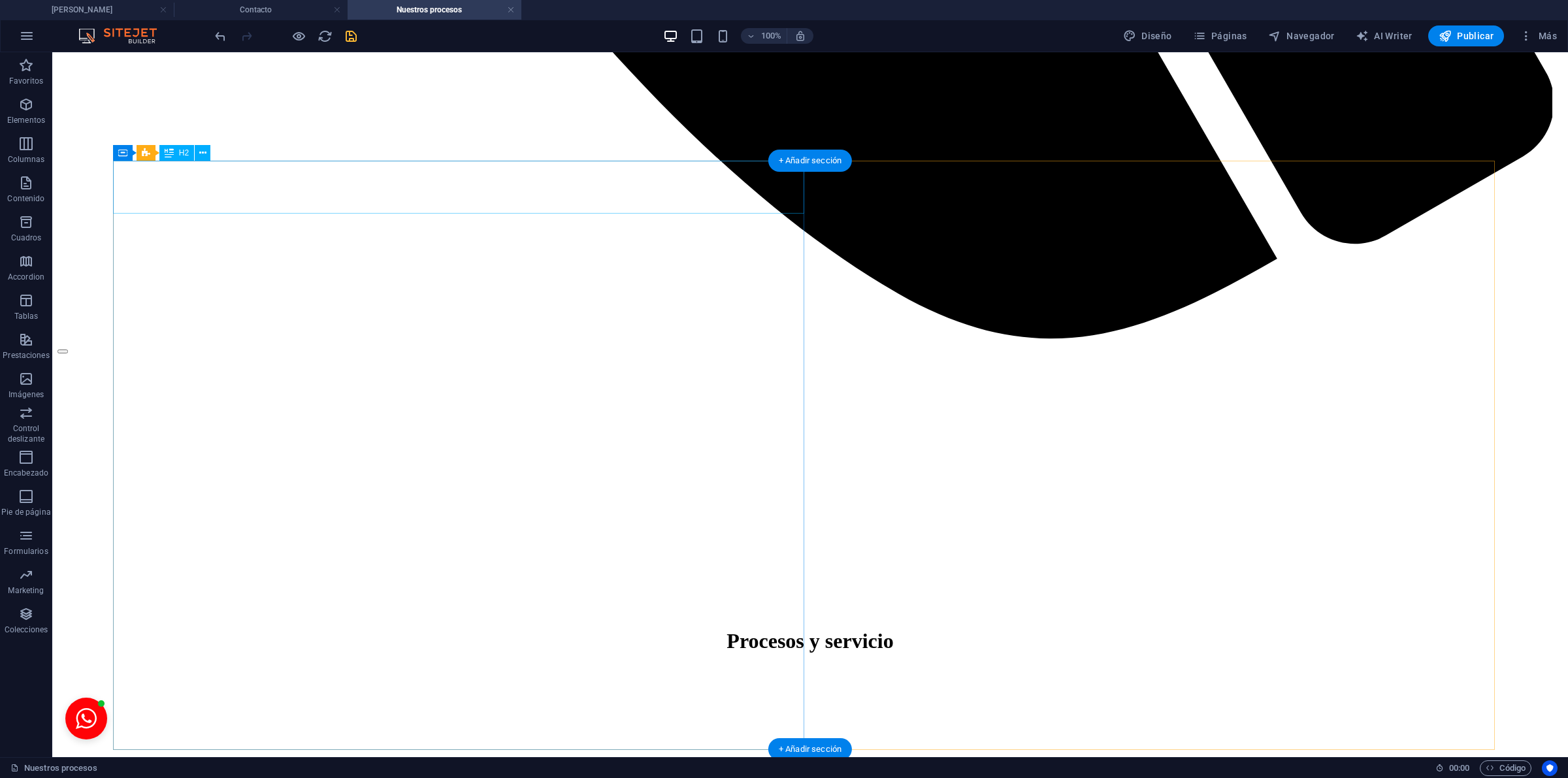
drag, startPoint x: 178, startPoint y: 198, endPoint x: 295, endPoint y: 266, distance: 135.3
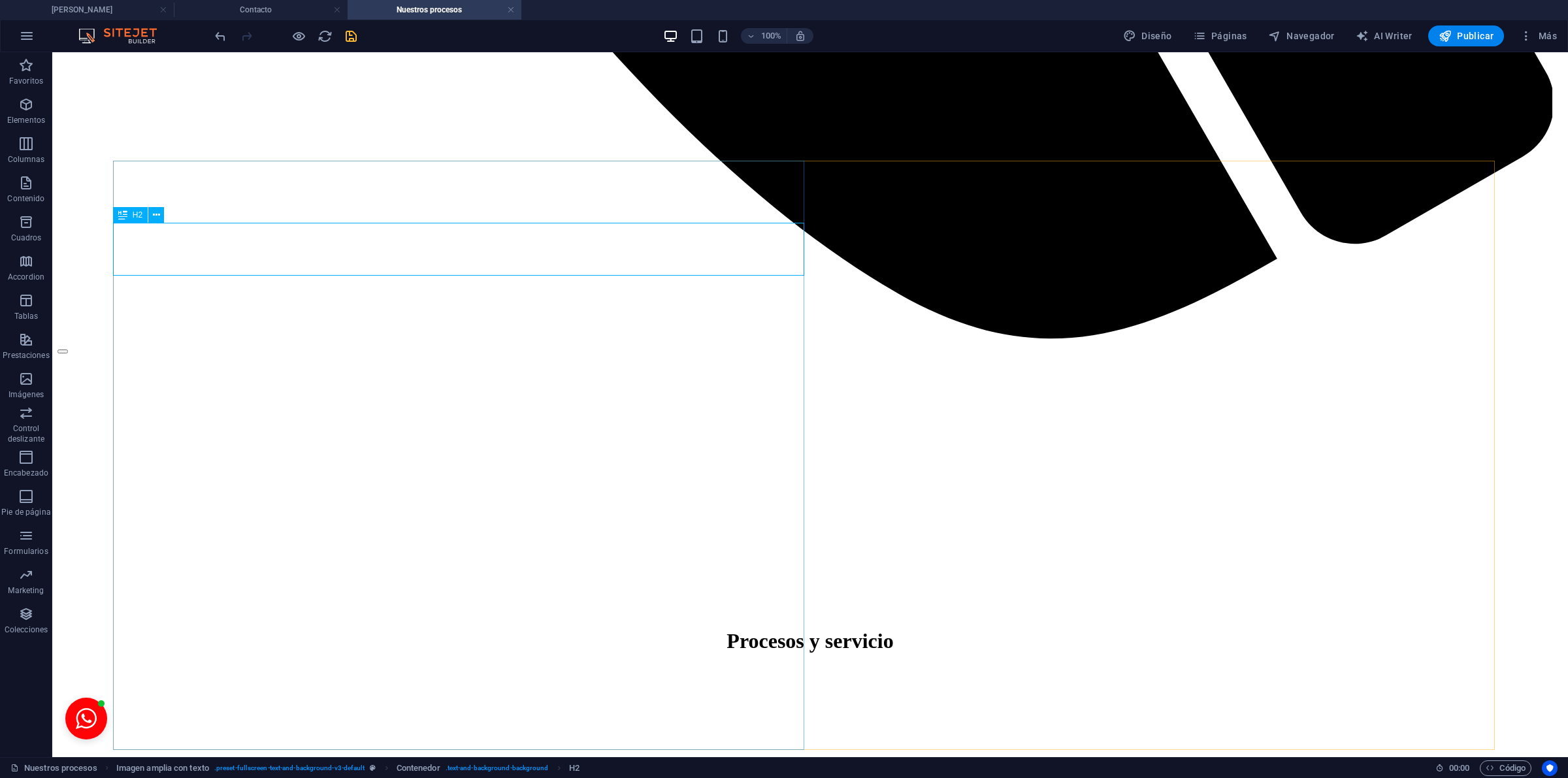
click at [131, 216] on div "H2" at bounding box center [130, 215] width 34 height 16
click at [154, 216] on icon at bounding box center [156, 215] width 7 height 14
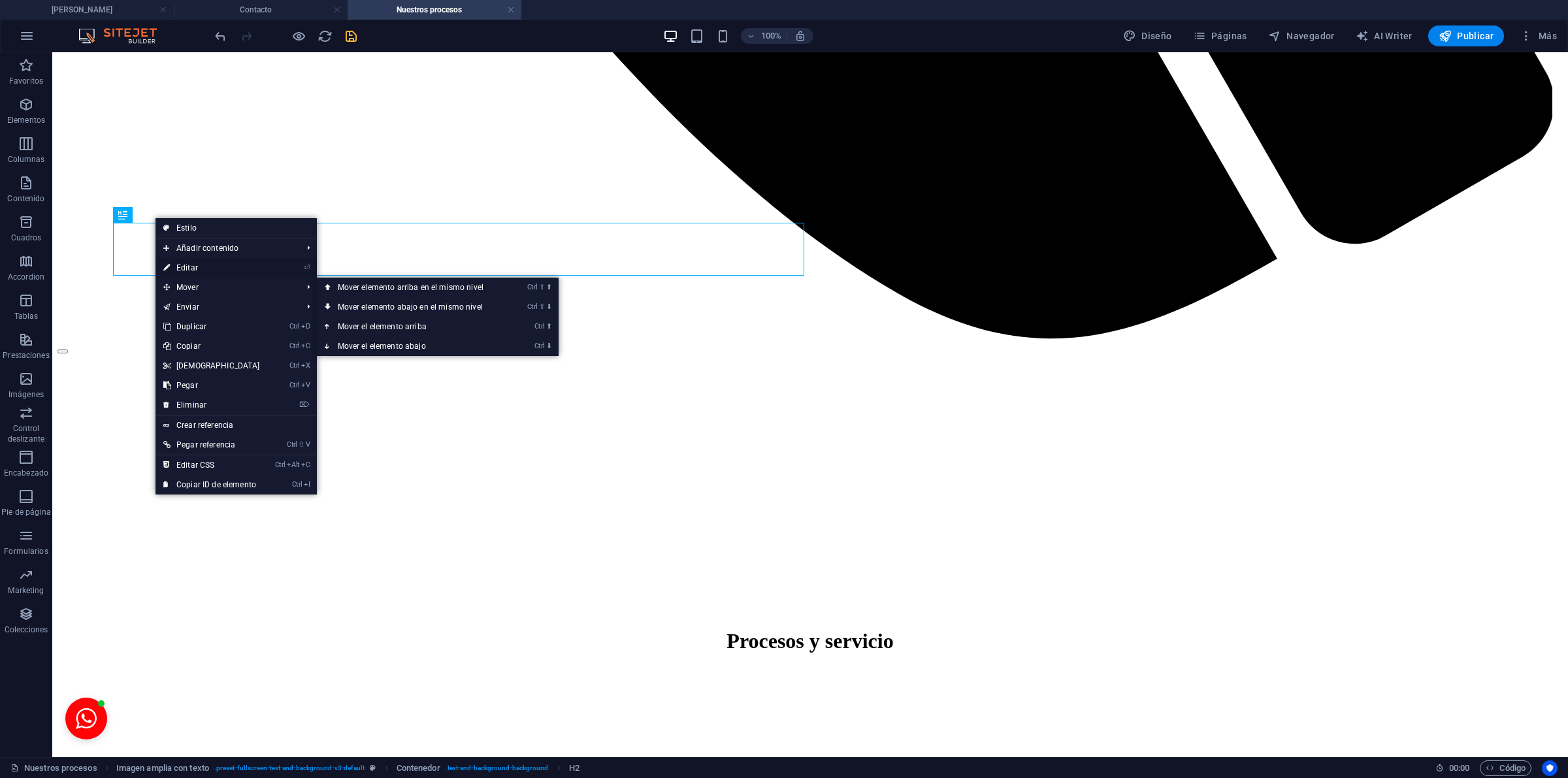
click at [187, 266] on link "⏎ Editar" at bounding box center [212, 268] width 112 height 20
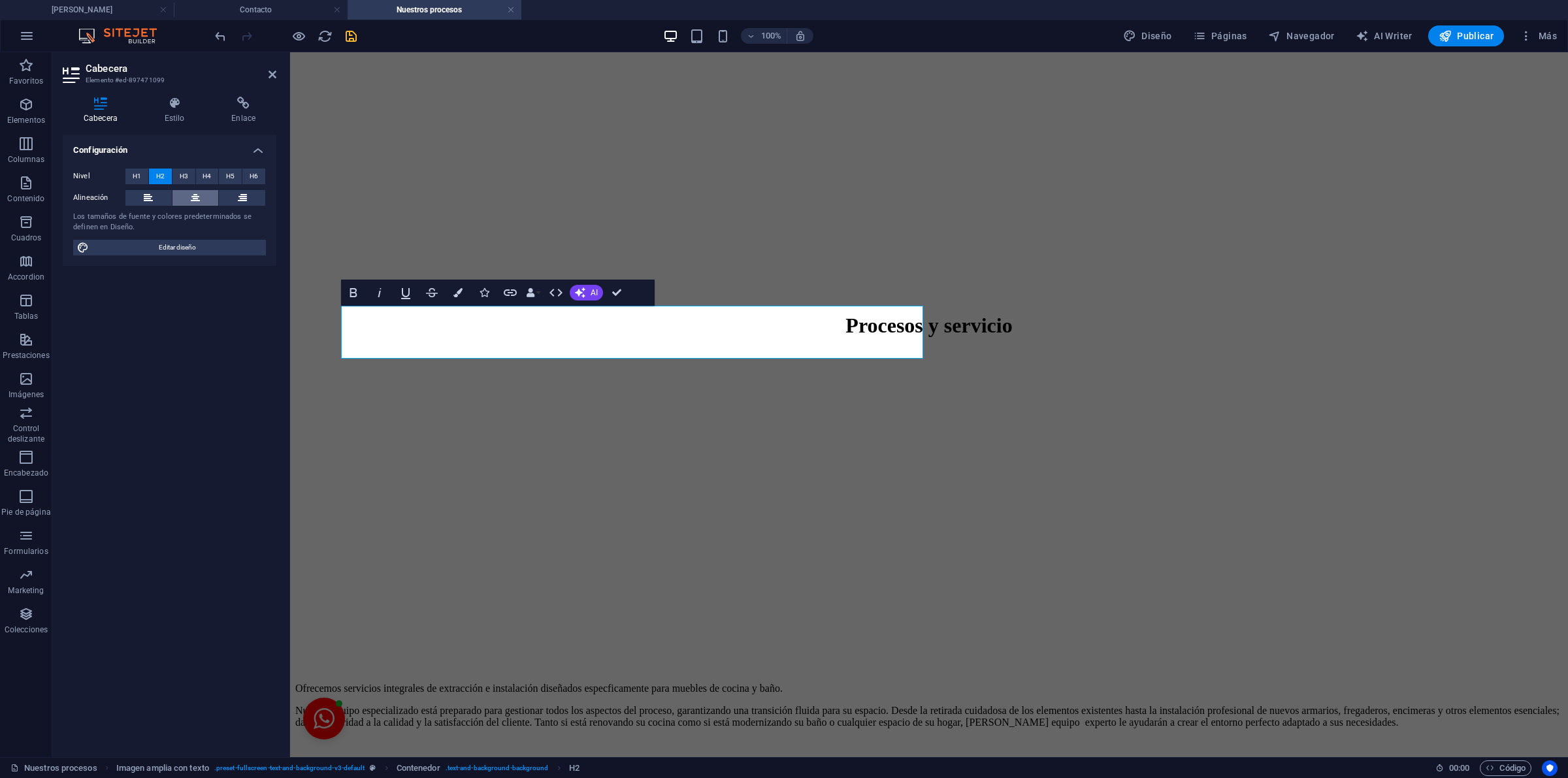
click at [204, 198] on button at bounding box center [195, 198] width 47 height 16
drag, startPoint x: 621, startPoint y: 289, endPoint x: 567, endPoint y: 233, distance: 77.8
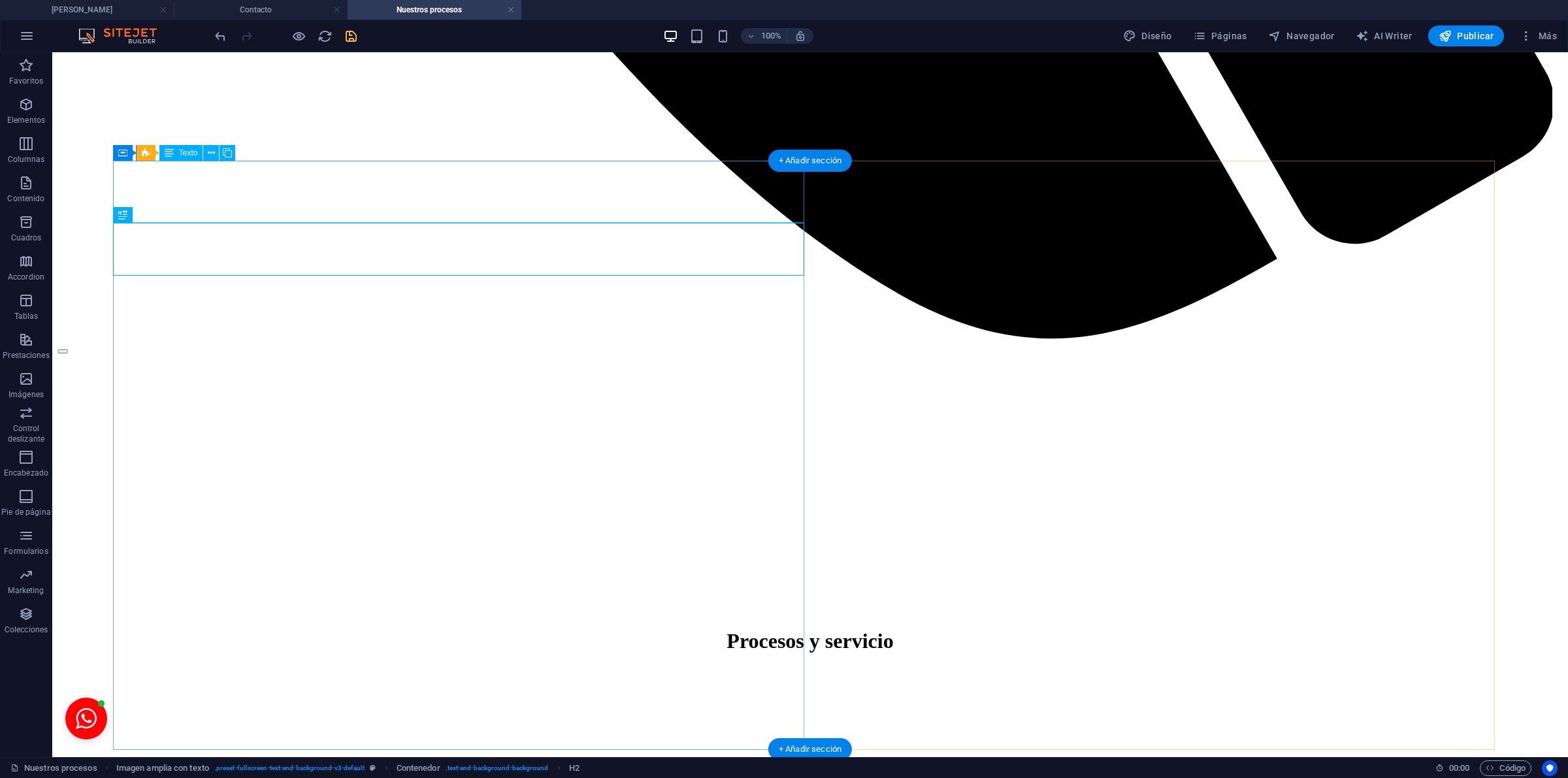
drag, startPoint x: 520, startPoint y: 193, endPoint x: 499, endPoint y: 270, distance: 79.8
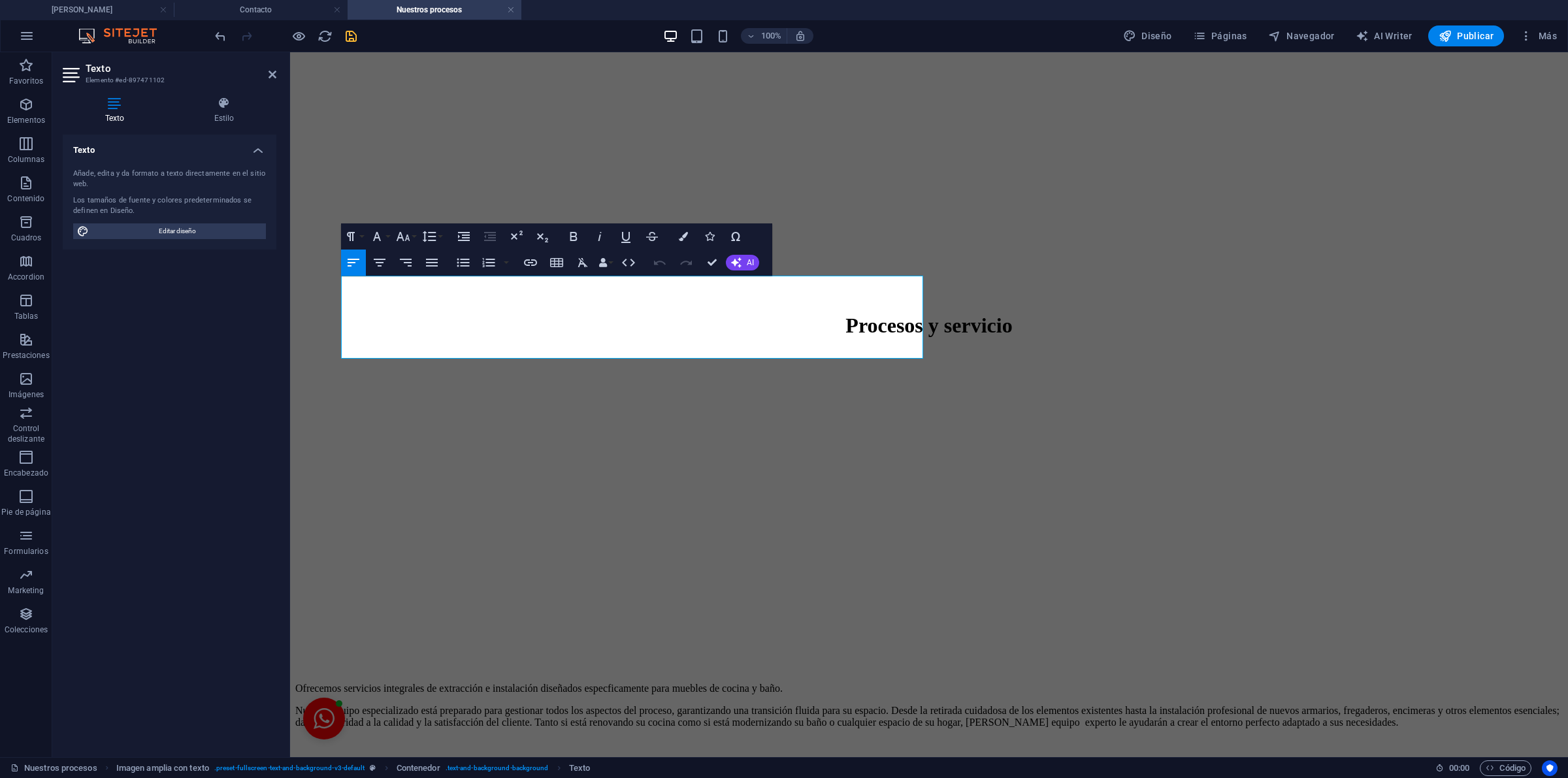
drag, startPoint x: 546, startPoint y: 348, endPoint x: 334, endPoint y: 281, distance: 222.3
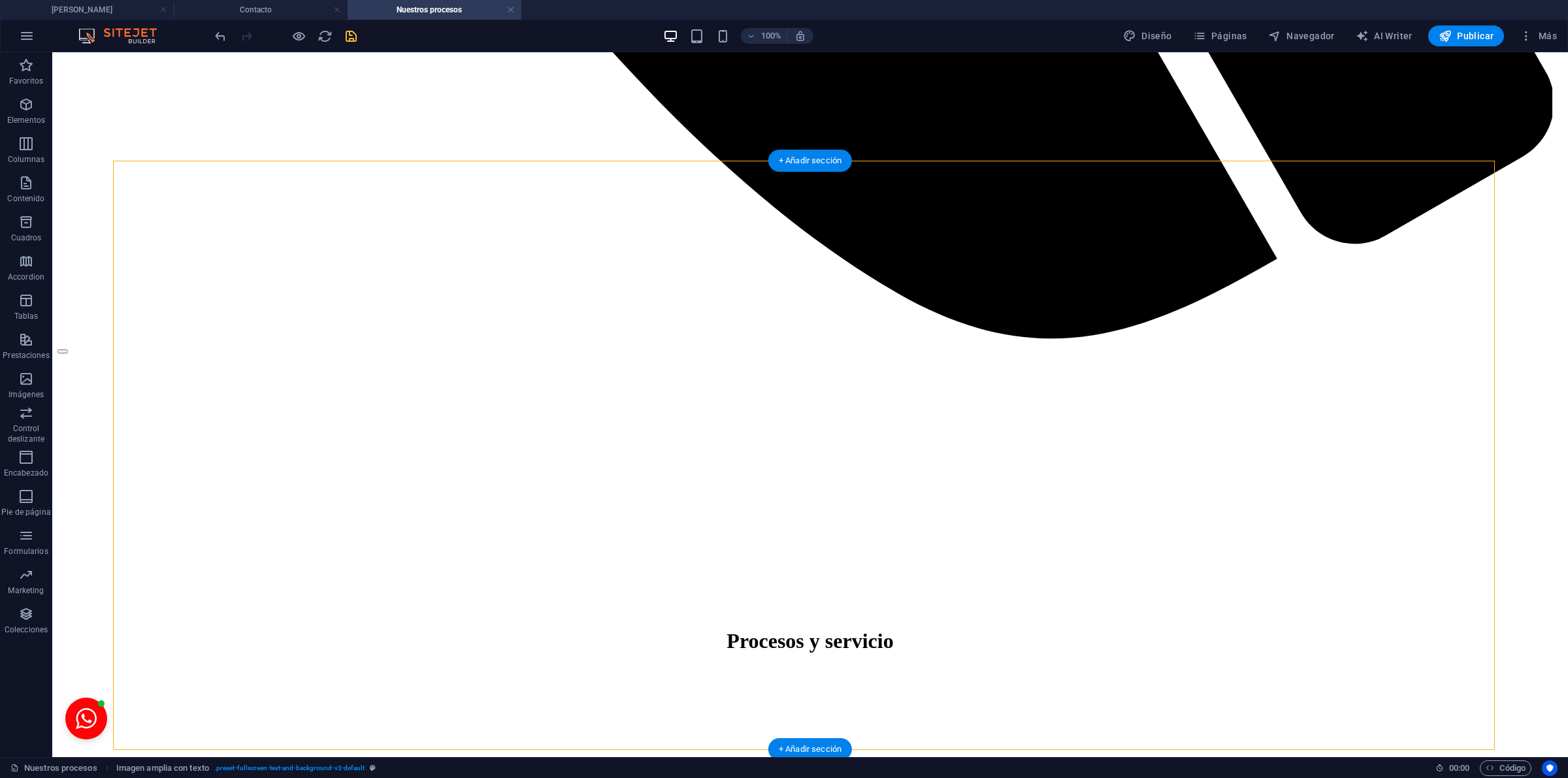
drag, startPoint x: 549, startPoint y: 181, endPoint x: 568, endPoint y: 175, distance: 19.9
drag, startPoint x: 207, startPoint y: 204, endPoint x: 330, endPoint y: 199, distance: 123.1
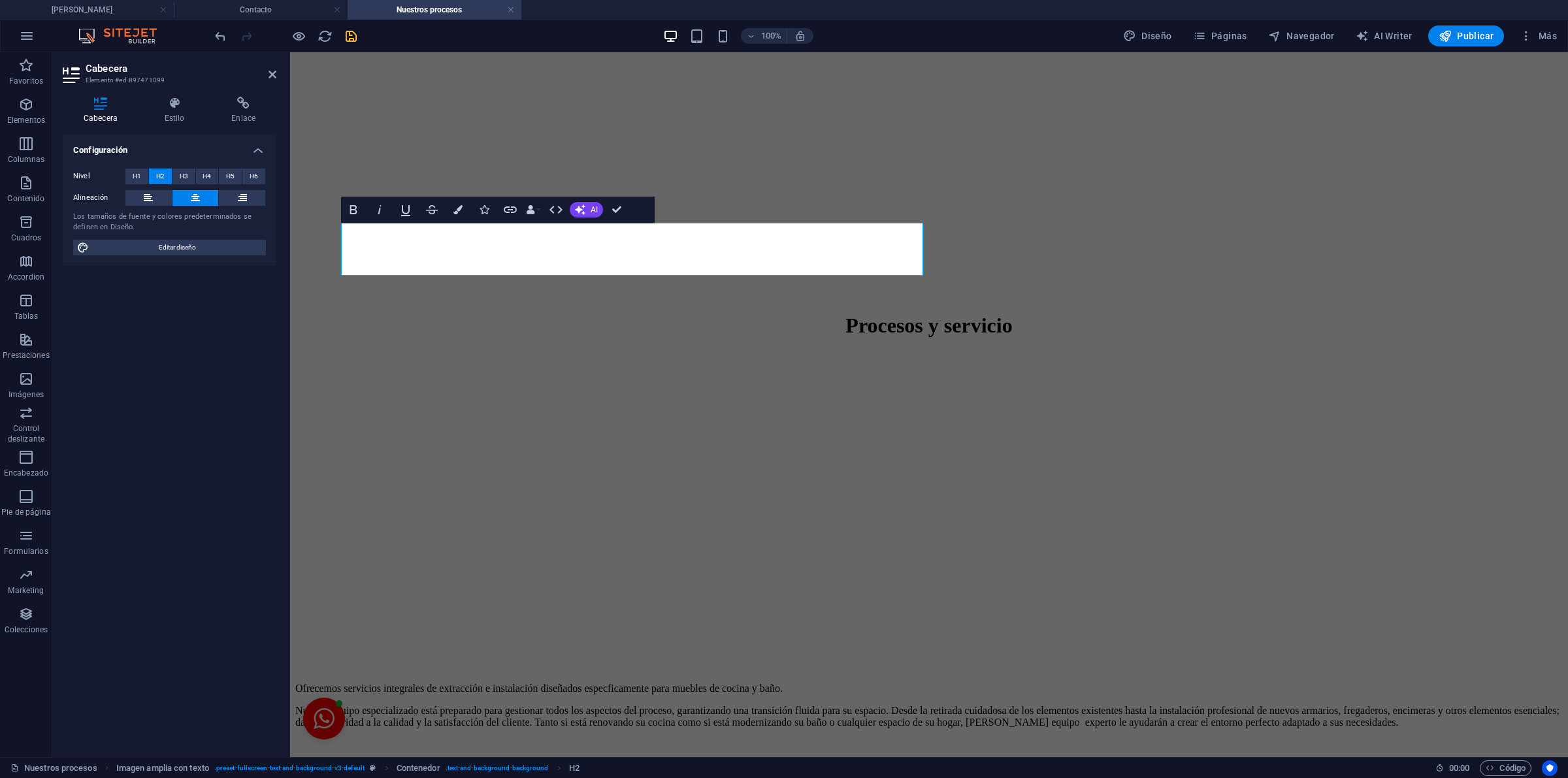
click at [239, 194] on icon at bounding box center [242, 198] width 9 height 16
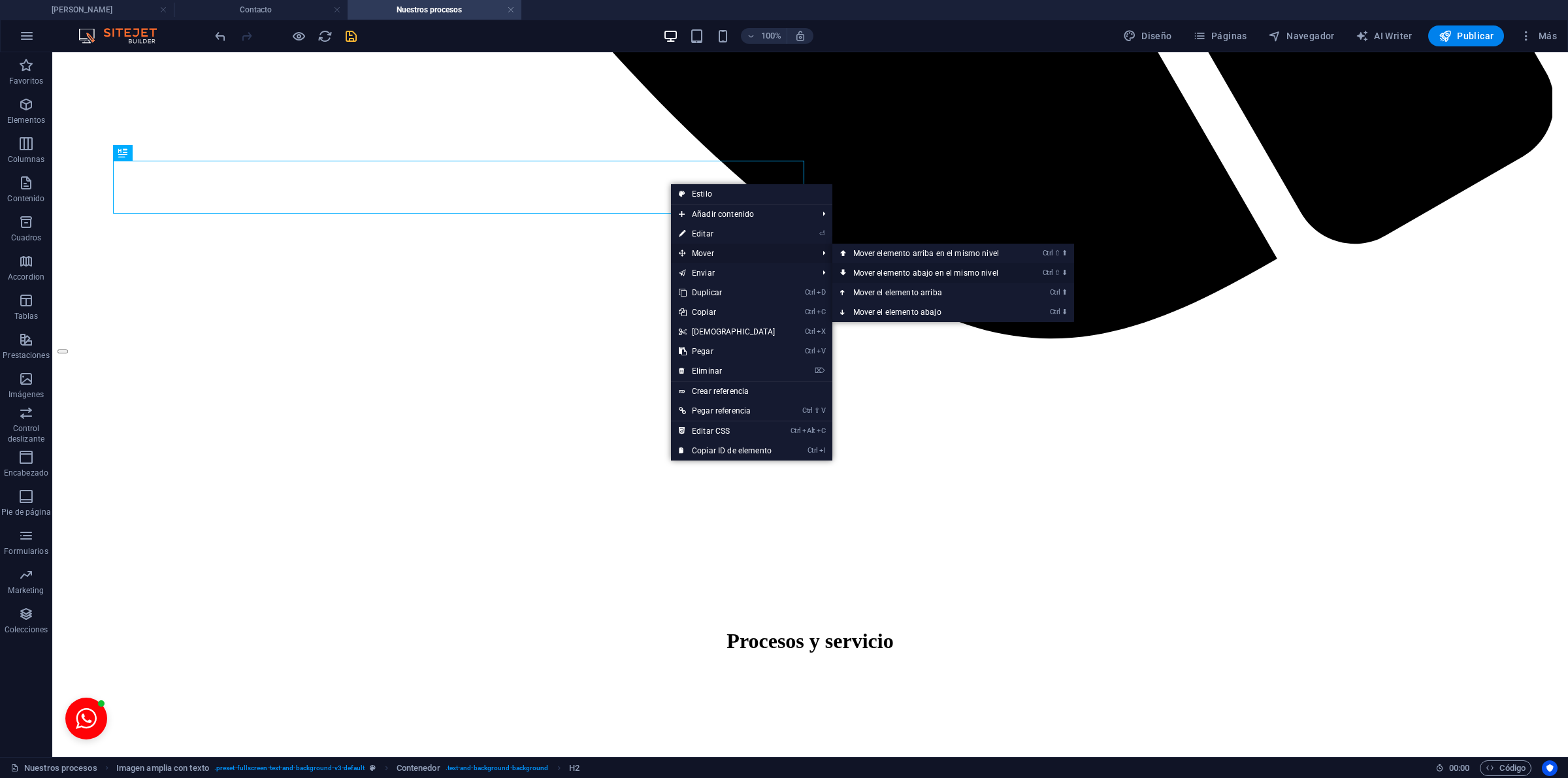
click at [954, 278] on link "Ctrl ⇧ ⬇ Mover elemento abajo en el mismo nivel" at bounding box center [928, 273] width 193 height 20
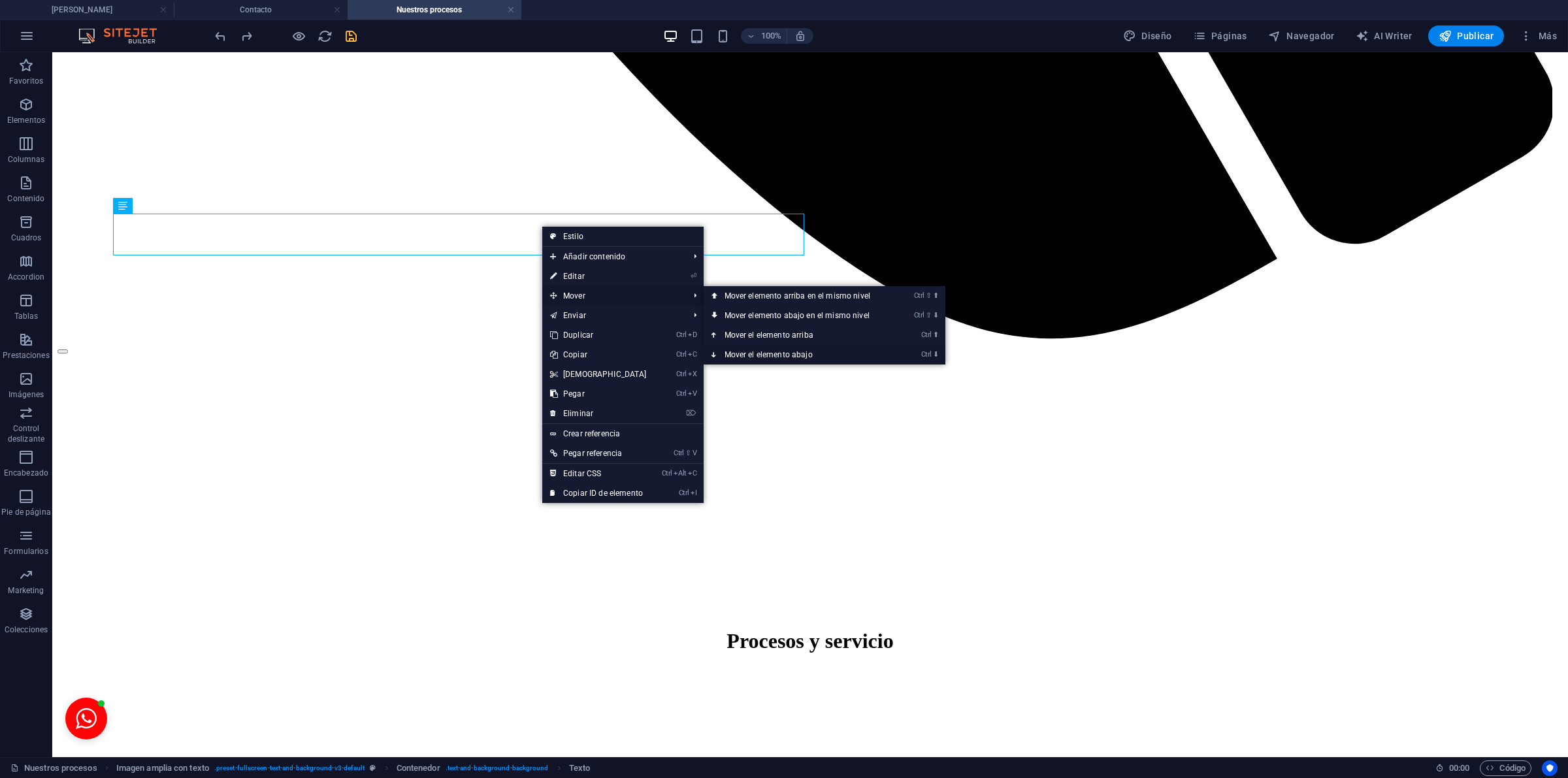
click at [822, 351] on link "Ctrl ⬇ Mover el elemento abajo" at bounding box center [800, 355] width 193 height 20
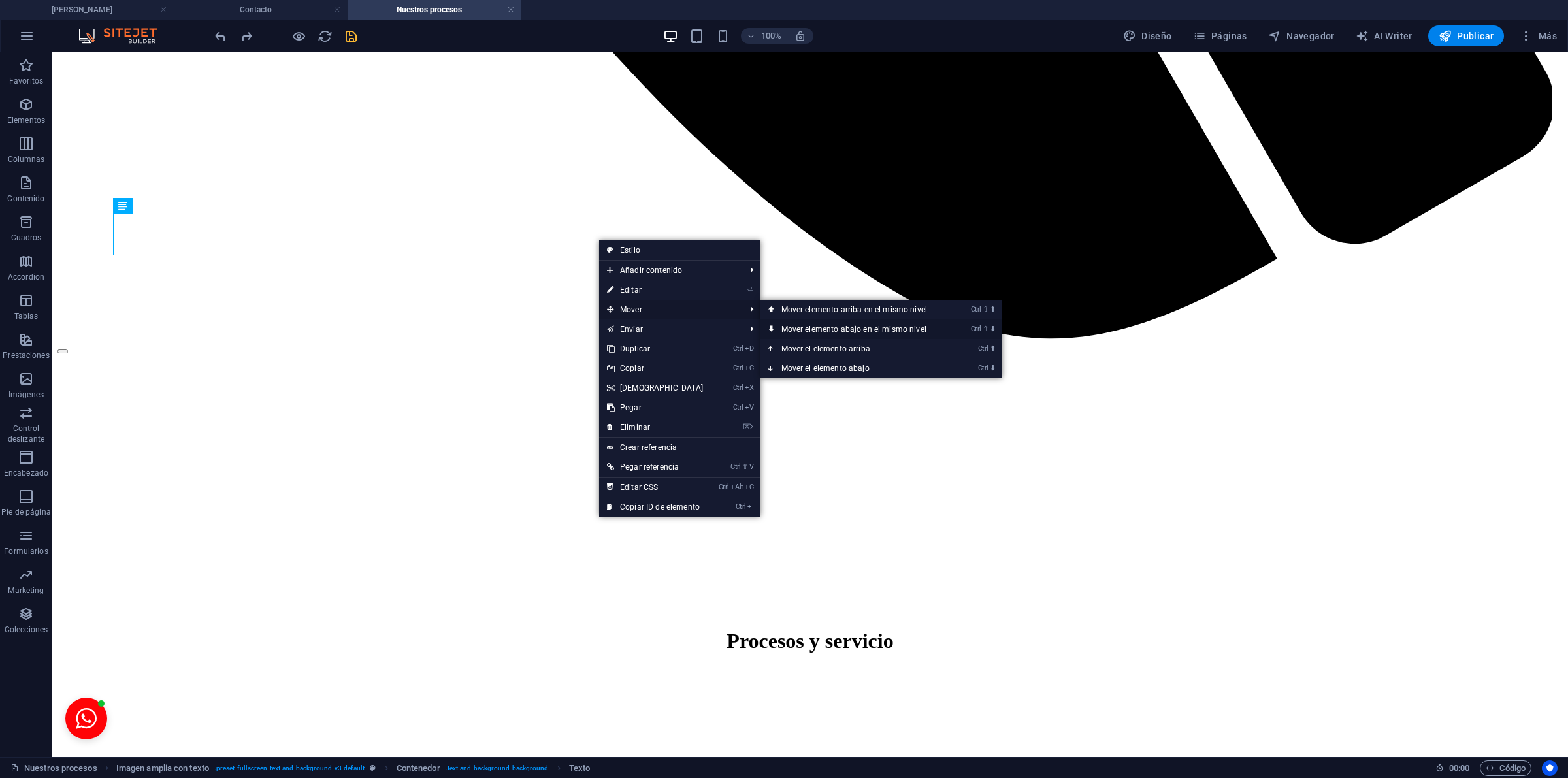
drag, startPoint x: 807, startPoint y: 328, endPoint x: 752, endPoint y: 278, distance: 74.3
click at [807, 328] on link "Ctrl ⇧ ⬇ Mover elemento abajo en el mismo nivel" at bounding box center [856, 330] width 193 height 20
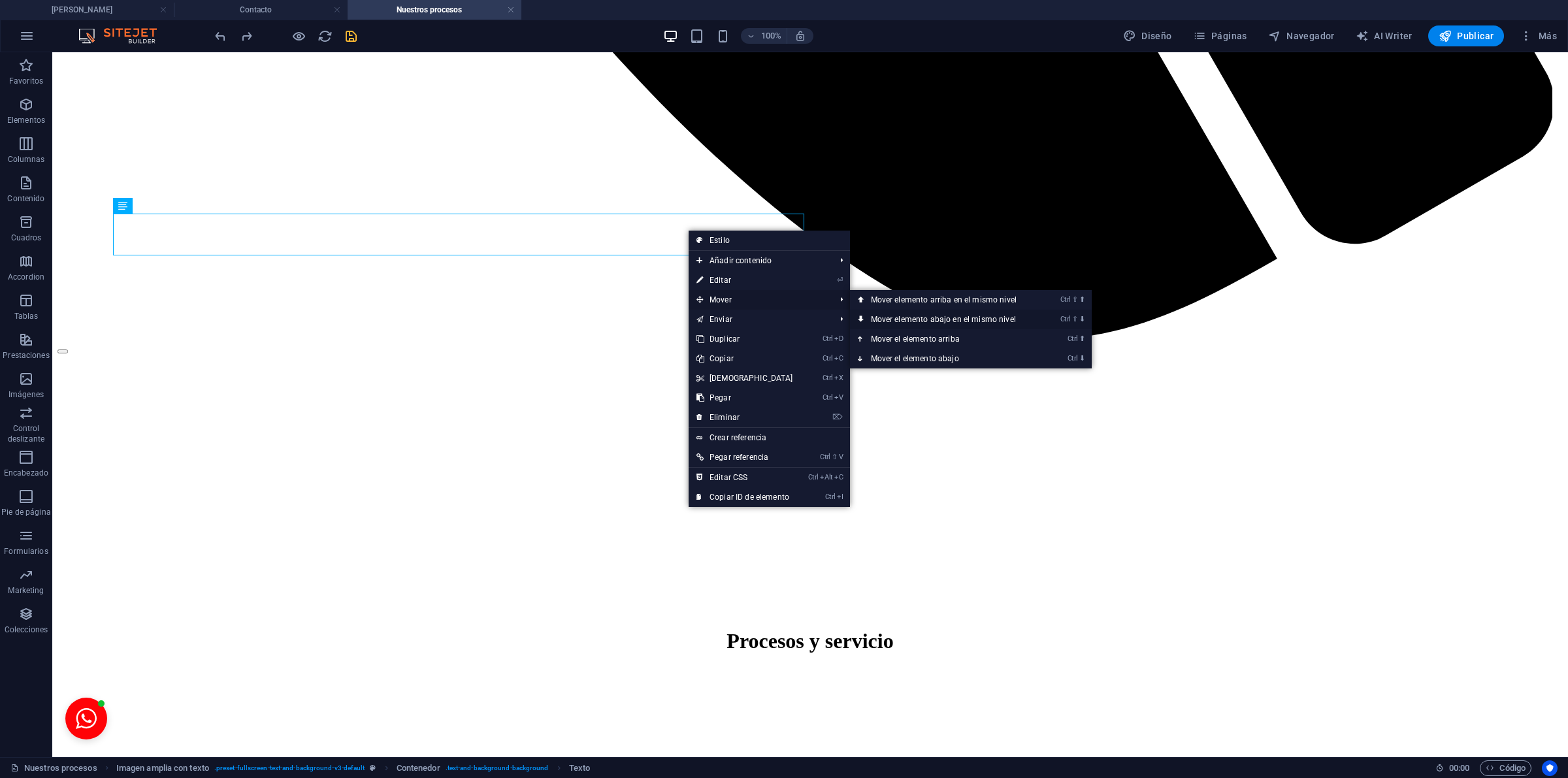
drag, startPoint x: 968, startPoint y: 259, endPoint x: 1020, endPoint y: 312, distance: 74.2
click at [1020, 312] on link "Ctrl ⇧ ⬇ Mover elemento abajo en el mismo nivel" at bounding box center [946, 320] width 193 height 20
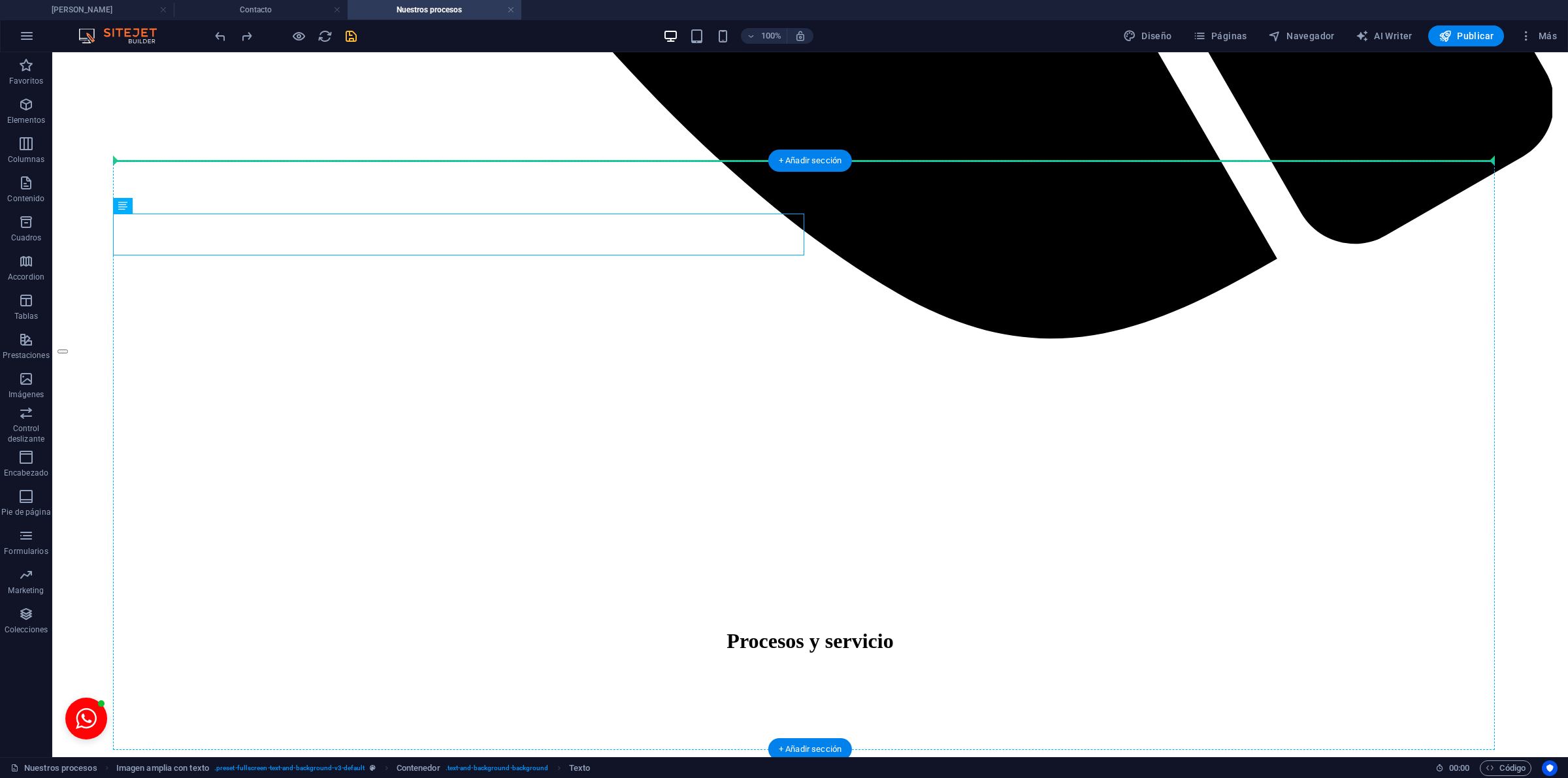
drag, startPoint x: 198, startPoint y: 258, endPoint x: 173, endPoint y: 387, distance: 131.4
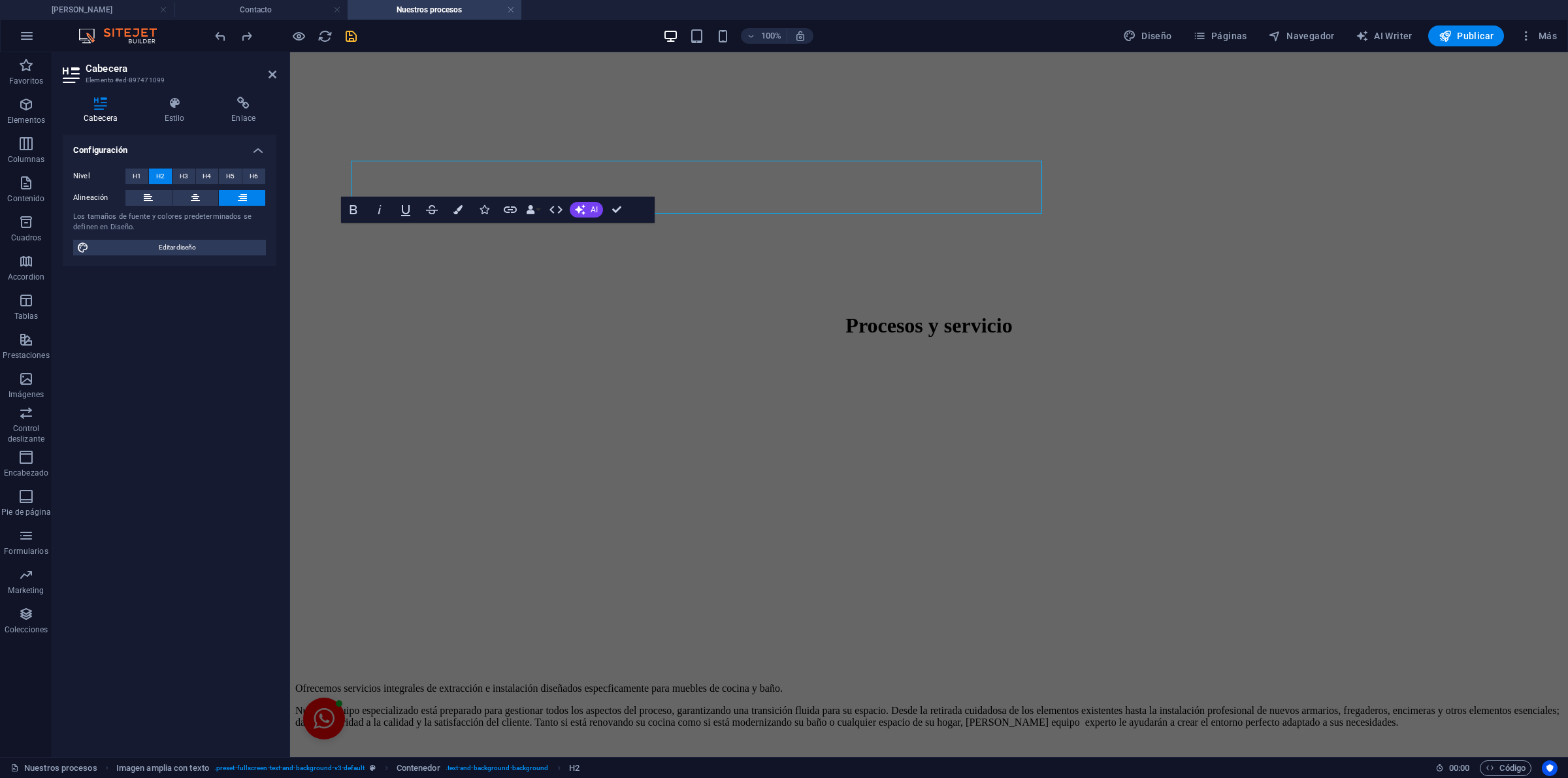
drag, startPoint x: 699, startPoint y: 194, endPoint x: 461, endPoint y: 194, distance: 238.0
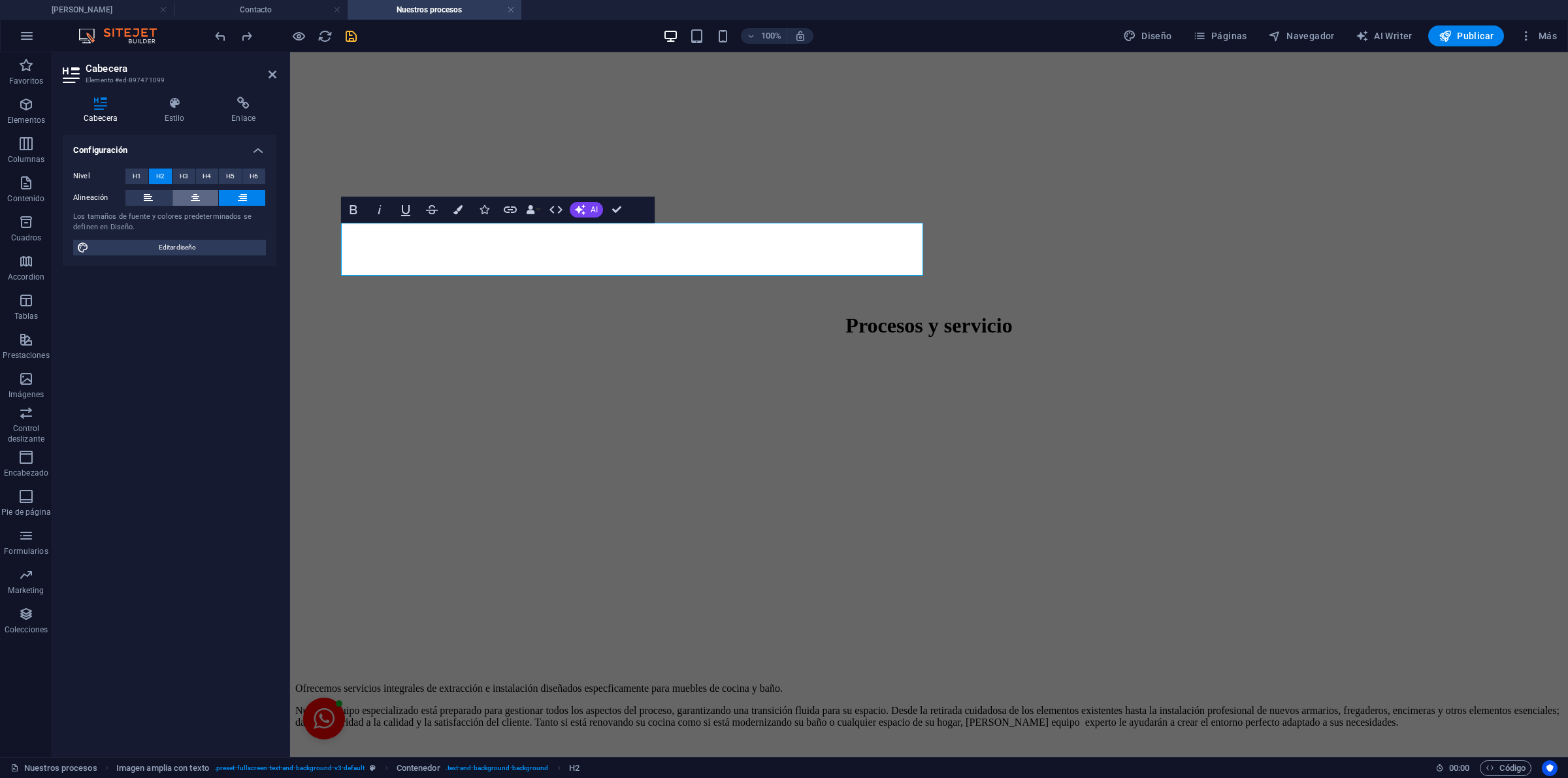
click at [185, 198] on button at bounding box center [195, 198] width 47 height 16
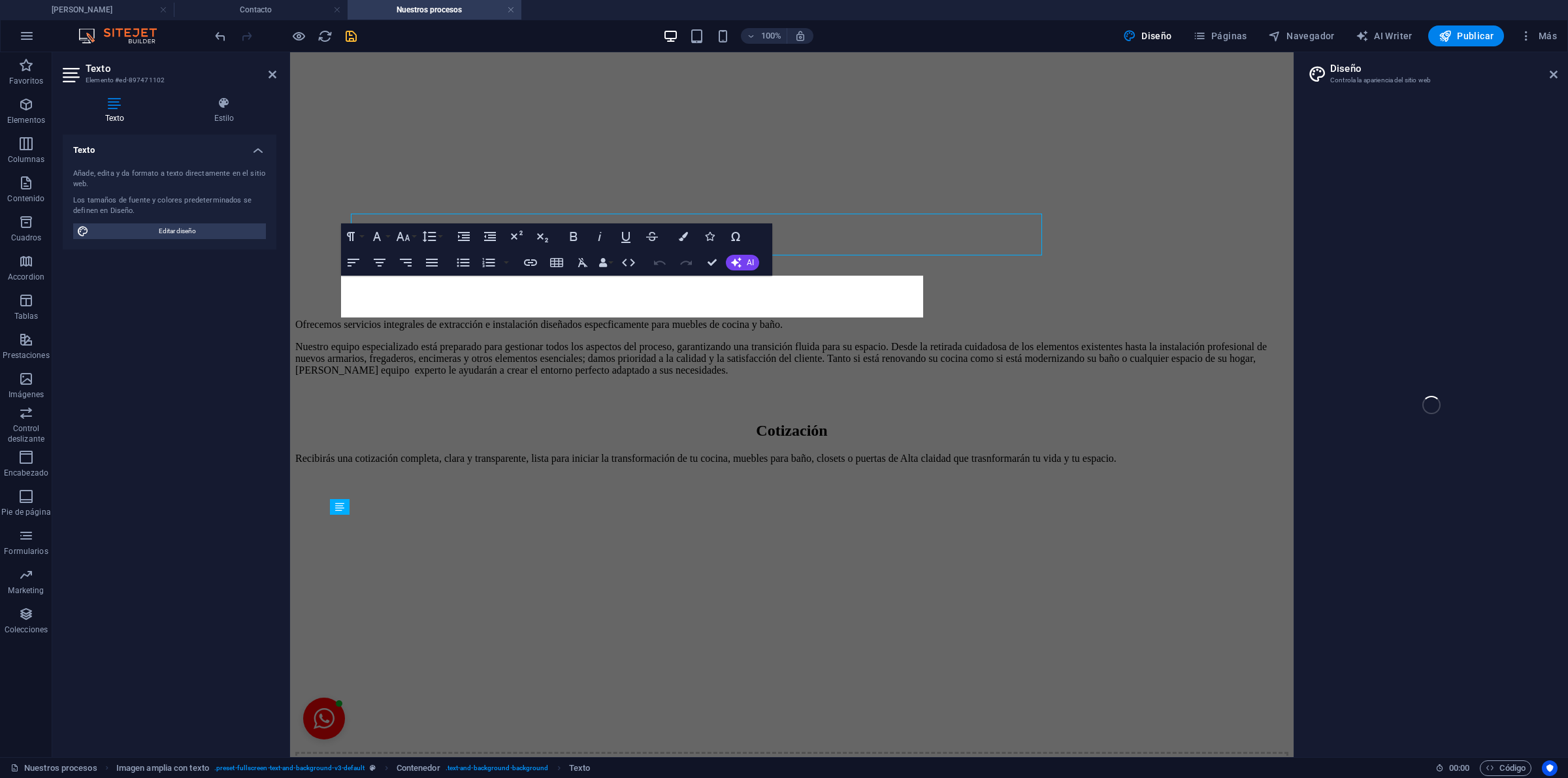
select select "rem"
select select "400"
select select "px"
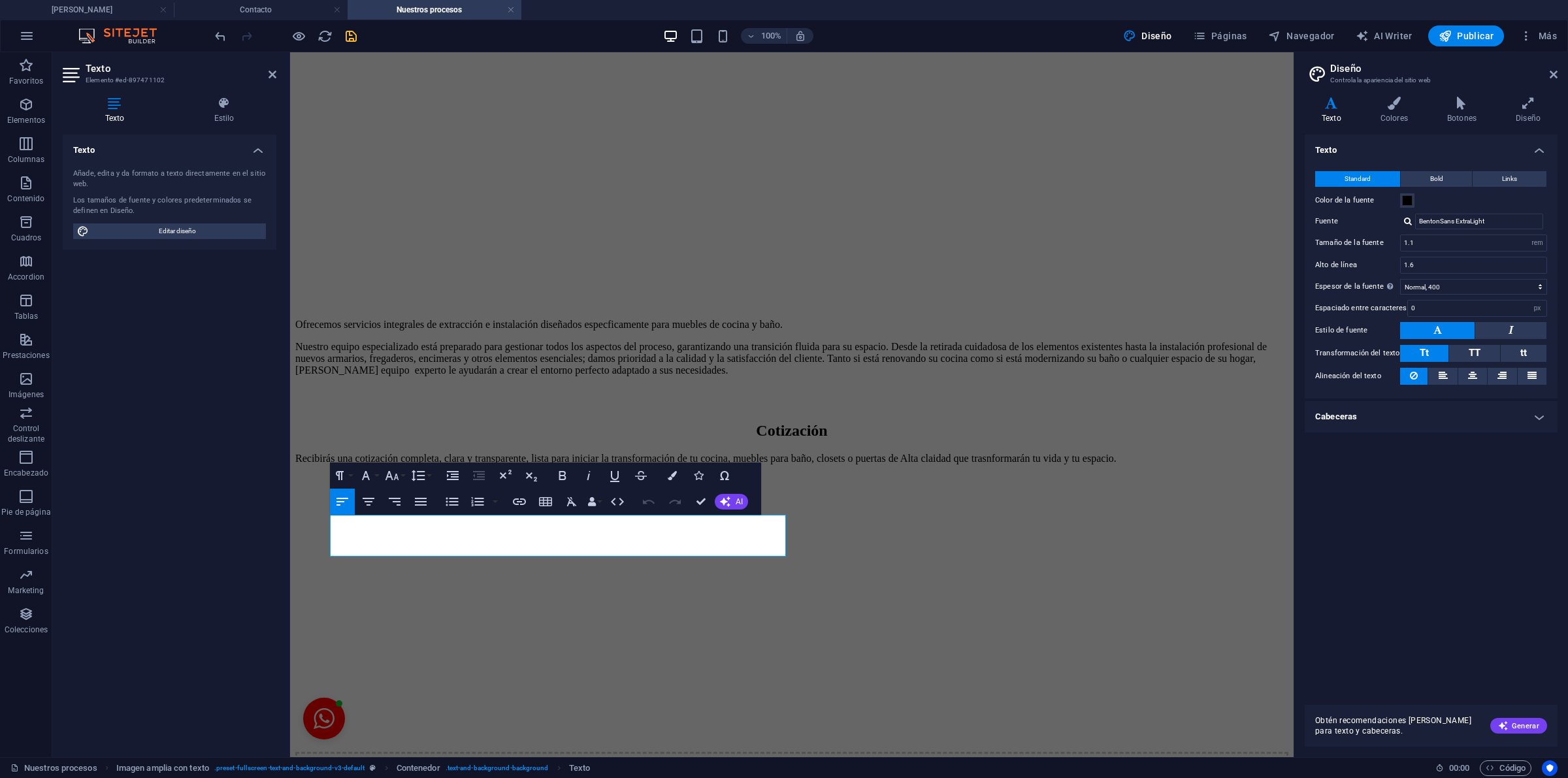
drag, startPoint x: 708, startPoint y: 538, endPoint x: 229, endPoint y: 503, distance: 480.3
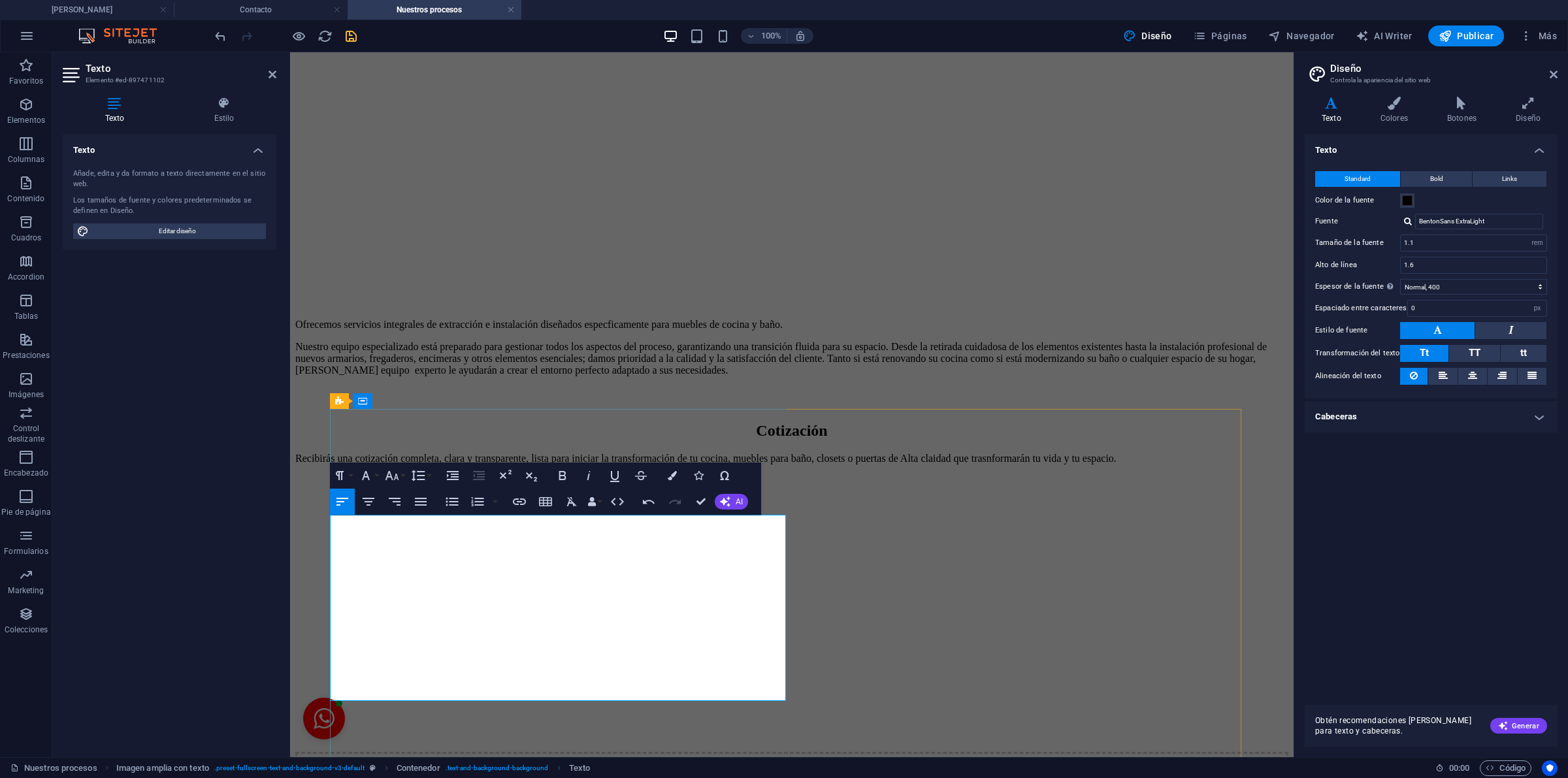
drag, startPoint x: 570, startPoint y: 651, endPoint x: 514, endPoint y: 660, distance: 56.7
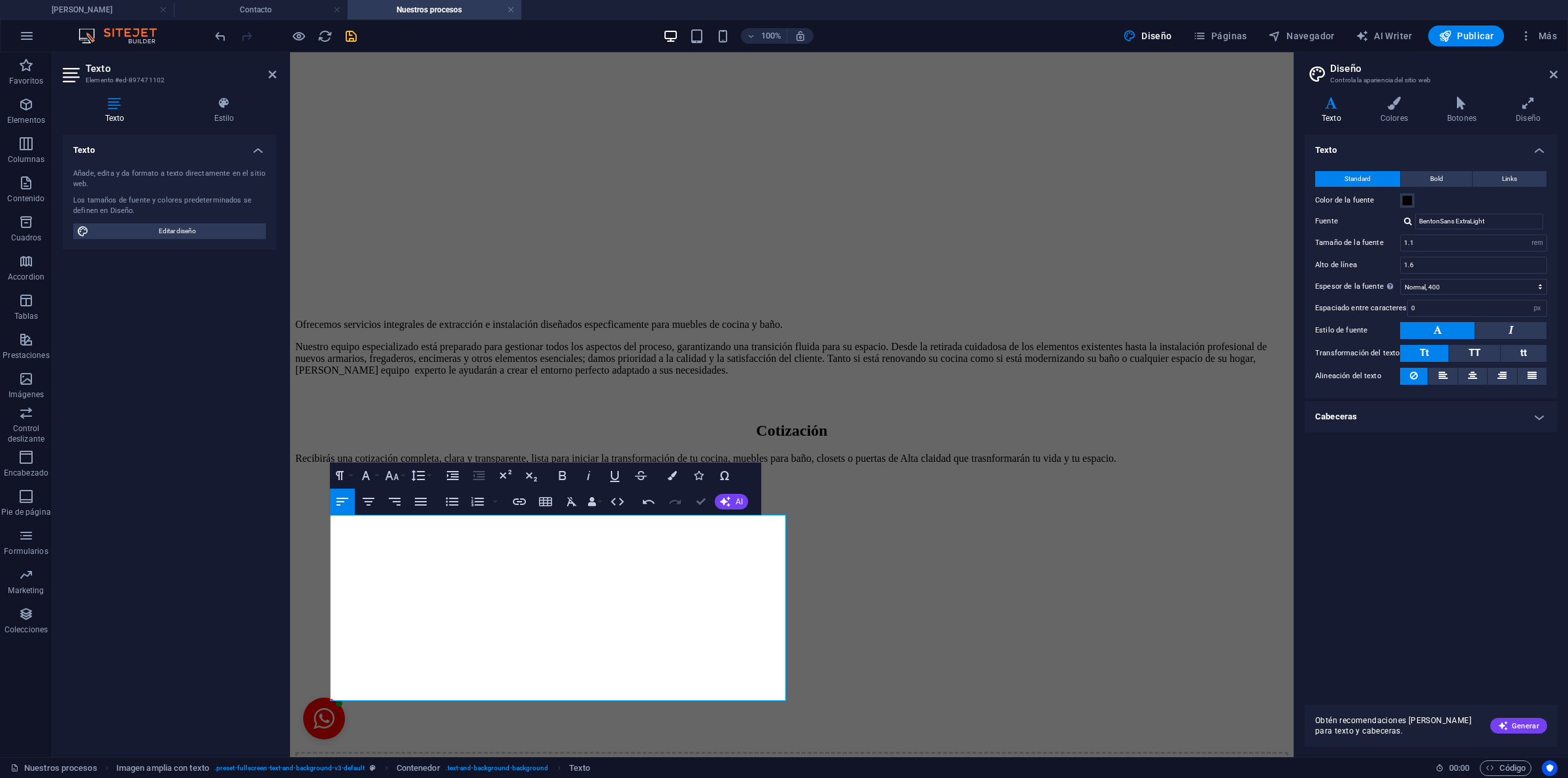
drag, startPoint x: 697, startPoint y: 494, endPoint x: 709, endPoint y: 468, distance: 28.6
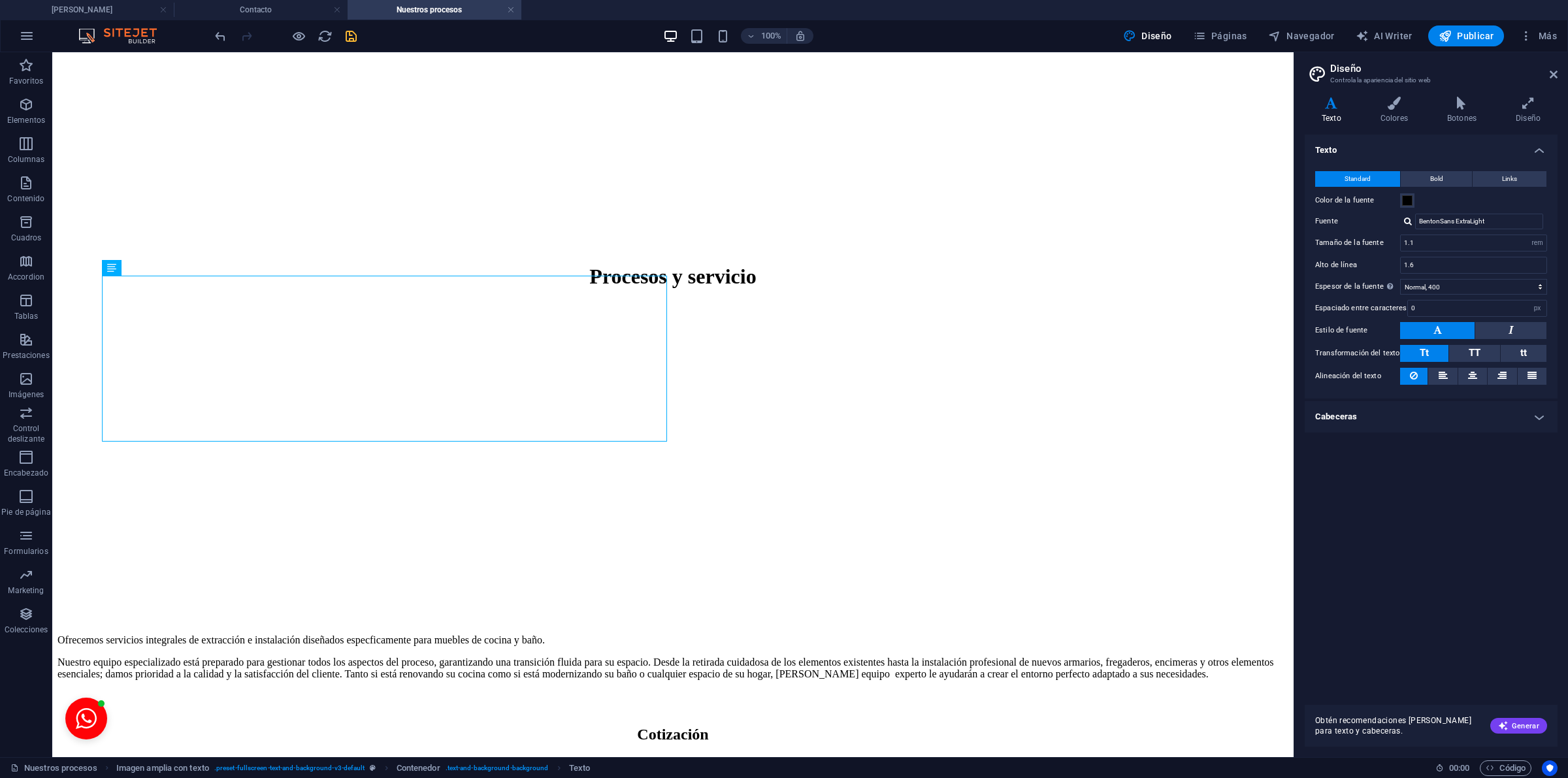
click at [356, 37] on icon "save" at bounding box center [351, 36] width 15 height 15
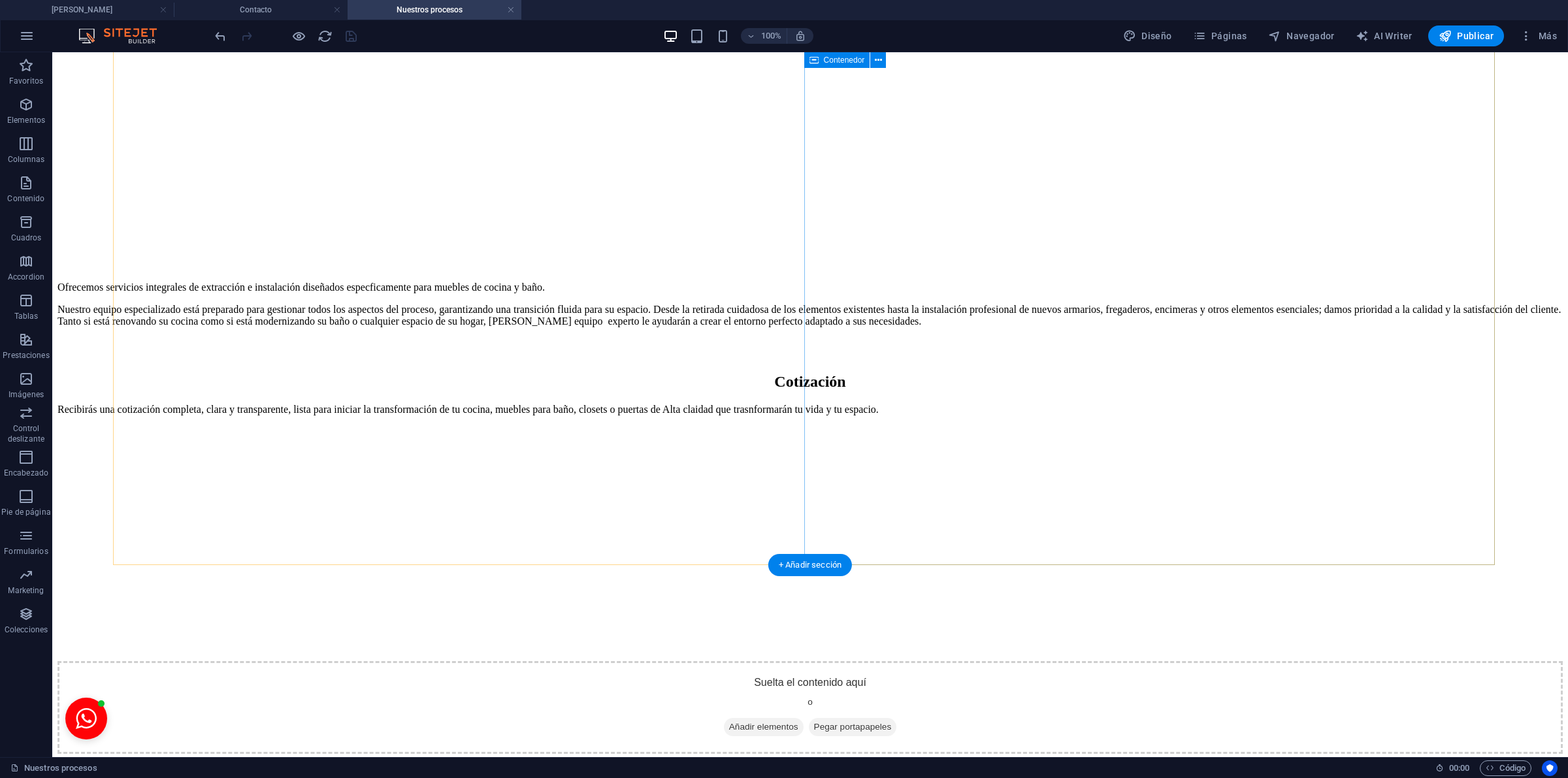
scroll to position [921, 0]
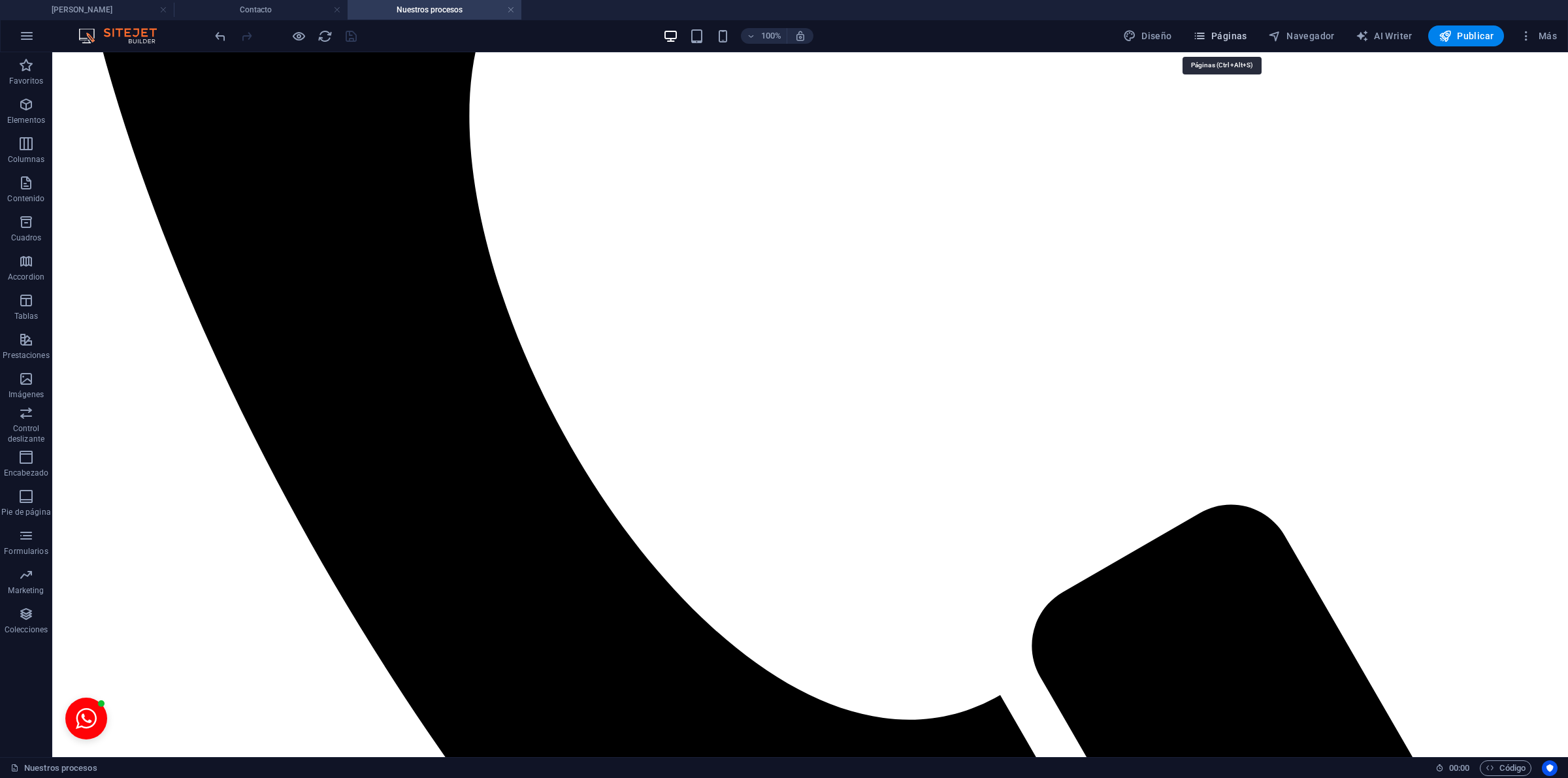
click at [1243, 34] on span "Páginas" at bounding box center [1220, 36] width 54 height 13
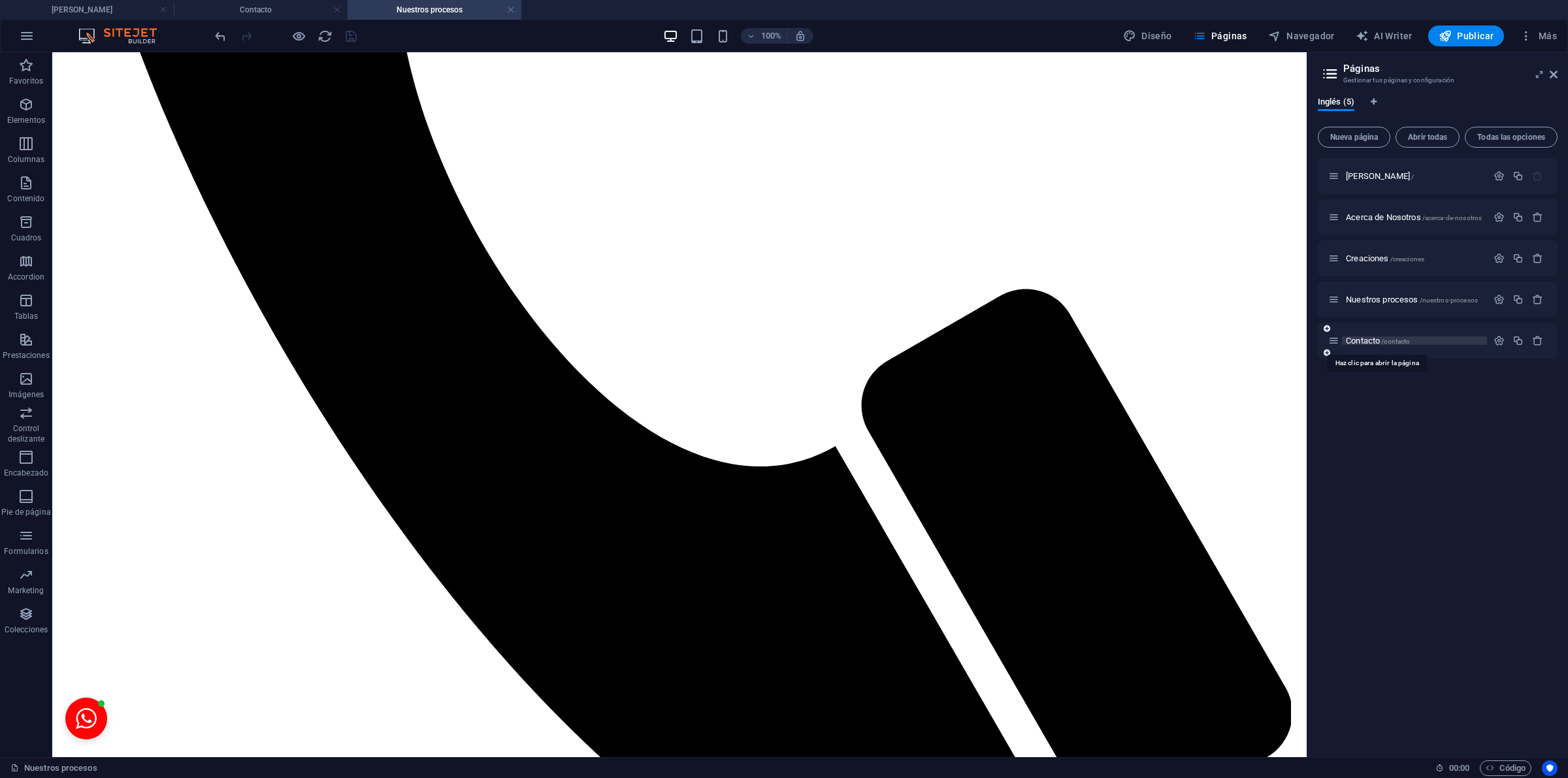
click at [1370, 344] on span "Contacto /contacto" at bounding box center [1378, 340] width 64 height 10
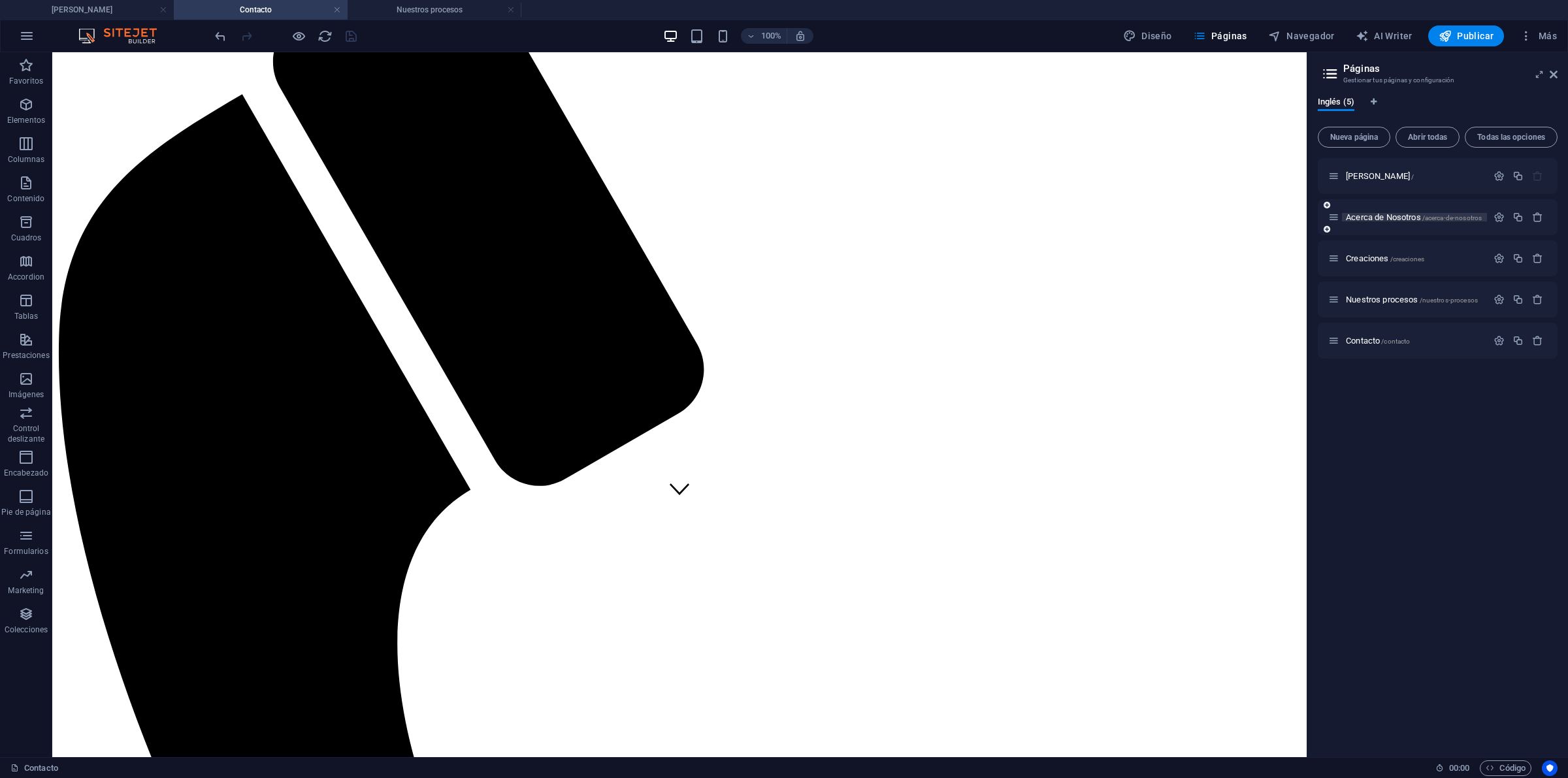
click at [1399, 214] on span "Acerca de Nosotros /acerca-de-nosotros" at bounding box center [1414, 217] width 136 height 10
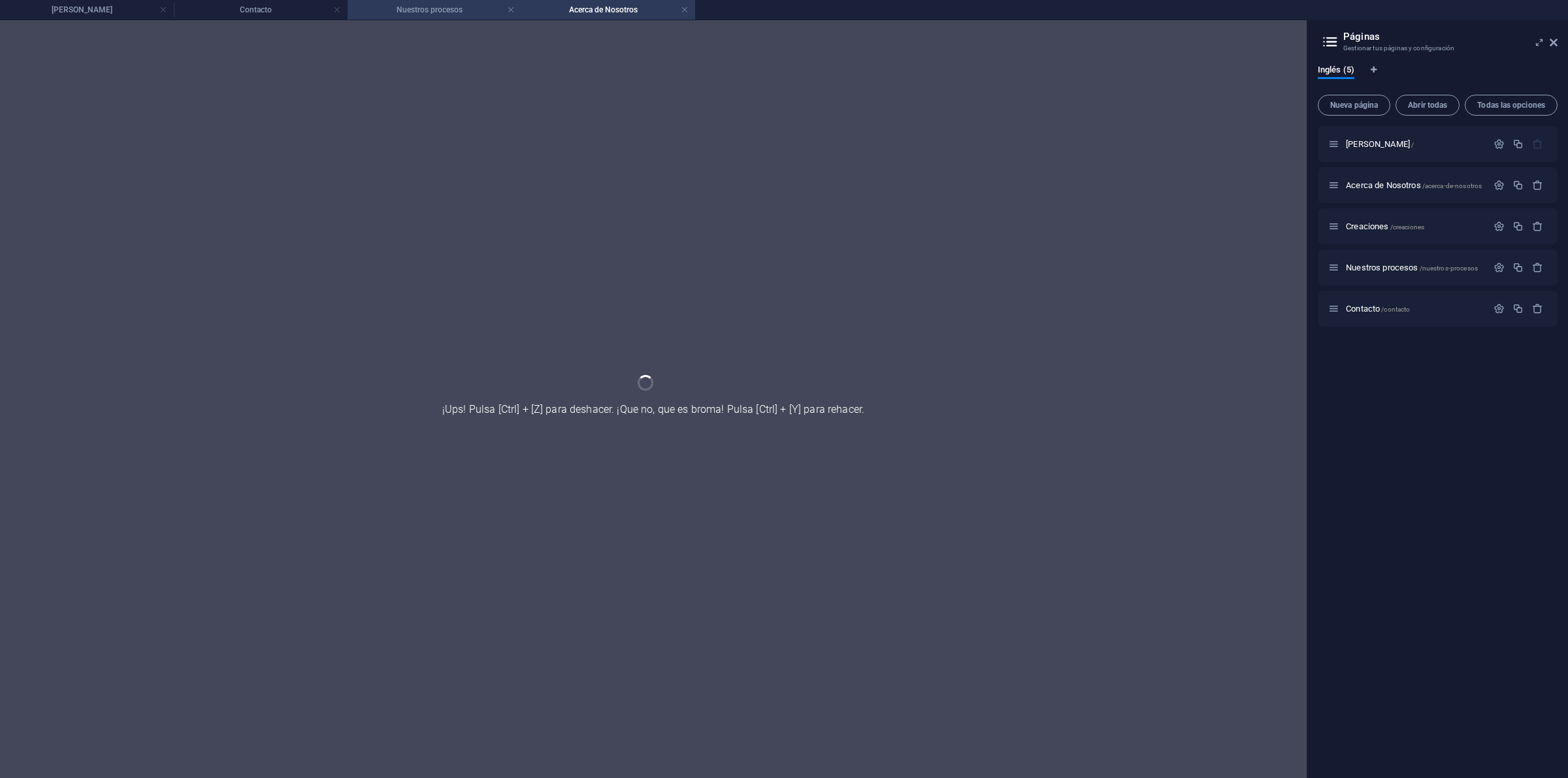
click at [433, 10] on h4 "Nuestros procesos" at bounding box center [435, 10] width 174 height 15
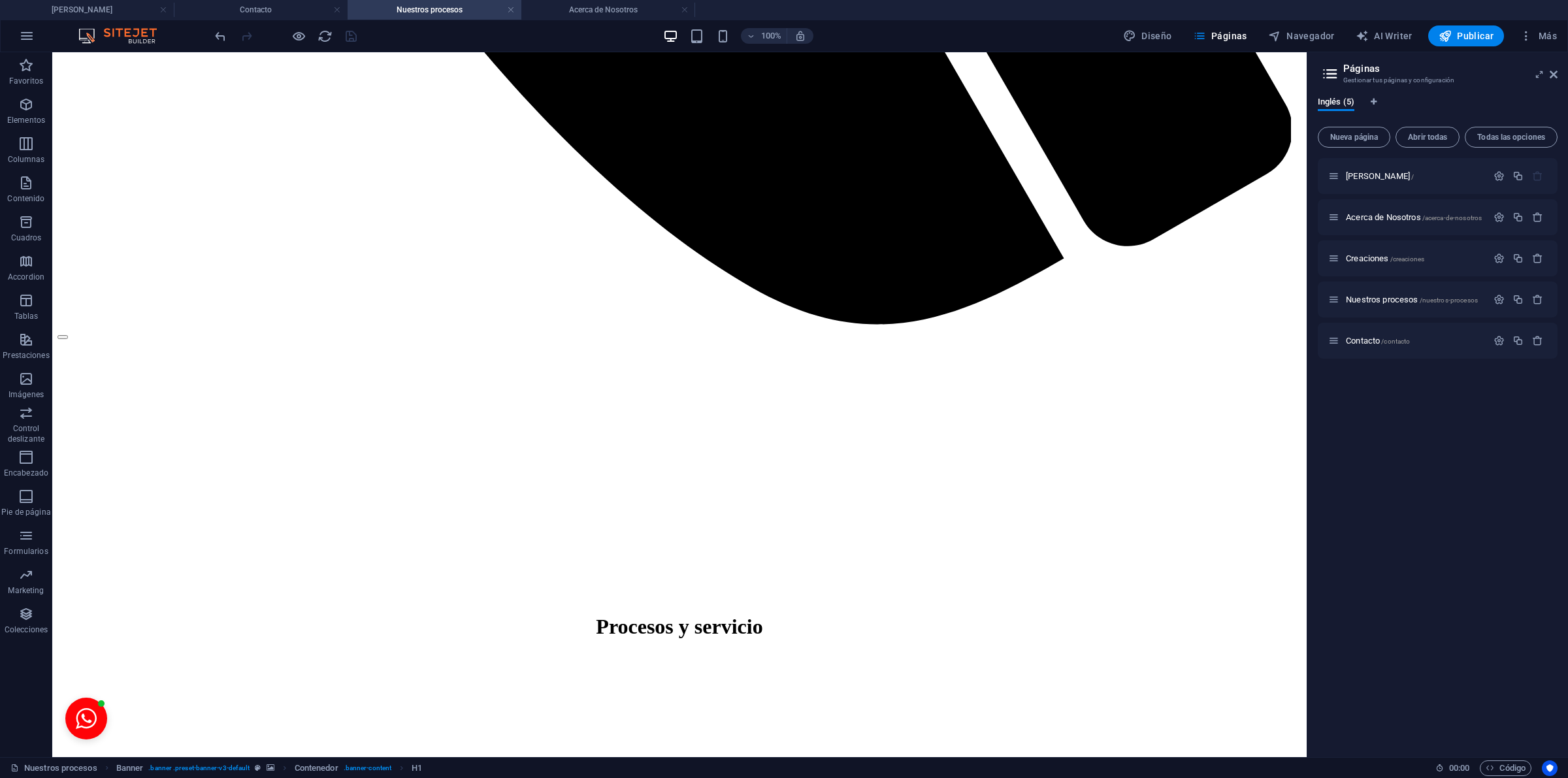
scroll to position [1490, 0]
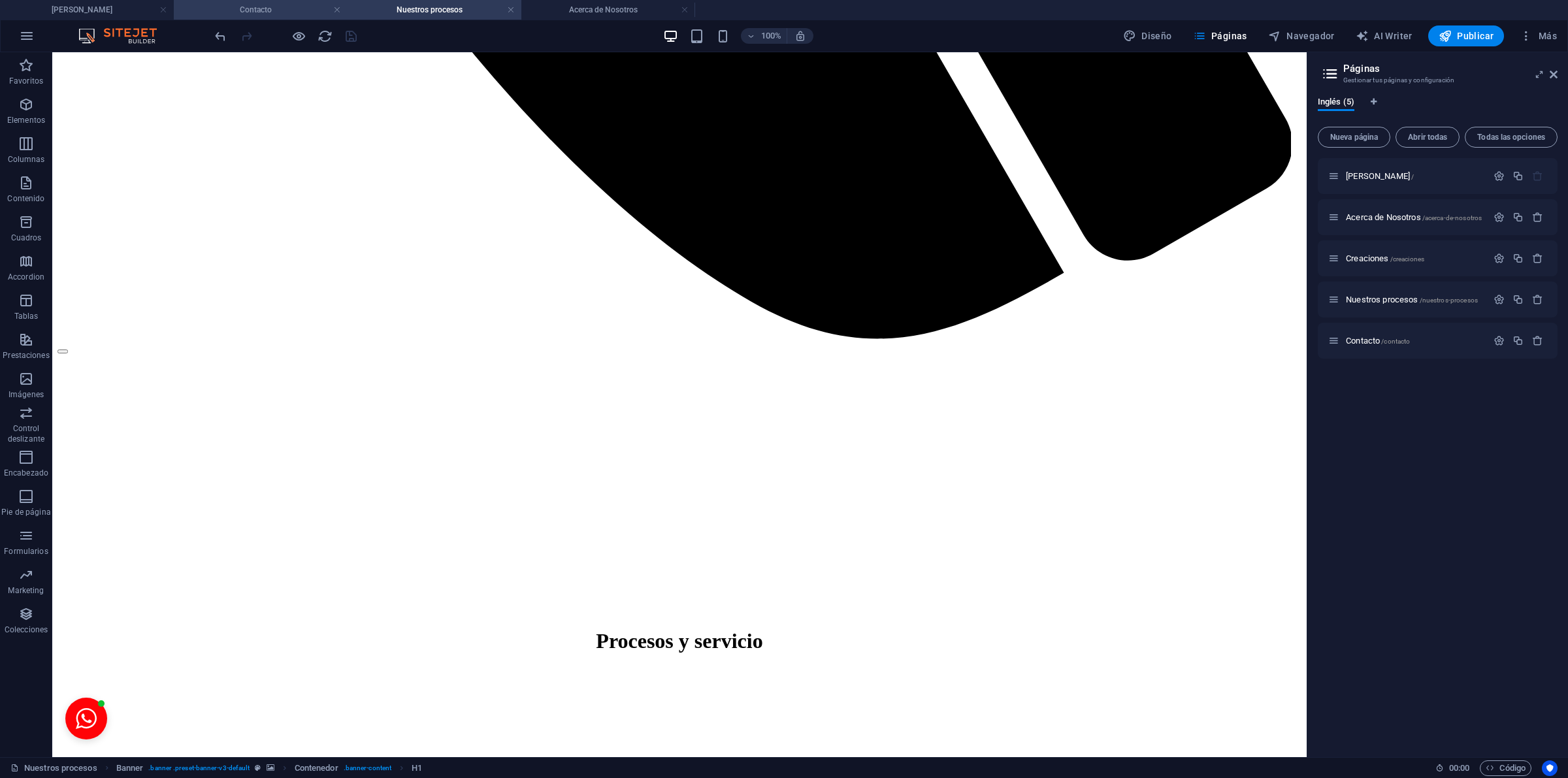
click at [258, 8] on h4 "Contacto" at bounding box center [261, 10] width 174 height 15
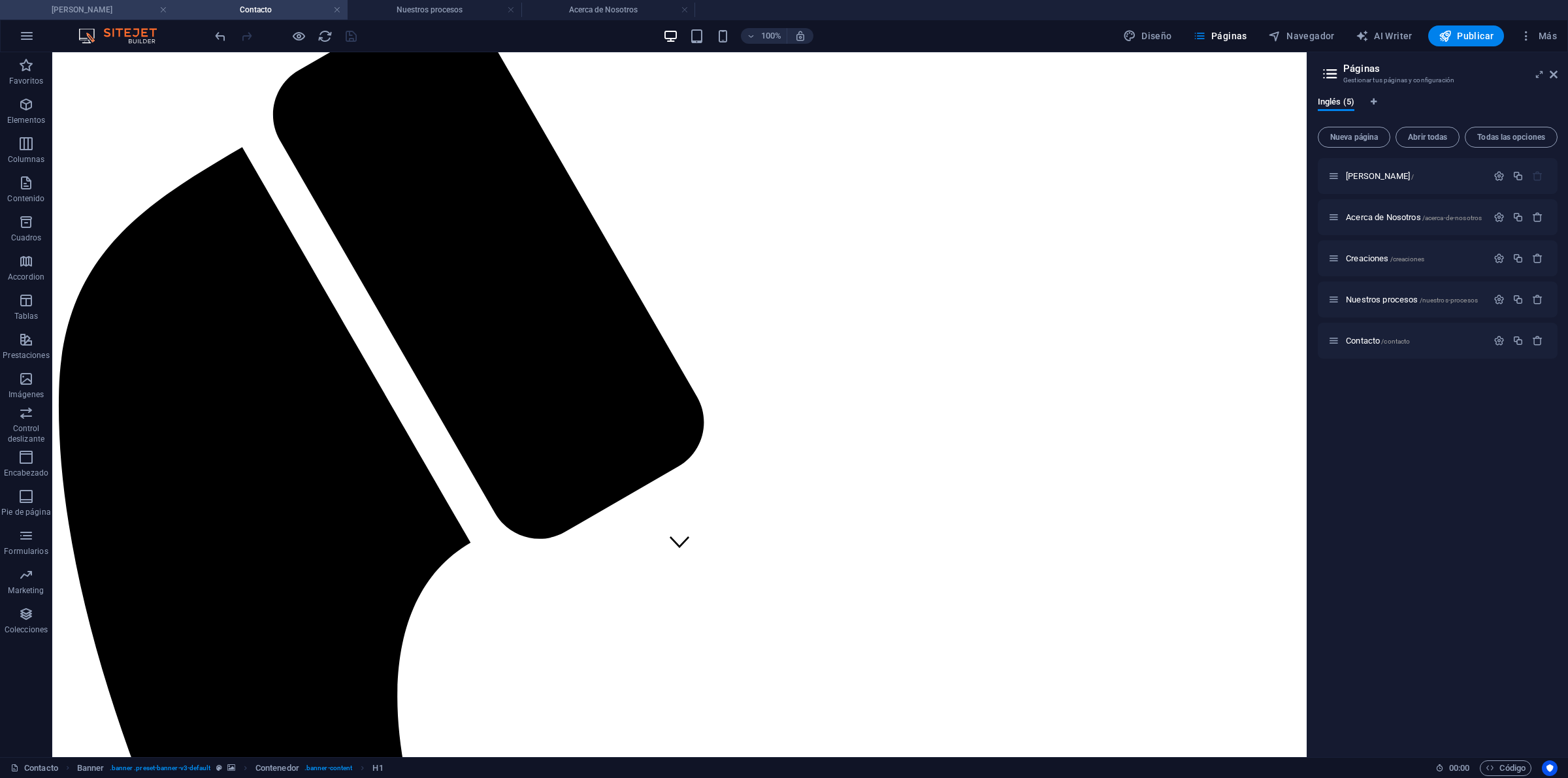
click at [96, 11] on h4 "Velko" at bounding box center [87, 10] width 174 height 15
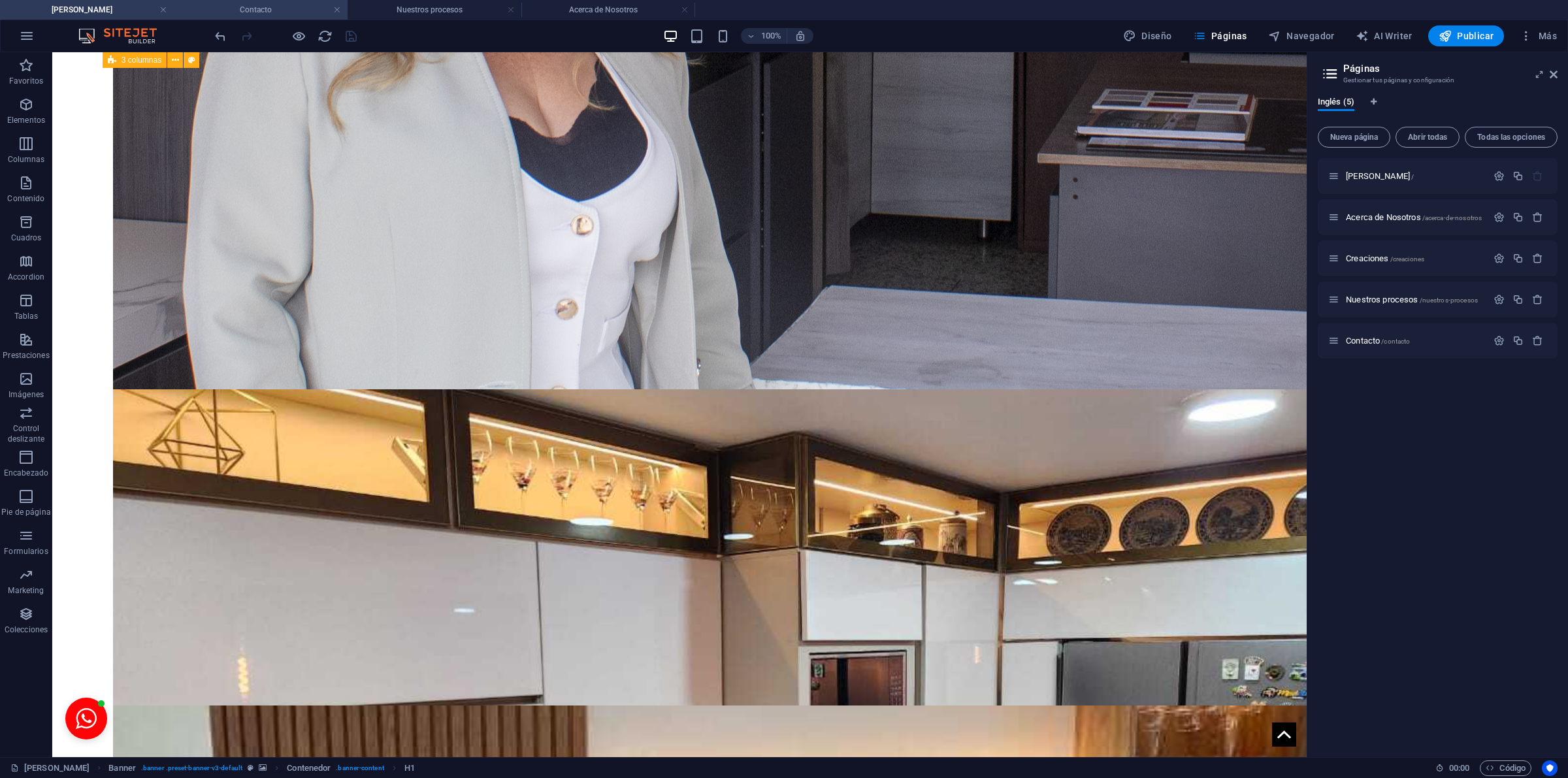
drag, startPoint x: 245, startPoint y: 11, endPoint x: 377, endPoint y: 89, distance: 153.3
click at [245, 11] on h4 "Contacto" at bounding box center [261, 10] width 174 height 15
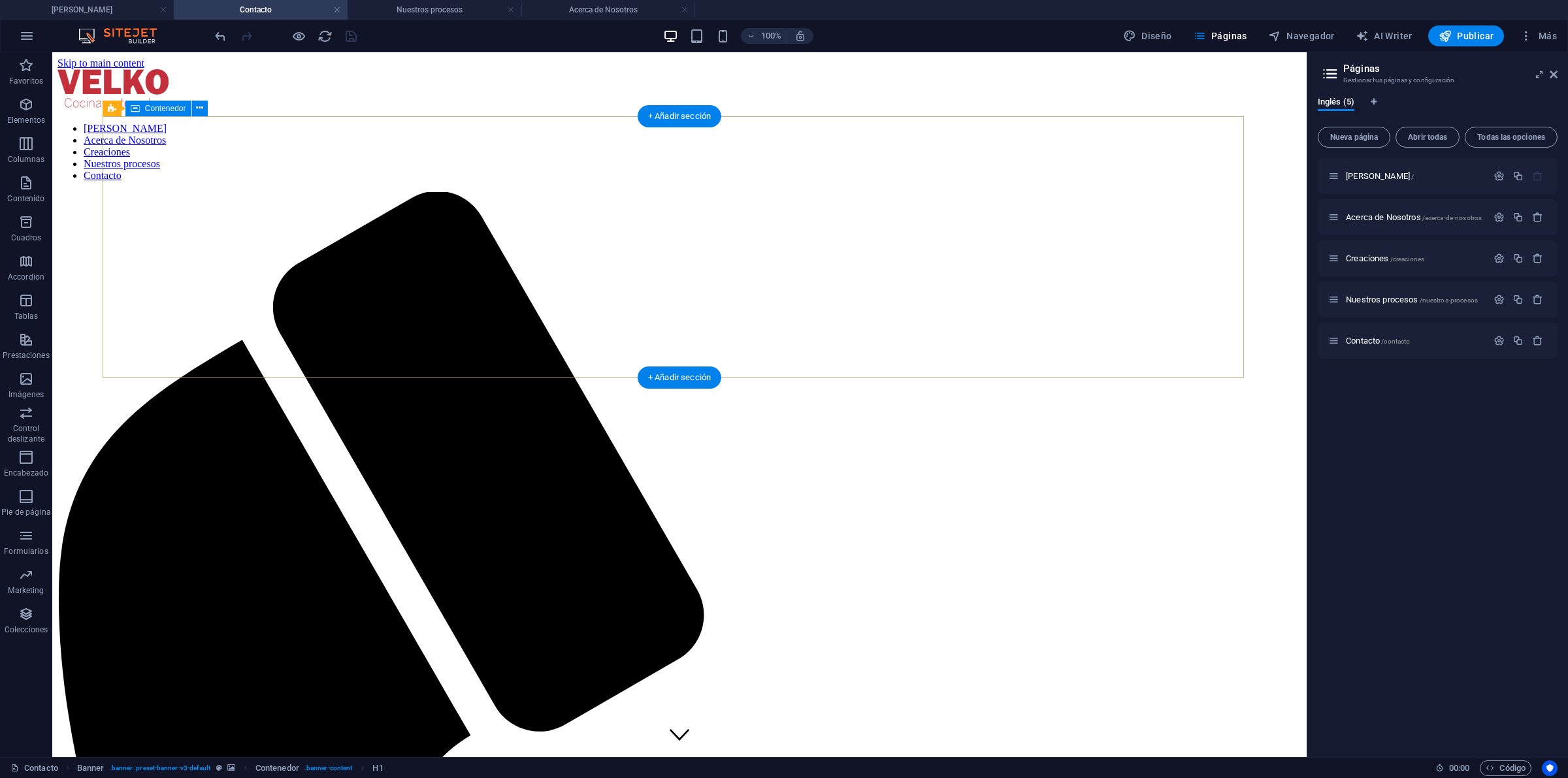
scroll to position [246, 0]
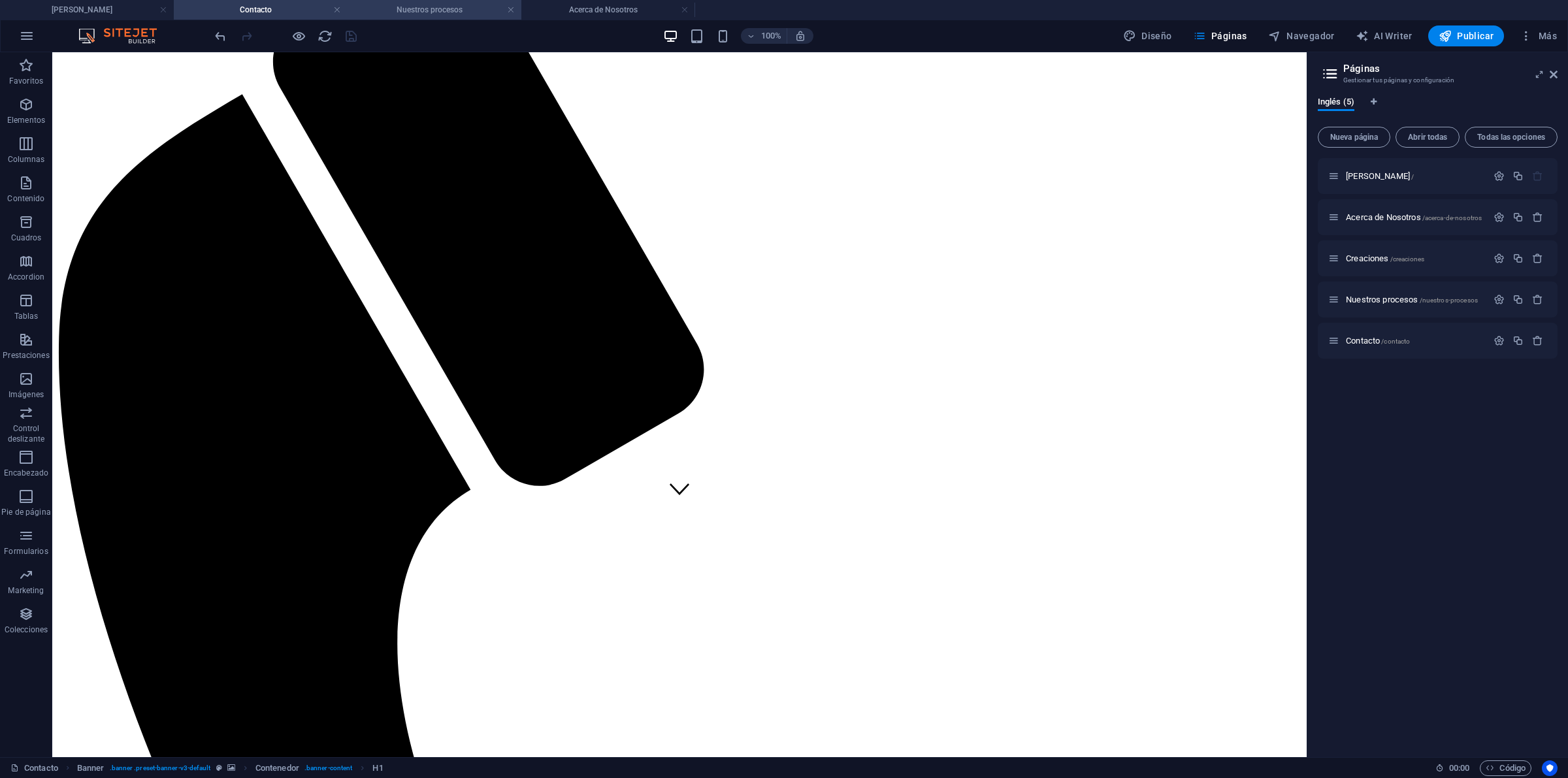
click at [403, 11] on h4 "Nuestros procesos" at bounding box center [435, 10] width 174 height 15
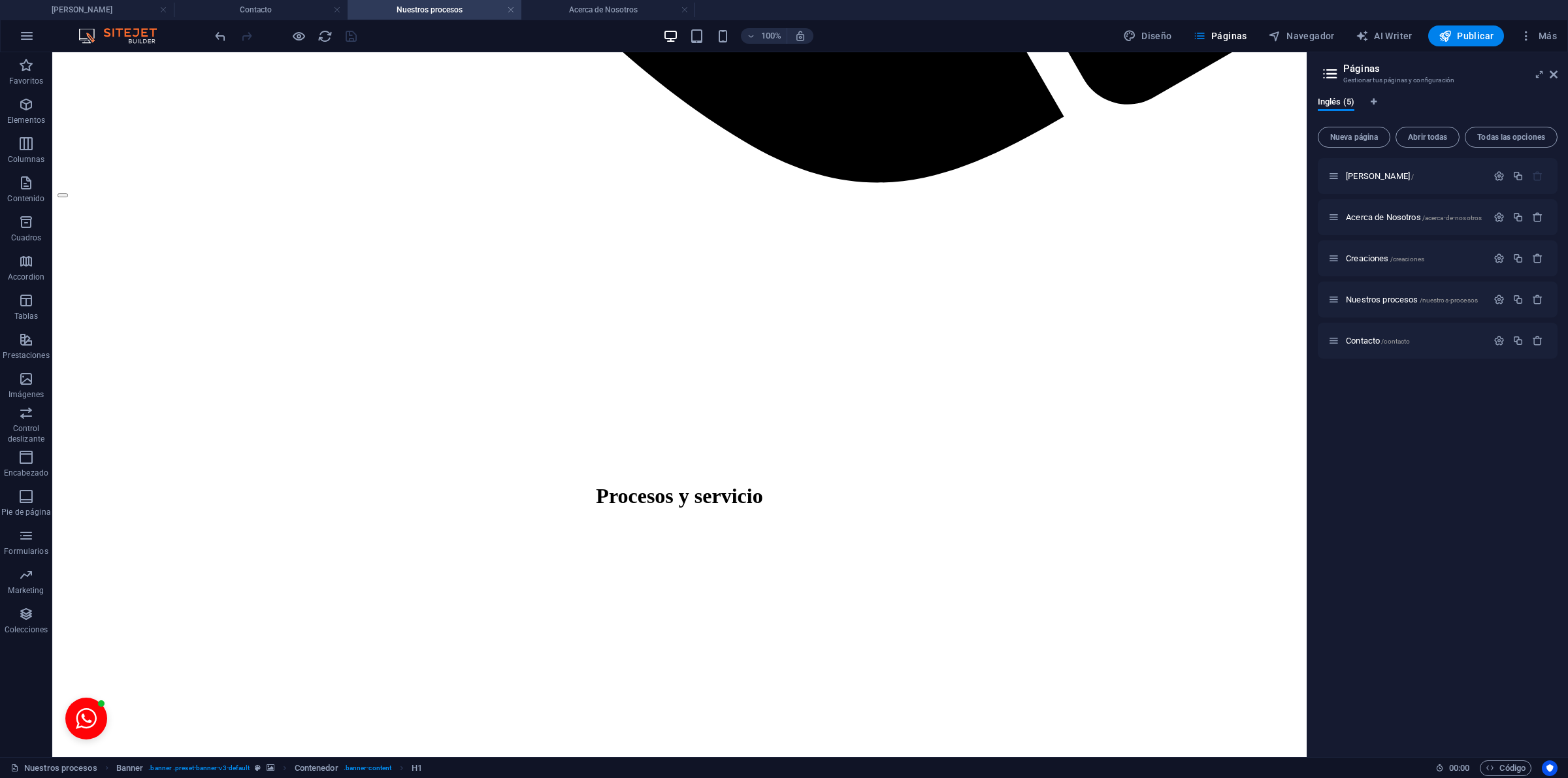
scroll to position [1627, 0]
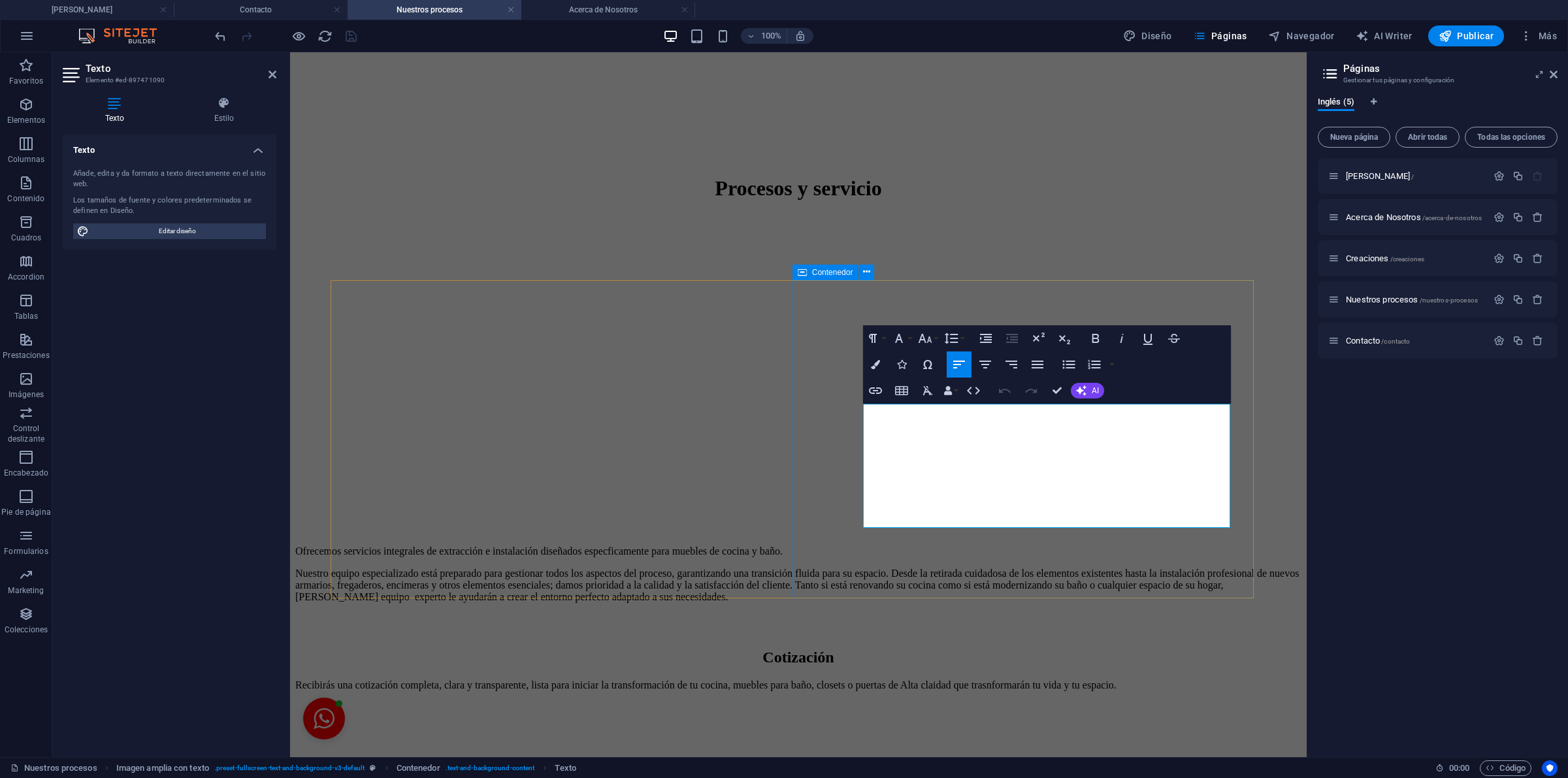
drag, startPoint x: 914, startPoint y: 513, endPoint x: 795, endPoint y: 409, distance: 158.0
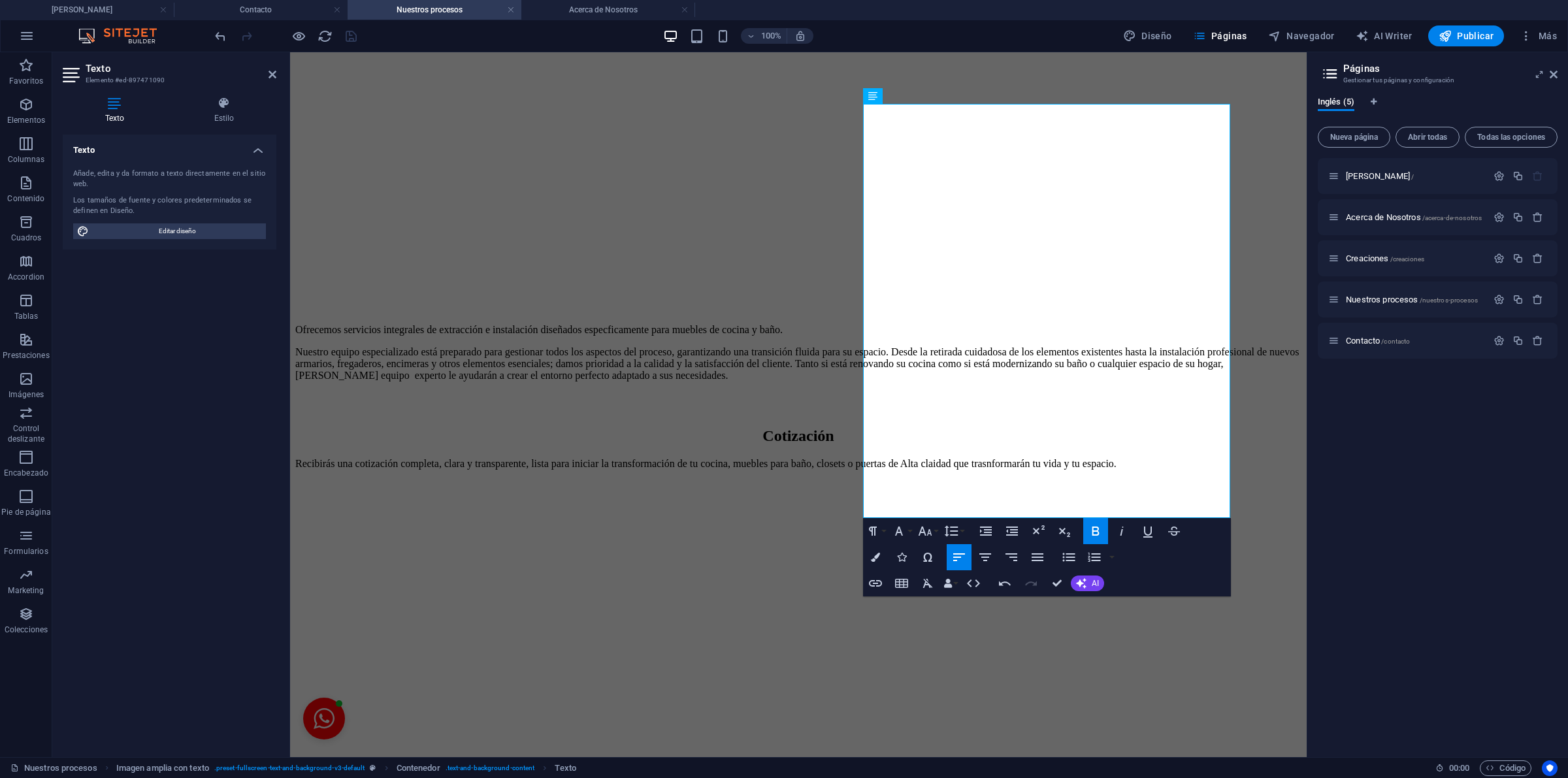
scroll to position [1811, 0]
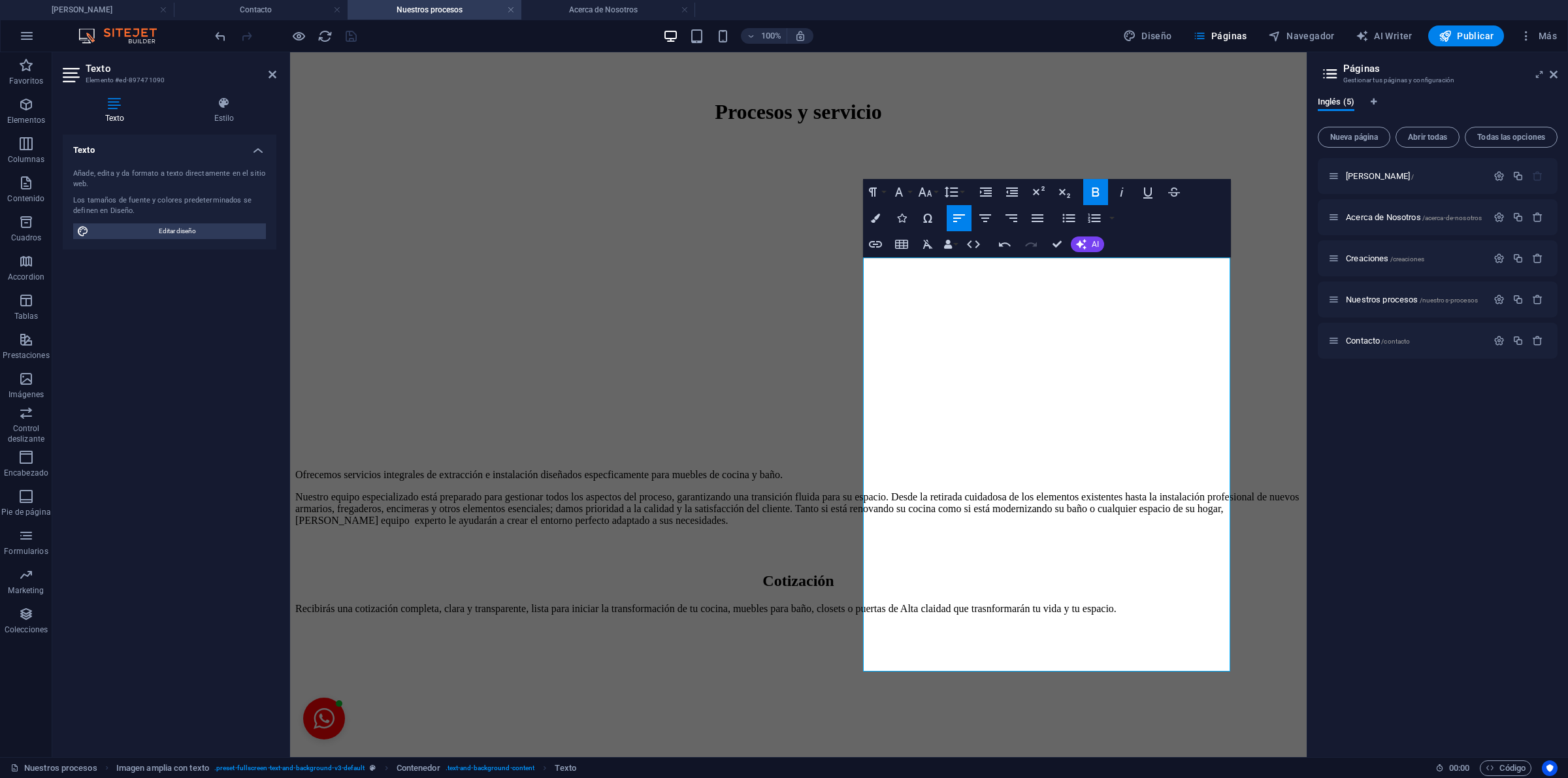
scroll to position [1773, 0]
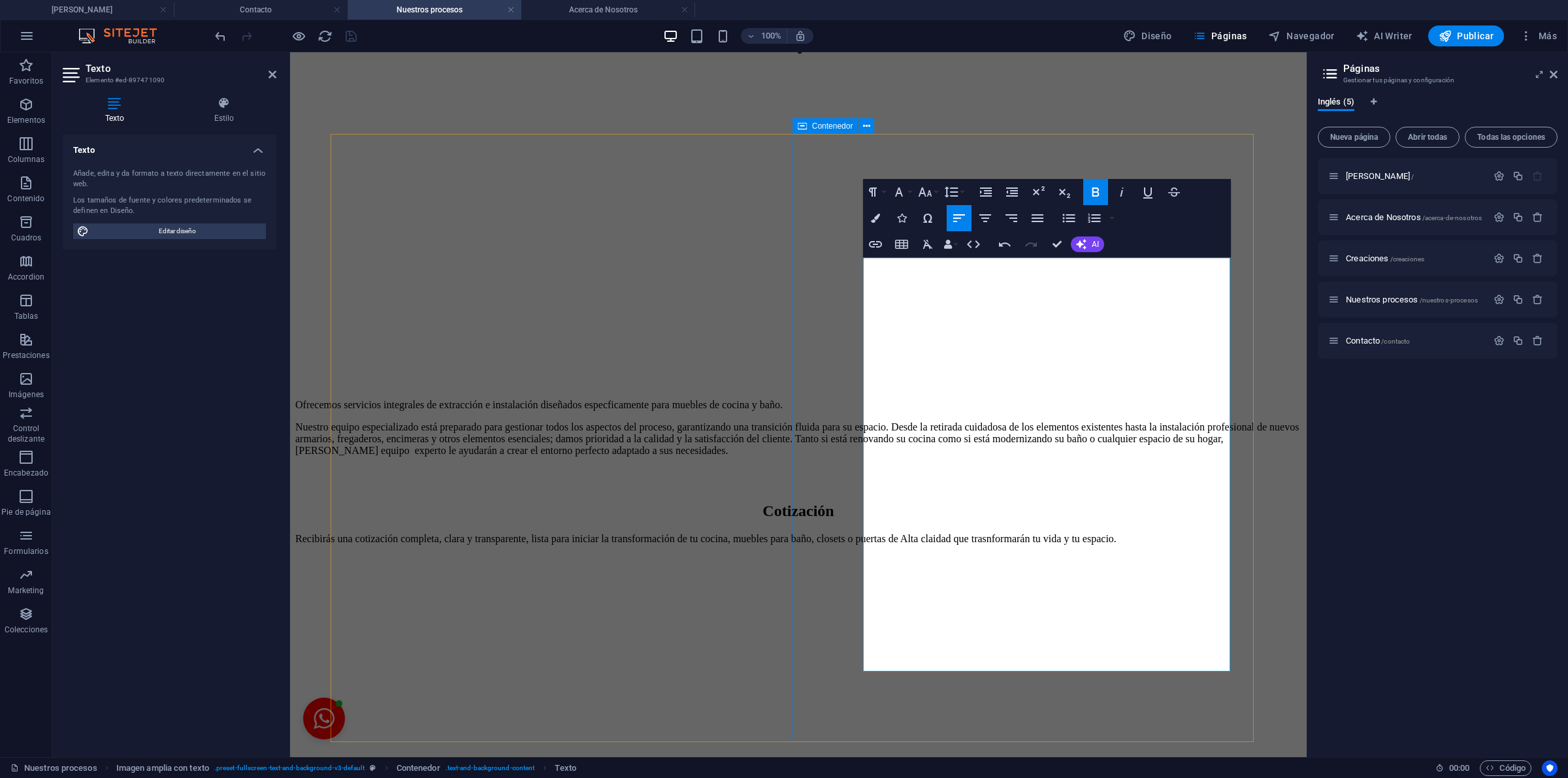
drag, startPoint x: 1092, startPoint y: 458, endPoint x: 818, endPoint y: 376, distance: 286.0
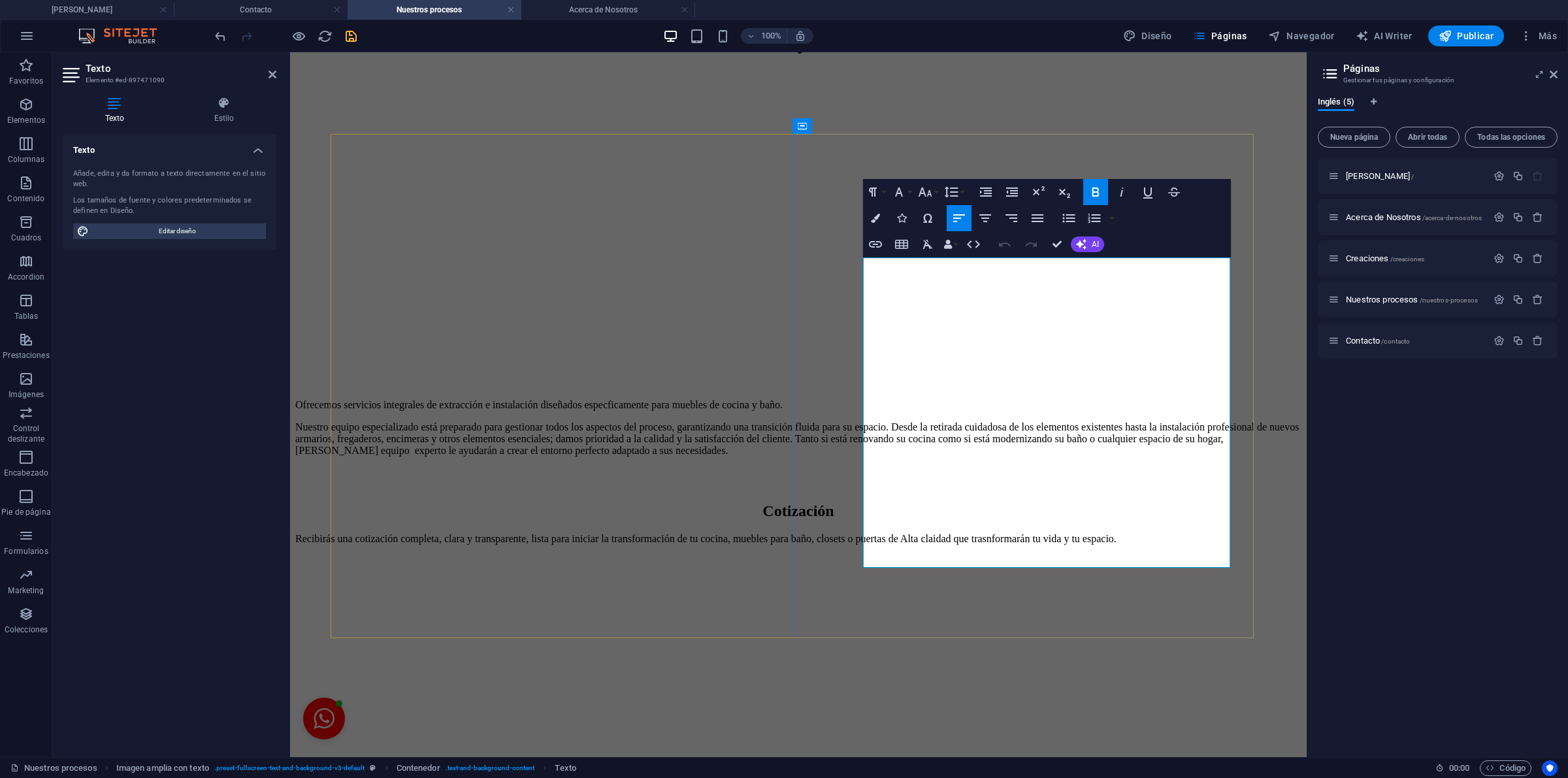
drag, startPoint x: 1055, startPoint y: 239, endPoint x: 1001, endPoint y: 191, distance: 72.2
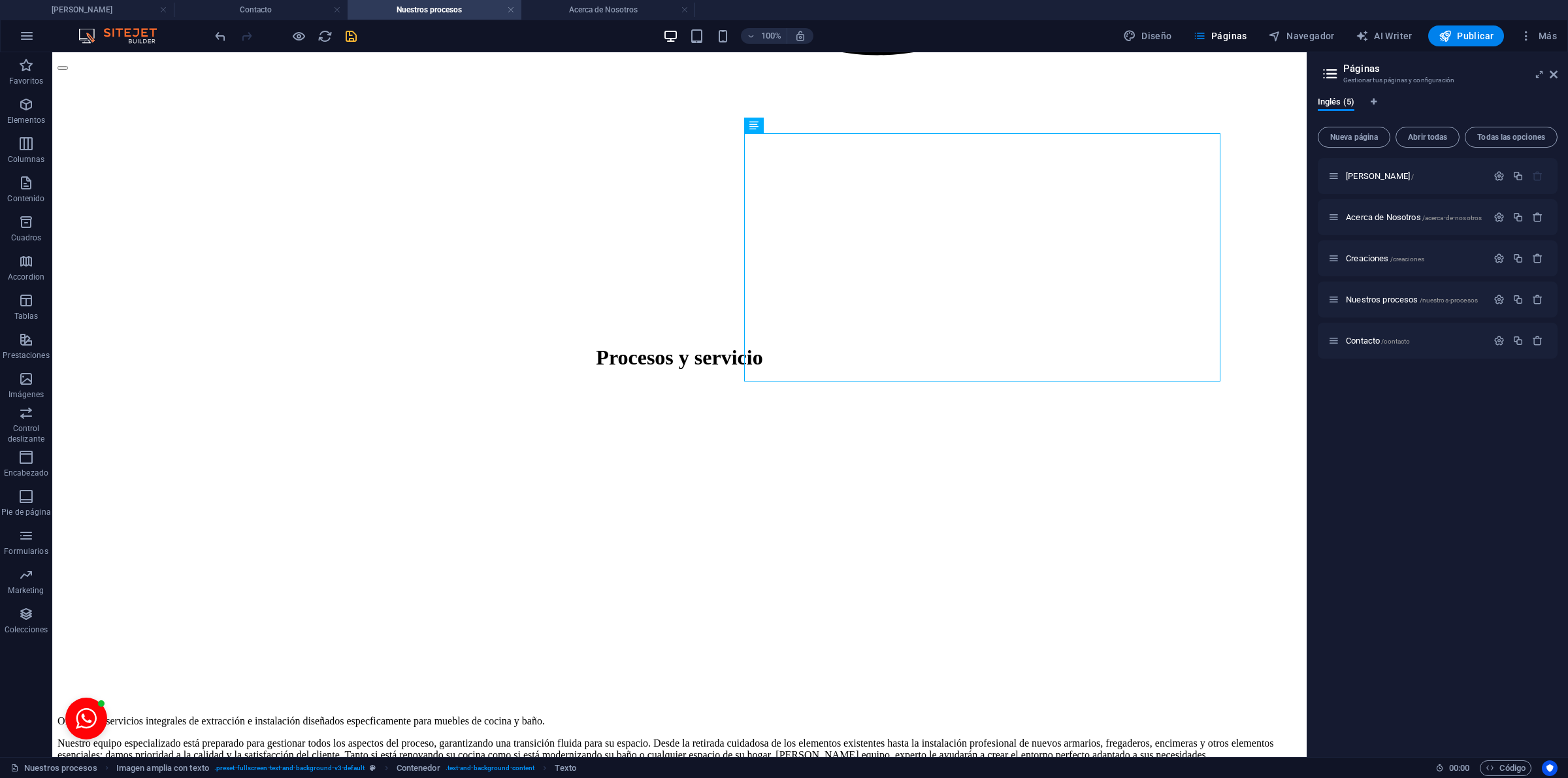
click at [351, 43] on icon "save" at bounding box center [351, 36] width 15 height 15
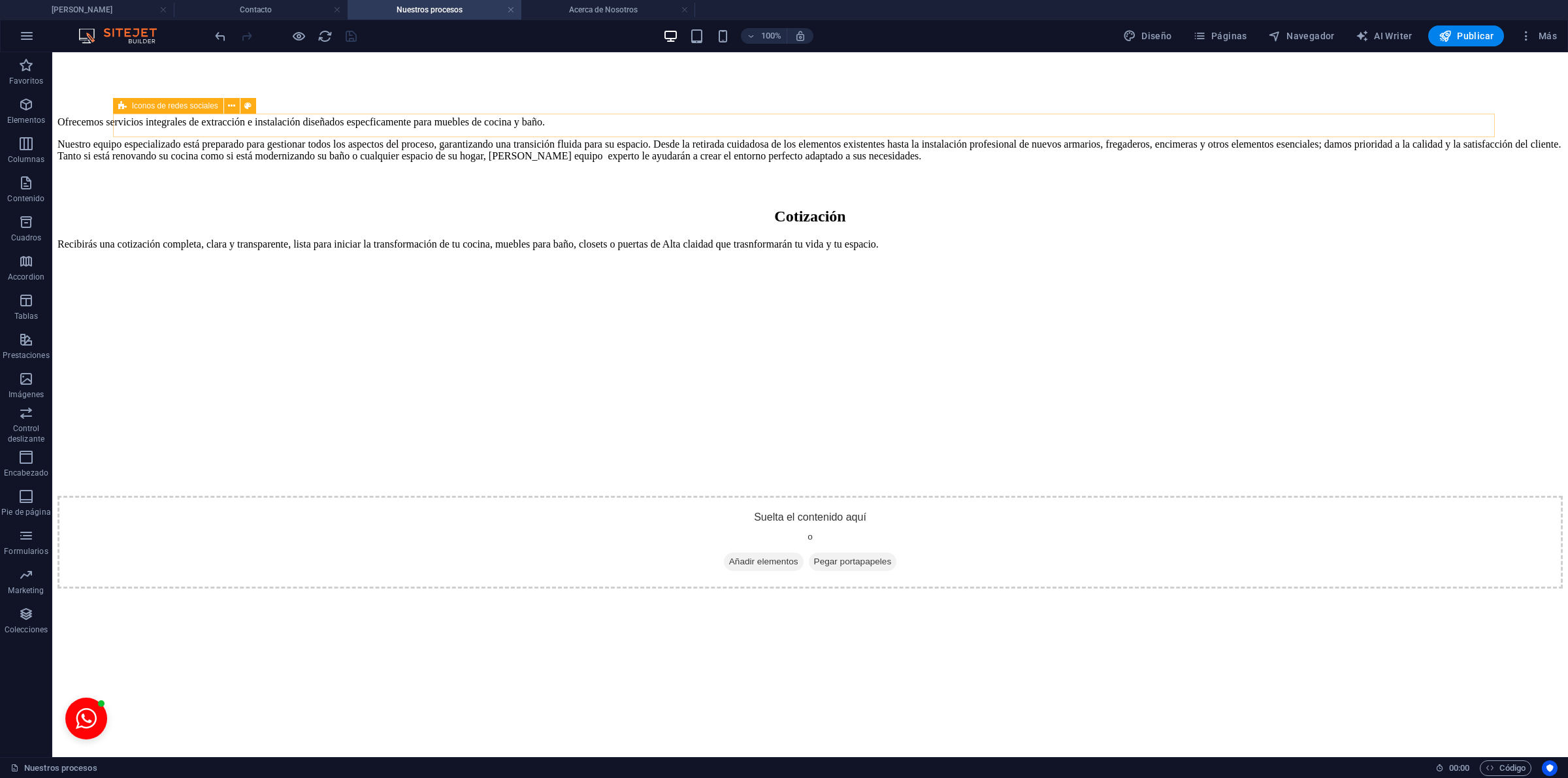
scroll to position [0, 0]
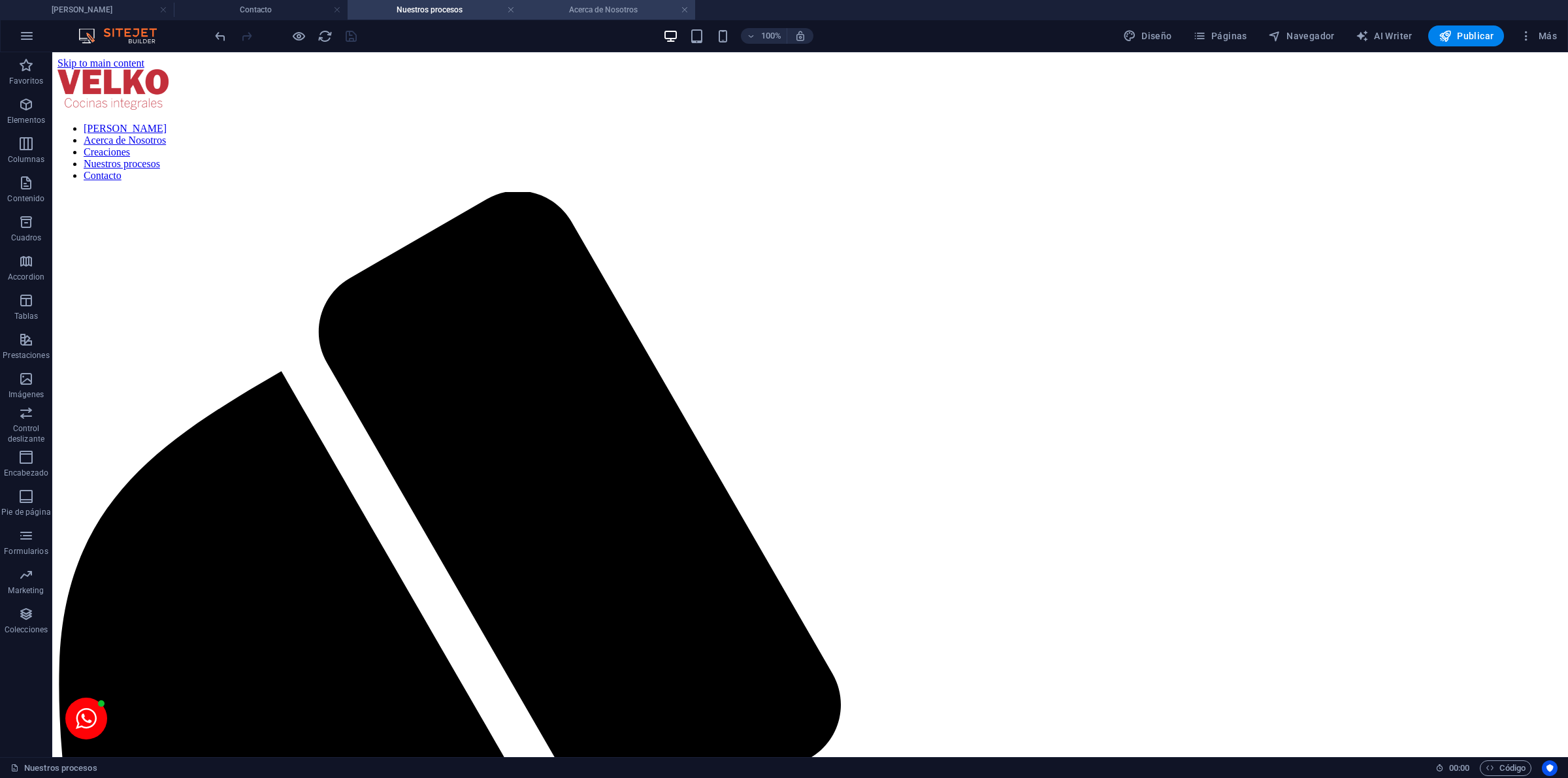
click at [593, 13] on h4 "Acerca de Nosotros" at bounding box center [609, 10] width 174 height 15
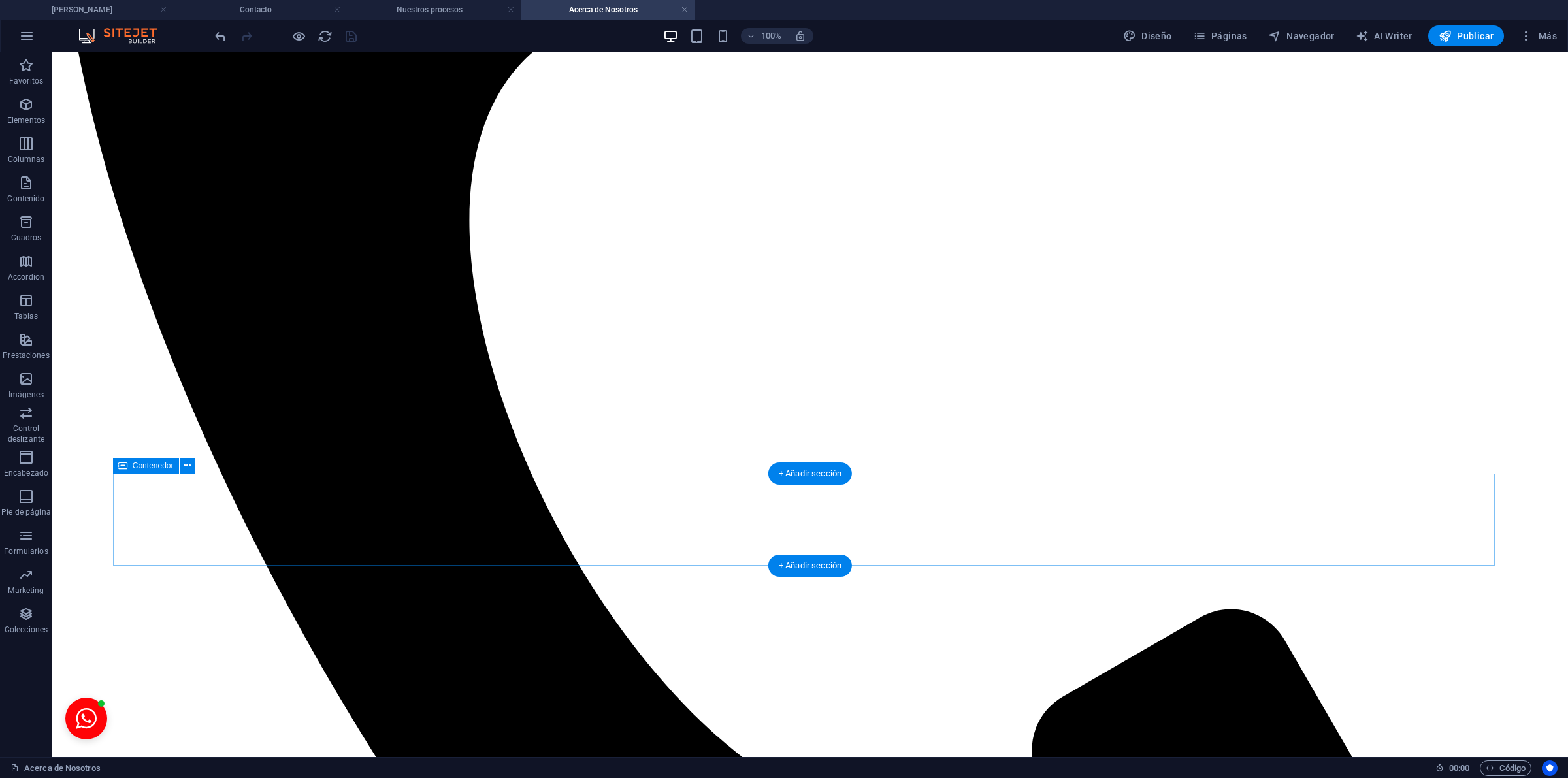
scroll to position [1546, 0]
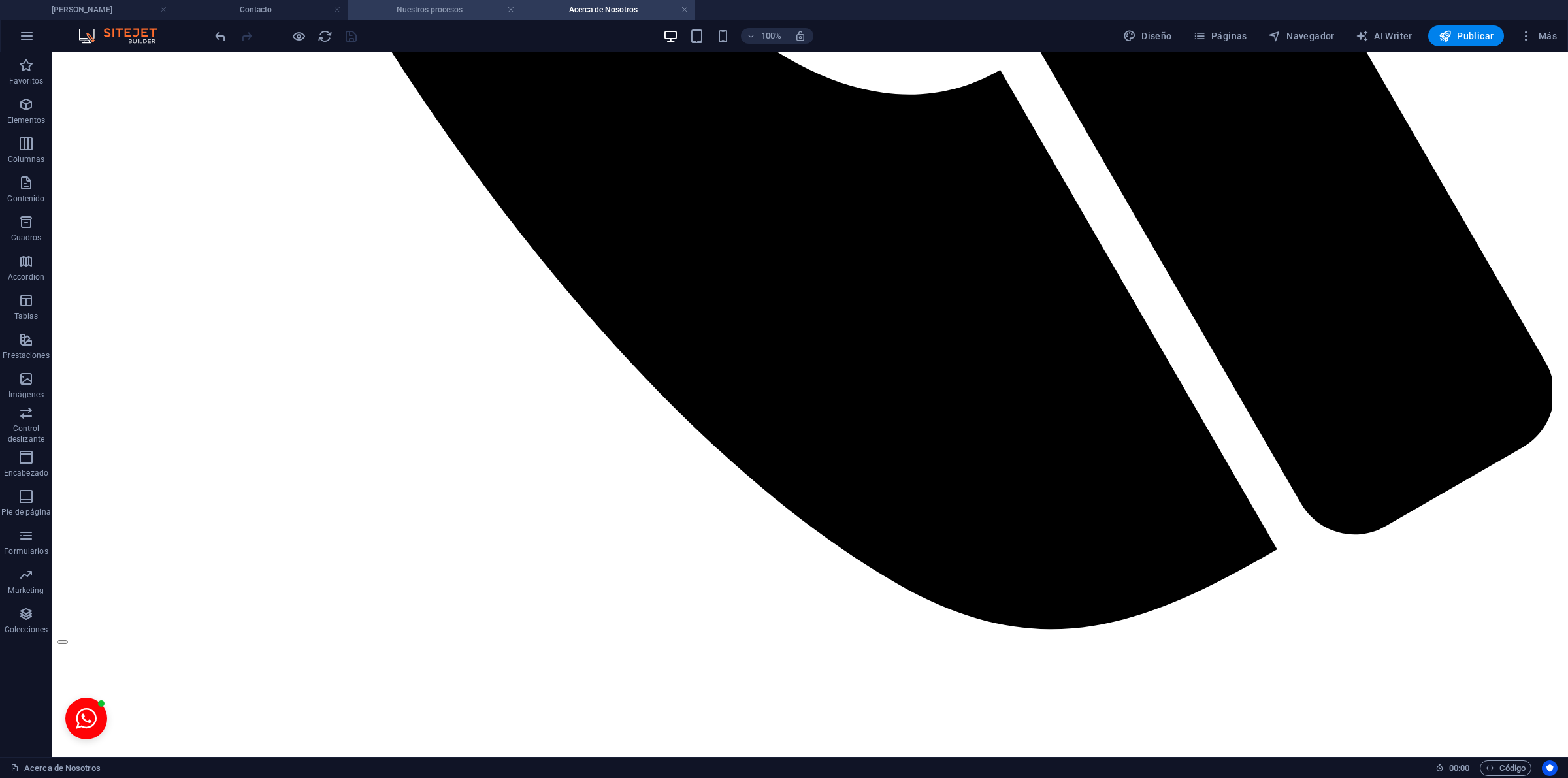
click at [412, 4] on h4 "Nuestros procesos" at bounding box center [435, 10] width 174 height 15
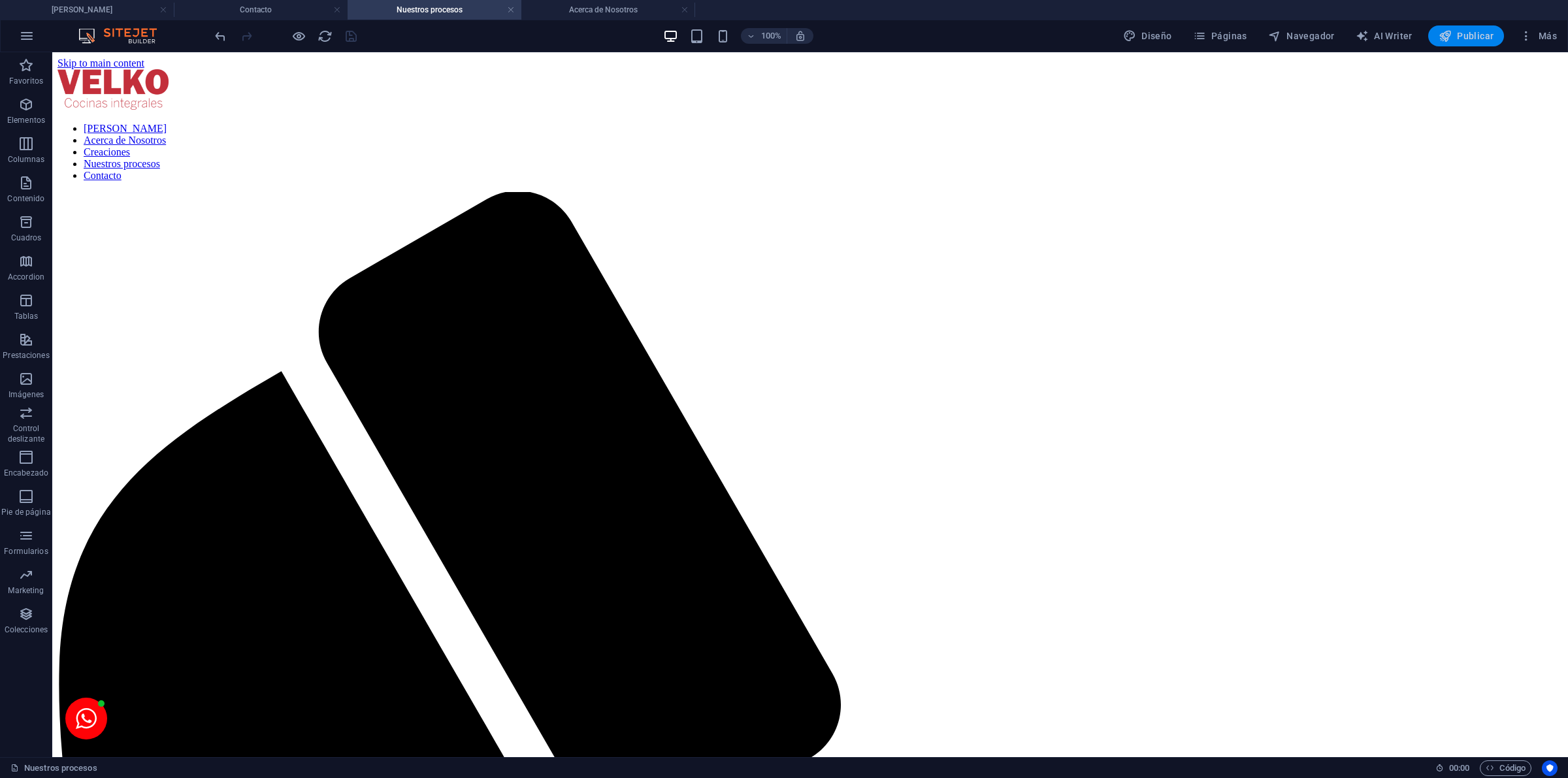
click at [1492, 38] on span "Publicar" at bounding box center [1466, 36] width 56 height 13
